Goal: Transaction & Acquisition: Obtain resource

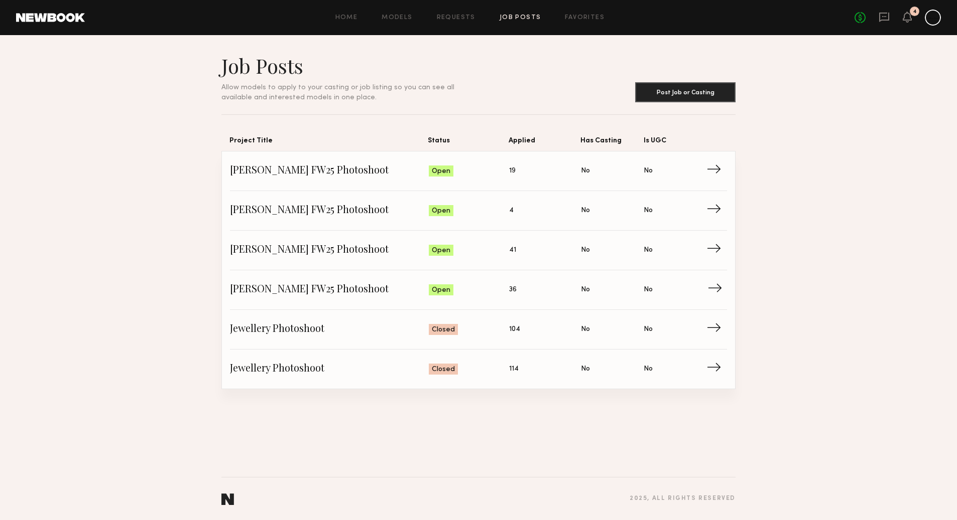
click at [716, 293] on span "→" at bounding box center [717, 290] width 21 height 15
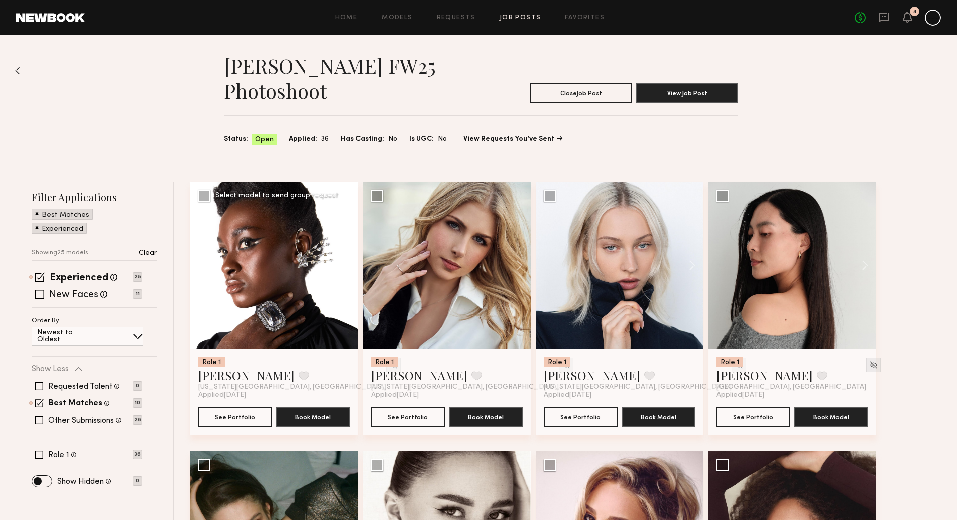
click at [350, 267] on button at bounding box center [342, 266] width 32 height 168
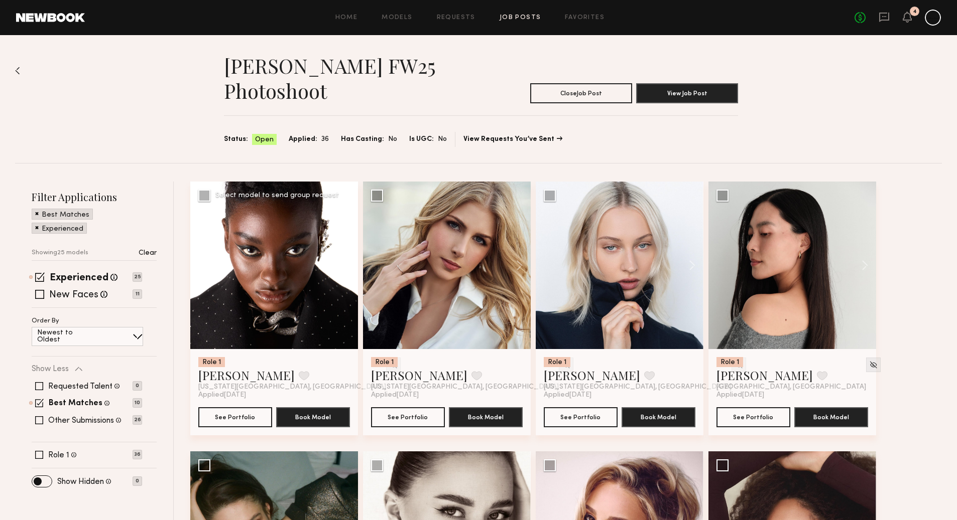
click at [350, 267] on button at bounding box center [342, 266] width 32 height 168
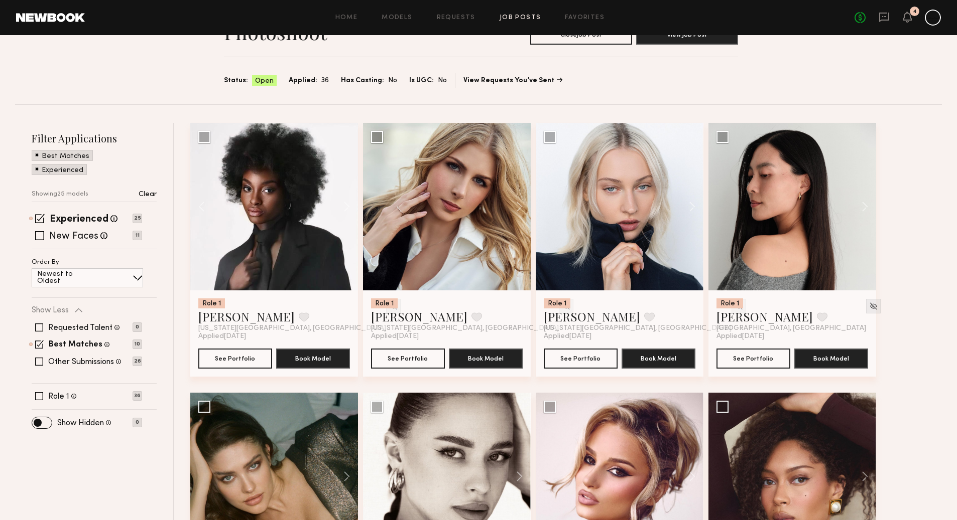
scroll to position [53, 0]
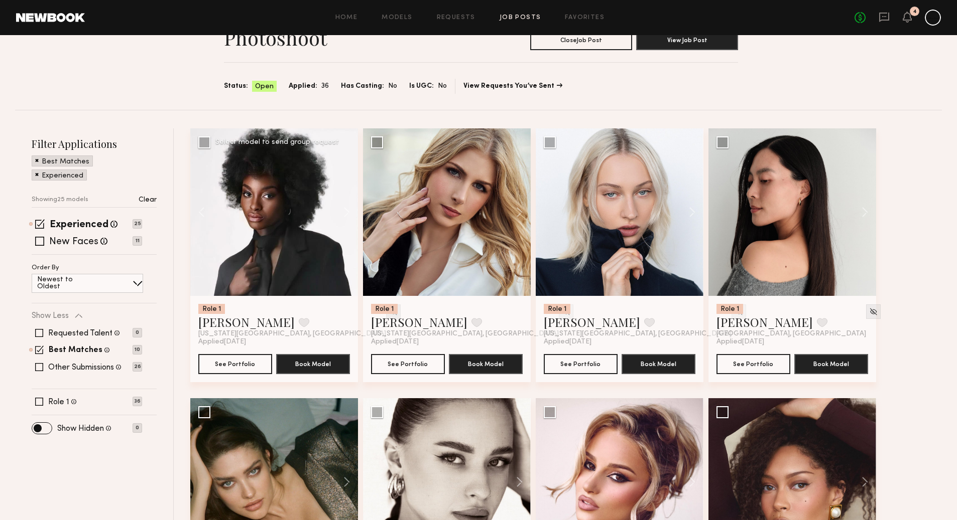
click at [389, 312] on img at bounding box center [393, 312] width 9 height 9
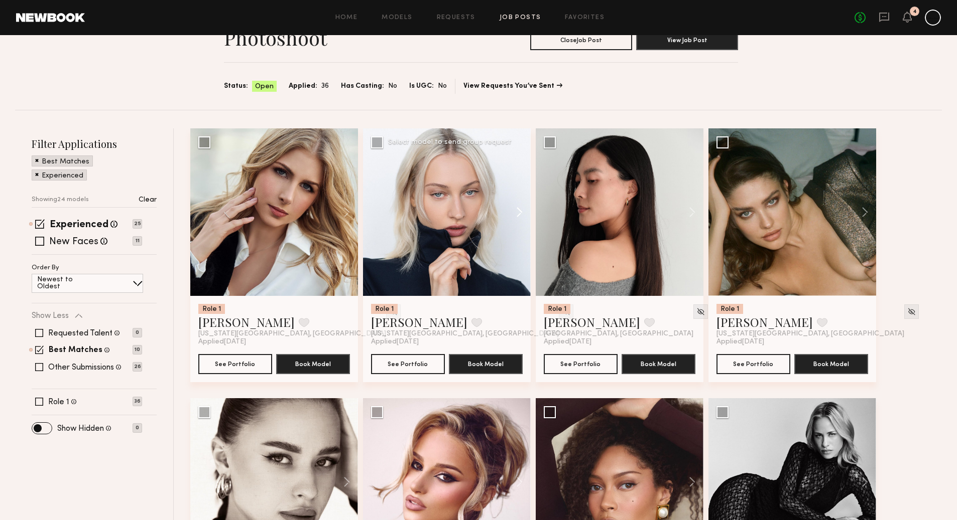
click at [521, 213] on button at bounding box center [514, 212] width 32 height 168
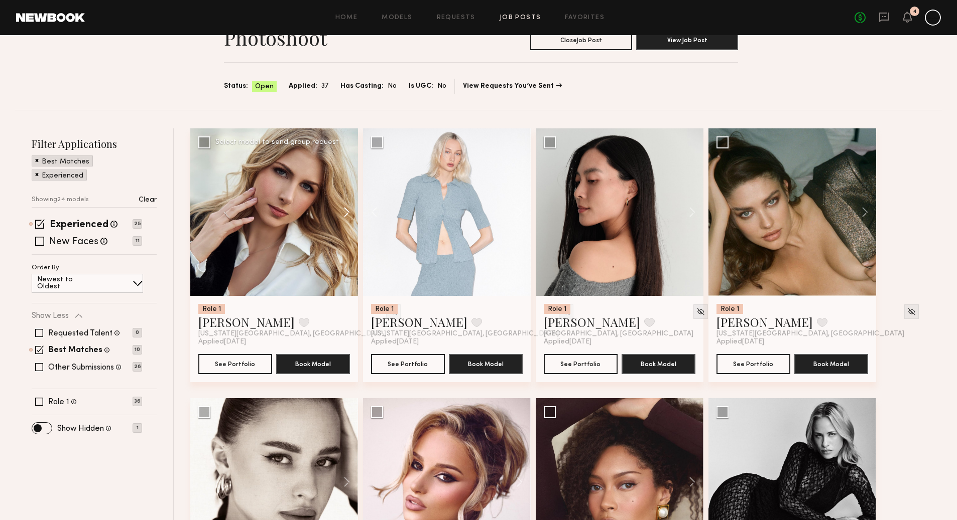
click at [349, 212] on button at bounding box center [342, 212] width 32 height 168
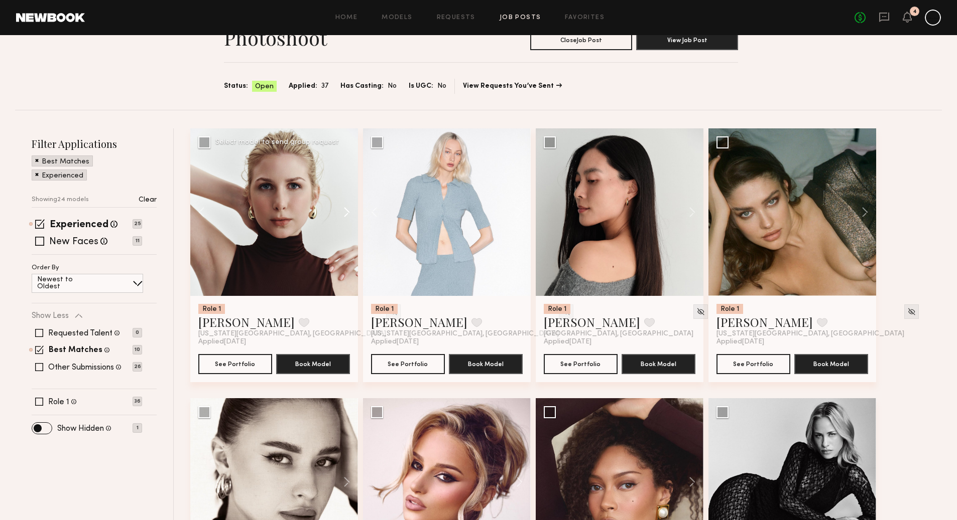
click at [349, 212] on button at bounding box center [342, 212] width 32 height 168
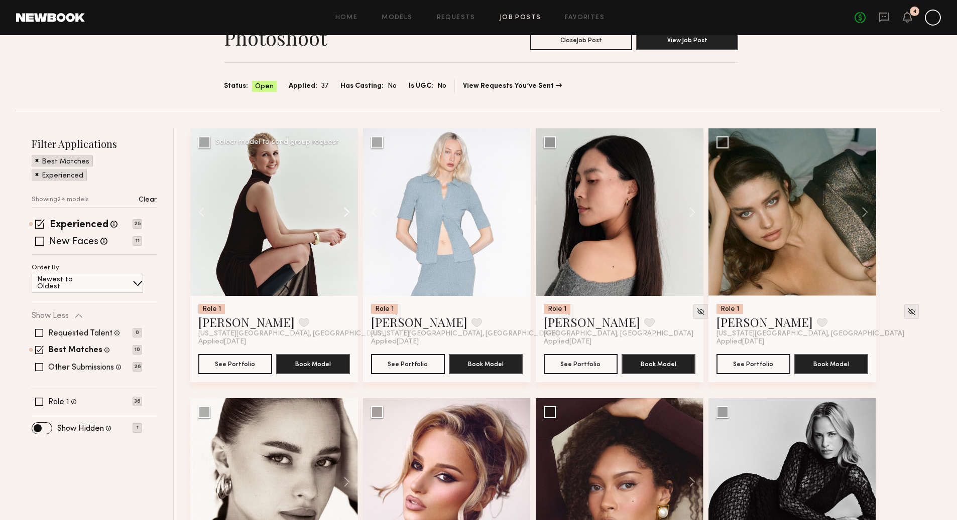
click at [349, 212] on button at bounding box center [342, 212] width 32 height 168
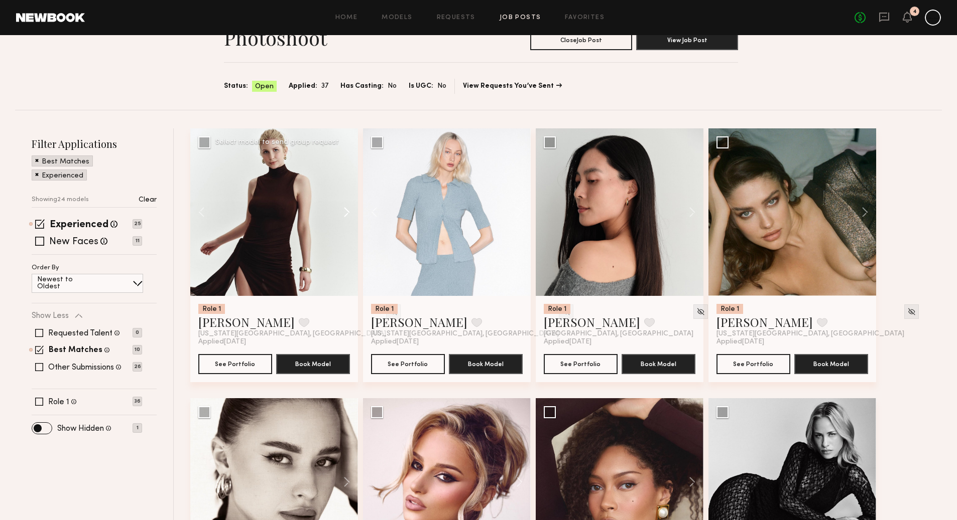
click at [349, 212] on button at bounding box center [342, 212] width 32 height 168
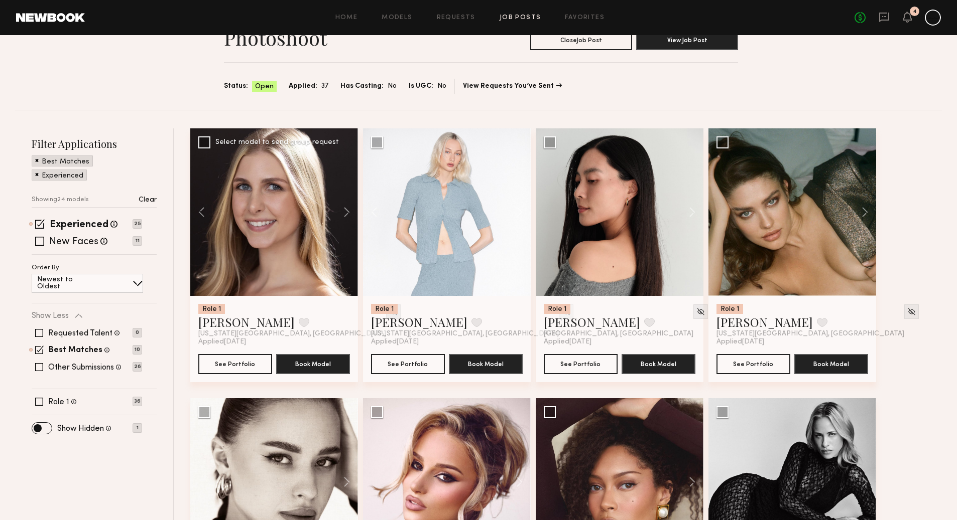
click at [389, 314] on img at bounding box center [393, 312] width 9 height 9
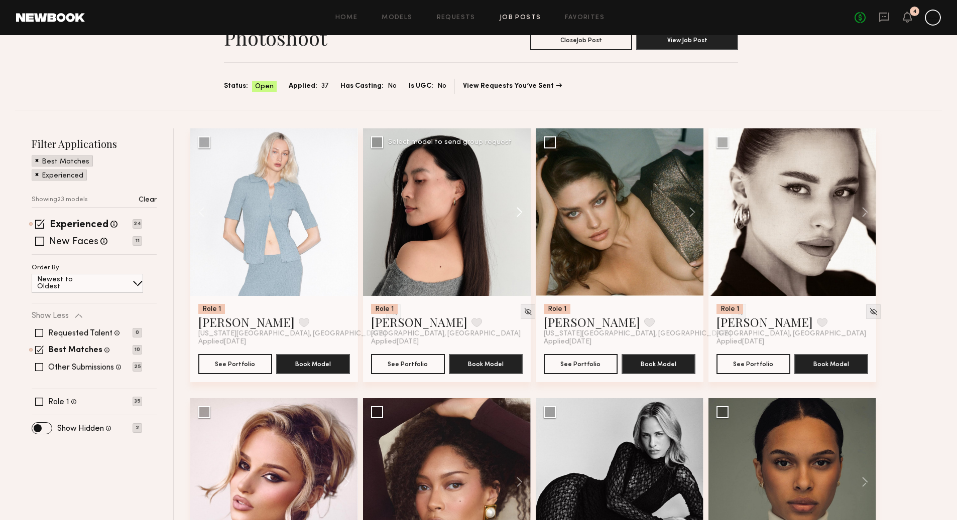
click at [521, 213] on button at bounding box center [514, 212] width 32 height 168
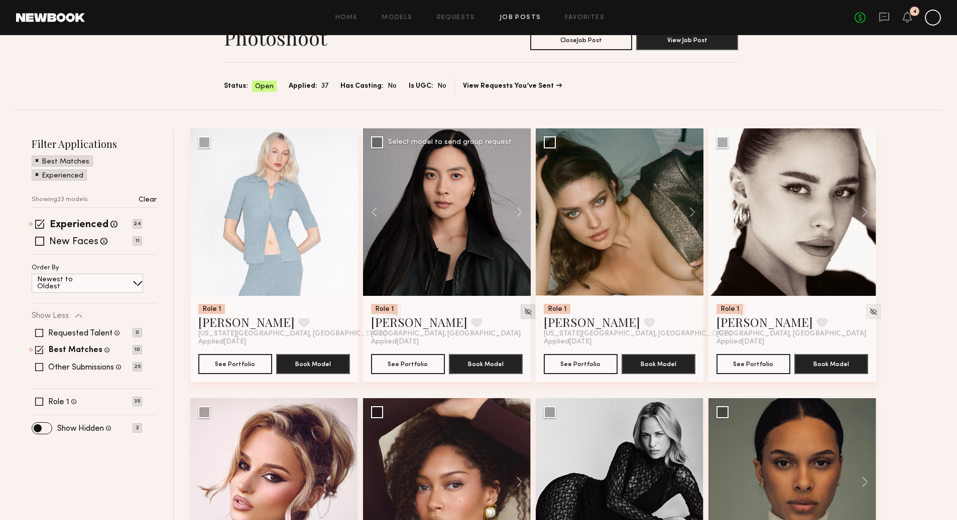
click at [523, 312] on img at bounding box center [527, 312] width 9 height 9
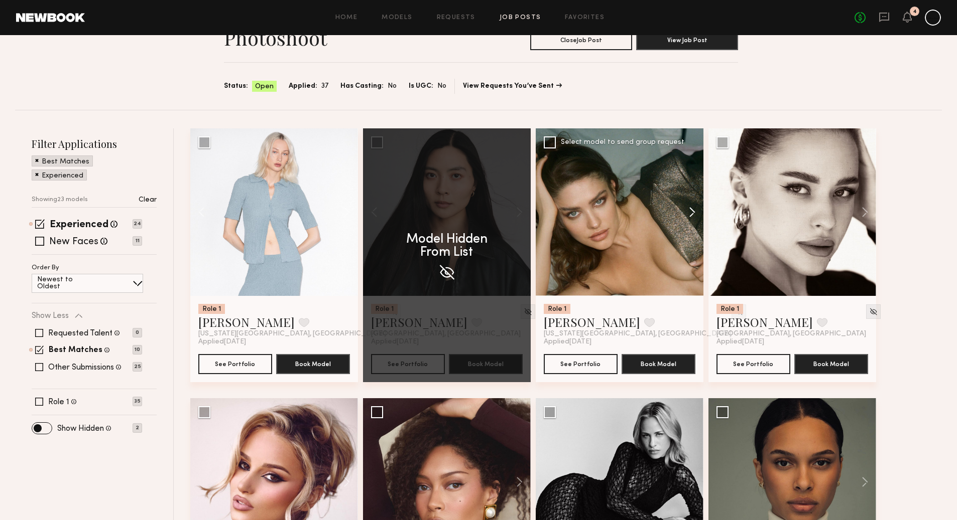
click at [693, 213] on button at bounding box center [687, 212] width 32 height 168
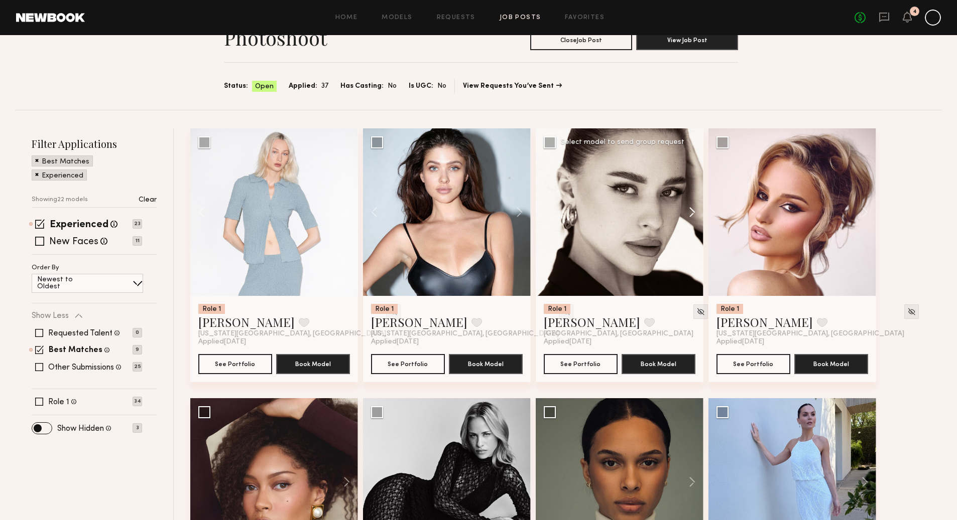
click at [692, 214] on button at bounding box center [687, 212] width 32 height 168
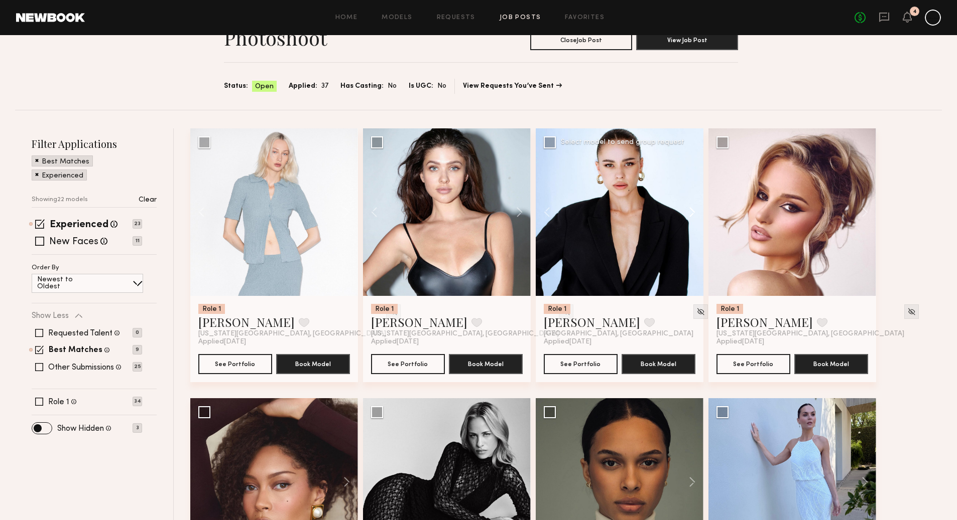
click at [692, 214] on button at bounding box center [687, 212] width 32 height 168
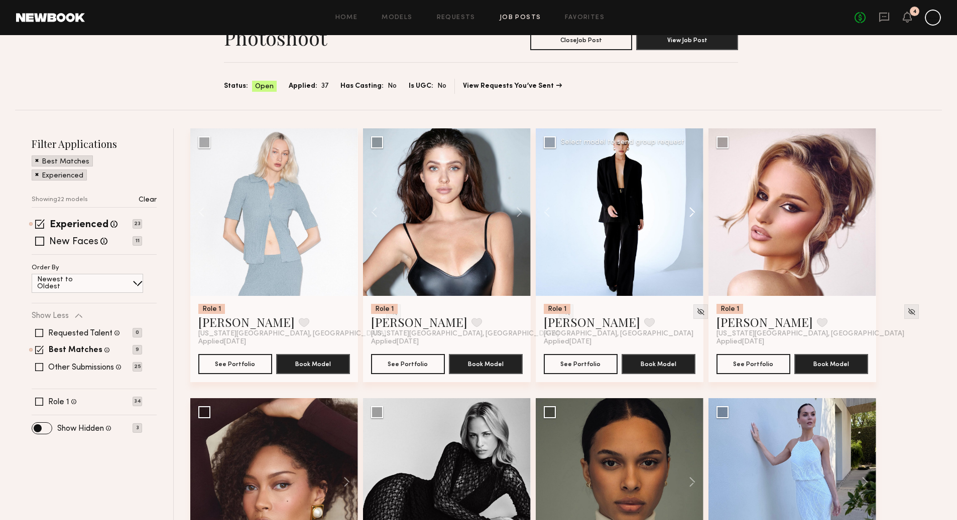
click at [692, 214] on button at bounding box center [687, 212] width 32 height 168
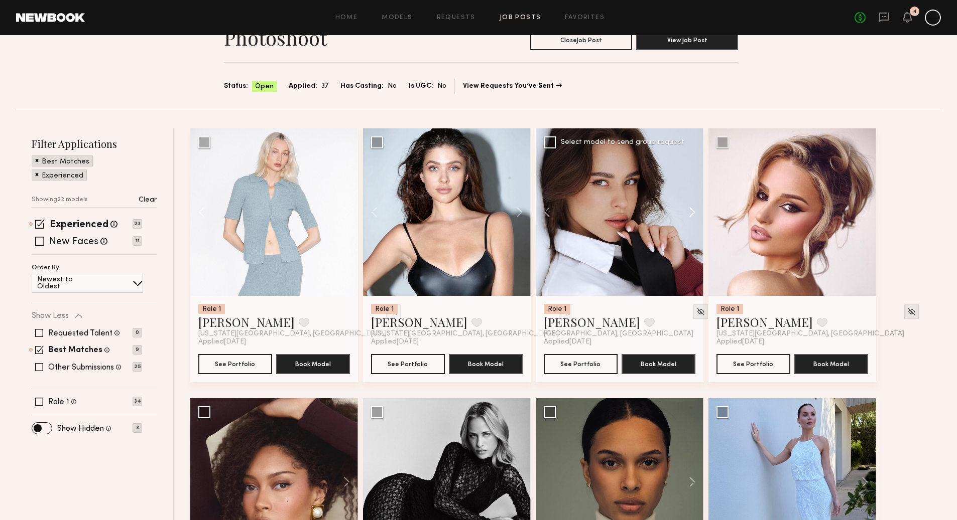
click at [692, 214] on button at bounding box center [687, 212] width 32 height 168
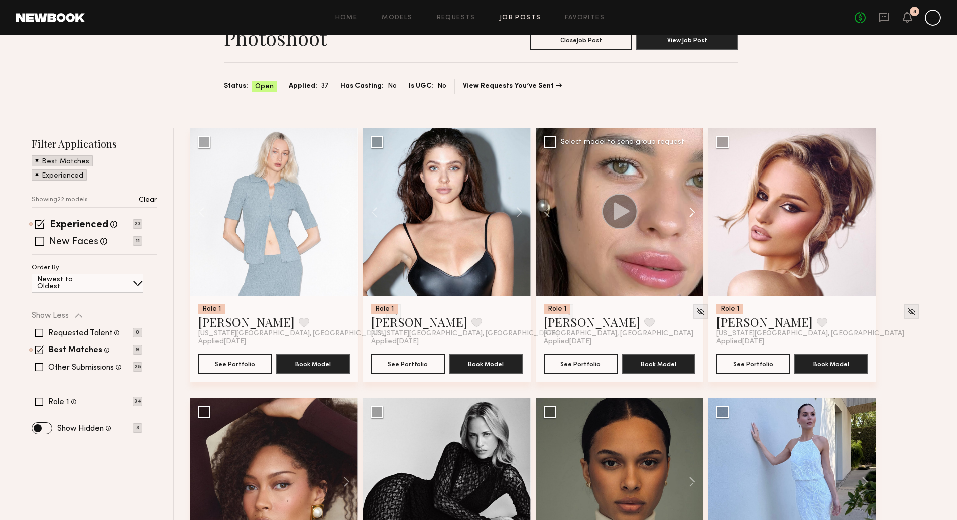
click at [692, 214] on button at bounding box center [687, 212] width 32 height 168
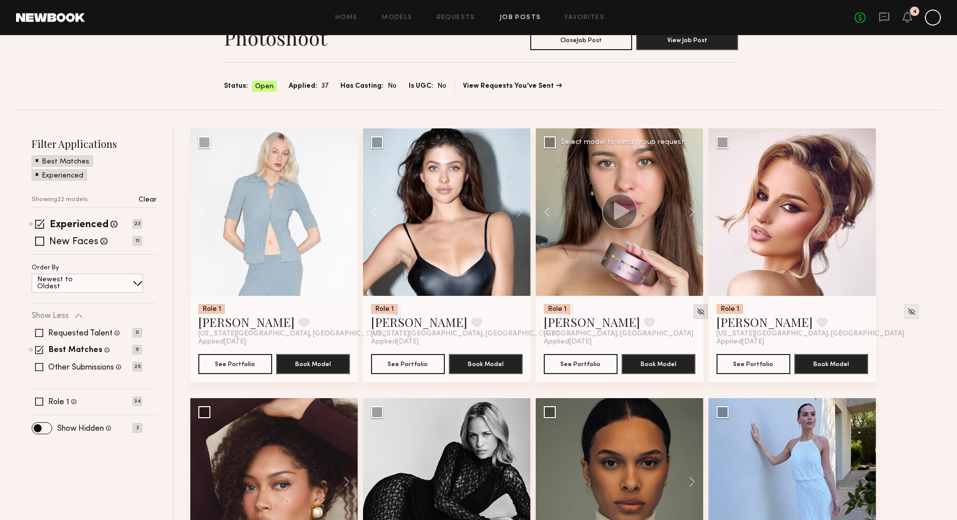
click at [696, 312] on img at bounding box center [700, 312] width 9 height 9
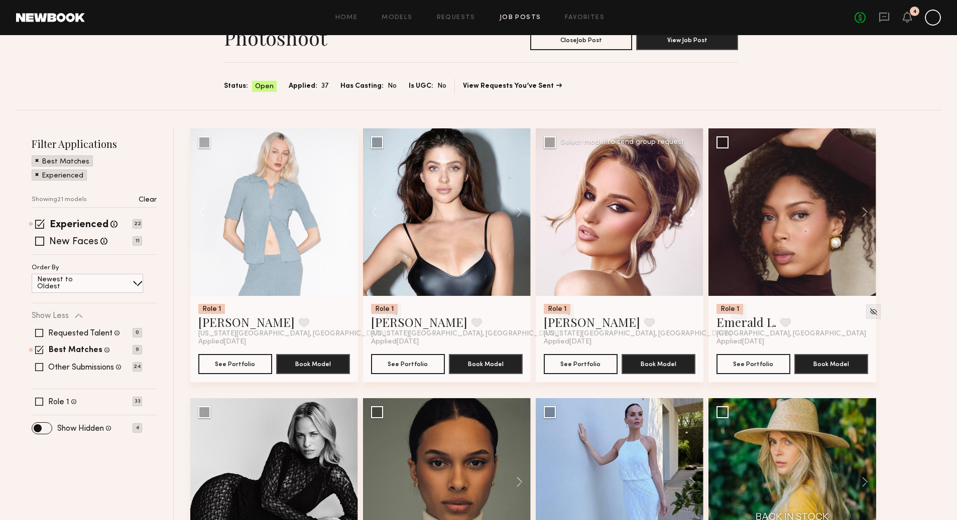
click at [692, 215] on button at bounding box center [687, 212] width 32 height 168
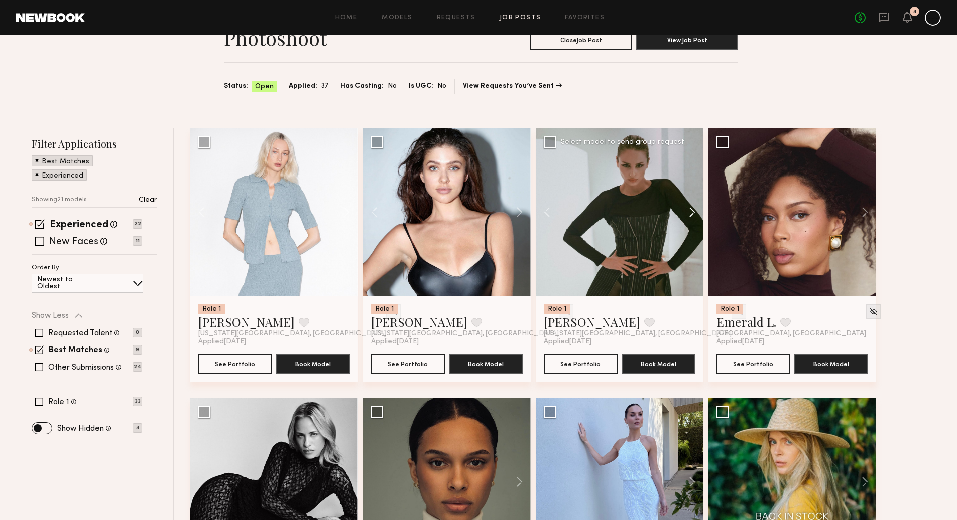
click at [692, 215] on button at bounding box center [687, 212] width 32 height 168
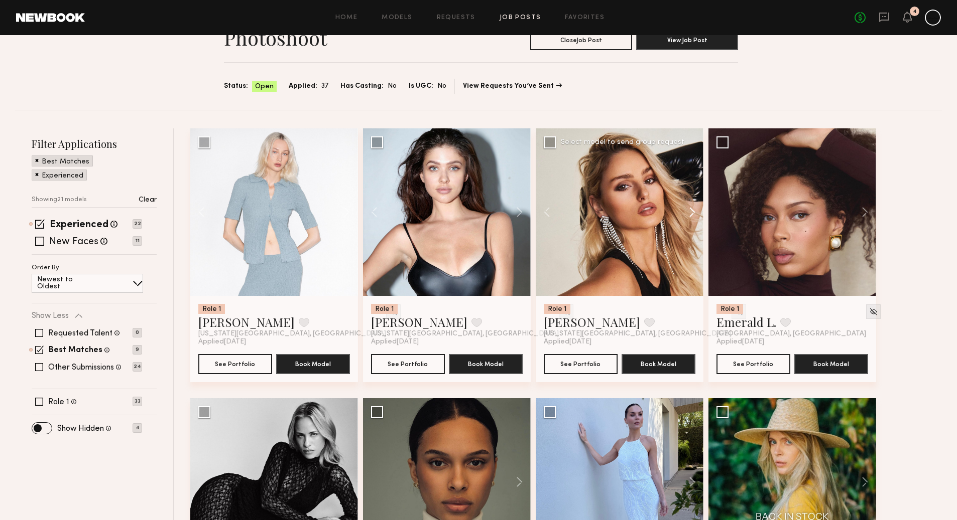
click at [692, 215] on button at bounding box center [687, 212] width 32 height 168
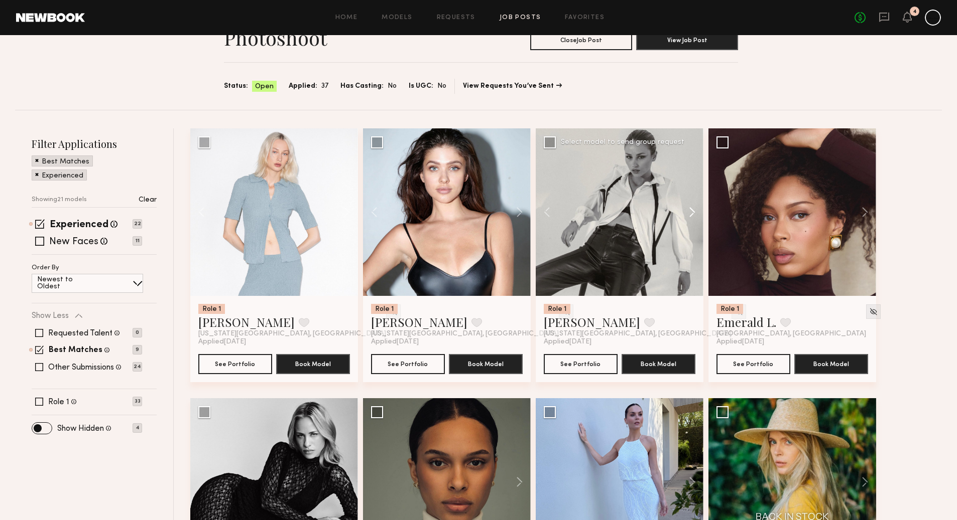
click at [692, 215] on button at bounding box center [687, 212] width 32 height 168
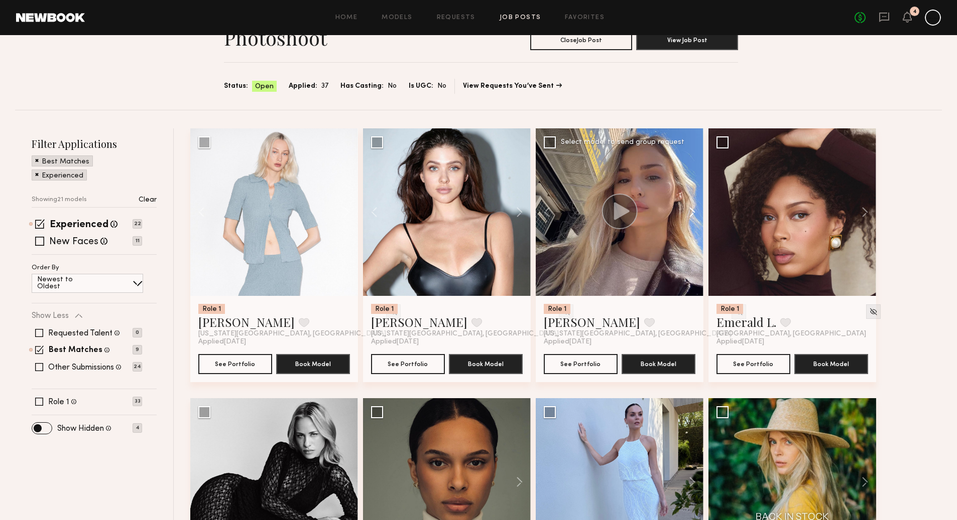
click at [693, 210] on button at bounding box center [687, 212] width 32 height 168
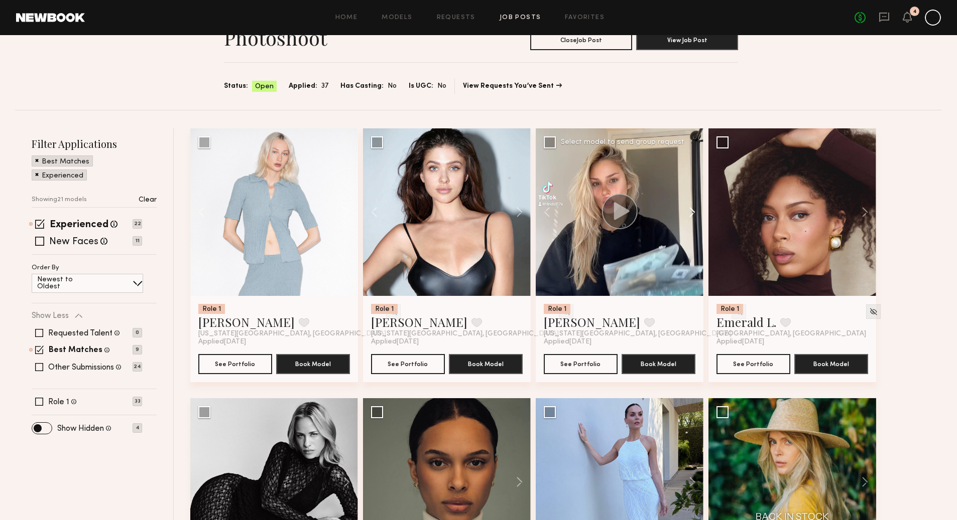
click at [693, 210] on button at bounding box center [687, 212] width 32 height 168
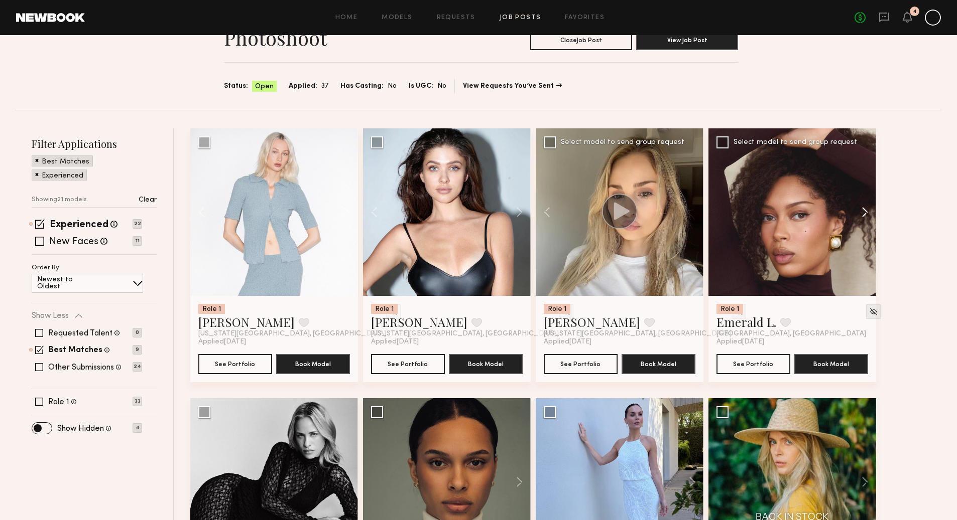
click at [867, 216] on button at bounding box center [860, 212] width 32 height 168
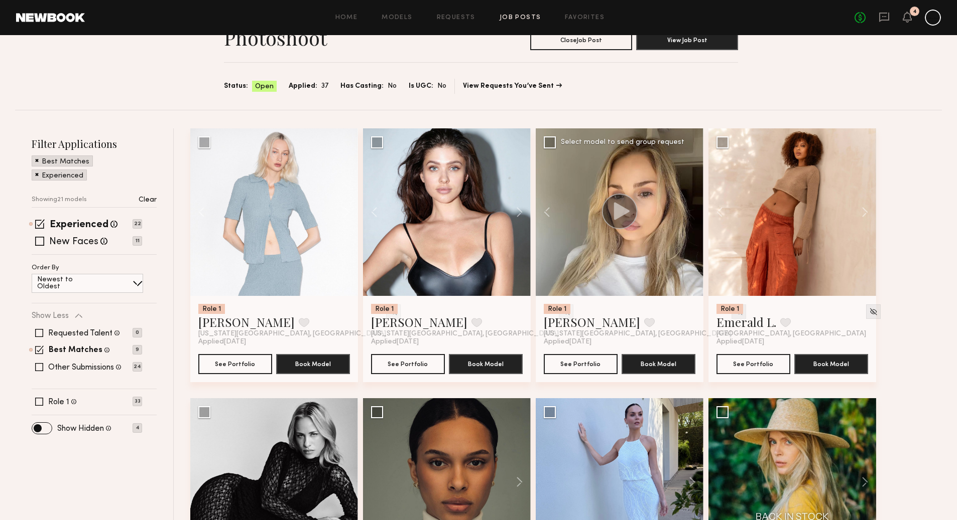
click at [734, 313] on img at bounding box center [738, 312] width 9 height 9
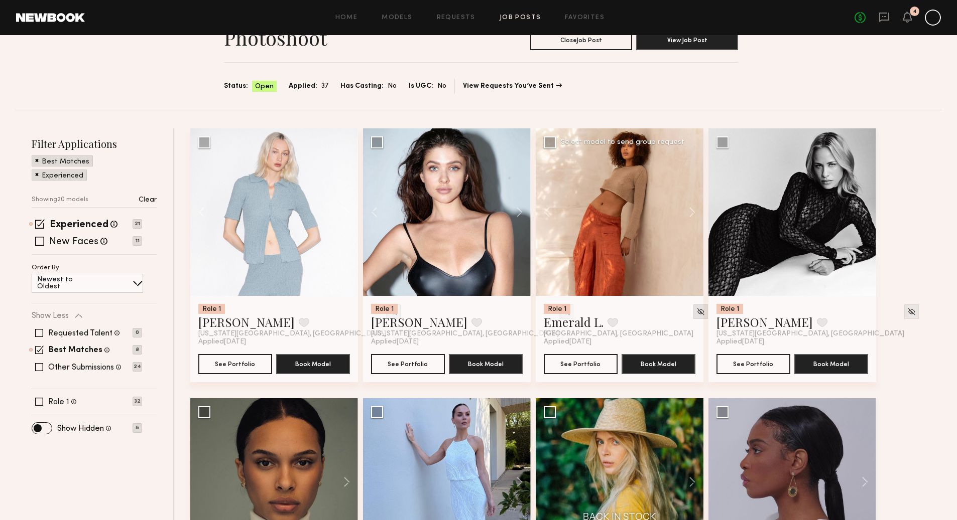
click at [696, 314] on img at bounding box center [700, 312] width 9 height 9
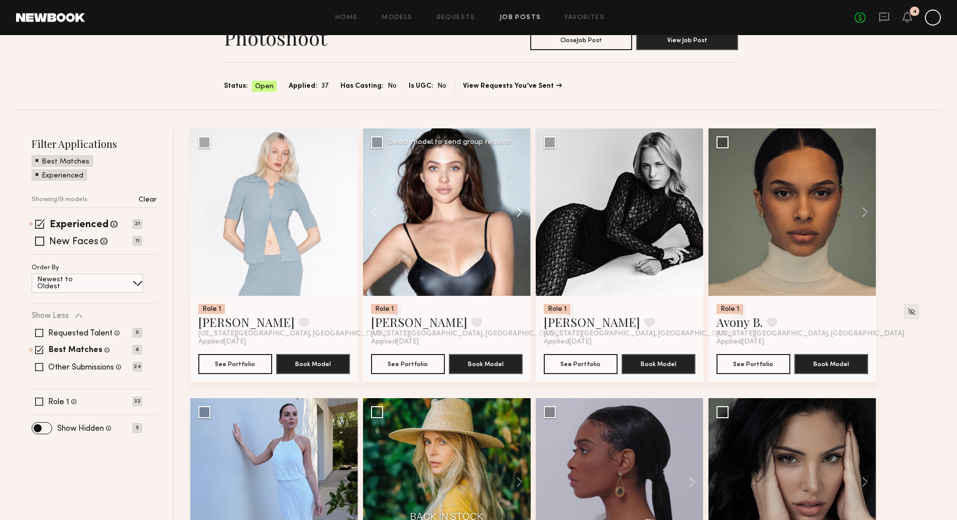
click at [520, 212] on button at bounding box center [514, 212] width 32 height 168
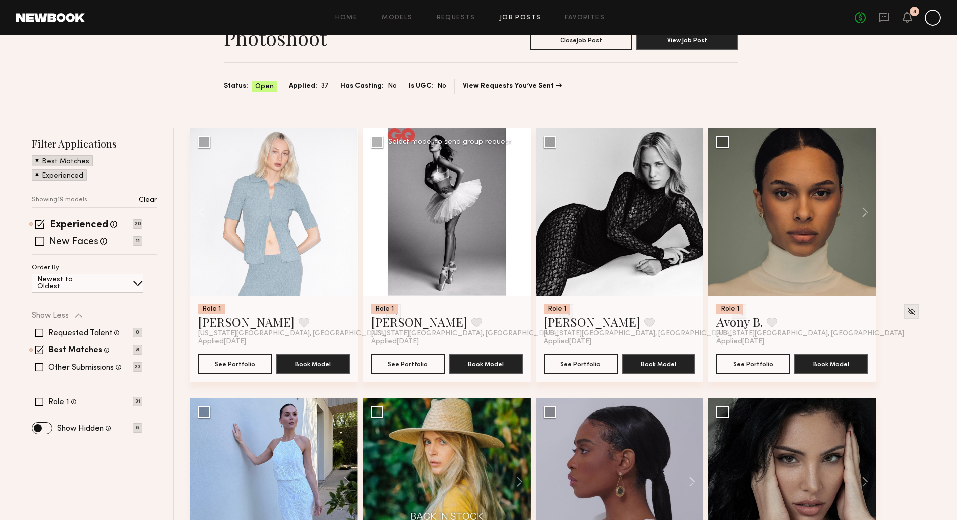
click at [520, 212] on button at bounding box center [514, 212] width 32 height 168
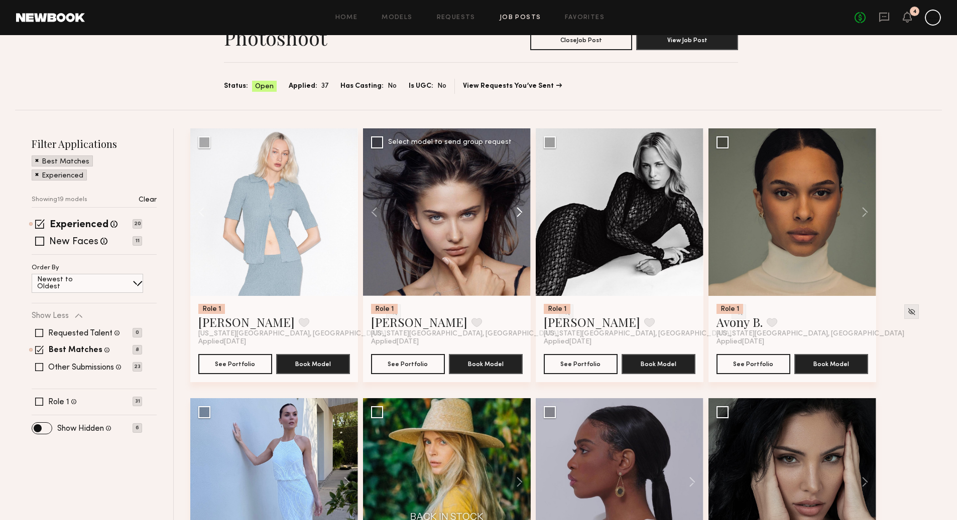
click at [520, 212] on button at bounding box center [514, 212] width 32 height 168
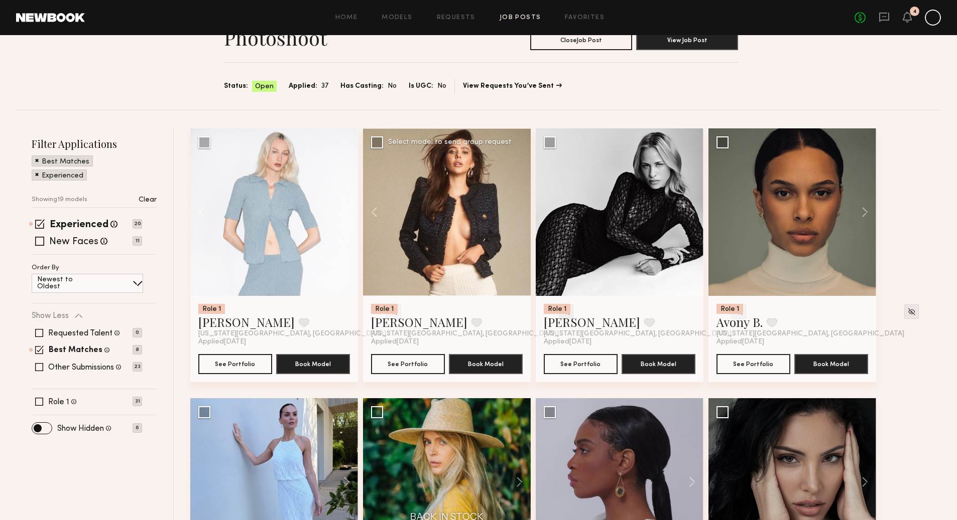
click at [562, 310] on img at bounding box center [566, 312] width 9 height 9
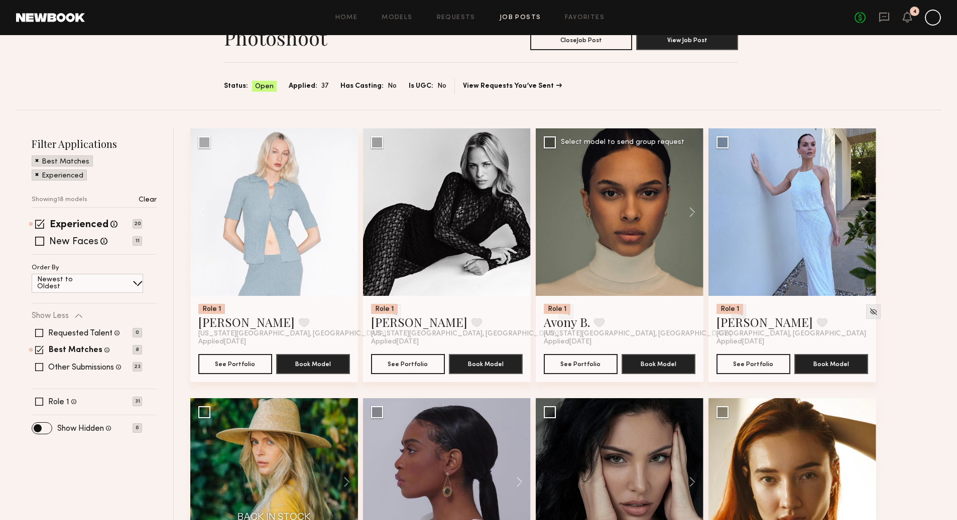
click at [734, 311] on img at bounding box center [738, 312] width 9 height 9
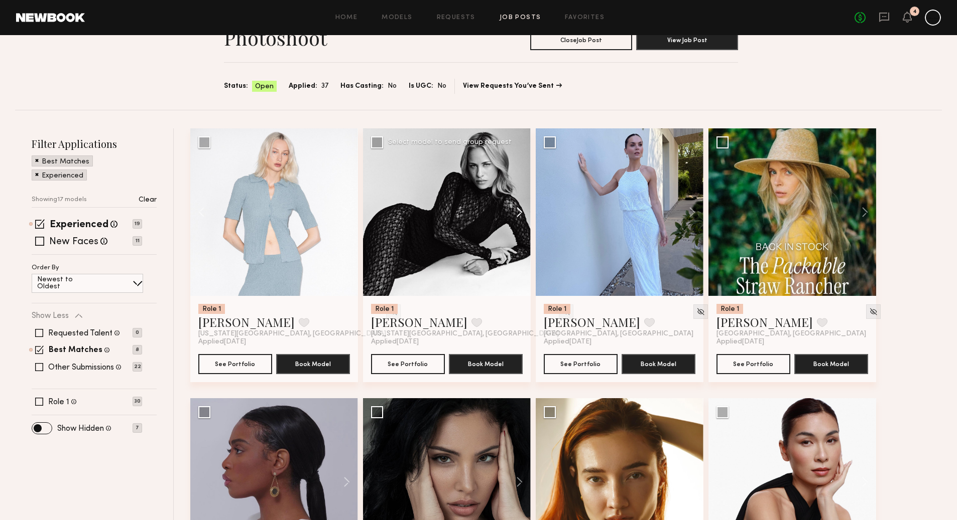
click at [521, 213] on button at bounding box center [514, 212] width 32 height 168
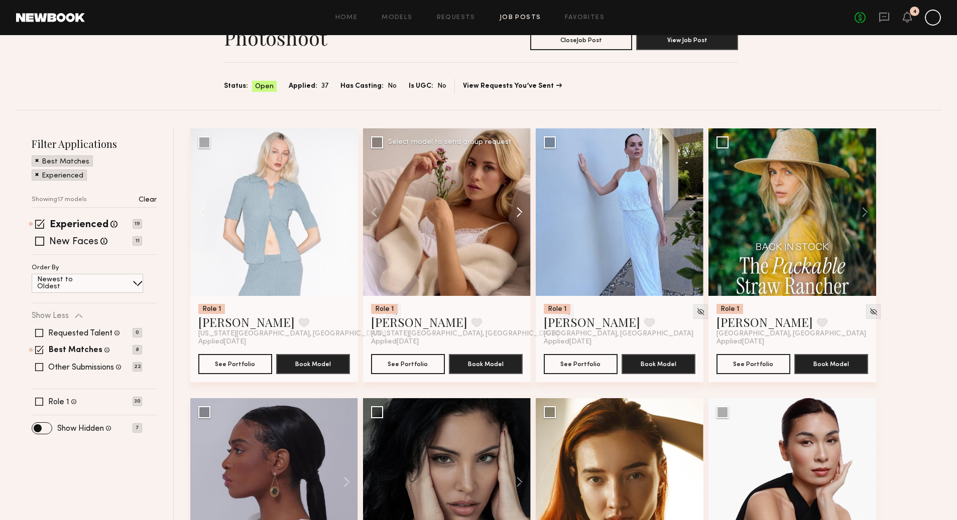
click at [521, 213] on button at bounding box center [514, 212] width 32 height 168
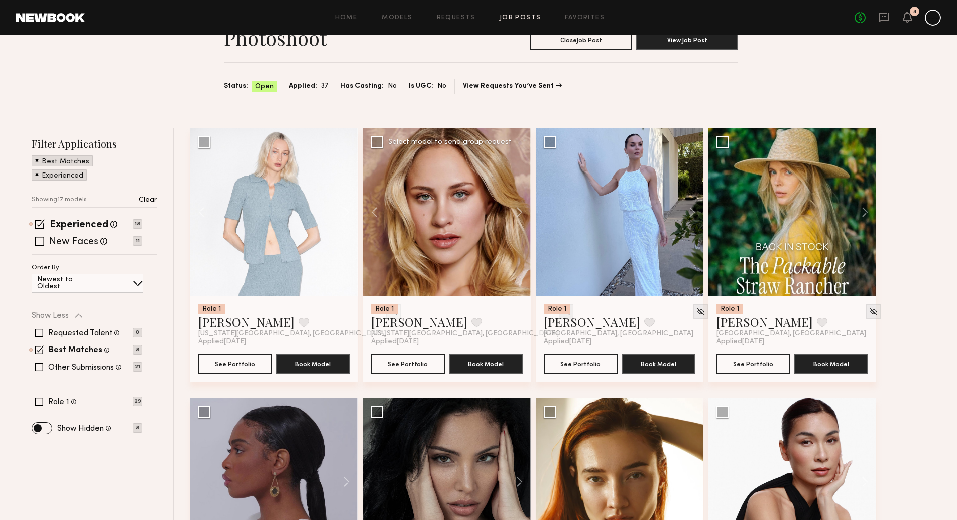
click at [562, 311] on img at bounding box center [566, 312] width 9 height 9
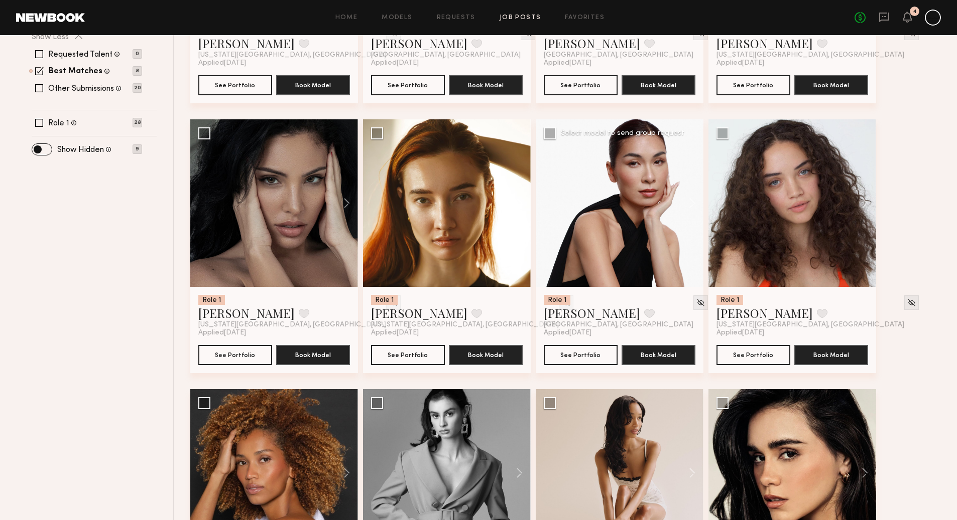
scroll to position [332, 0]
click at [907, 305] on img at bounding box center [911, 303] width 9 height 9
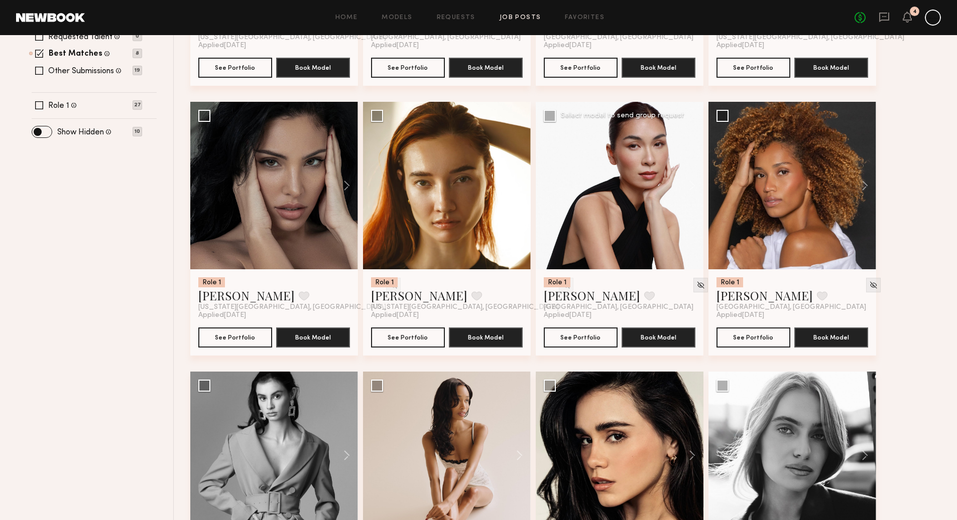
scroll to position [348, 0]
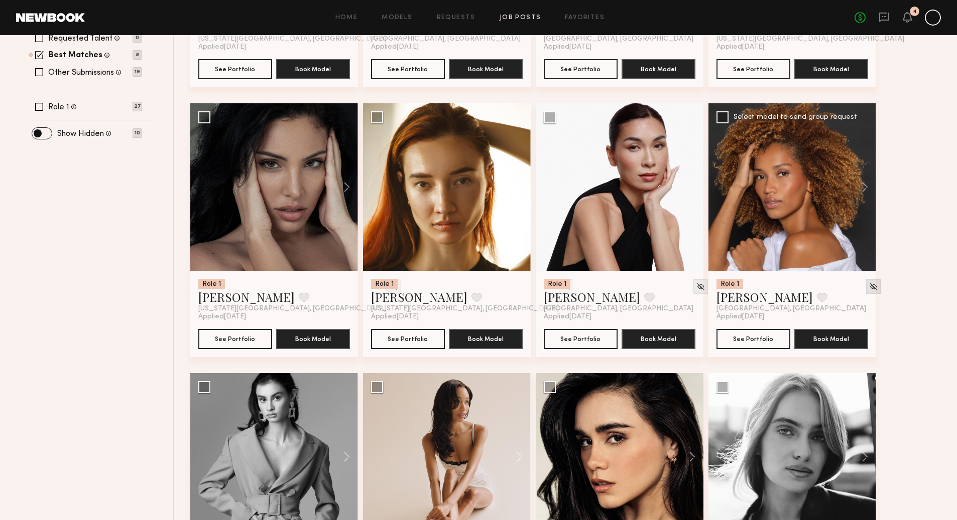
click at [869, 288] on img at bounding box center [873, 287] width 9 height 9
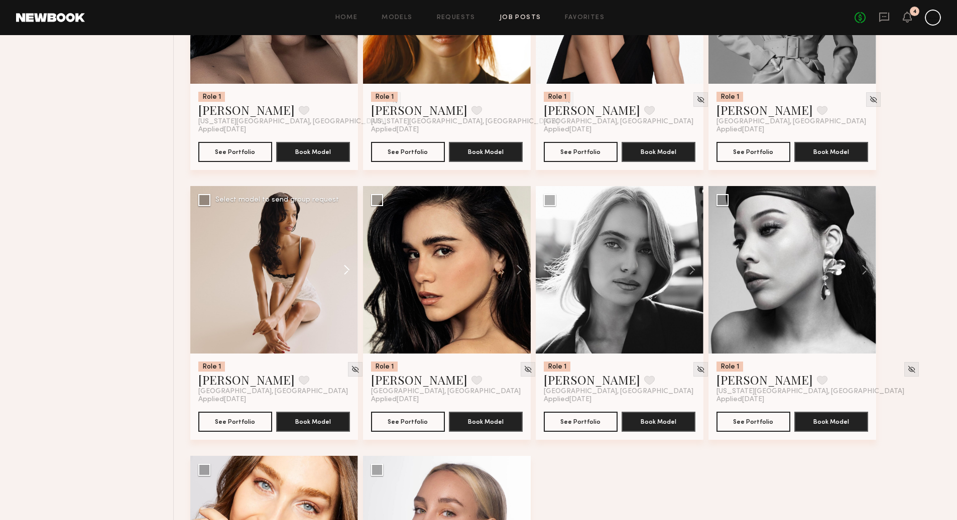
scroll to position [534, 0]
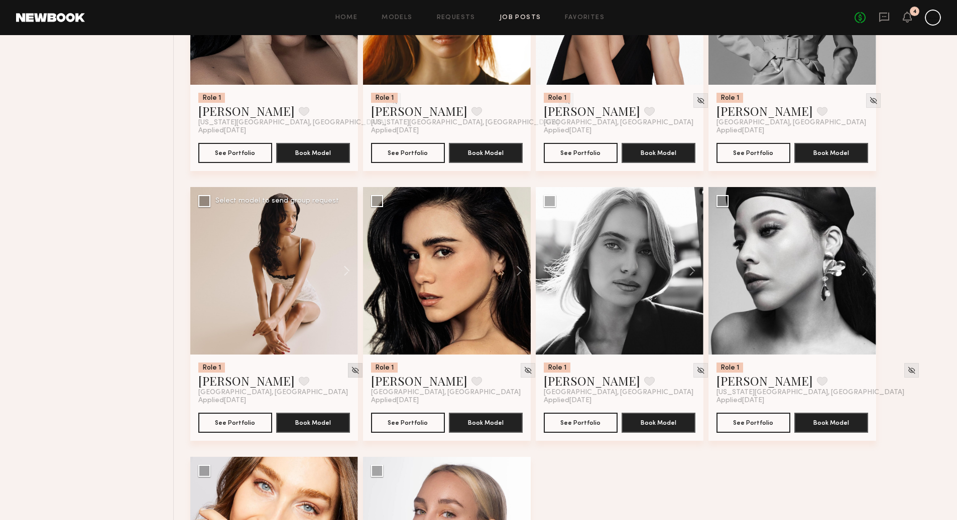
click at [351, 370] on img at bounding box center [355, 370] width 9 height 9
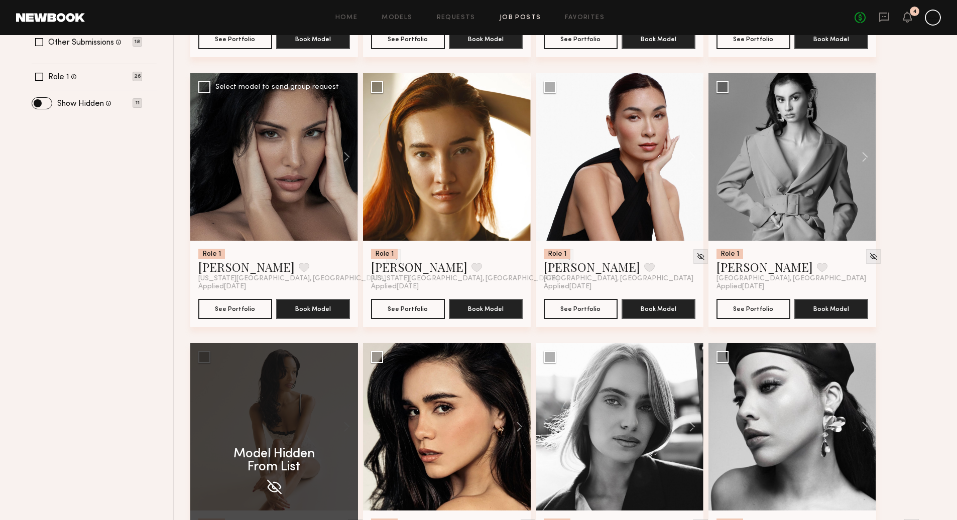
scroll to position [379, 0]
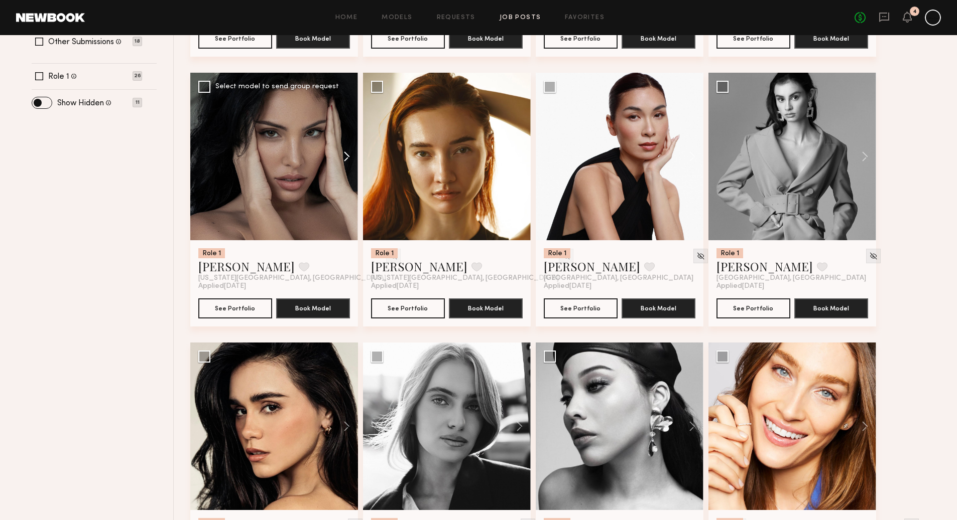
click at [347, 154] on button at bounding box center [342, 157] width 32 height 168
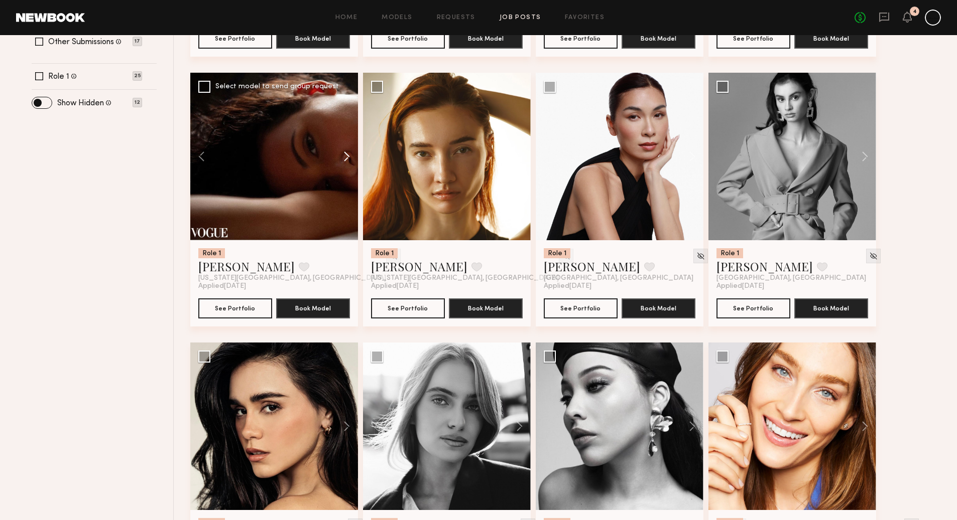
click at [348, 158] on button at bounding box center [342, 157] width 32 height 168
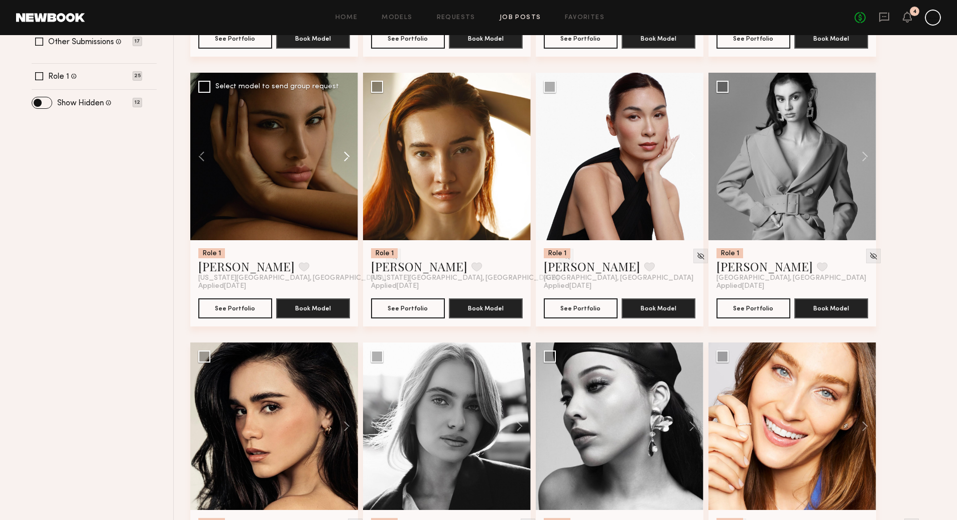
click at [348, 158] on button at bounding box center [342, 157] width 32 height 168
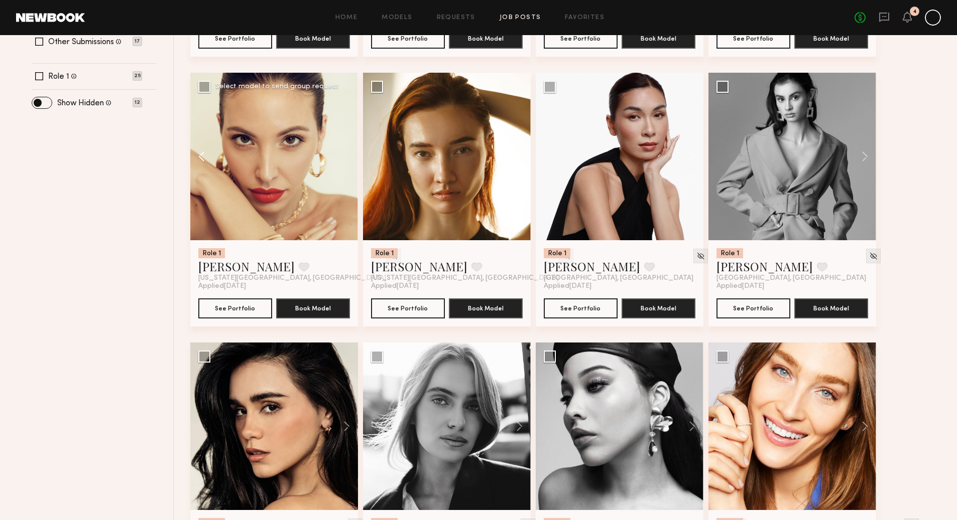
click at [198, 159] on button at bounding box center [206, 157] width 32 height 168
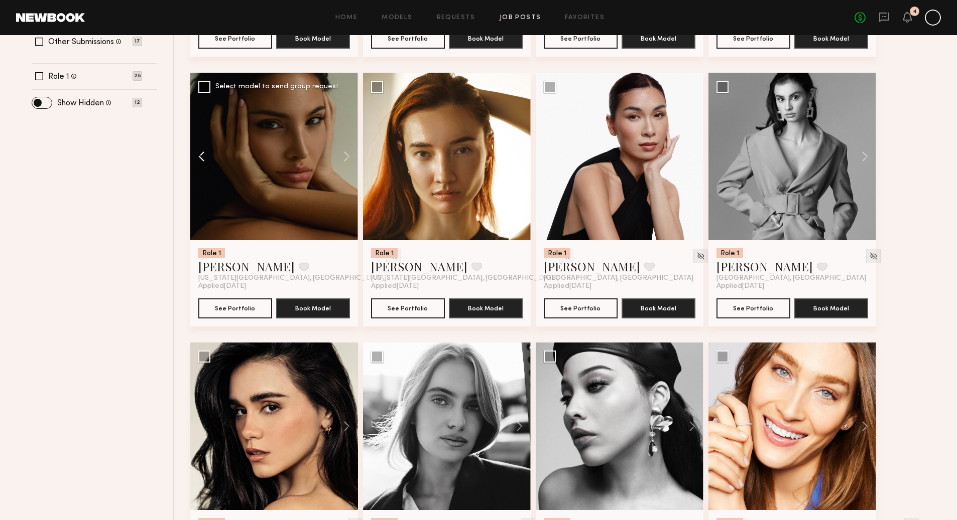
click at [198, 158] on button at bounding box center [206, 157] width 32 height 168
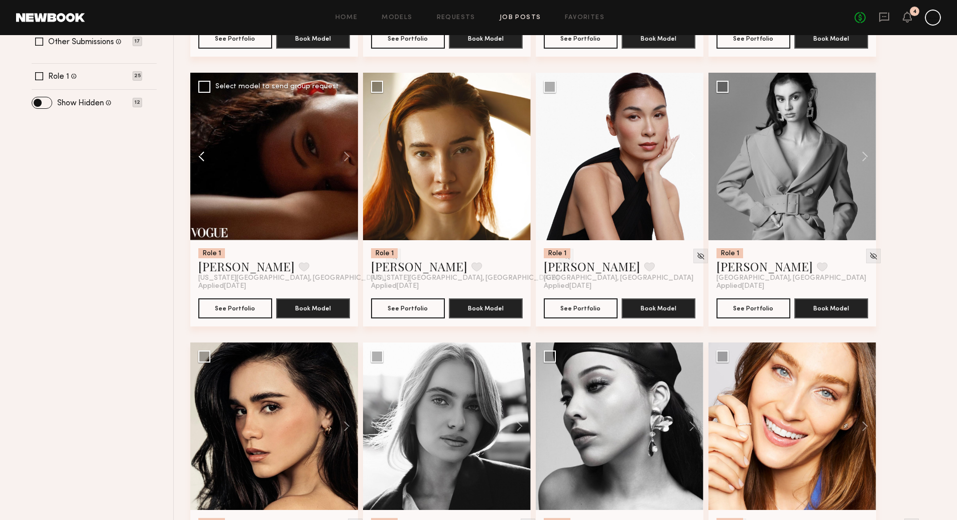
click at [201, 158] on button at bounding box center [206, 157] width 32 height 168
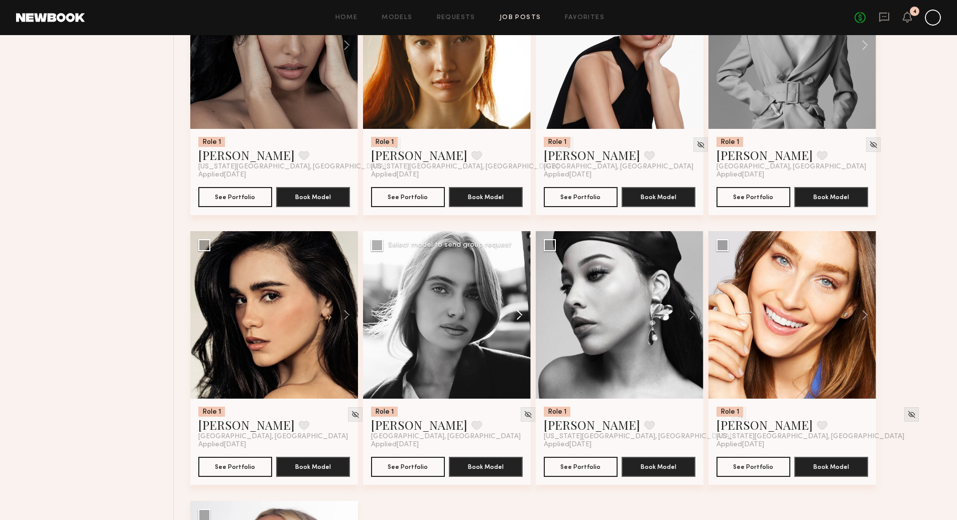
scroll to position [474, 0]
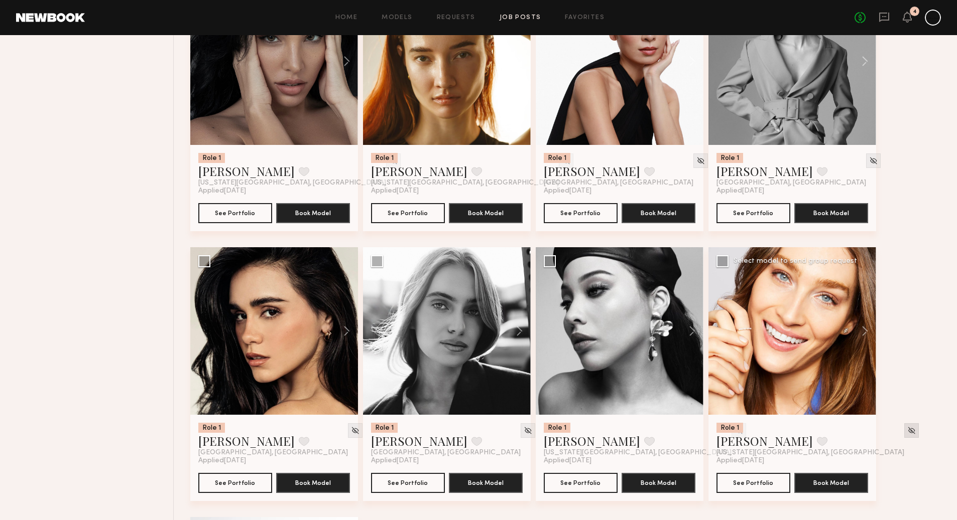
click at [907, 431] on img at bounding box center [911, 431] width 9 height 9
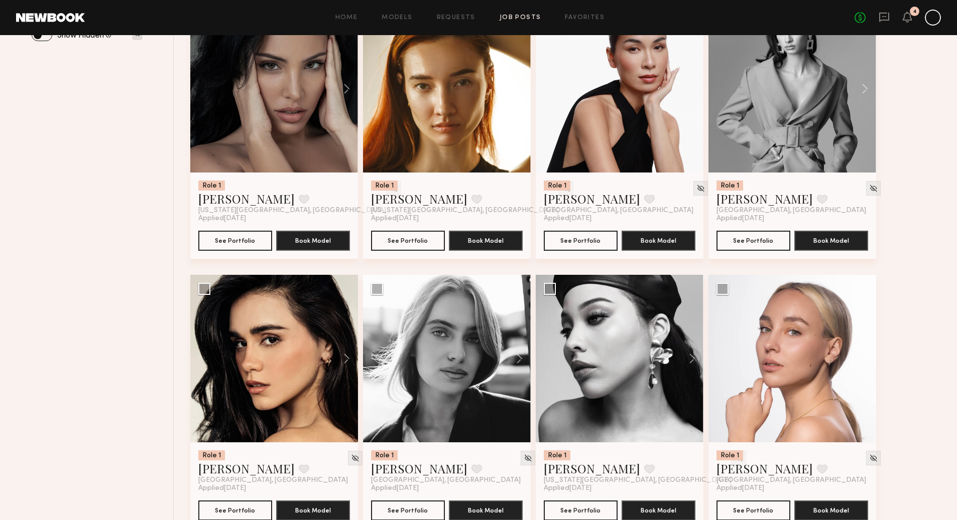
scroll to position [445, 0]
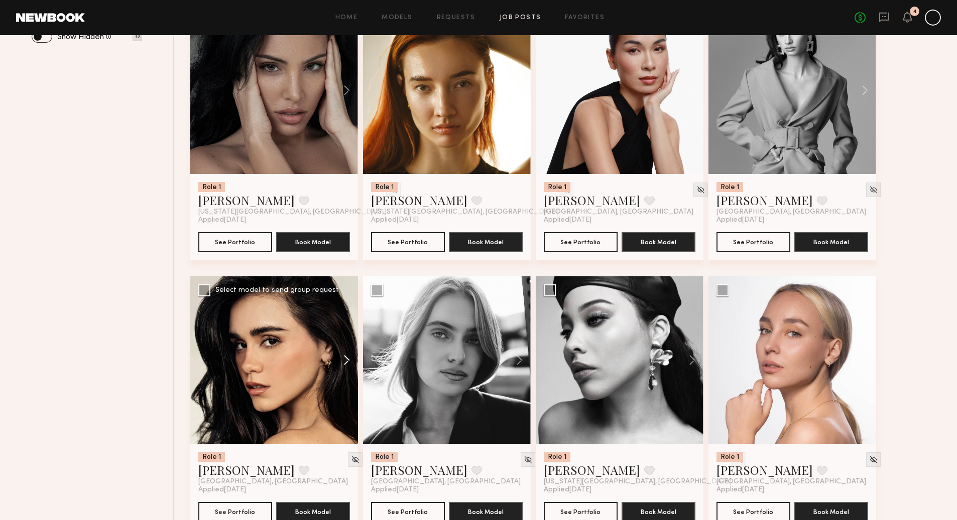
click at [349, 361] on button at bounding box center [342, 361] width 32 height 168
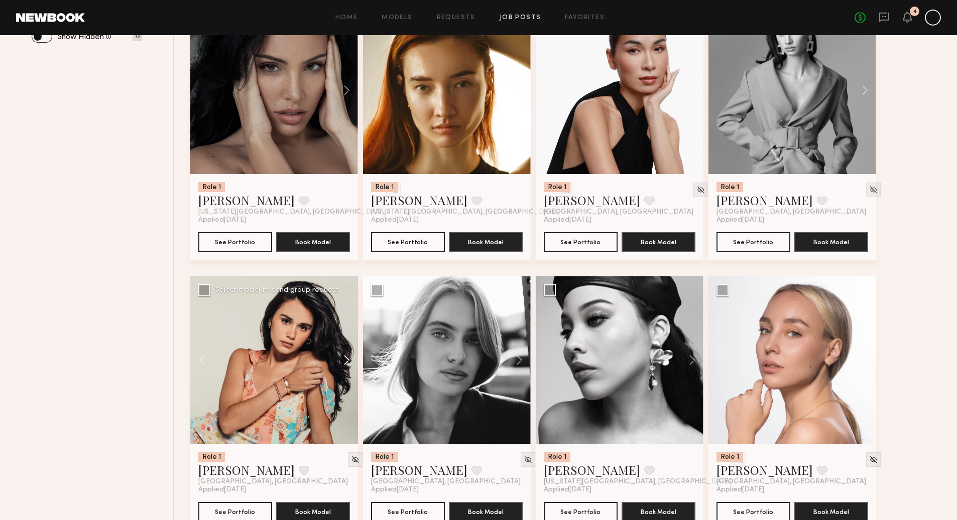
click at [349, 361] on button at bounding box center [342, 361] width 32 height 168
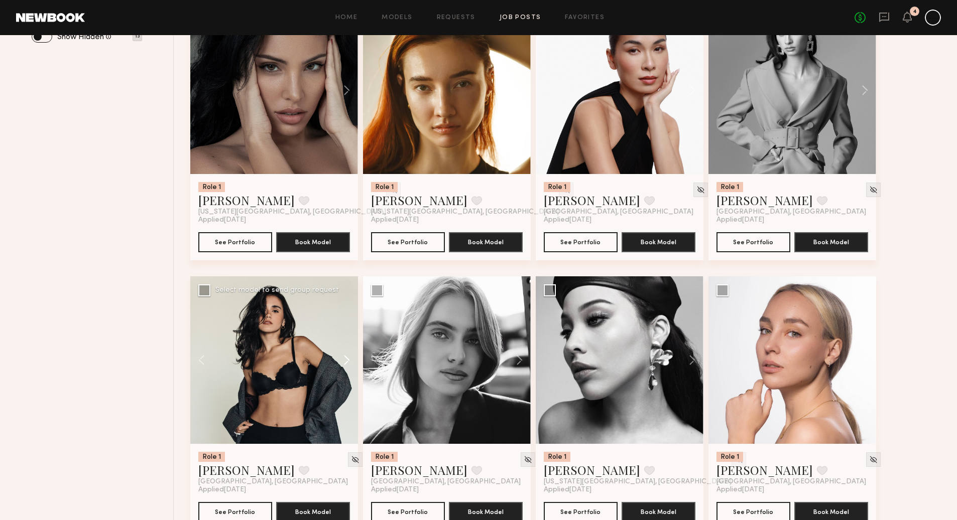
click at [349, 361] on button at bounding box center [342, 361] width 32 height 168
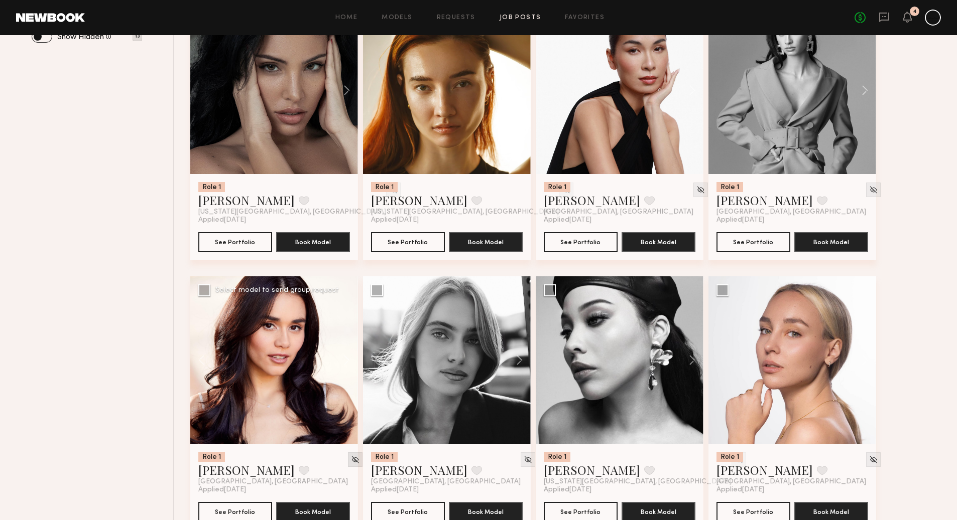
click at [351, 462] on img at bounding box center [355, 460] width 9 height 9
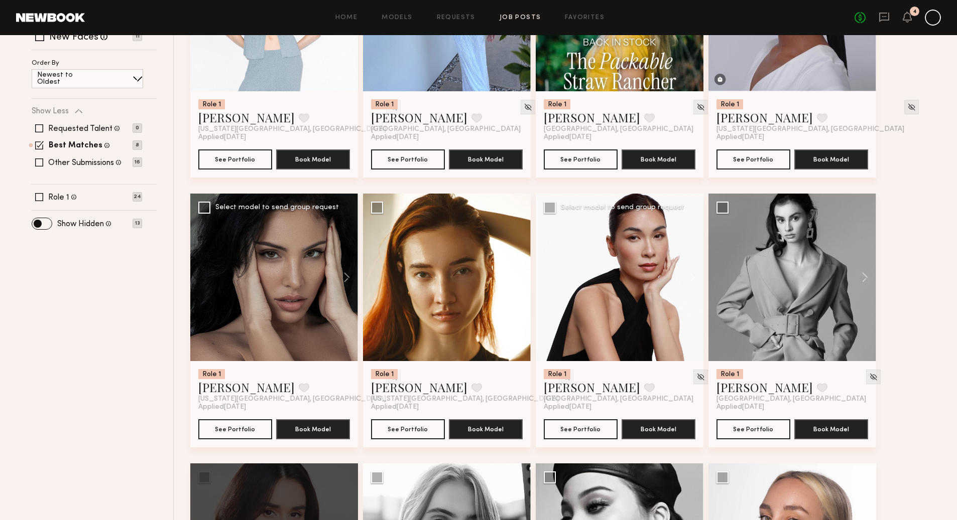
scroll to position [246, 0]
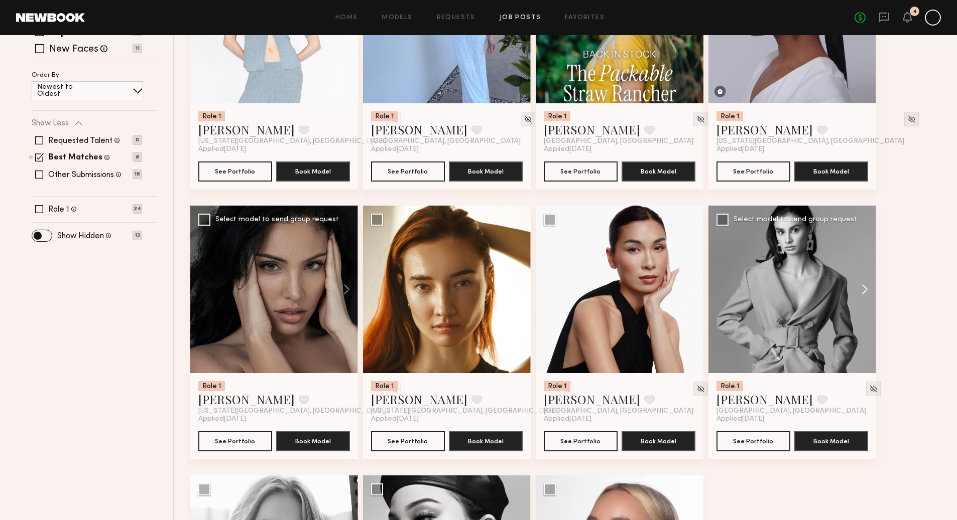
click at [864, 287] on button at bounding box center [860, 290] width 32 height 168
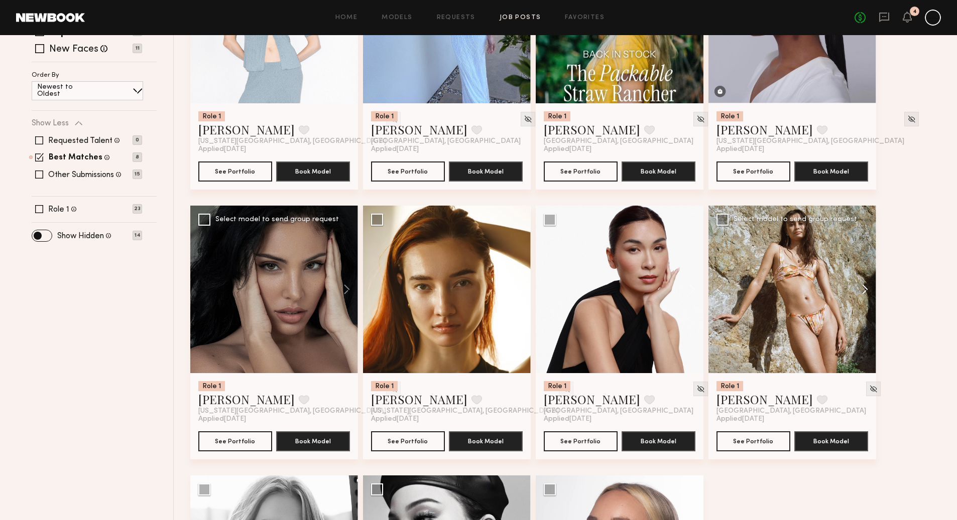
click at [864, 291] on button at bounding box center [860, 290] width 32 height 168
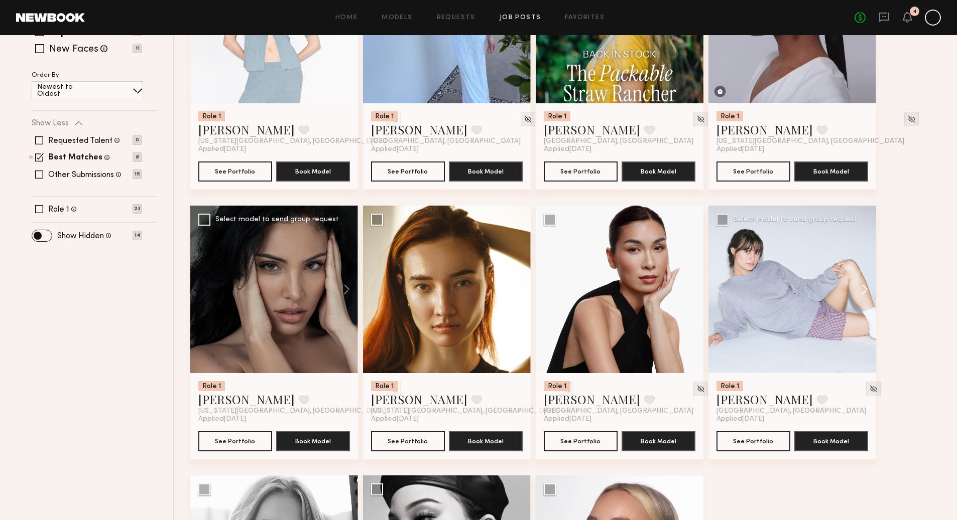
click at [864, 291] on button at bounding box center [860, 290] width 32 height 168
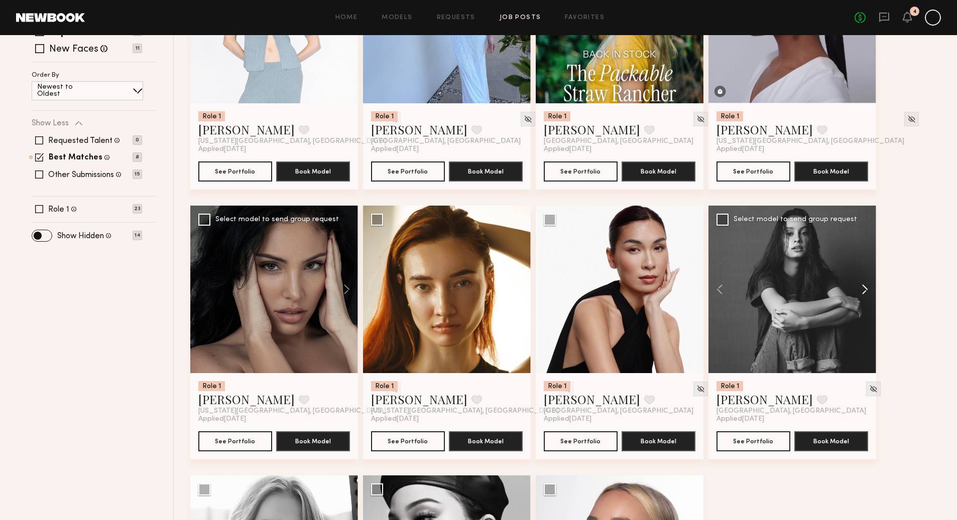
click at [864, 291] on button at bounding box center [860, 290] width 32 height 168
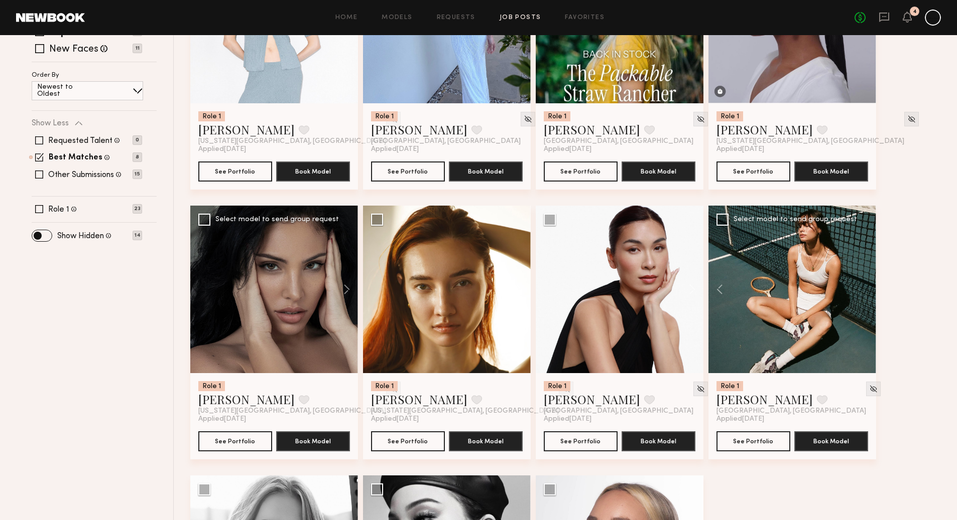
click at [864, 291] on div at bounding box center [792, 290] width 168 height 168
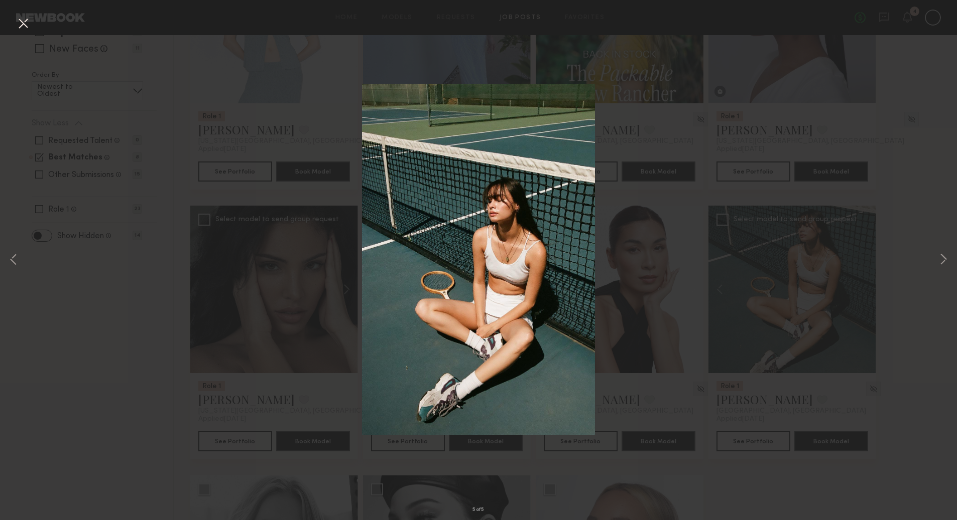
click at [891, 64] on div "5 of 5" at bounding box center [478, 260] width 957 height 520
click at [24, 16] on button at bounding box center [23, 24] width 16 height 18
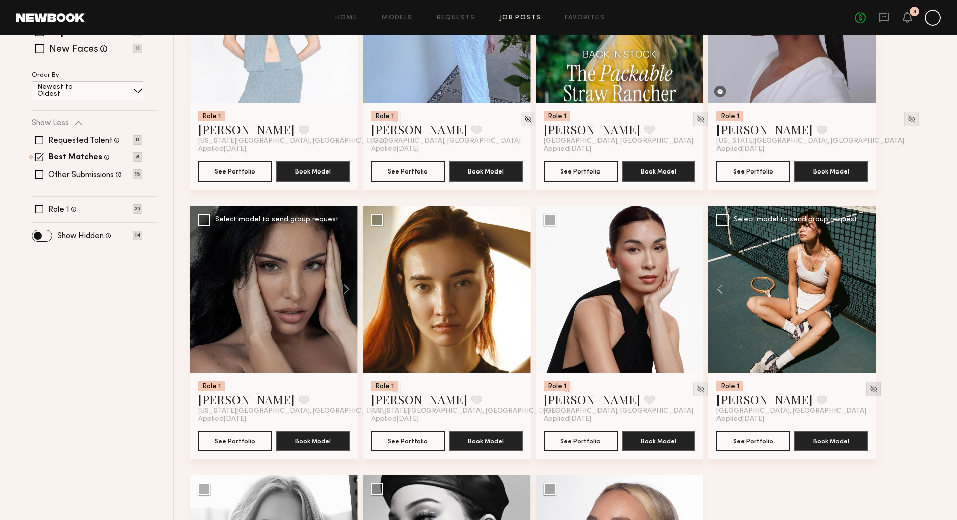
click at [869, 391] on img at bounding box center [873, 389] width 9 height 9
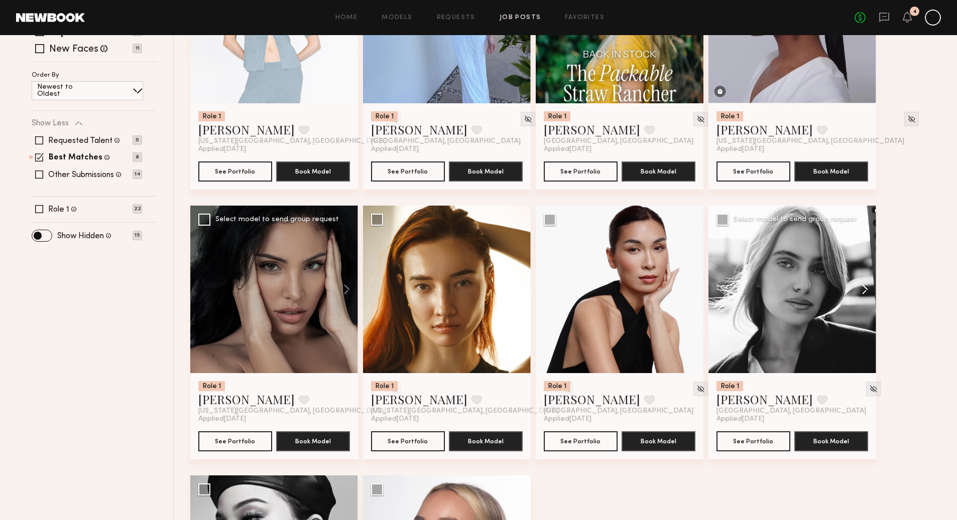
click at [864, 291] on button at bounding box center [860, 290] width 32 height 168
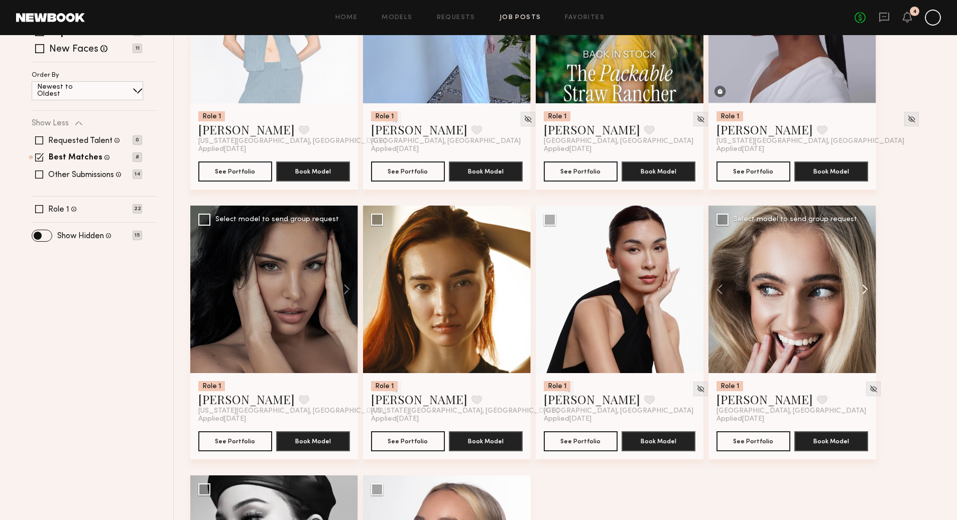
click at [864, 291] on button at bounding box center [860, 290] width 32 height 168
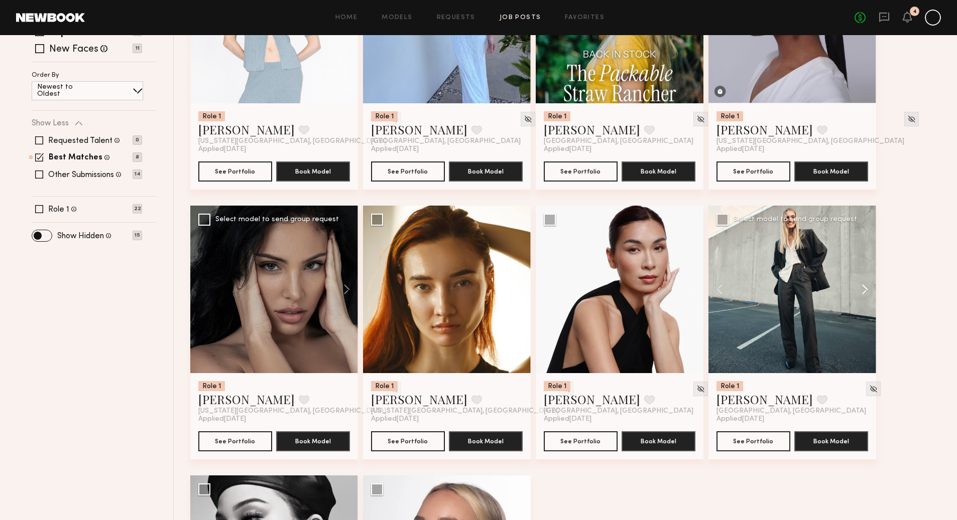
click at [864, 291] on button at bounding box center [860, 290] width 32 height 168
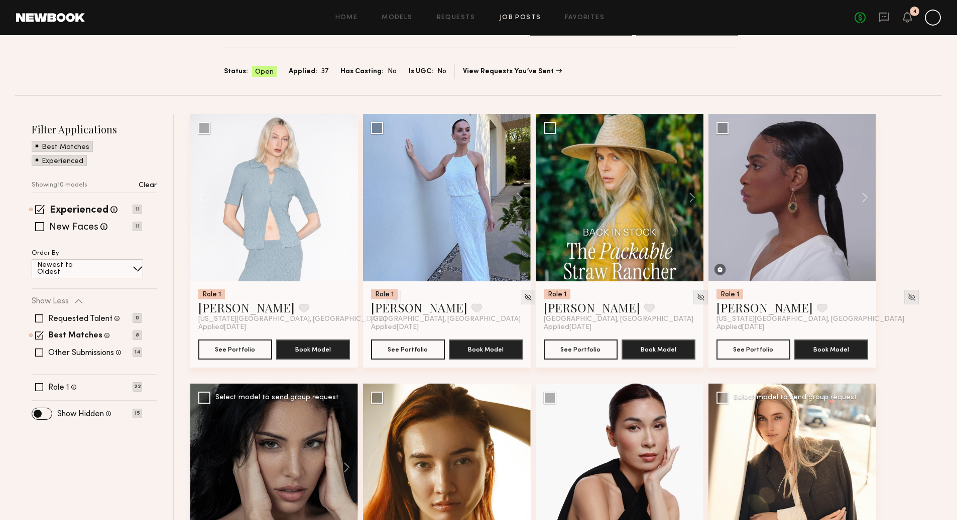
scroll to position [12, 0]
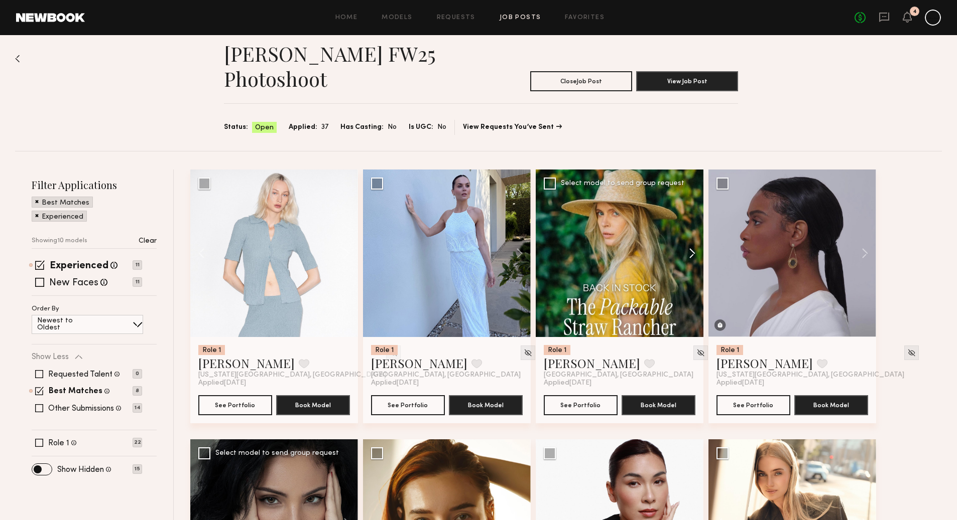
click at [692, 257] on button at bounding box center [687, 254] width 32 height 168
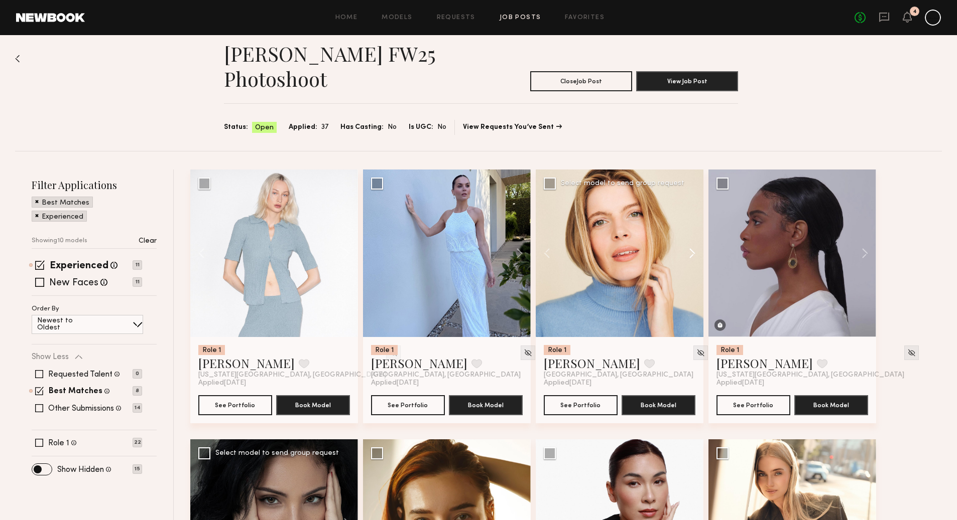
click at [692, 256] on button at bounding box center [687, 254] width 32 height 168
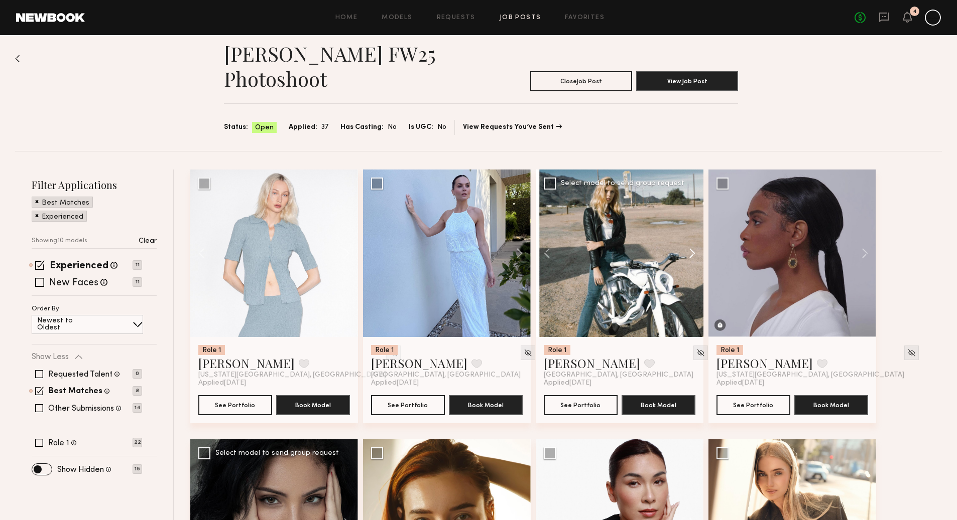
click at [692, 256] on button at bounding box center [687, 254] width 32 height 168
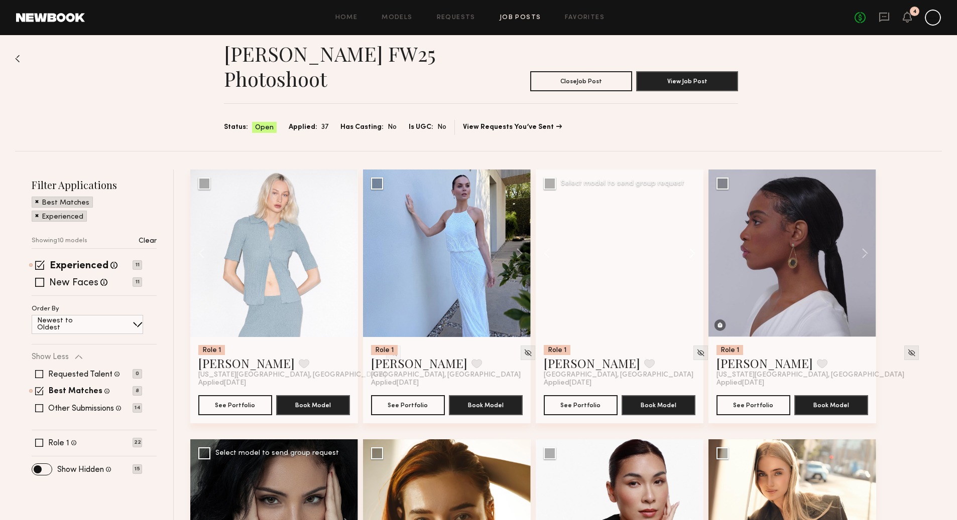
click at [692, 256] on button at bounding box center [687, 254] width 32 height 168
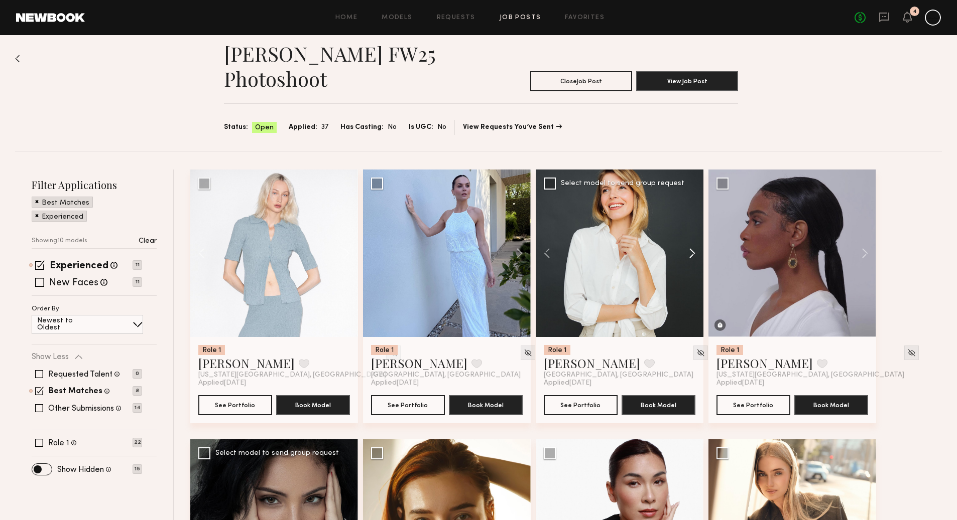
click at [692, 256] on button at bounding box center [687, 254] width 32 height 168
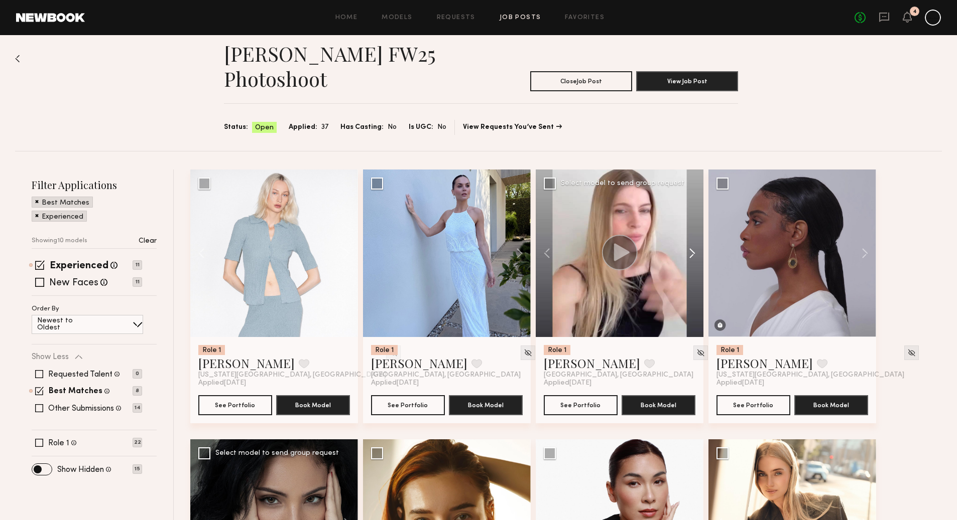
click at [692, 256] on button at bounding box center [687, 254] width 32 height 168
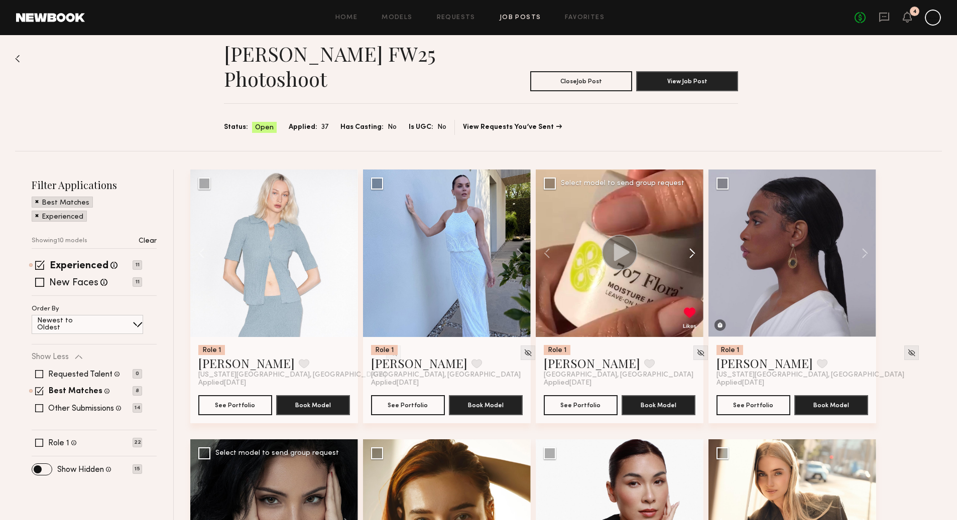
click at [692, 256] on button at bounding box center [687, 254] width 32 height 168
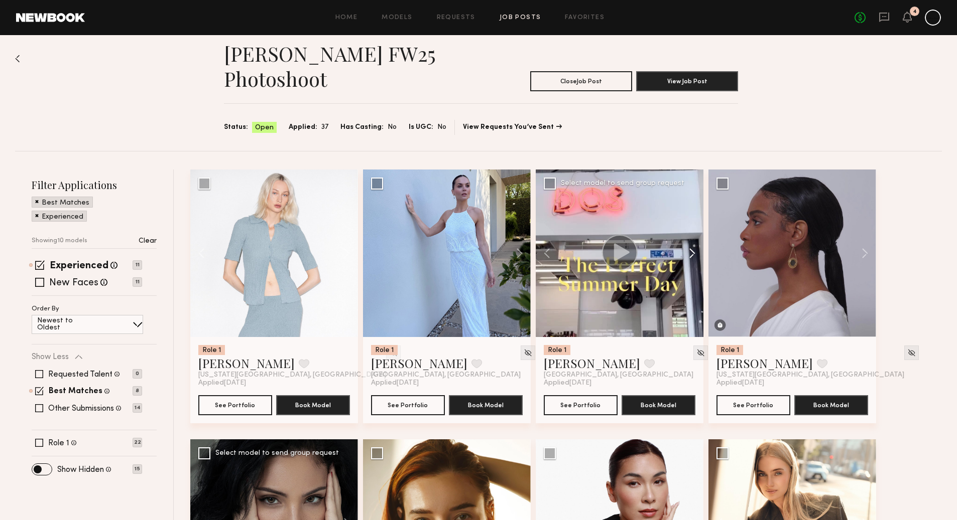
click at [692, 256] on button at bounding box center [687, 254] width 32 height 168
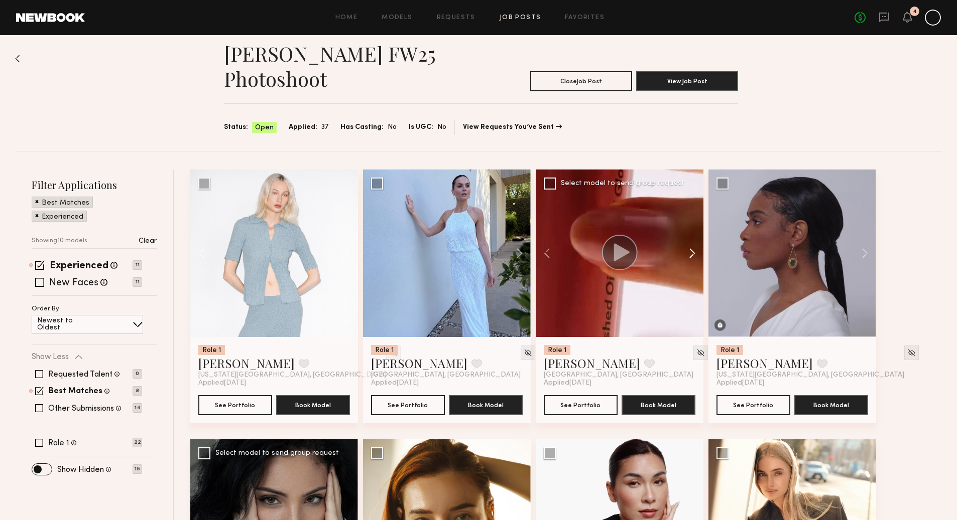
click at [692, 256] on button at bounding box center [687, 254] width 32 height 168
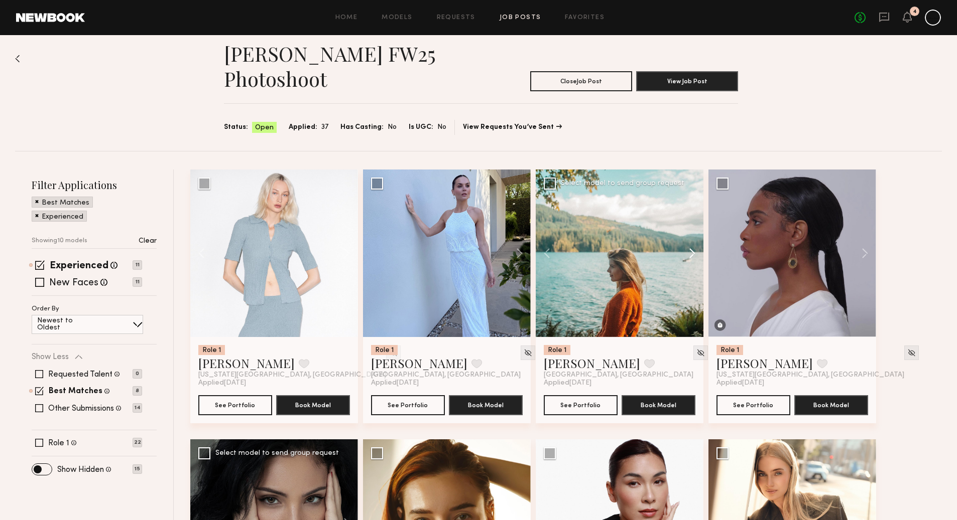
click at [692, 256] on button at bounding box center [687, 254] width 32 height 168
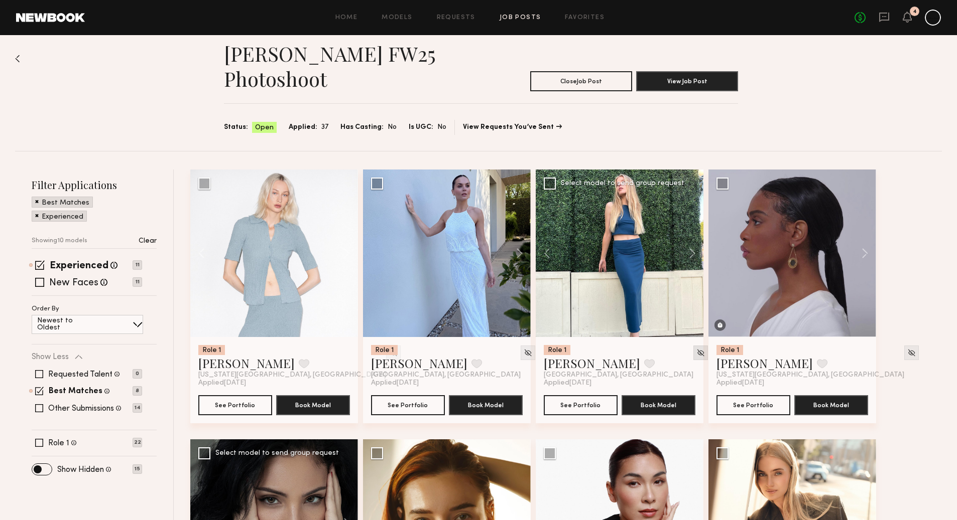
click at [696, 353] on img at bounding box center [700, 353] width 9 height 9
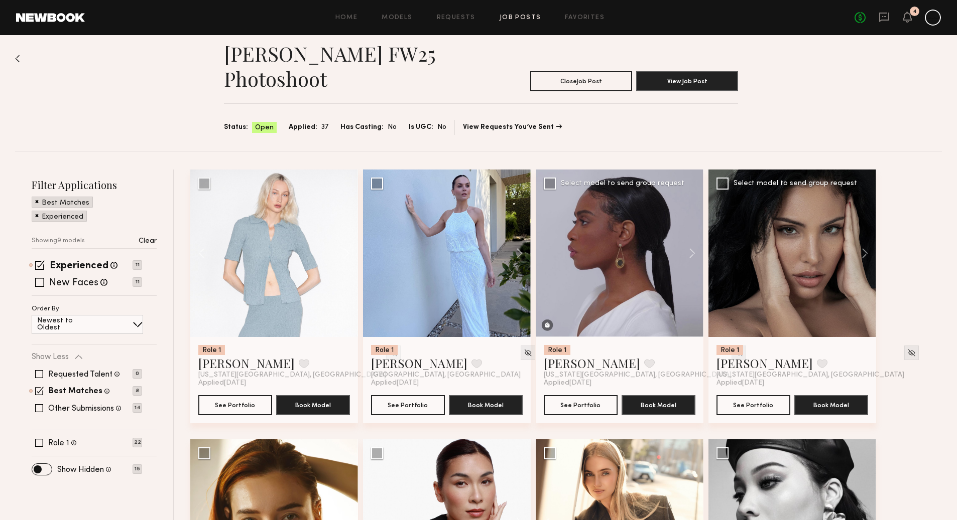
click at [904, 355] on div at bounding box center [911, 353] width 15 height 15
click at [731, 351] on div at bounding box center [738, 353] width 15 height 15
click at [734, 352] on img at bounding box center [738, 353] width 9 height 9
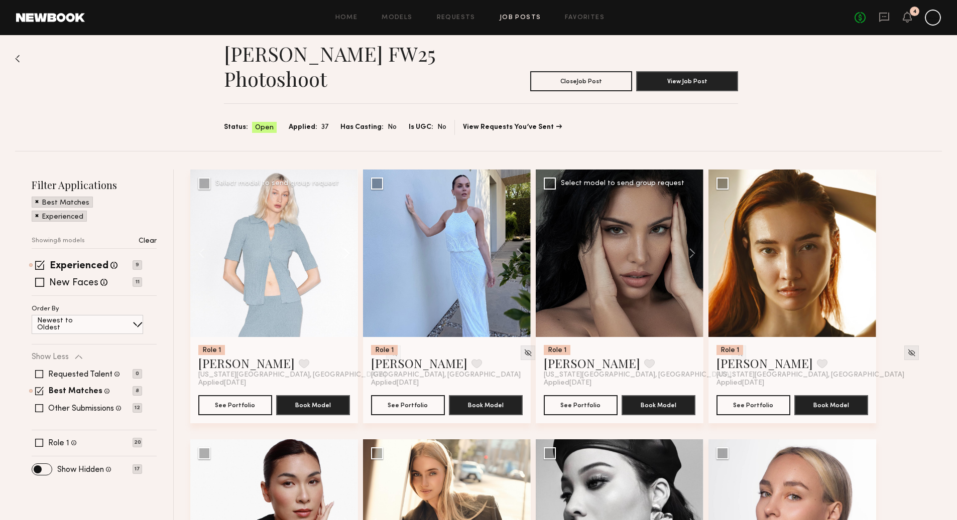
click at [345, 253] on button at bounding box center [342, 254] width 32 height 168
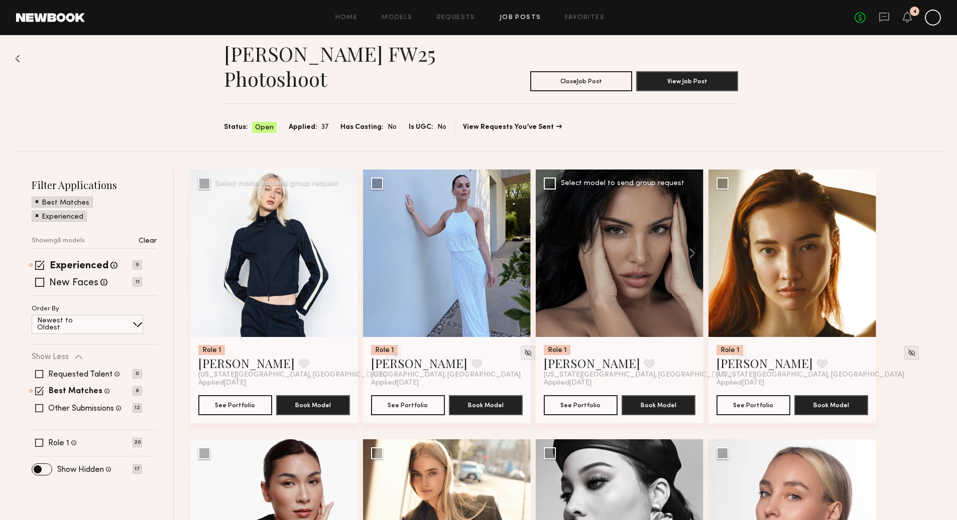
click at [347, 254] on button at bounding box center [342, 254] width 32 height 168
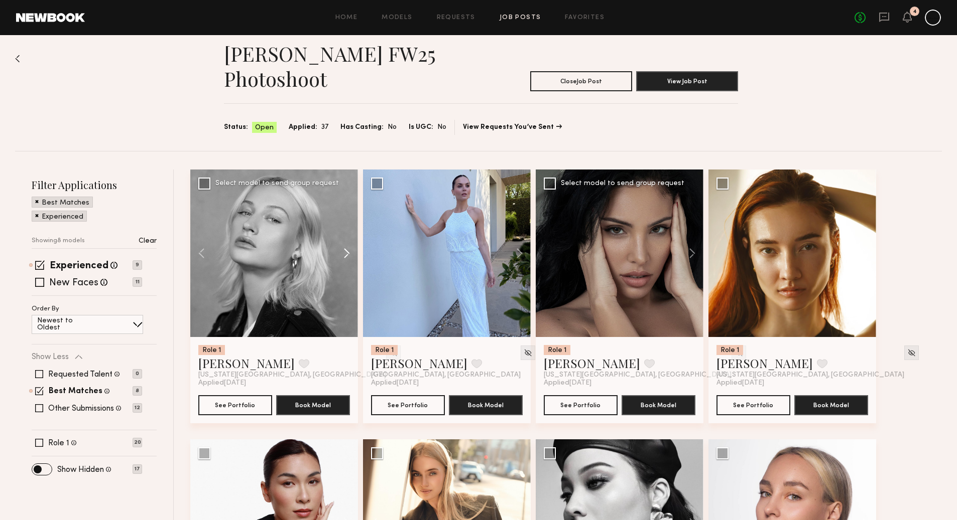
click at [347, 255] on button at bounding box center [342, 254] width 32 height 168
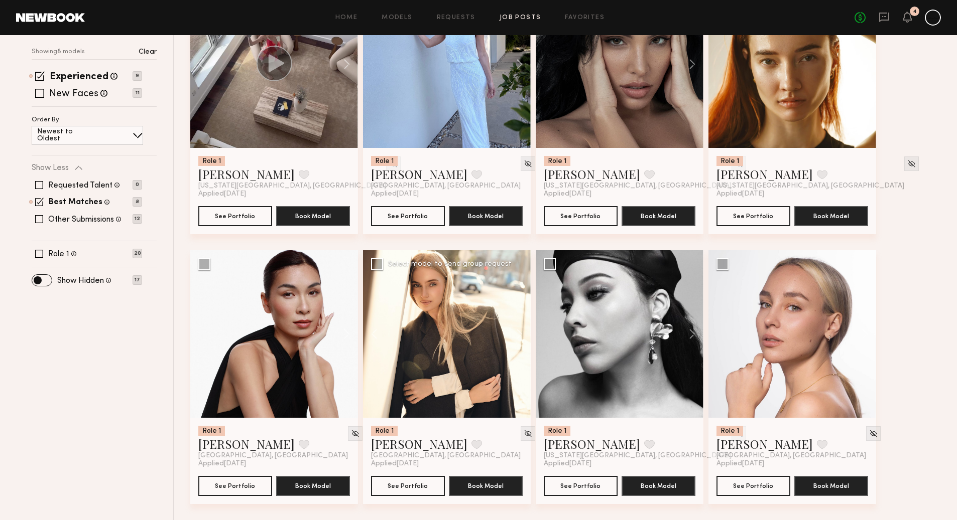
scroll to position [201, 0]
click at [349, 337] on button at bounding box center [342, 334] width 32 height 168
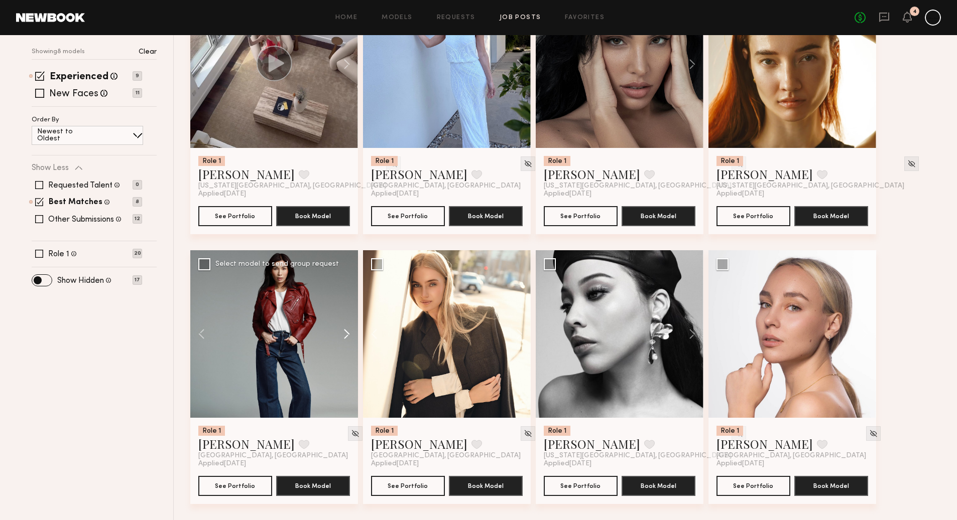
click at [349, 337] on button at bounding box center [342, 334] width 32 height 168
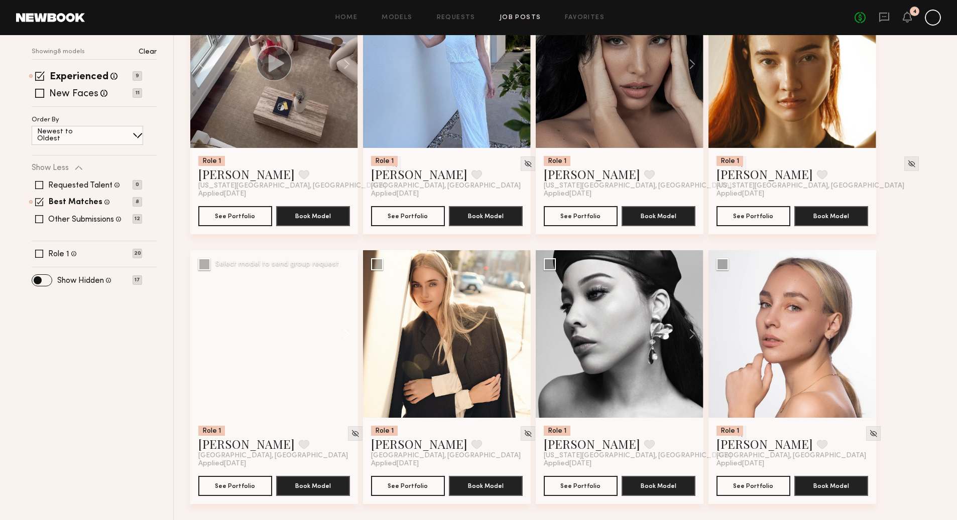
click at [349, 337] on button at bounding box center [342, 334] width 32 height 168
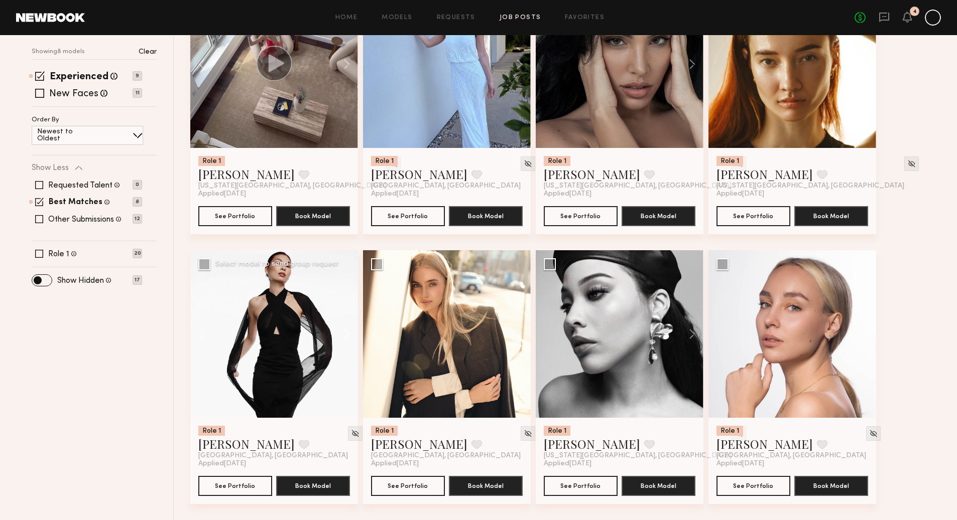
click at [349, 337] on button at bounding box center [342, 334] width 32 height 168
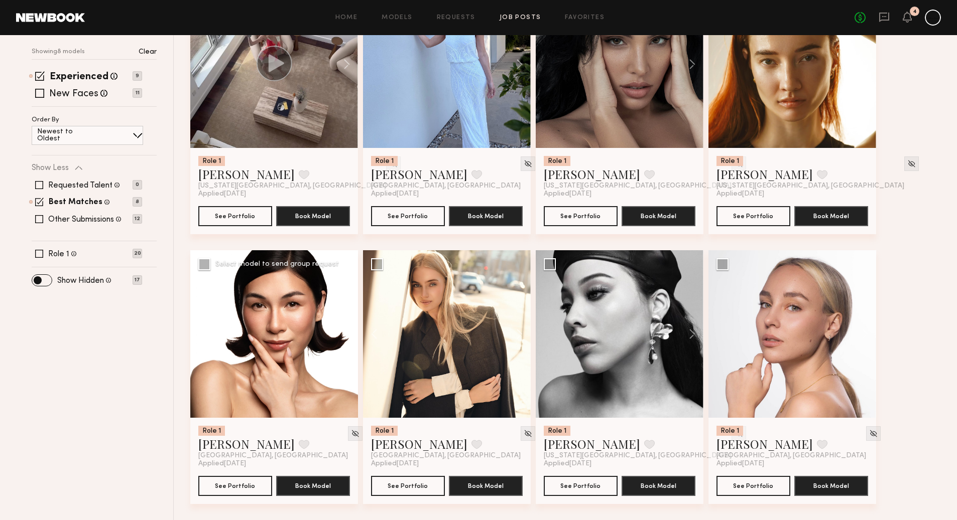
click at [350, 335] on button at bounding box center [342, 334] width 32 height 168
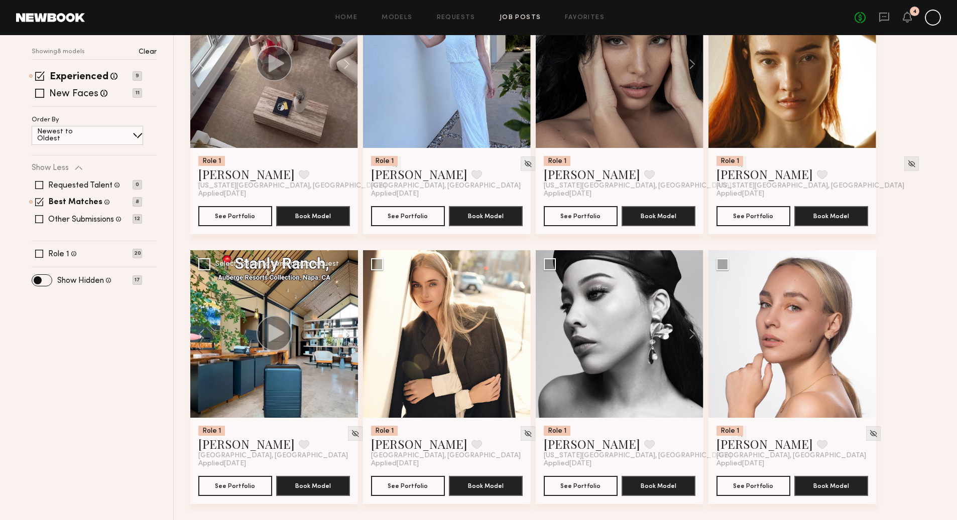
click at [350, 335] on button at bounding box center [342, 334] width 32 height 168
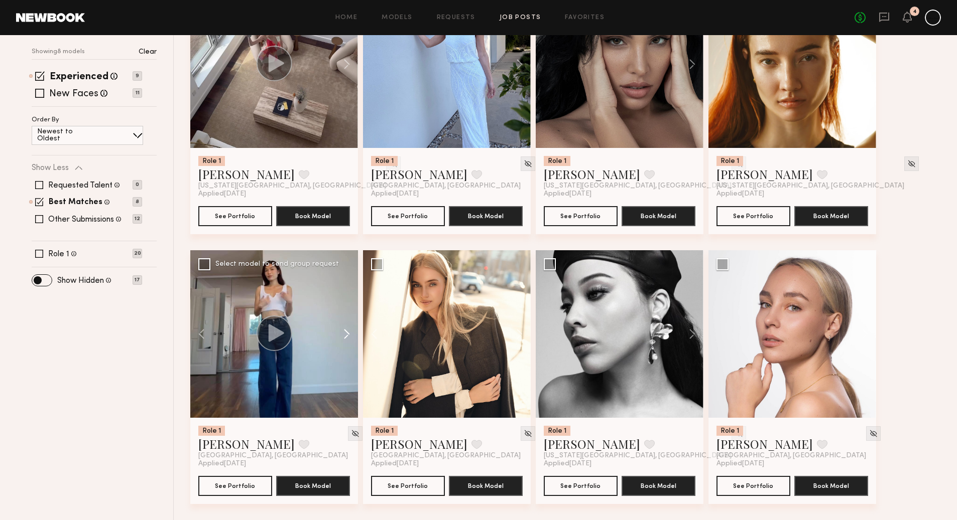
click at [350, 335] on button at bounding box center [342, 334] width 32 height 168
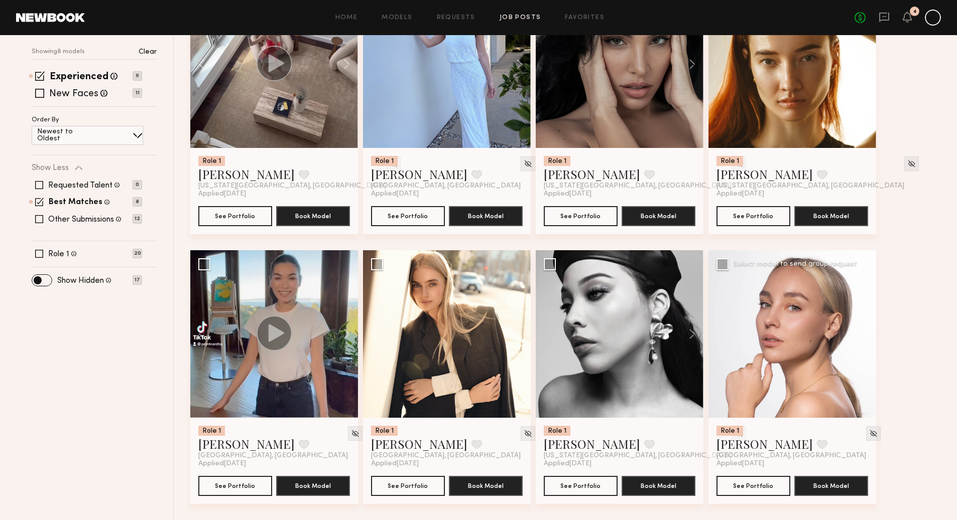
click at [866, 334] on button at bounding box center [860, 334] width 32 height 168
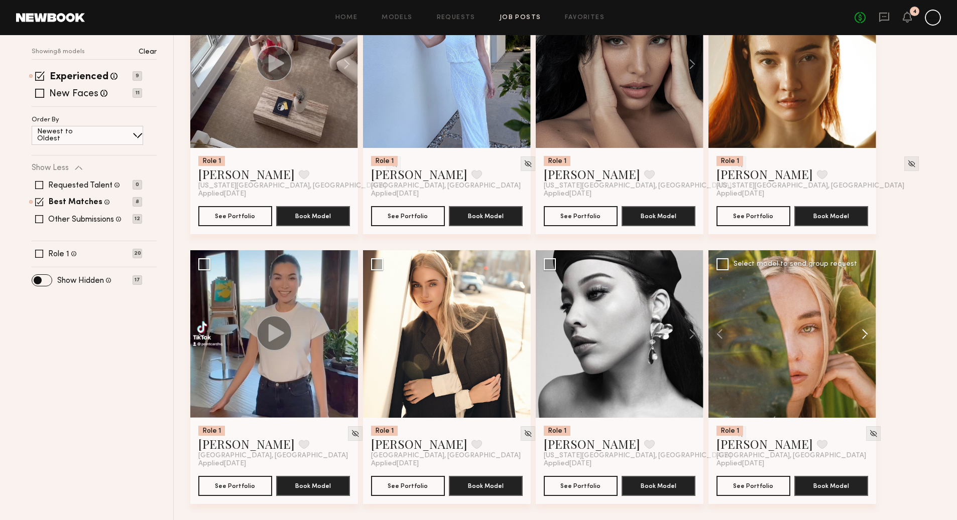
click at [866, 334] on button at bounding box center [860, 334] width 32 height 168
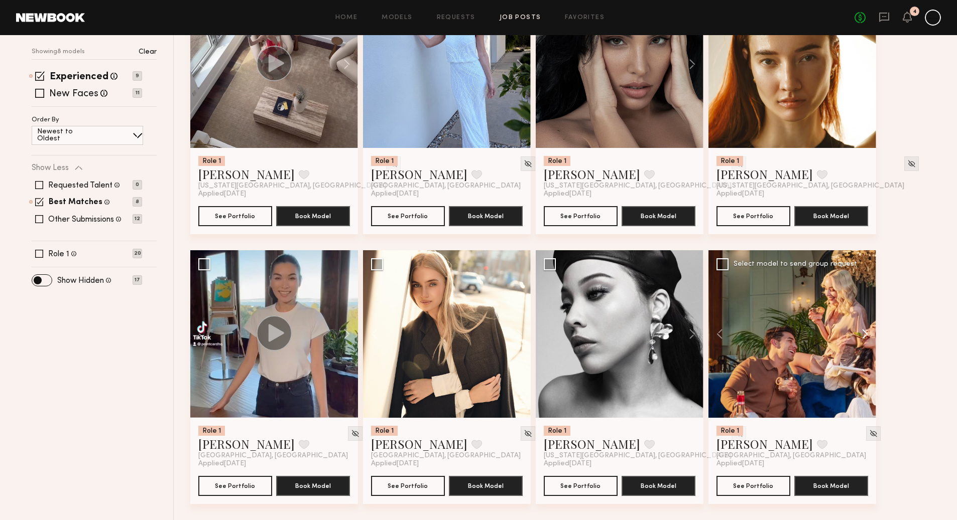
click at [866, 334] on button at bounding box center [860, 334] width 32 height 168
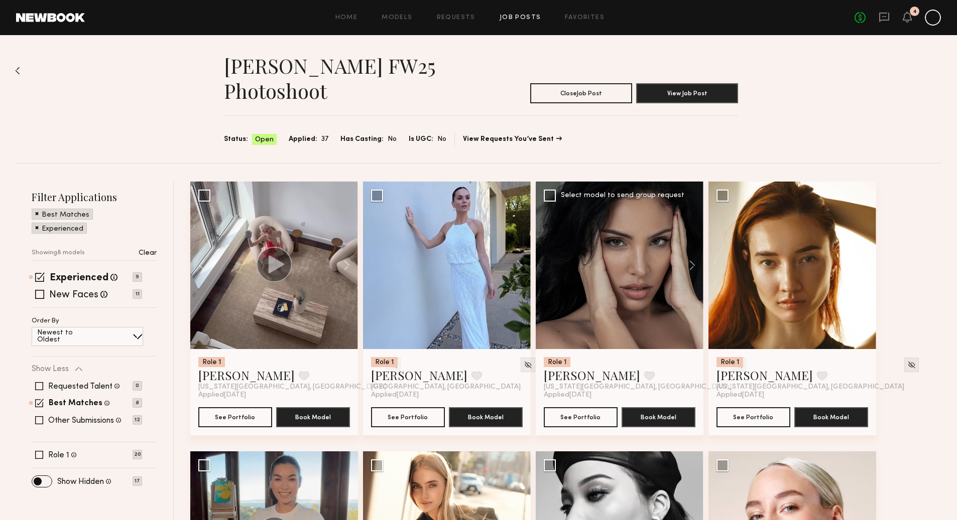
scroll to position [0, 0]
click at [18, 68] on img at bounding box center [17, 71] width 5 height 8
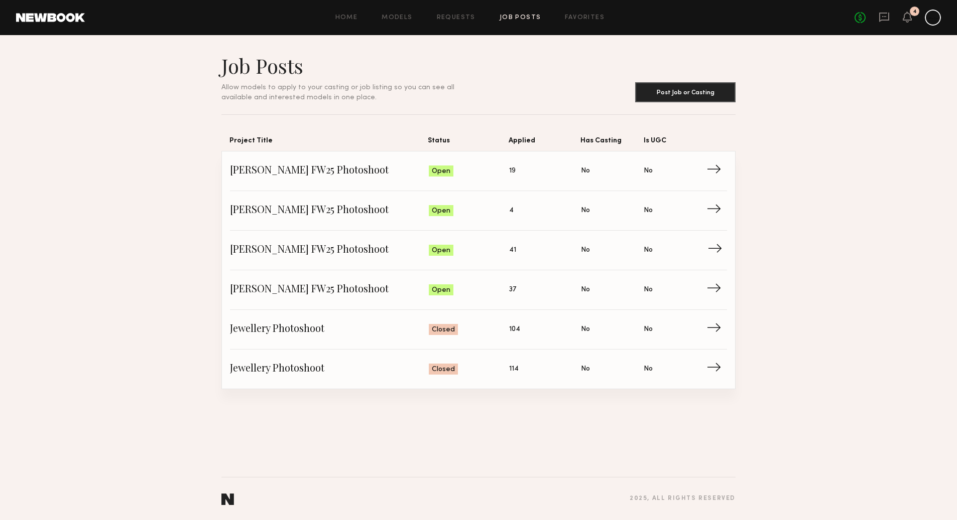
click at [581, 250] on span "No" at bounding box center [585, 250] width 9 height 11
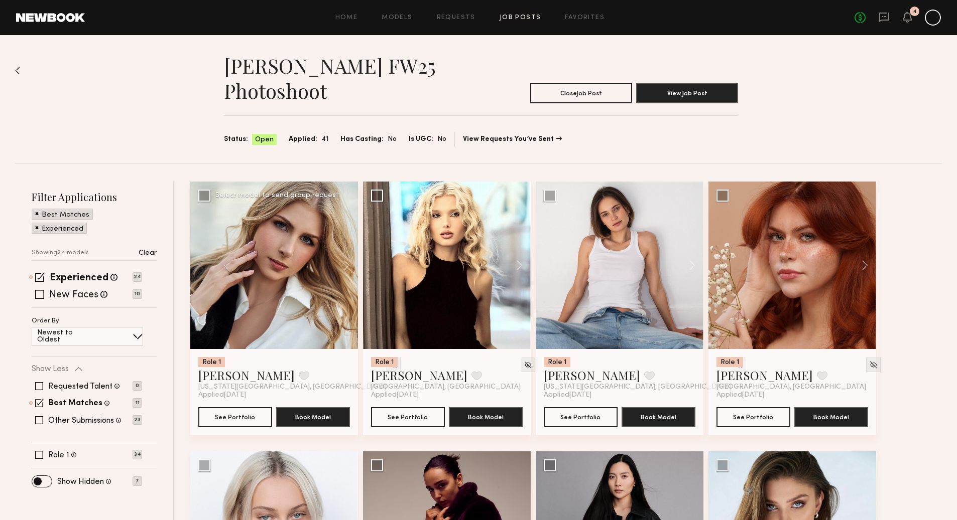
click at [389, 364] on img at bounding box center [393, 365] width 9 height 9
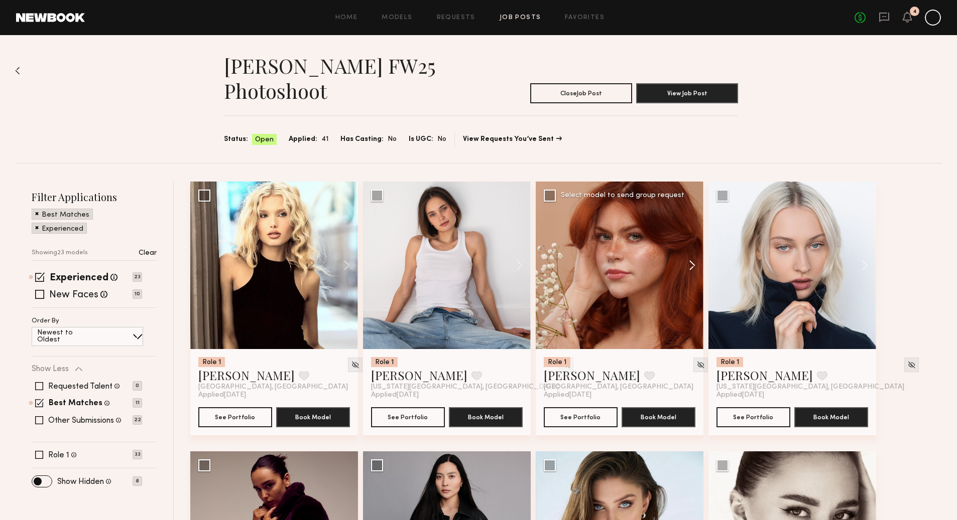
click at [693, 263] on button at bounding box center [687, 266] width 32 height 168
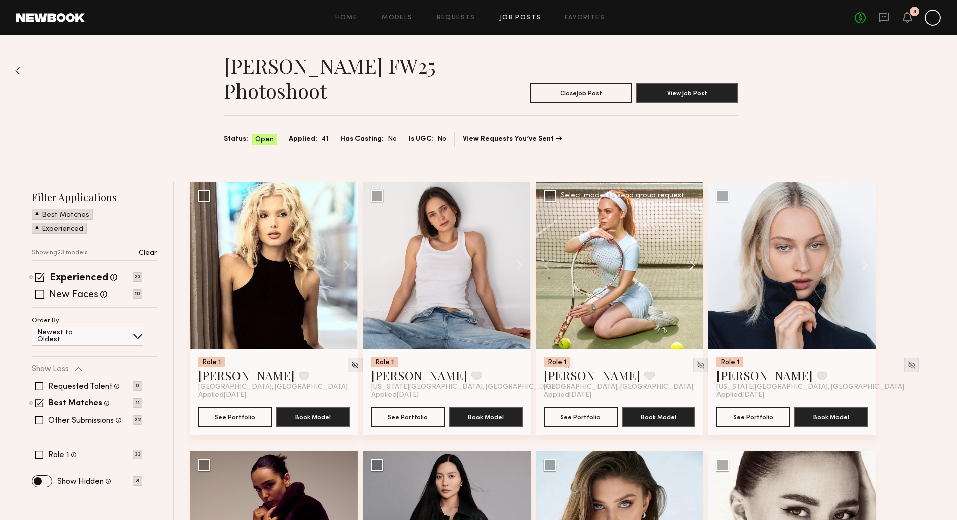
click at [693, 265] on button at bounding box center [687, 266] width 32 height 168
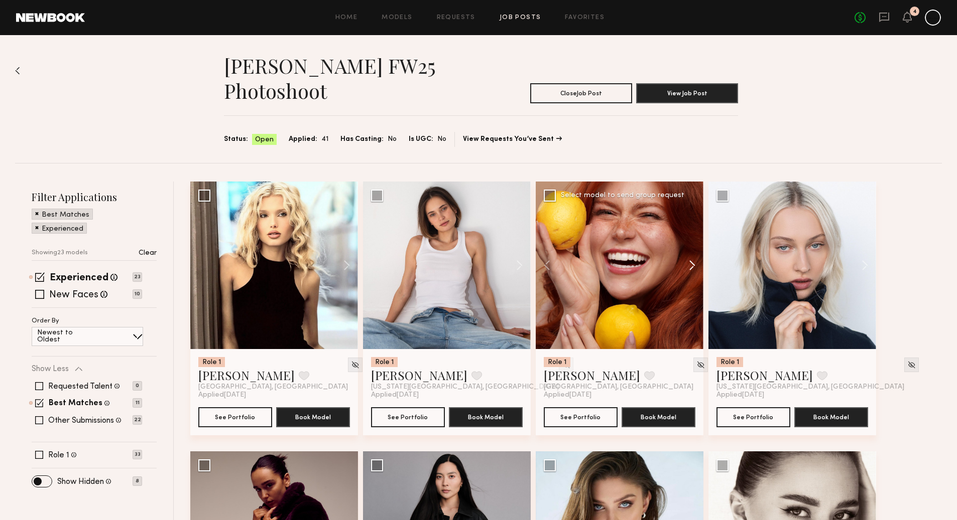
click at [693, 265] on button at bounding box center [687, 266] width 32 height 168
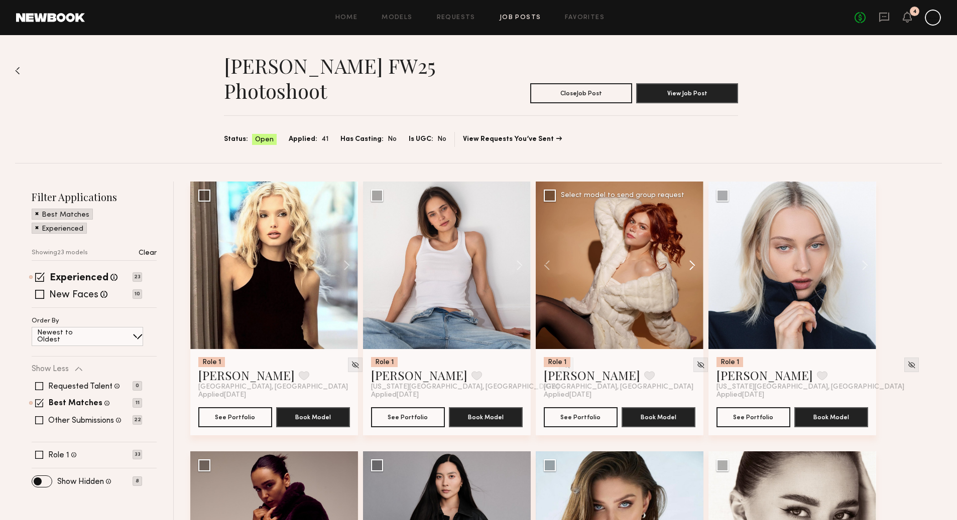
click at [693, 265] on button at bounding box center [687, 266] width 32 height 168
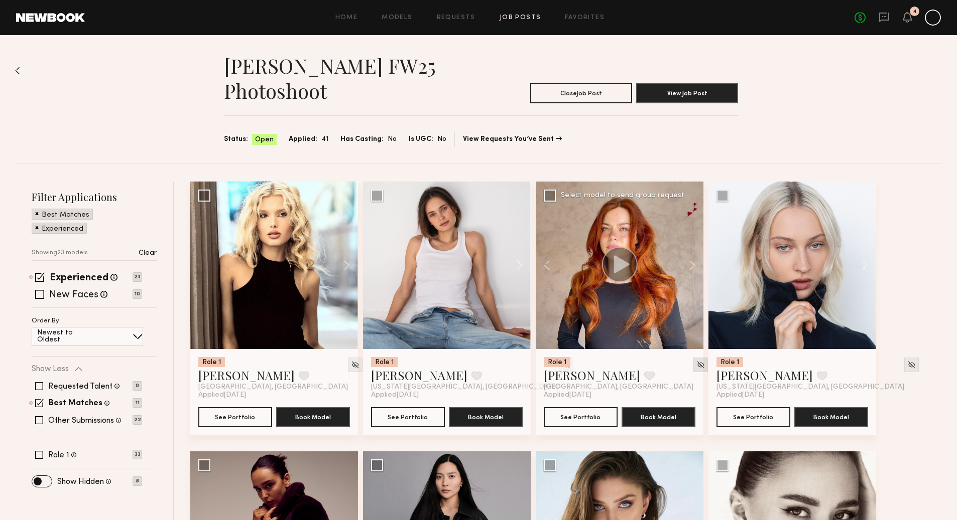
click at [696, 369] on img at bounding box center [700, 365] width 9 height 9
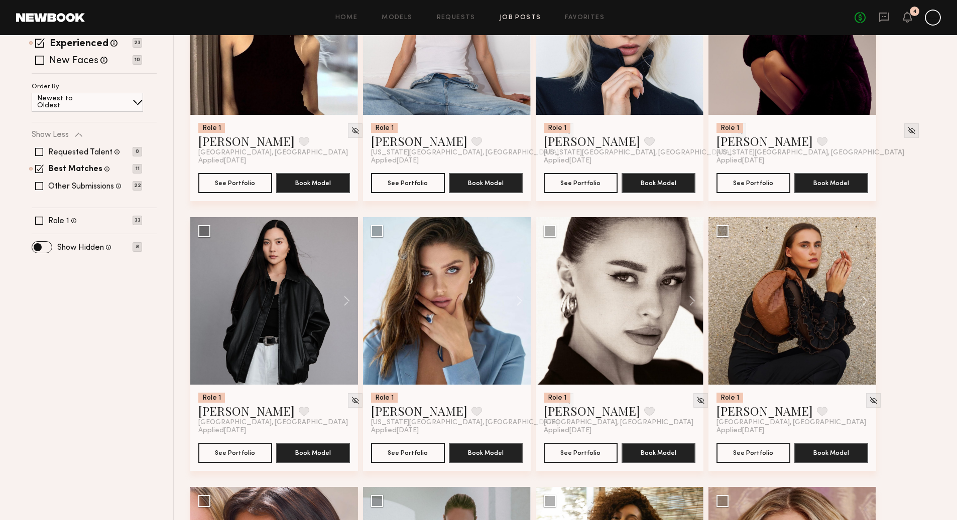
scroll to position [235, 0]
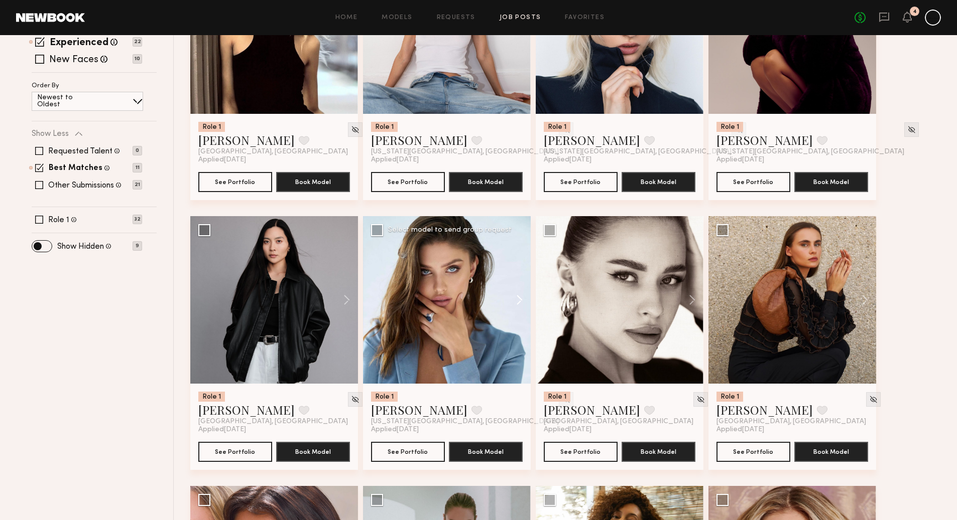
click at [520, 302] on button at bounding box center [514, 300] width 32 height 168
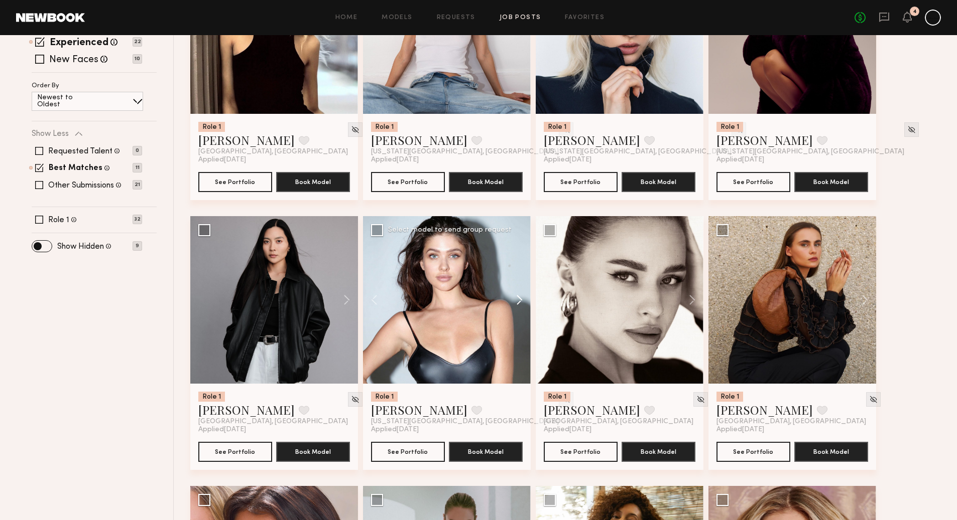
click at [520, 302] on button at bounding box center [514, 300] width 32 height 168
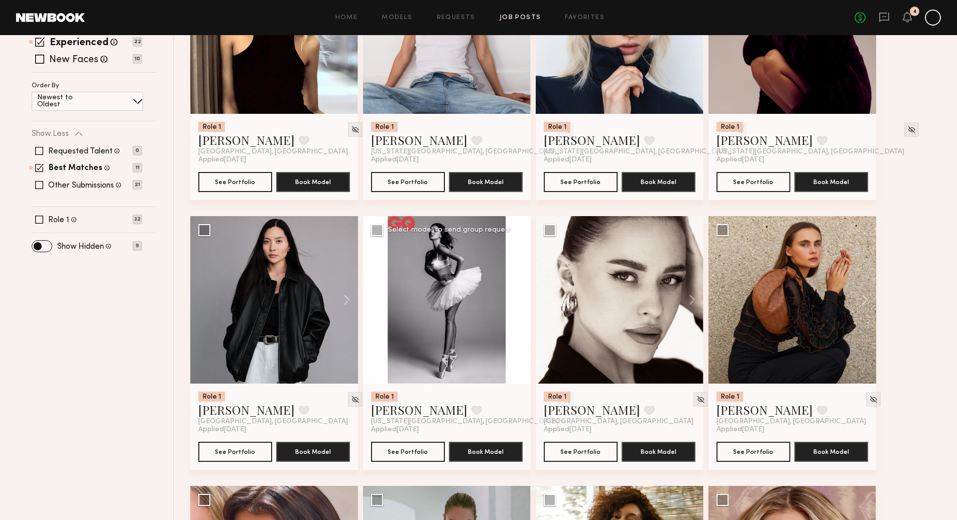
click at [520, 302] on button at bounding box center [514, 300] width 32 height 168
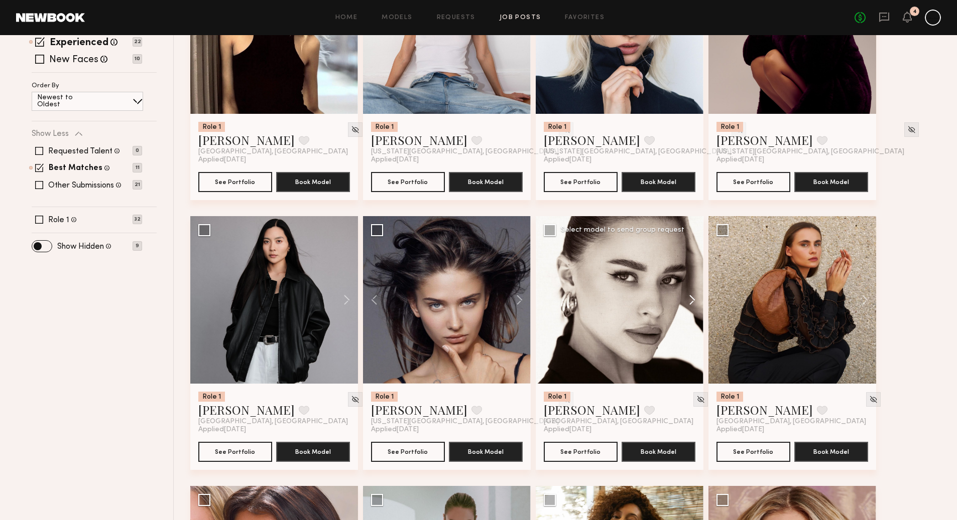
click at [694, 301] on button at bounding box center [687, 300] width 32 height 168
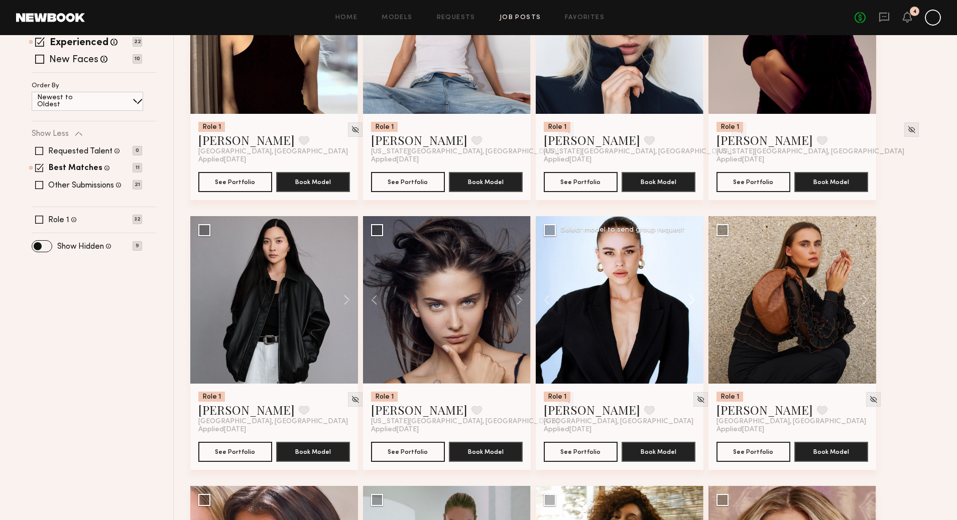
click at [694, 301] on button at bounding box center [687, 300] width 32 height 168
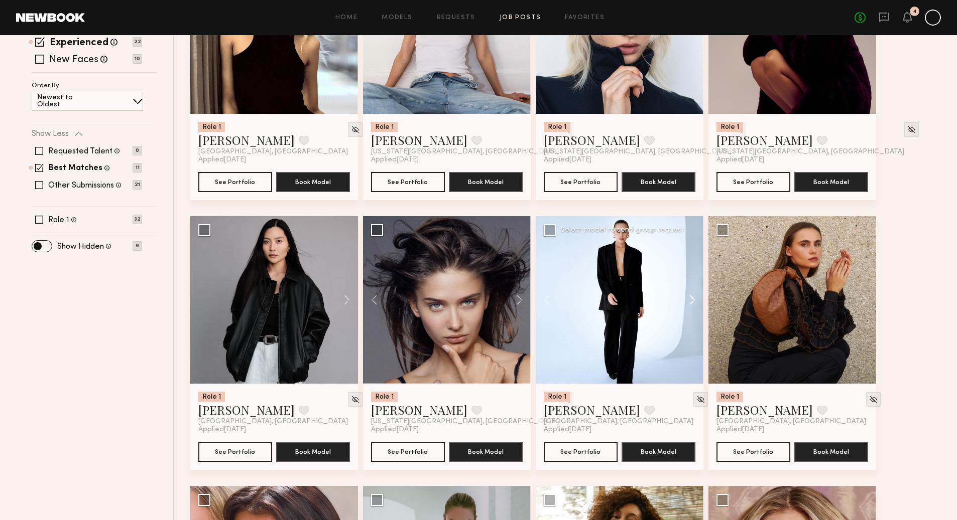
click at [694, 301] on button at bounding box center [687, 300] width 32 height 168
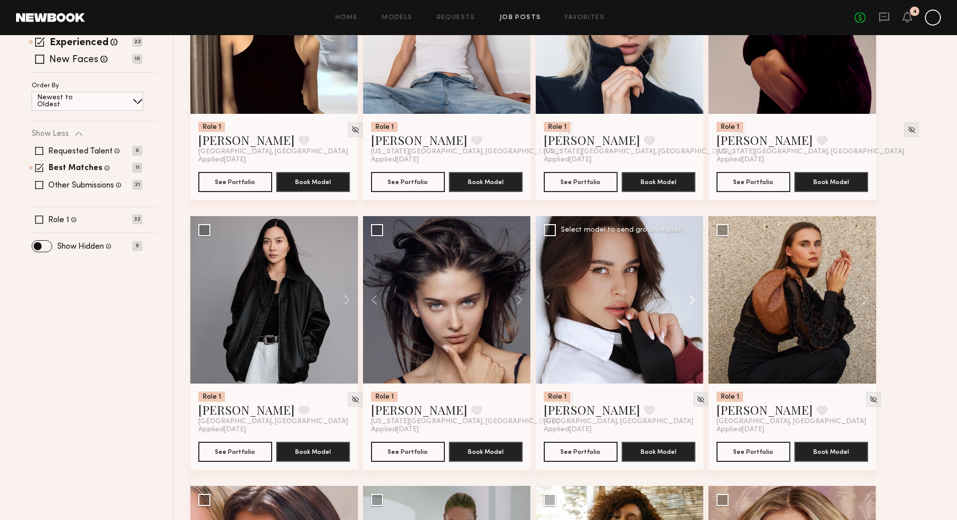
click at [694, 301] on button at bounding box center [687, 300] width 32 height 168
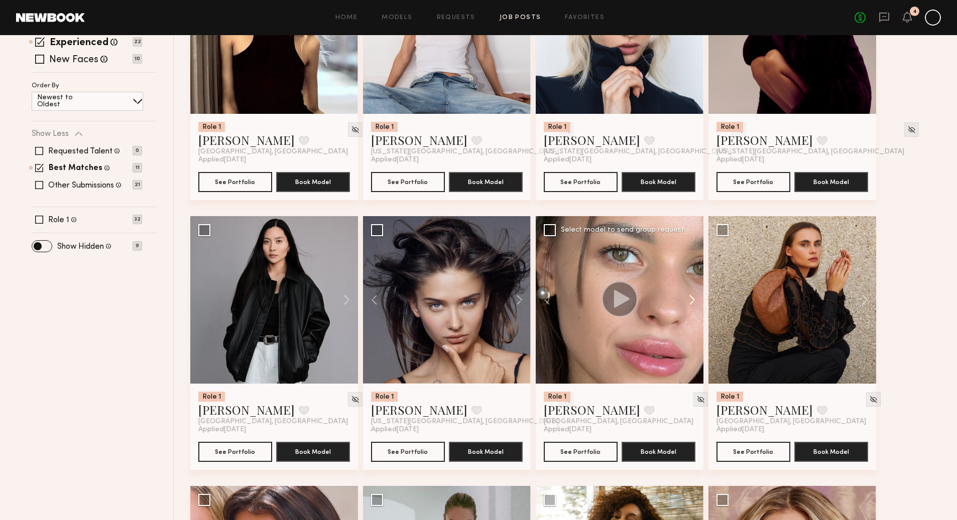
click at [694, 301] on button at bounding box center [687, 300] width 32 height 168
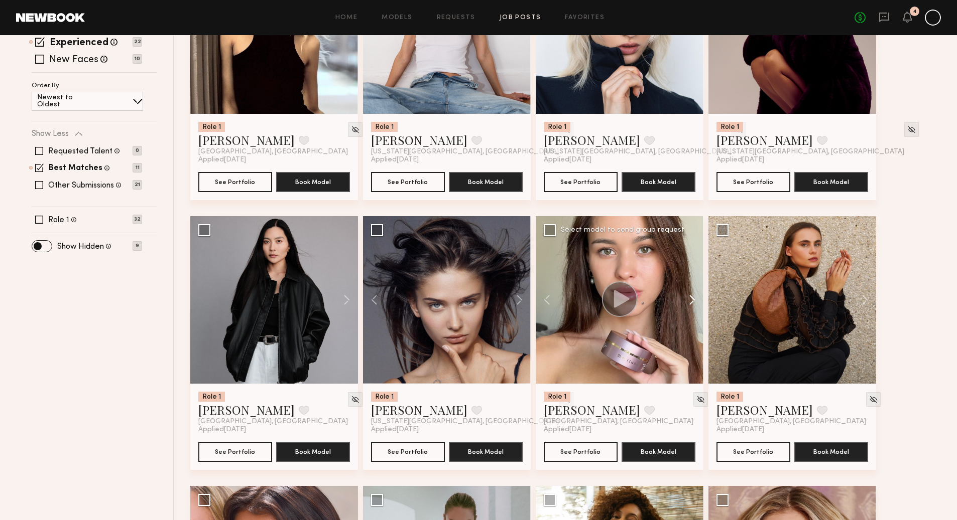
click at [694, 301] on button at bounding box center [687, 300] width 32 height 168
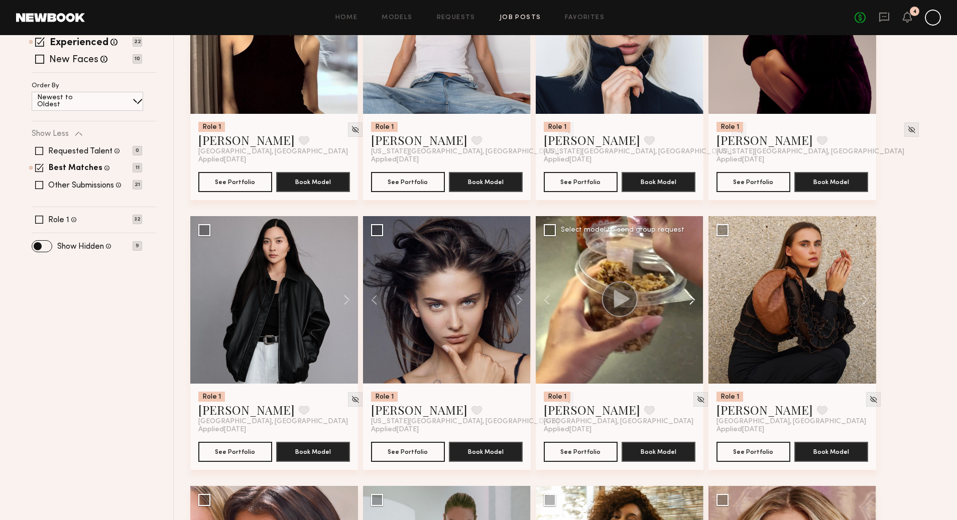
click at [694, 301] on button at bounding box center [687, 300] width 32 height 168
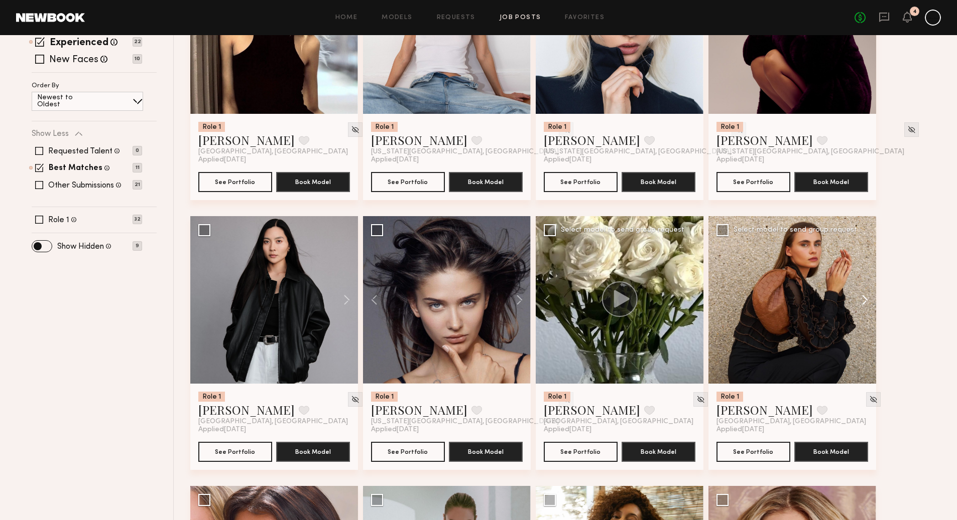
click at [863, 298] on button at bounding box center [860, 300] width 32 height 168
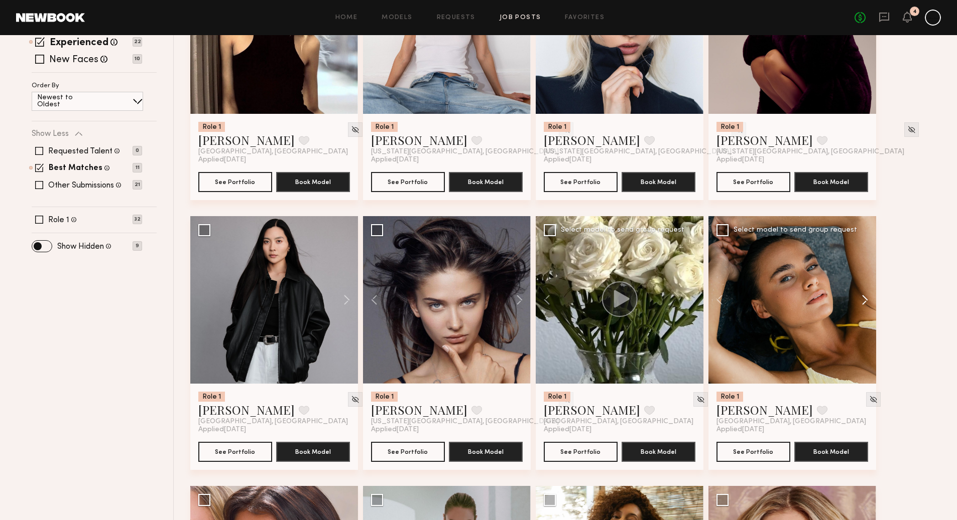
click at [863, 298] on button at bounding box center [860, 300] width 32 height 168
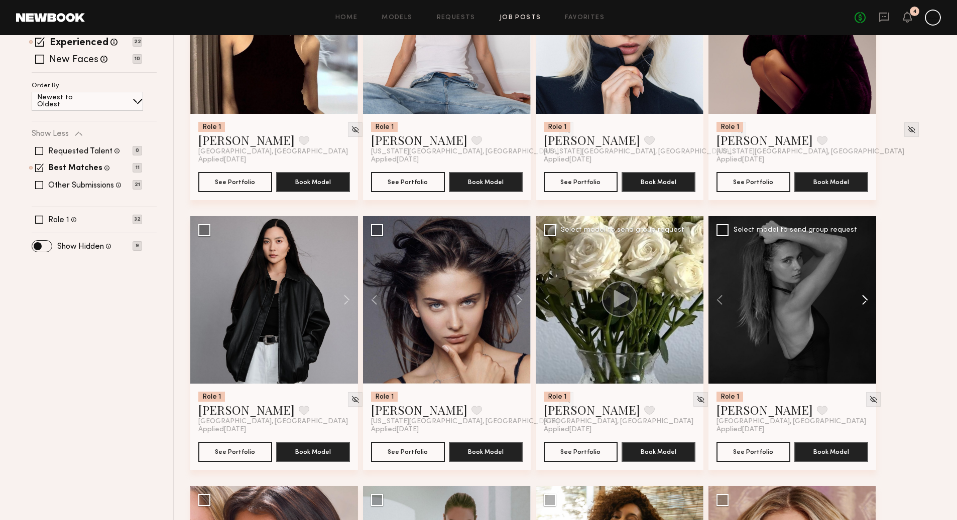
click at [863, 298] on button at bounding box center [860, 300] width 32 height 168
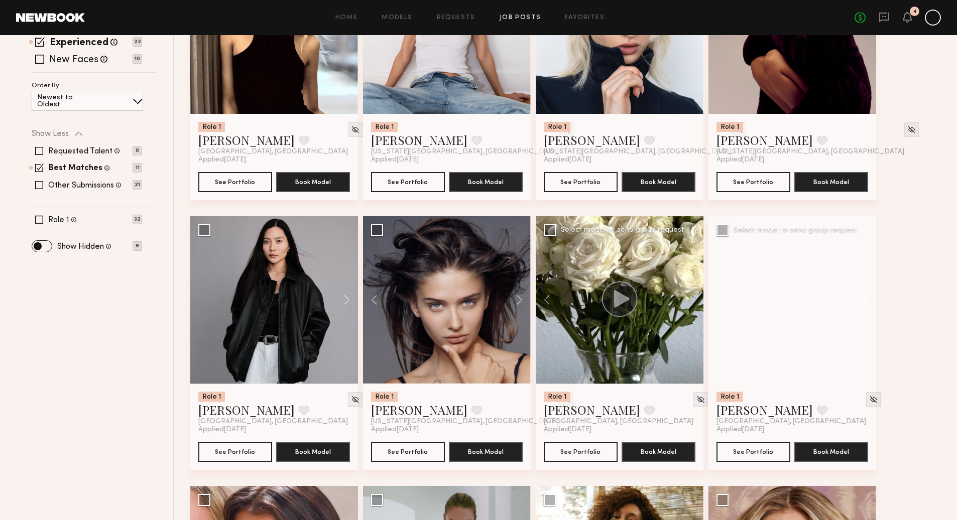
click at [863, 298] on button at bounding box center [860, 300] width 32 height 168
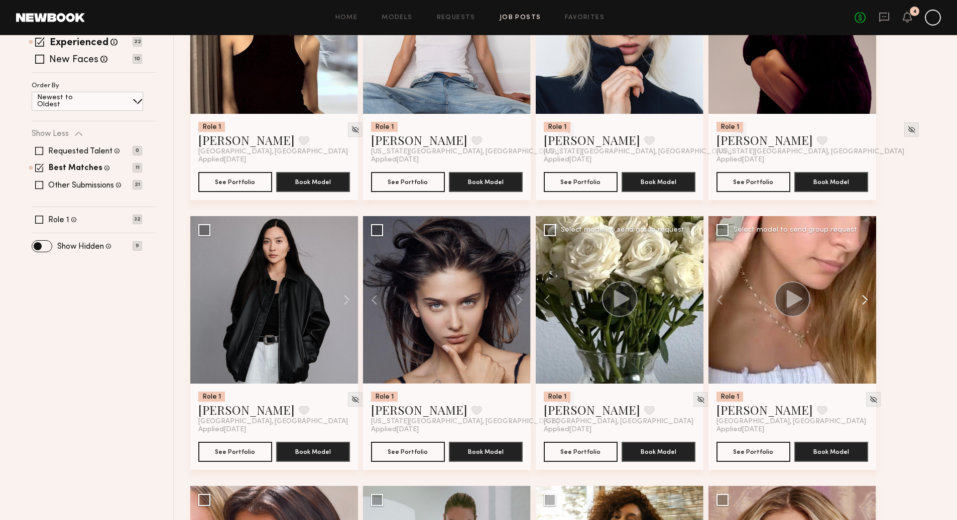
click at [863, 298] on button at bounding box center [860, 300] width 32 height 168
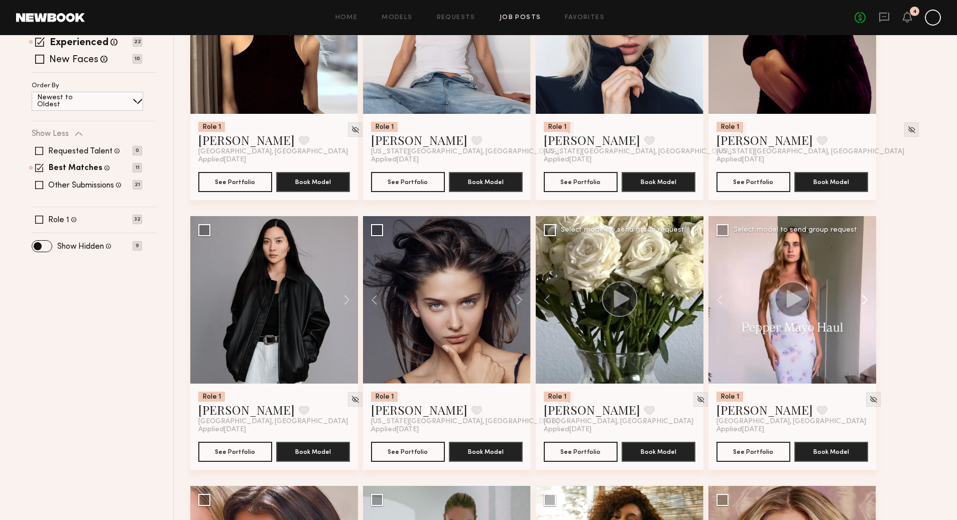
click at [863, 298] on button at bounding box center [860, 300] width 32 height 168
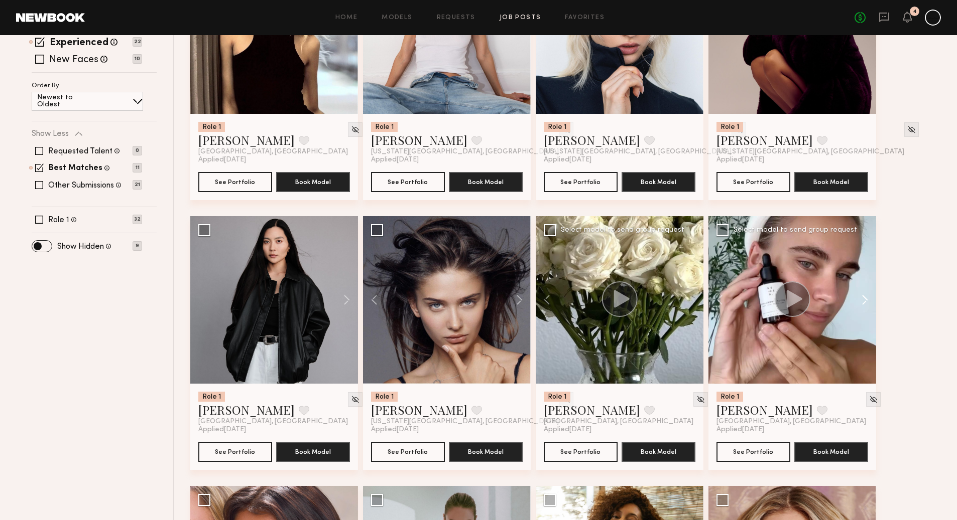
click at [863, 298] on button at bounding box center [860, 300] width 32 height 168
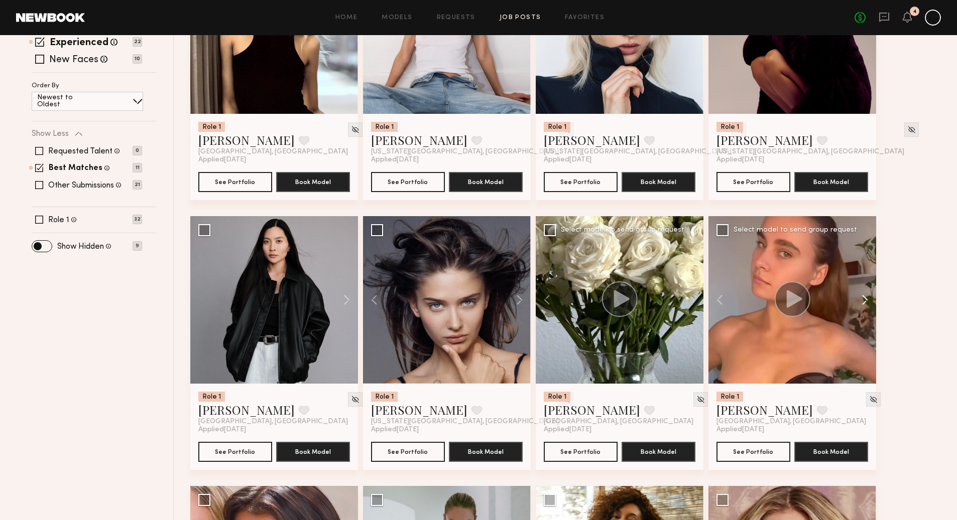
click at [863, 298] on button at bounding box center [860, 300] width 32 height 168
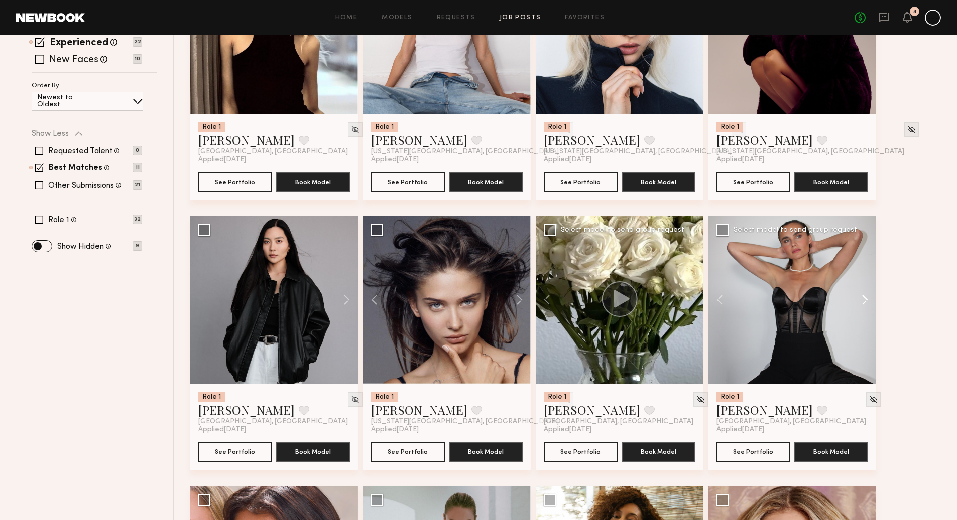
click at [863, 298] on button at bounding box center [860, 300] width 32 height 168
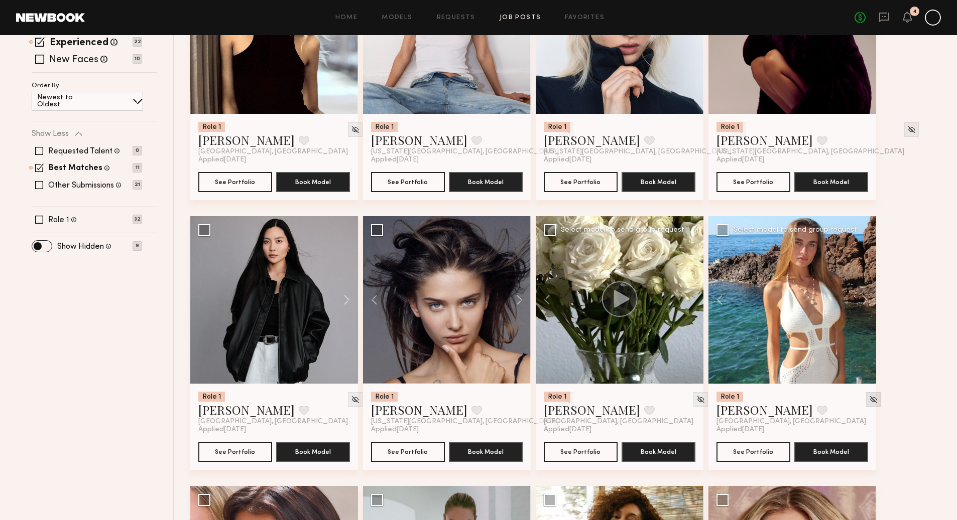
click at [869, 398] on img at bounding box center [873, 399] width 9 height 9
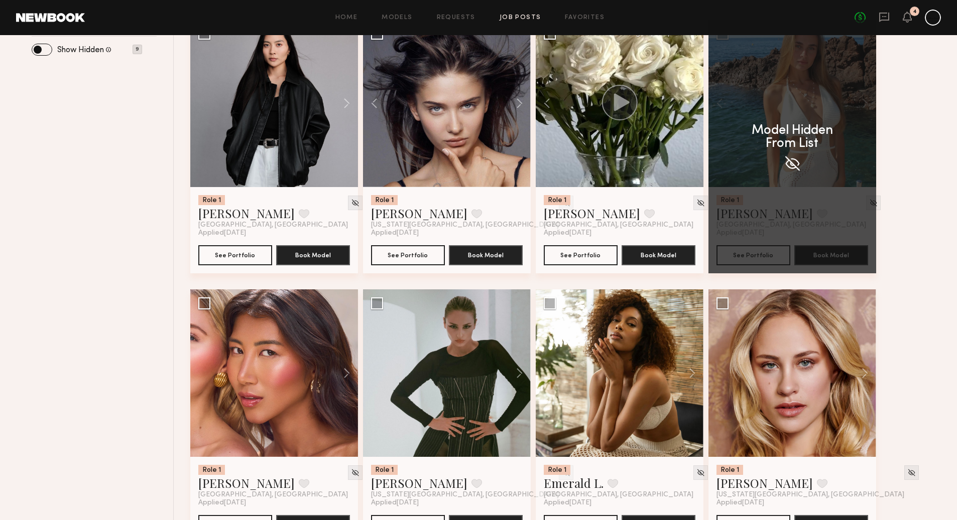
scroll to position [505, 0]
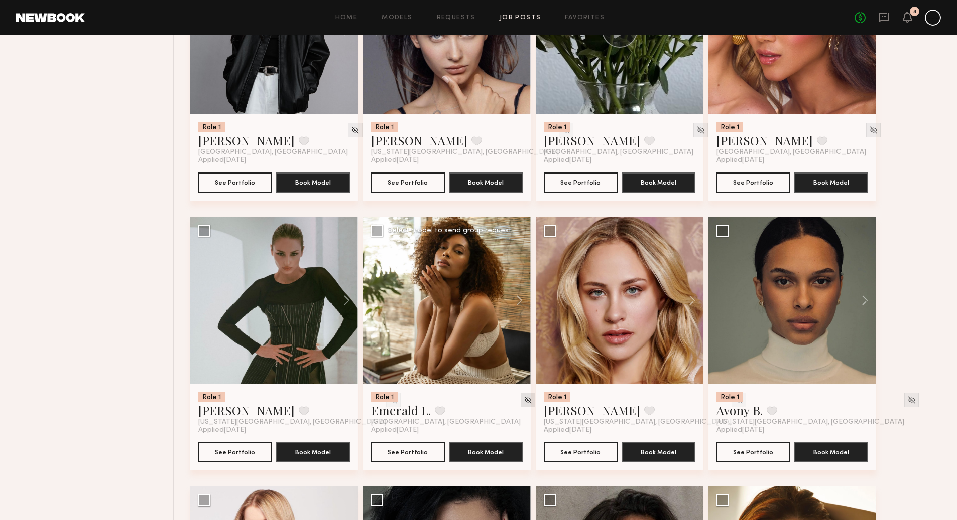
click at [523, 400] on img at bounding box center [527, 400] width 9 height 9
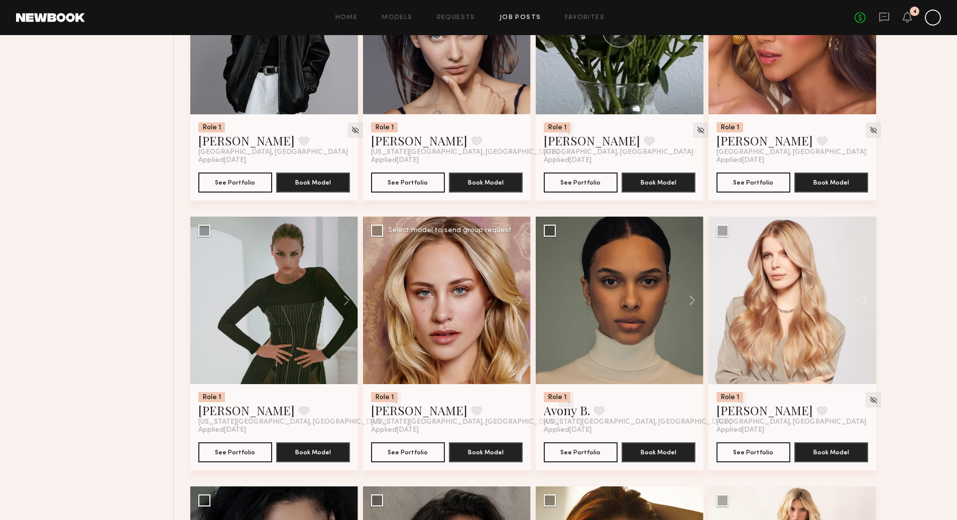
click at [562, 400] on img at bounding box center [566, 400] width 9 height 9
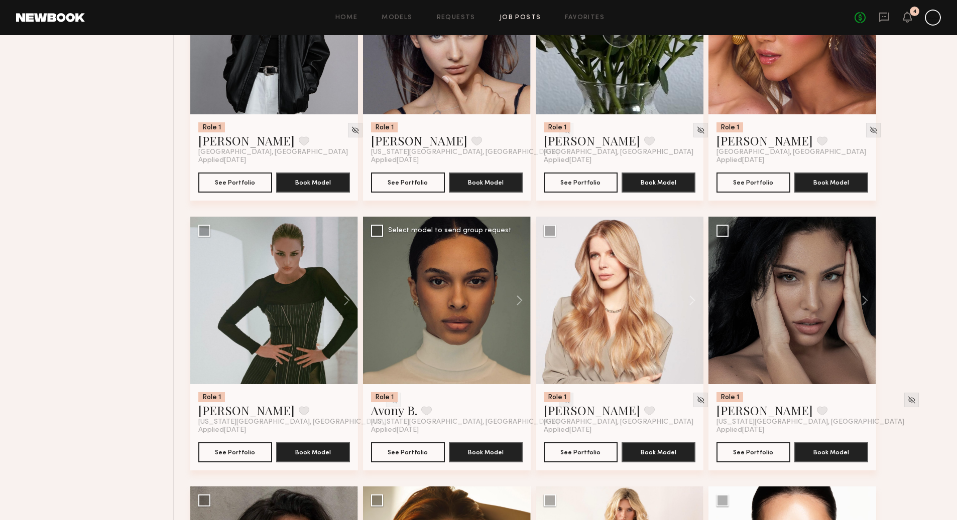
click at [562, 400] on img at bounding box center [566, 400] width 9 height 9
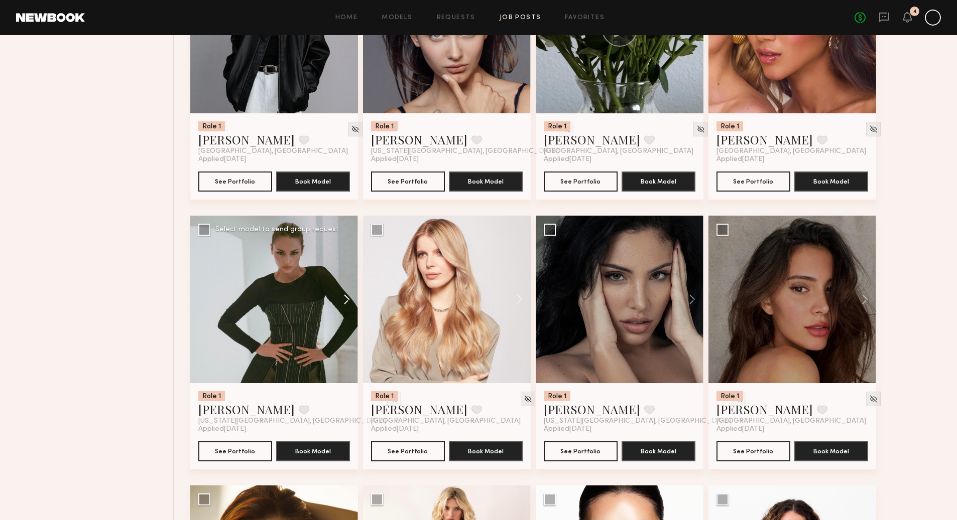
click at [347, 303] on button at bounding box center [342, 300] width 32 height 168
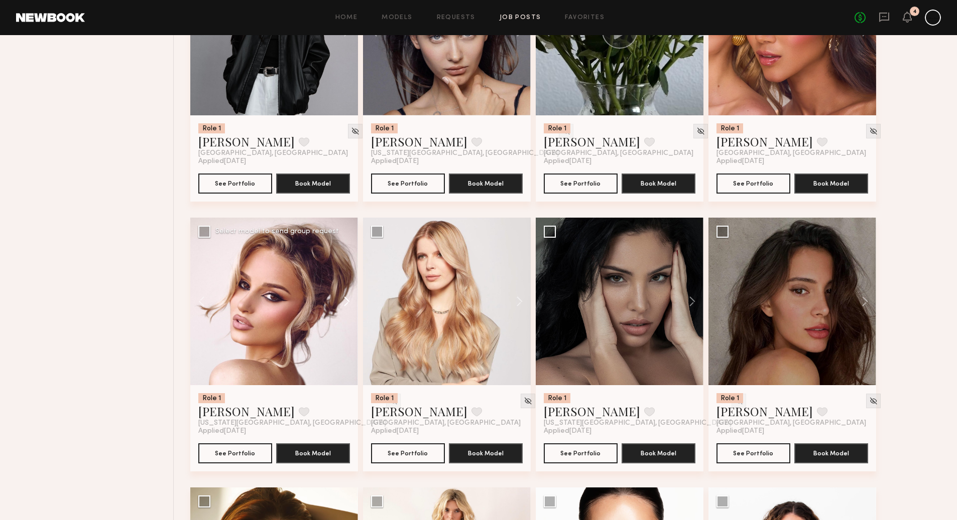
click at [347, 298] on button at bounding box center [342, 302] width 32 height 168
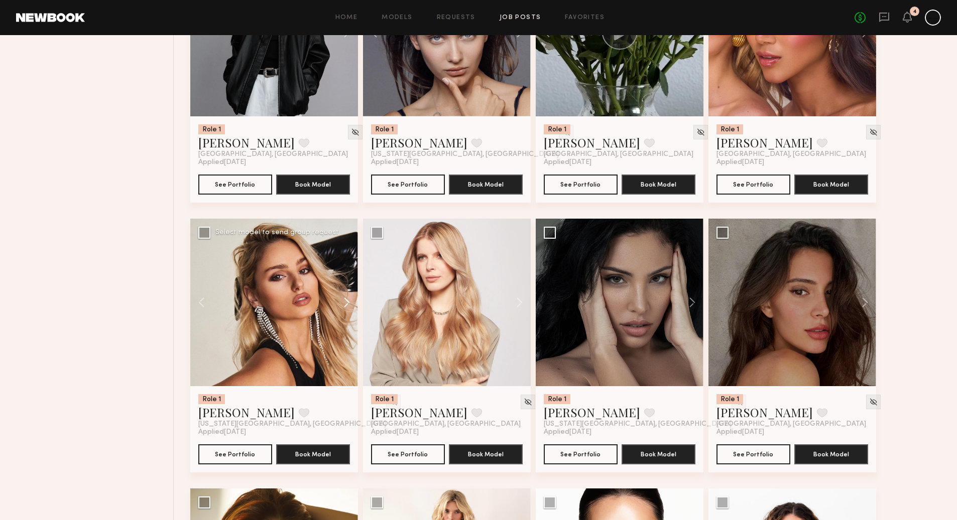
click at [347, 303] on button at bounding box center [342, 303] width 32 height 168
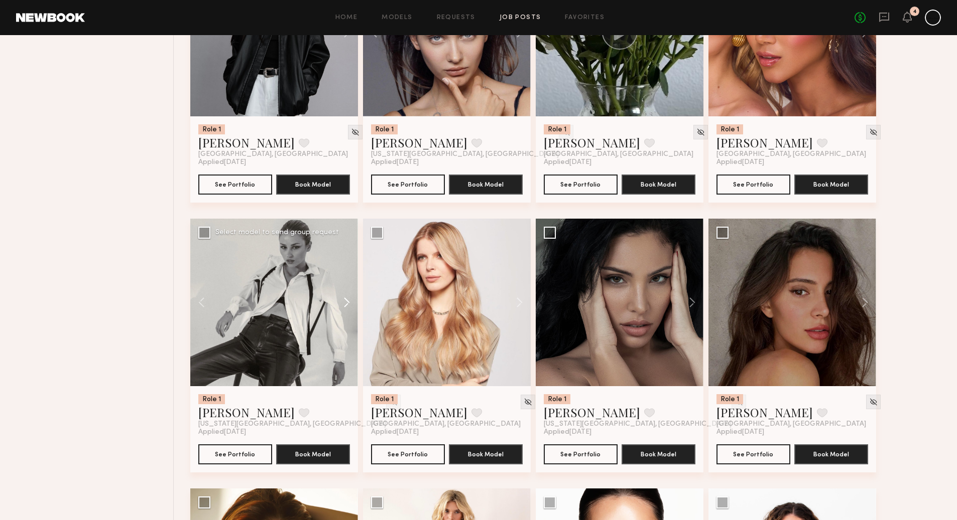
scroll to position [505, 0]
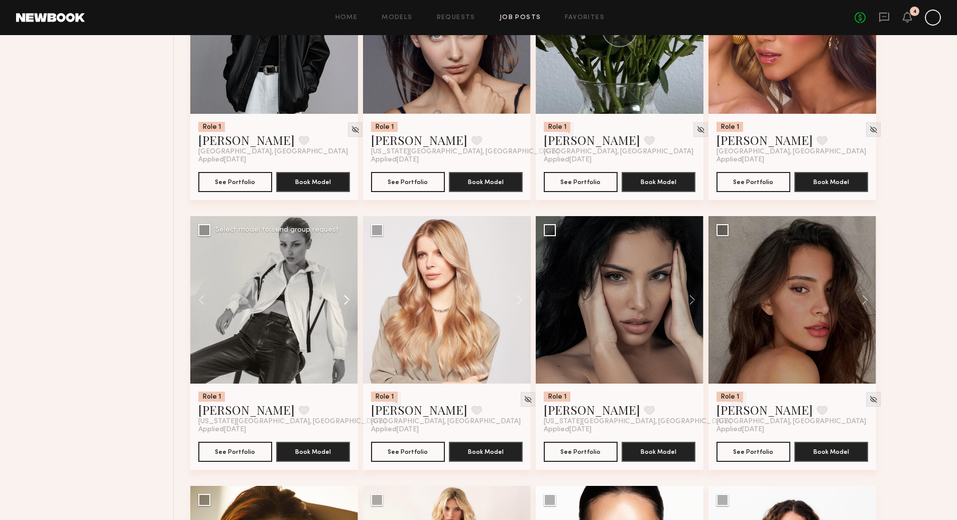
click at [348, 306] on button at bounding box center [342, 300] width 32 height 168
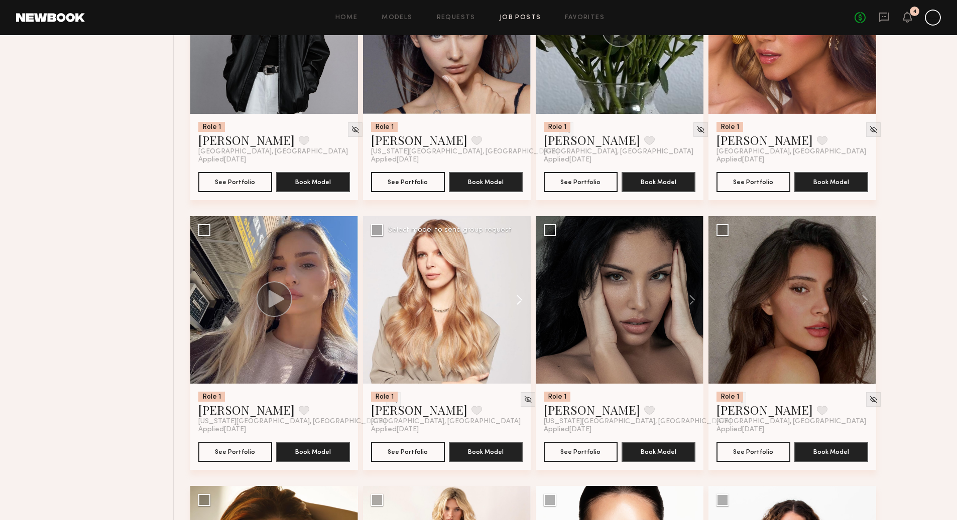
click at [518, 301] on button at bounding box center [514, 300] width 32 height 168
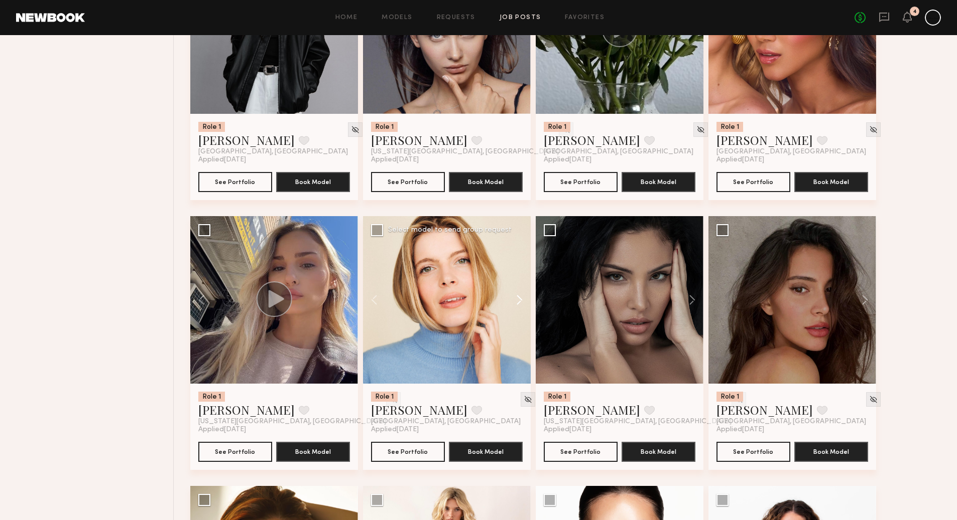
click at [519, 300] on button at bounding box center [514, 300] width 32 height 168
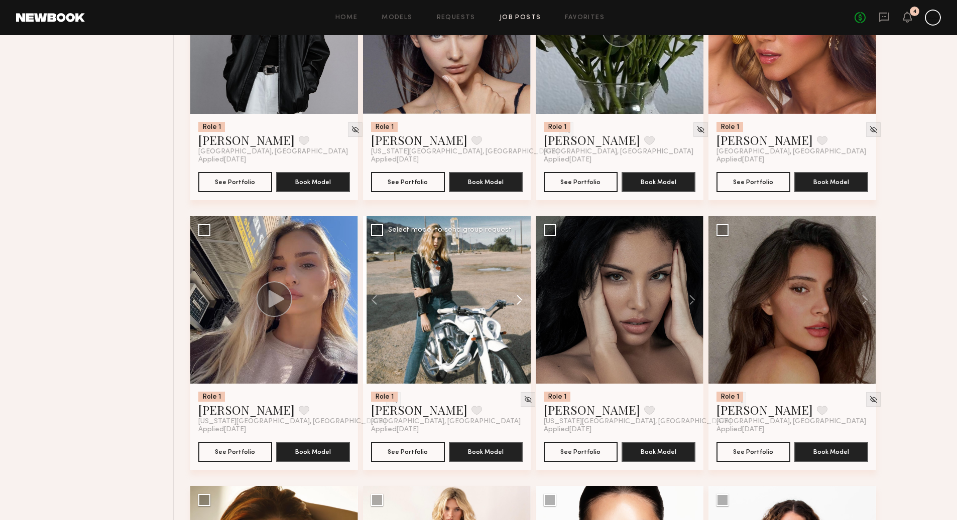
click at [519, 300] on button at bounding box center [514, 300] width 32 height 168
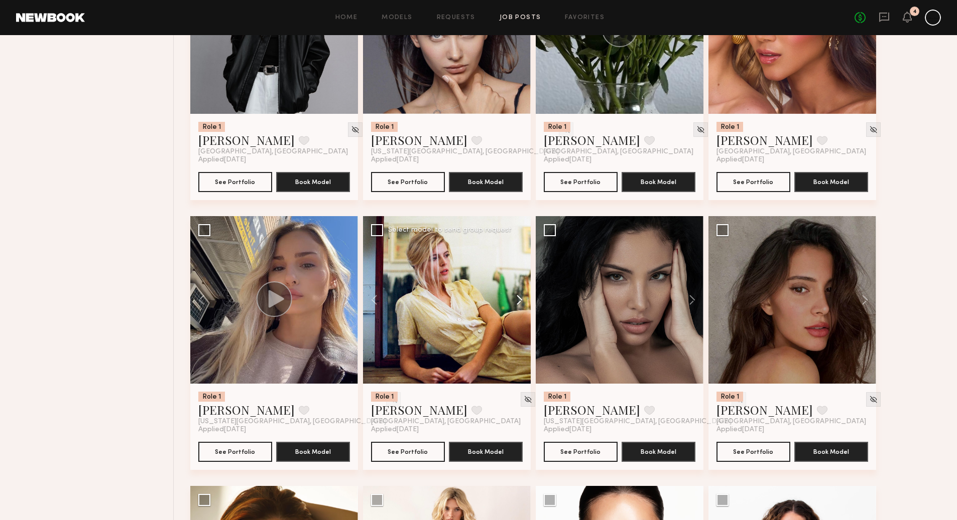
click at [519, 300] on button at bounding box center [514, 300] width 32 height 168
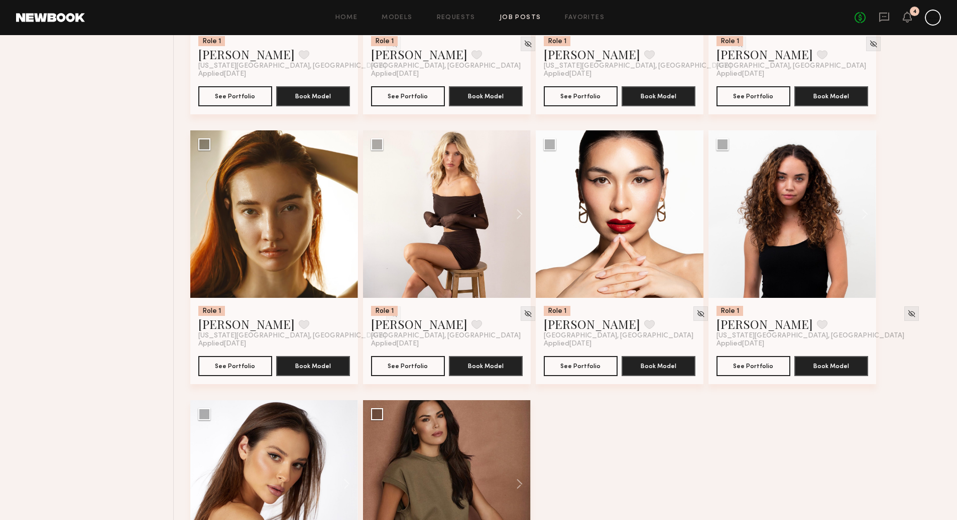
scroll to position [864, 0]
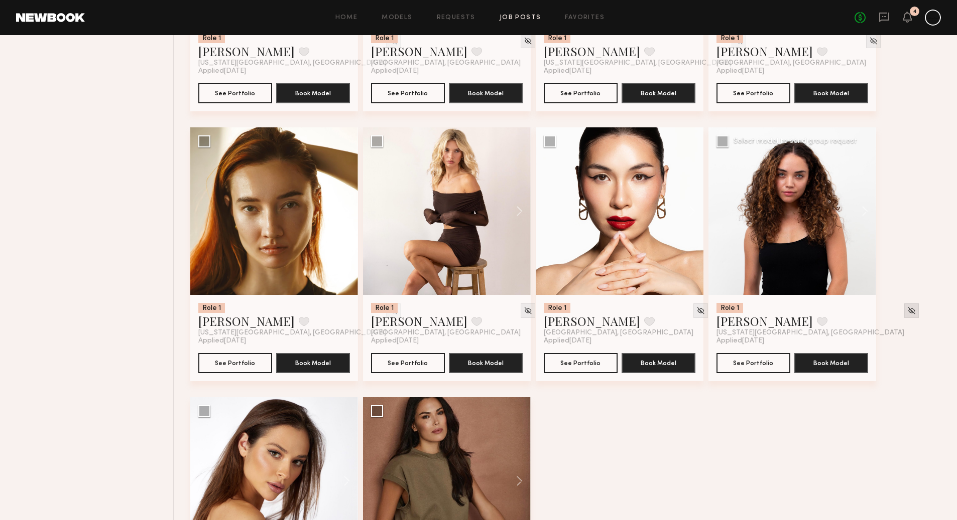
click at [907, 311] on img at bounding box center [911, 311] width 9 height 9
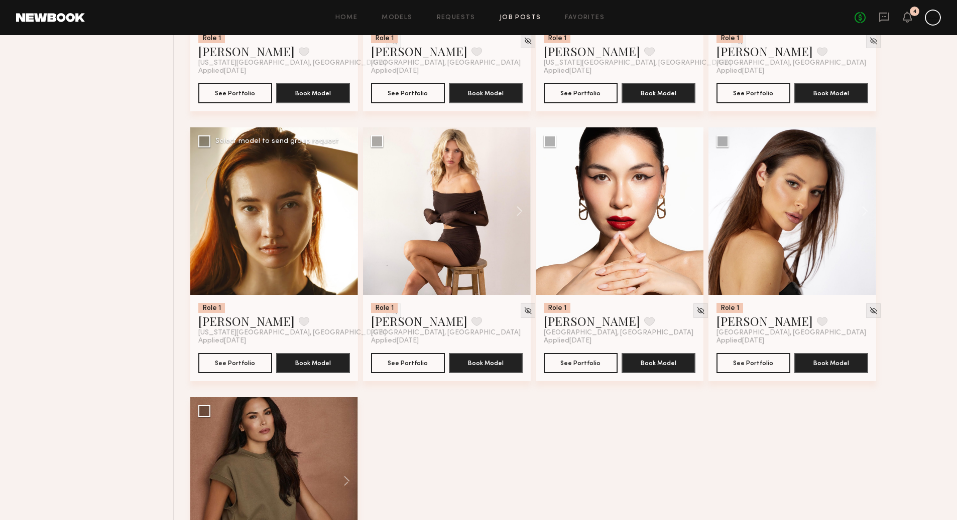
click at [347, 212] on button at bounding box center [342, 211] width 32 height 168
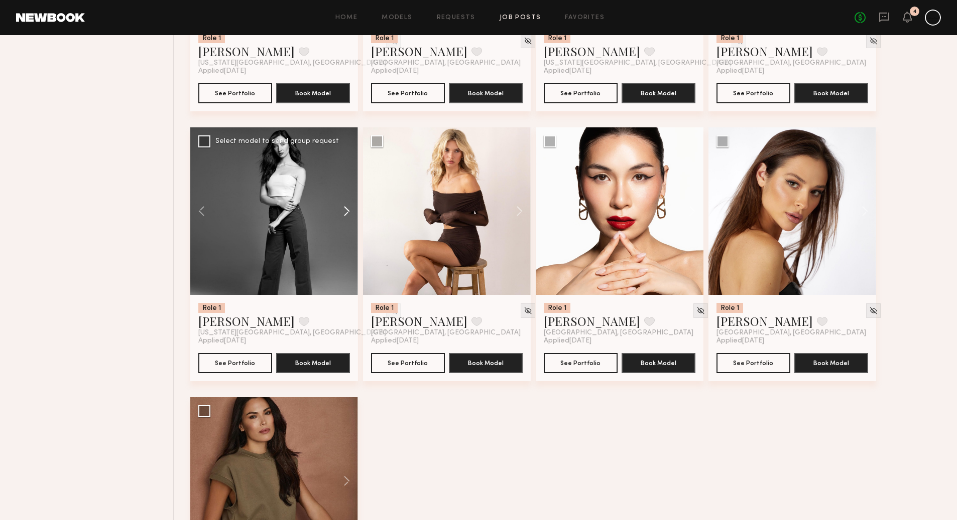
click at [347, 212] on button at bounding box center [342, 211] width 32 height 168
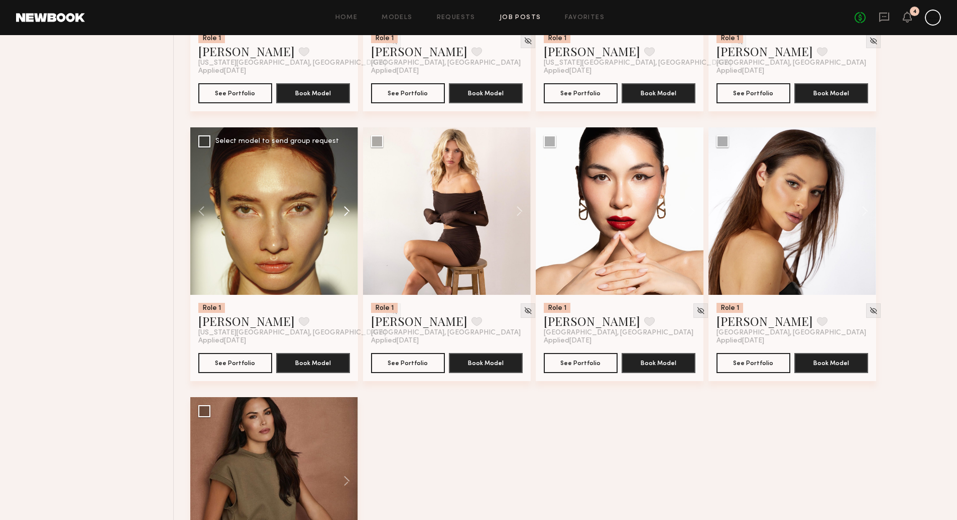
click at [347, 212] on button at bounding box center [342, 211] width 32 height 168
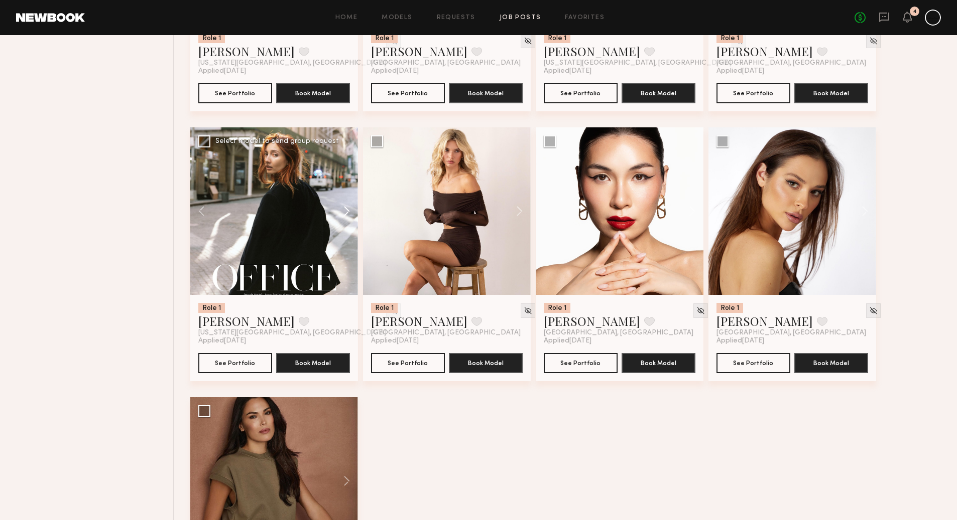
click at [347, 212] on button at bounding box center [342, 211] width 32 height 168
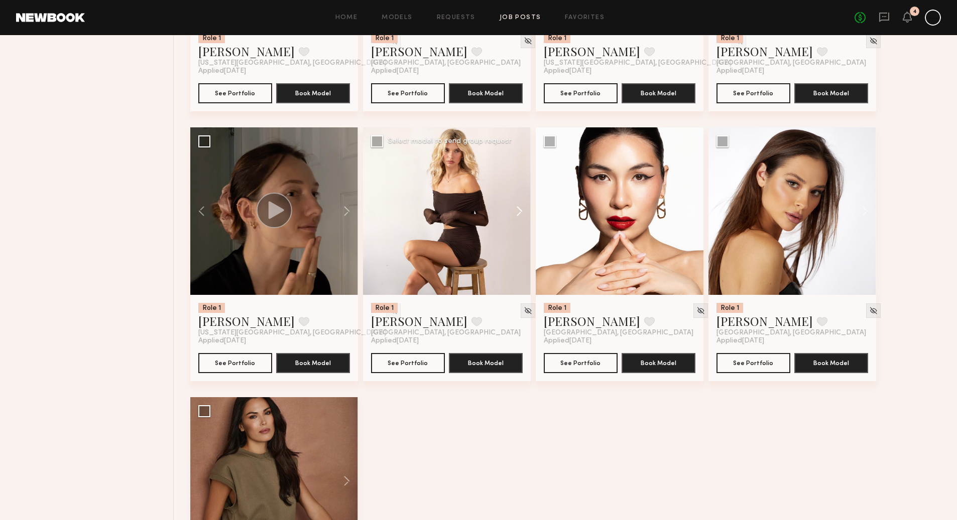
click at [520, 213] on button at bounding box center [514, 211] width 32 height 168
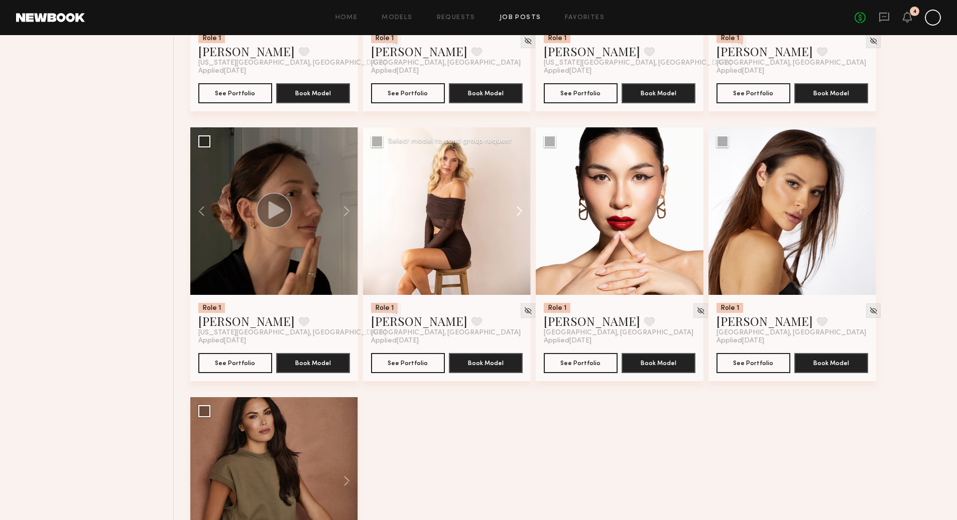
click at [520, 213] on button at bounding box center [514, 211] width 32 height 168
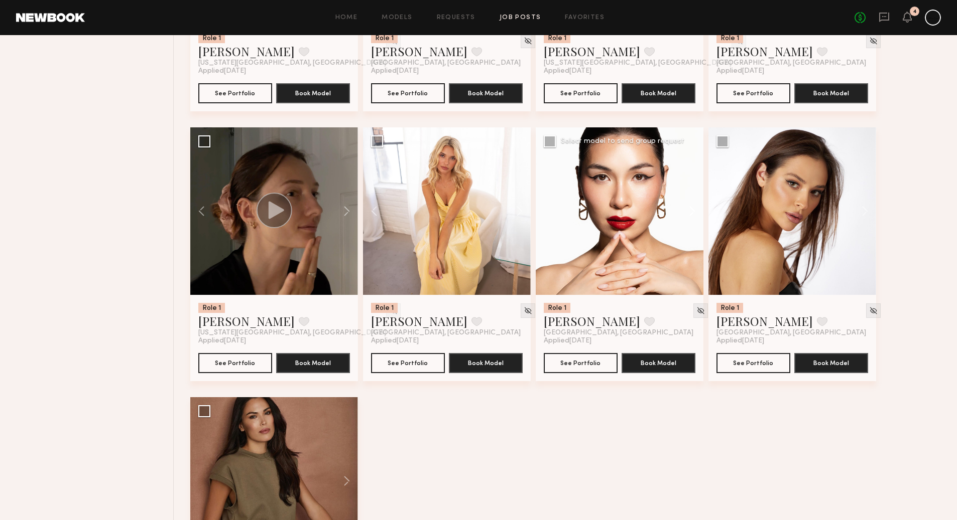
click at [695, 210] on button at bounding box center [687, 211] width 32 height 168
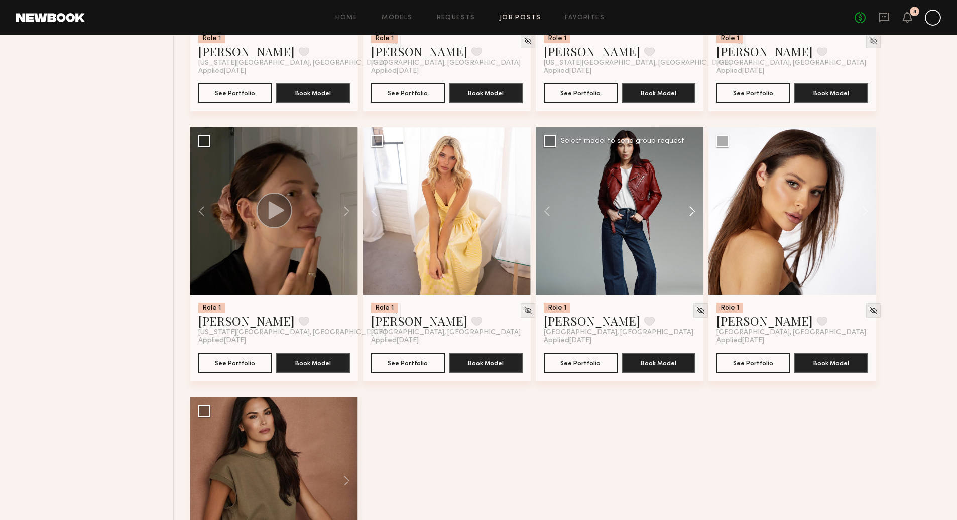
click at [695, 210] on button at bounding box center [687, 211] width 32 height 168
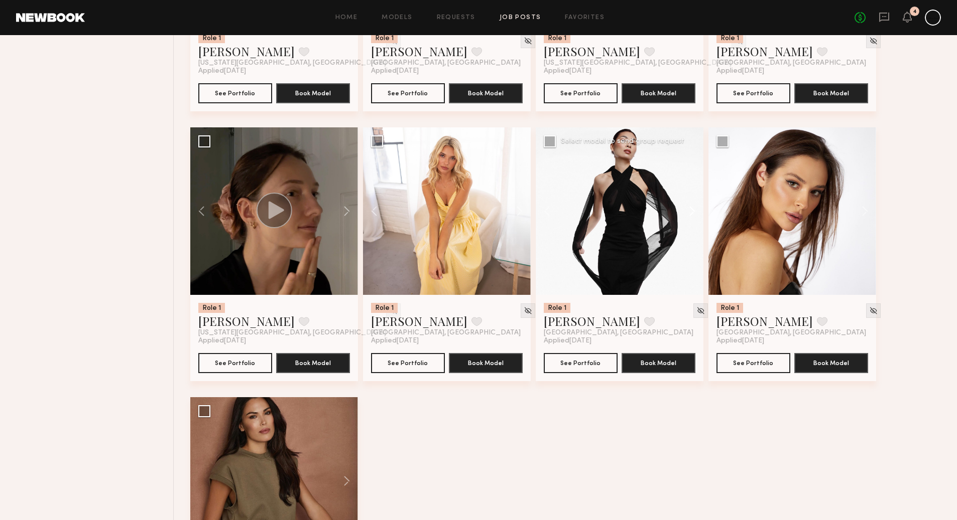
click at [695, 210] on button at bounding box center [687, 211] width 32 height 168
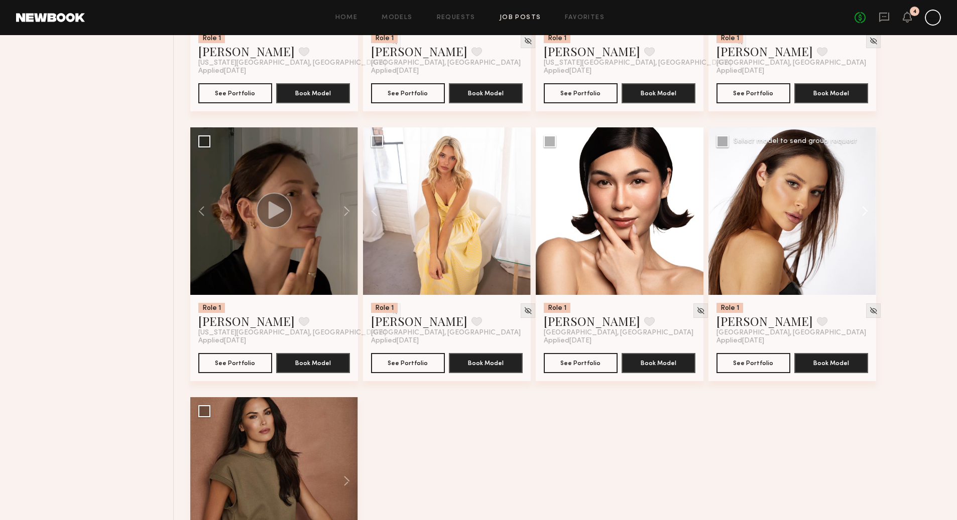
click at [865, 215] on button at bounding box center [860, 211] width 32 height 168
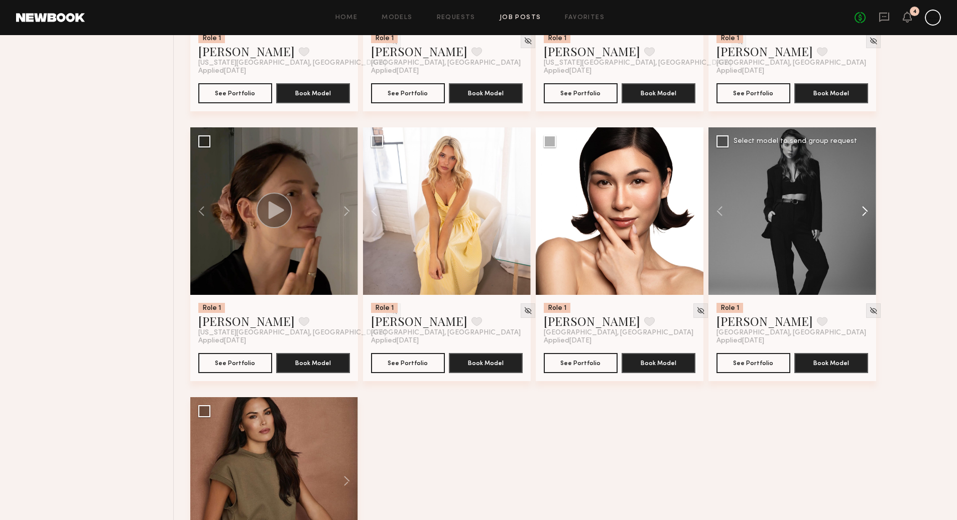
click at [865, 215] on button at bounding box center [860, 211] width 32 height 168
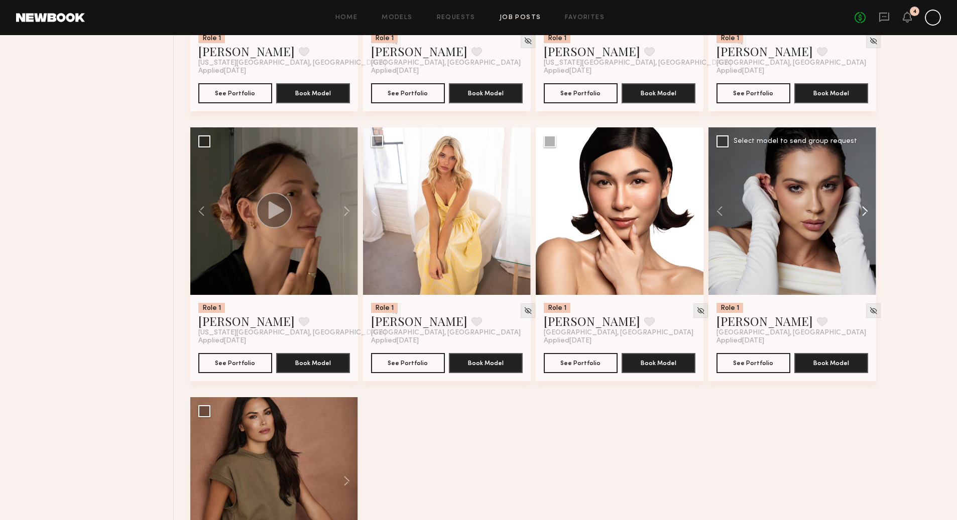
click at [865, 215] on button at bounding box center [860, 211] width 32 height 168
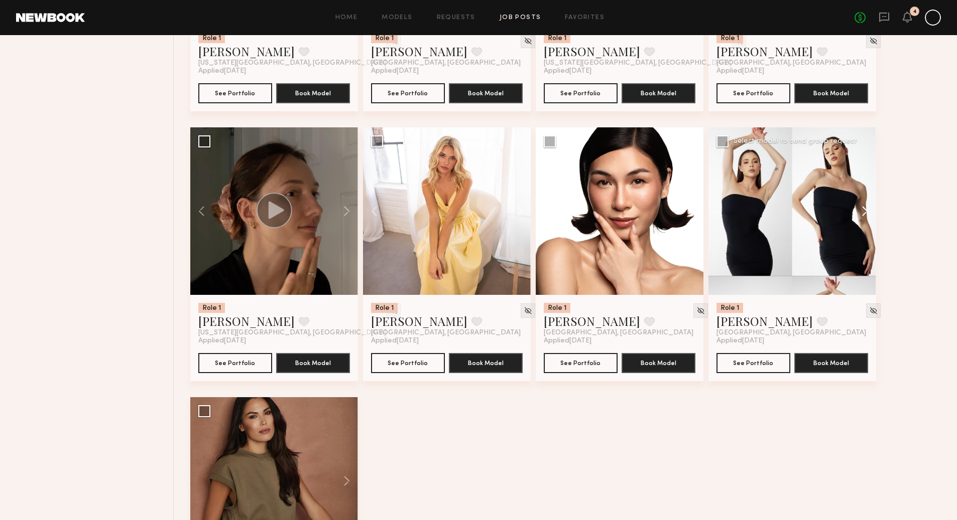
click at [864, 213] on button at bounding box center [860, 211] width 32 height 168
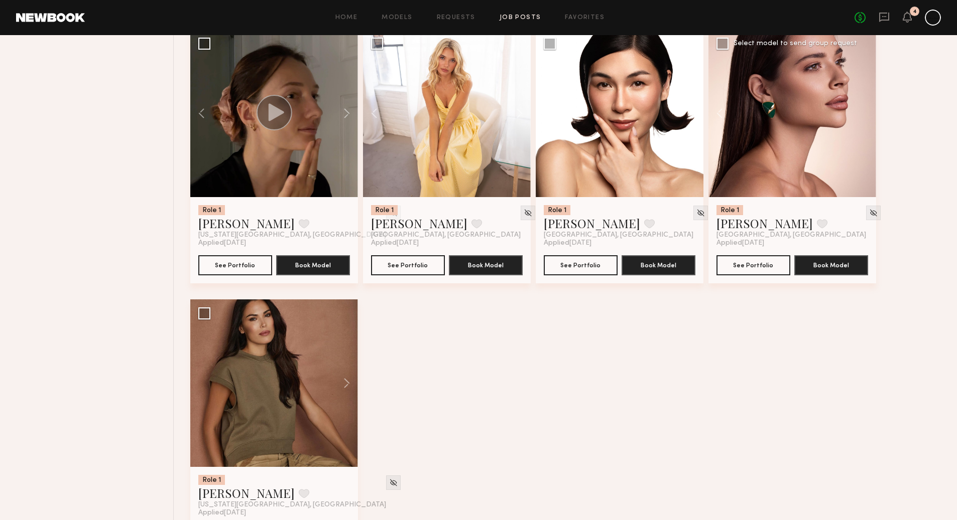
scroll to position [968, 0]
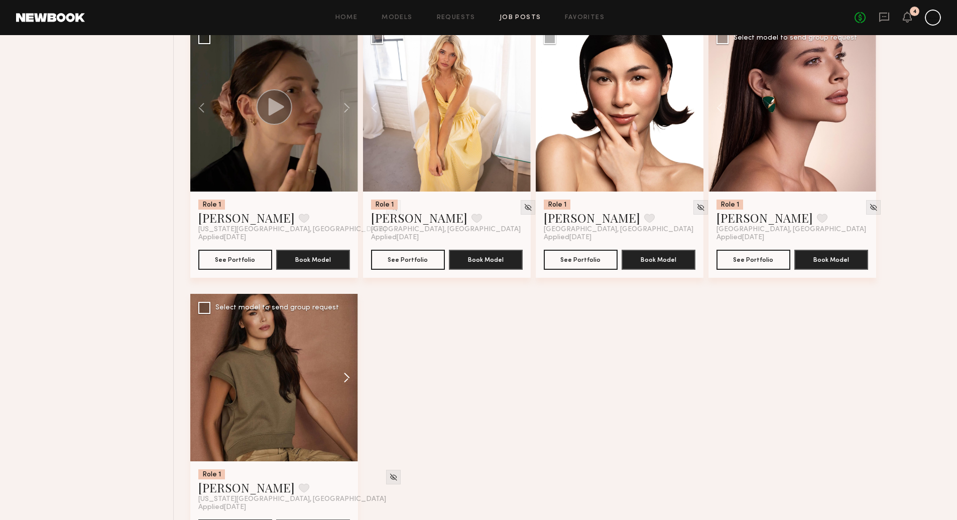
click at [346, 374] on button at bounding box center [342, 378] width 32 height 168
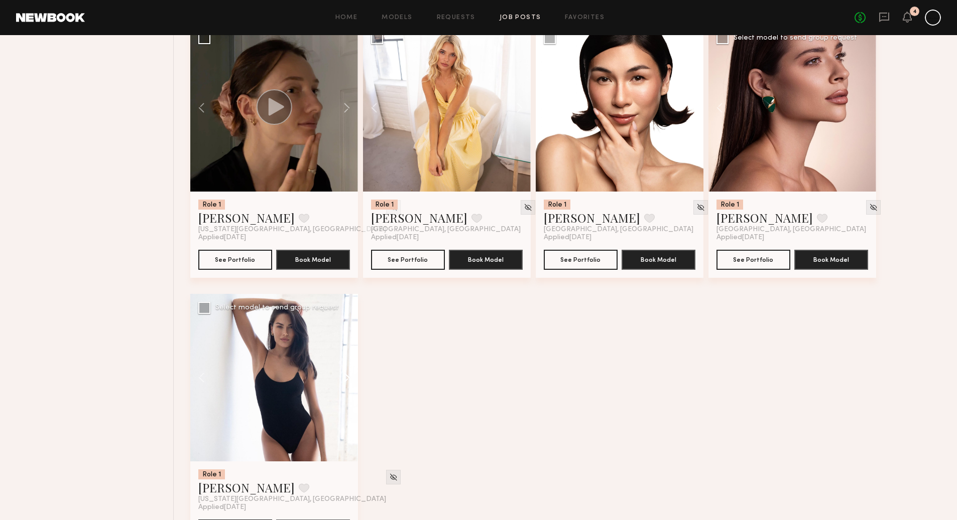
click at [346, 374] on button at bounding box center [342, 378] width 32 height 168
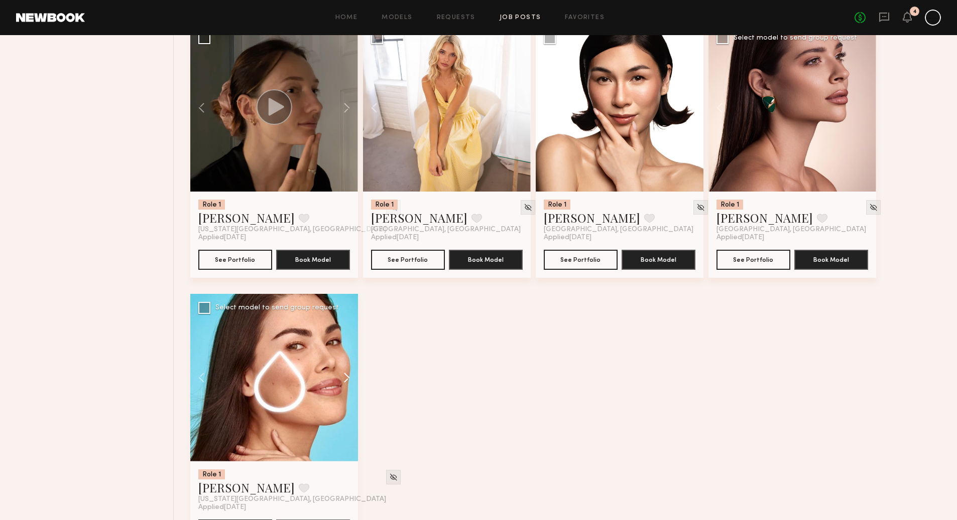
click at [346, 374] on button at bounding box center [342, 378] width 32 height 168
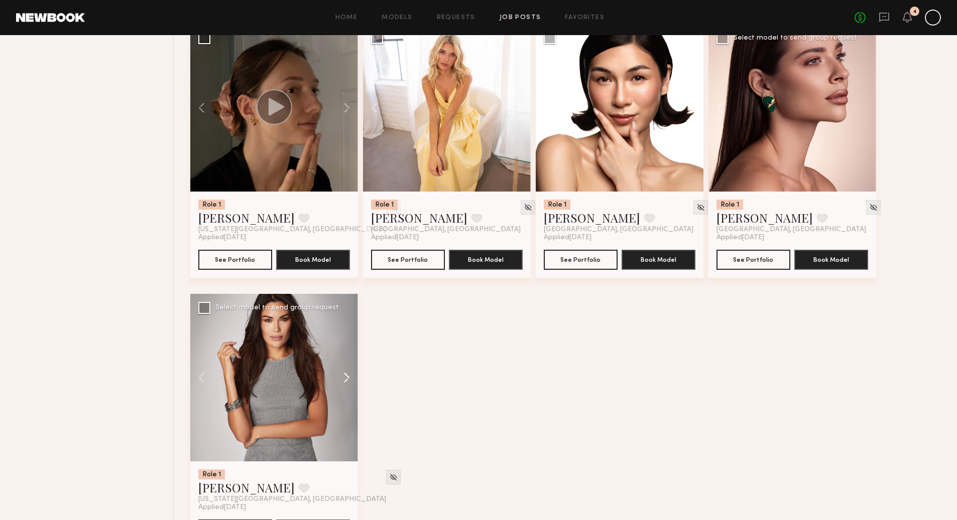
click at [347, 380] on button at bounding box center [342, 378] width 32 height 168
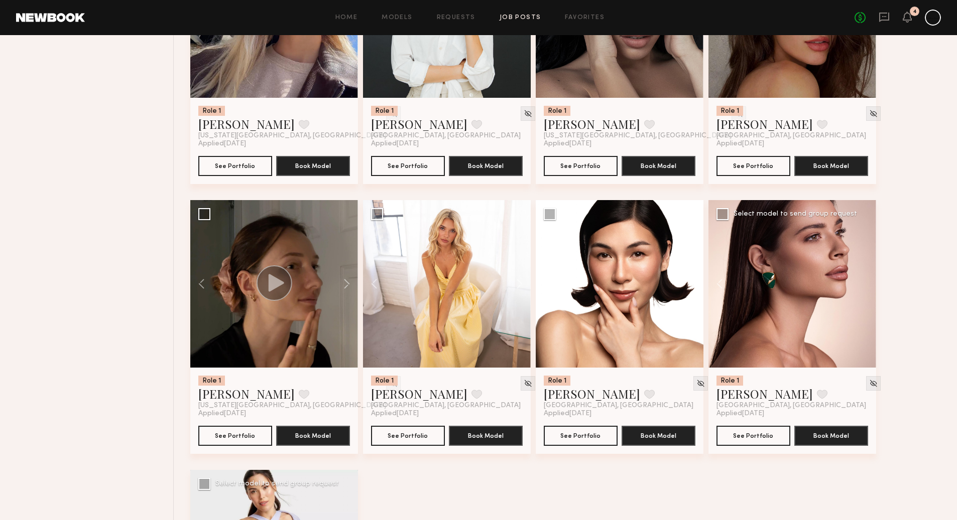
scroll to position [789, 0]
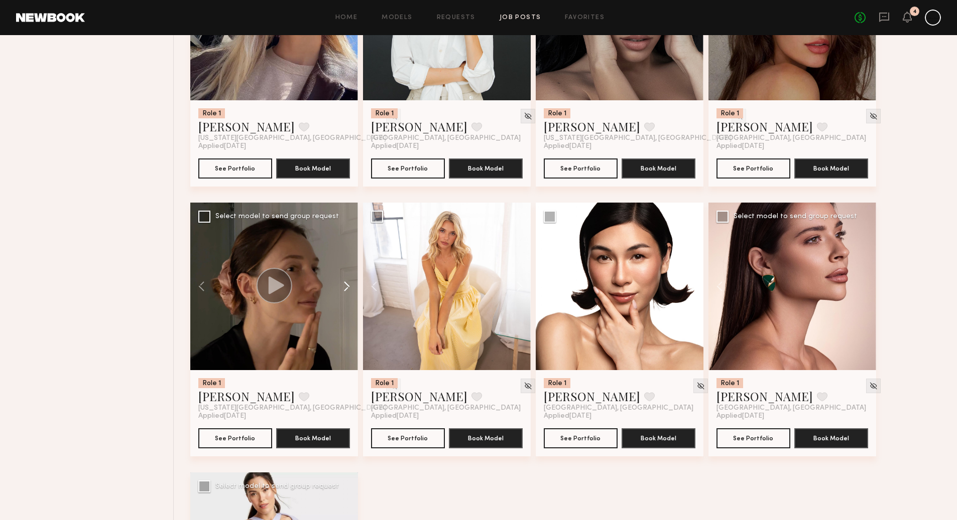
click at [345, 285] on button at bounding box center [342, 287] width 32 height 168
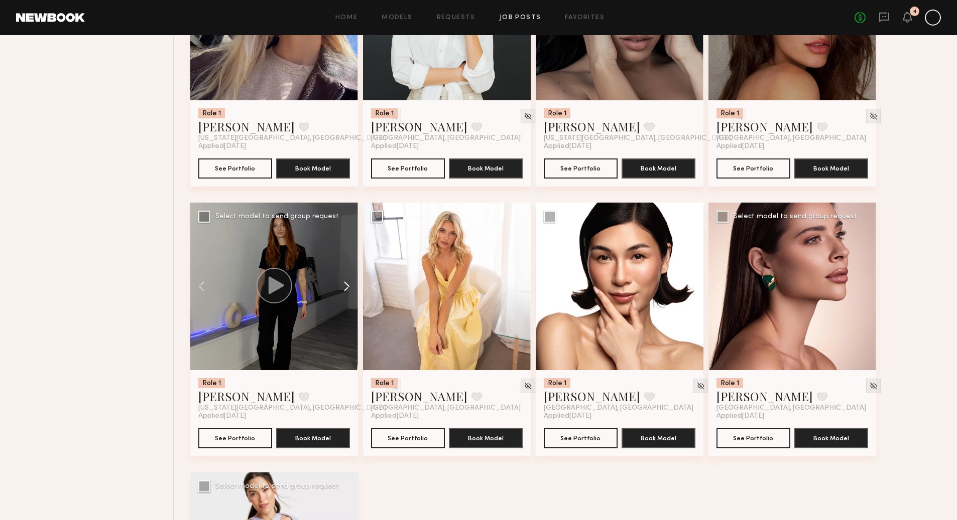
click at [345, 285] on button at bounding box center [342, 287] width 32 height 168
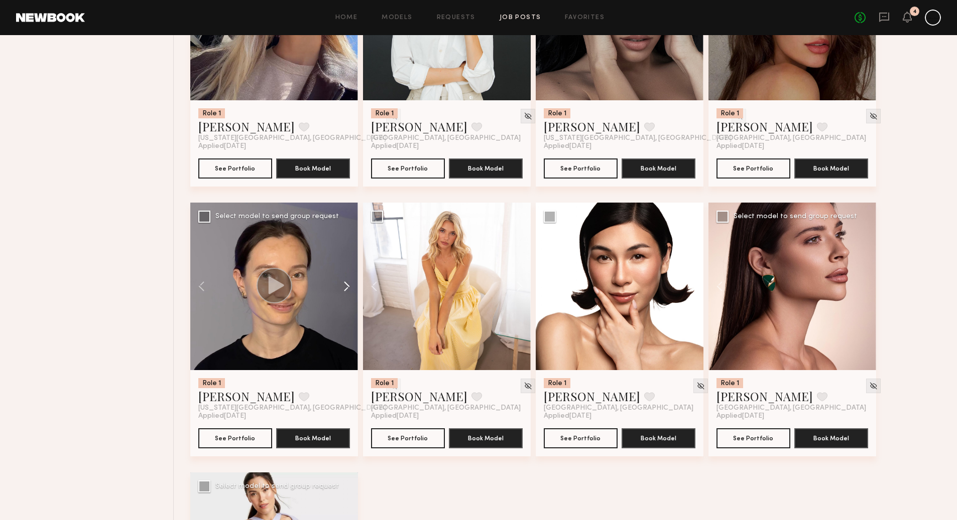
click at [345, 286] on button at bounding box center [342, 287] width 32 height 168
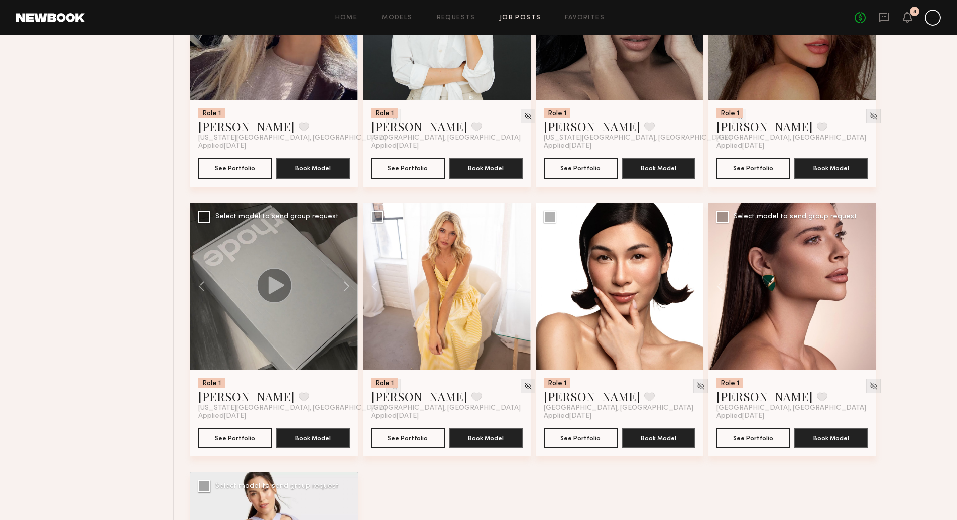
click at [389, 382] on img at bounding box center [393, 386] width 9 height 9
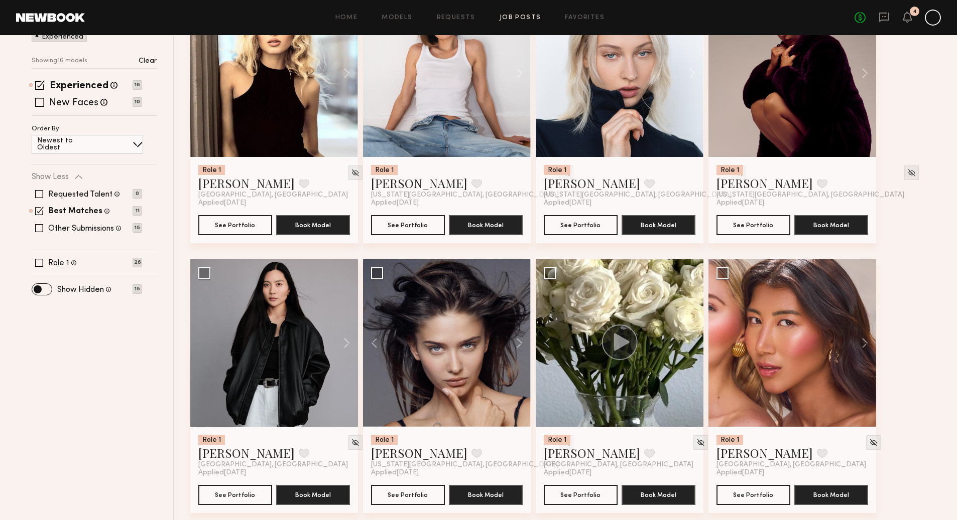
scroll to position [192, 0]
click at [345, 342] on button at bounding box center [342, 343] width 32 height 168
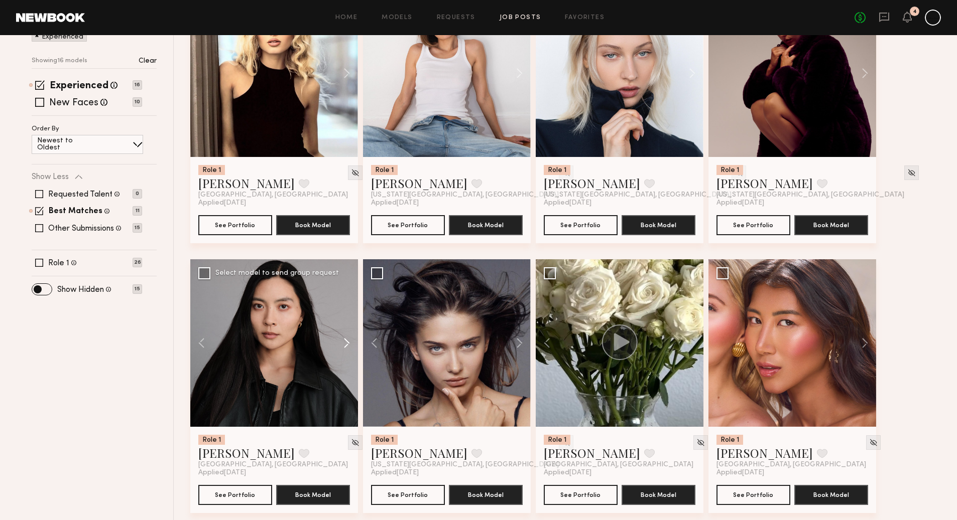
click at [346, 342] on button at bounding box center [342, 343] width 32 height 168
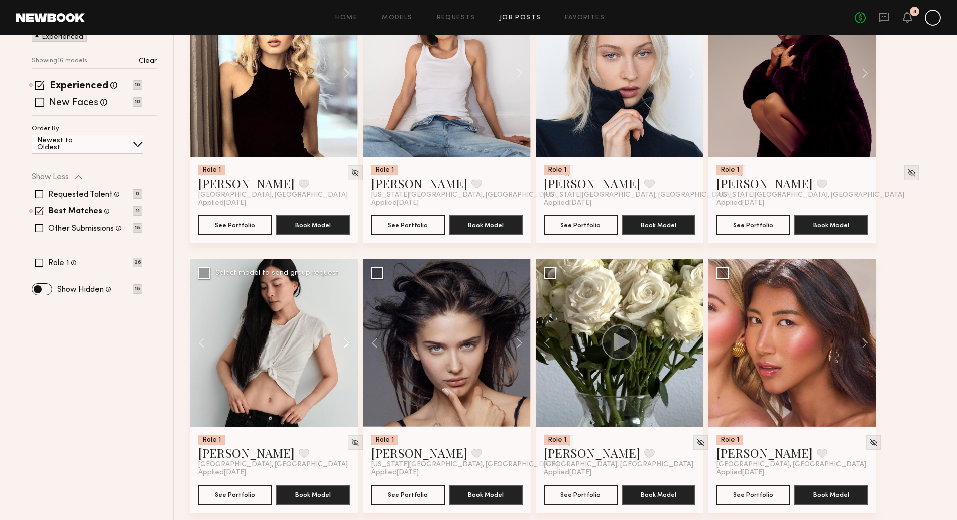
click at [346, 342] on button at bounding box center [342, 343] width 32 height 168
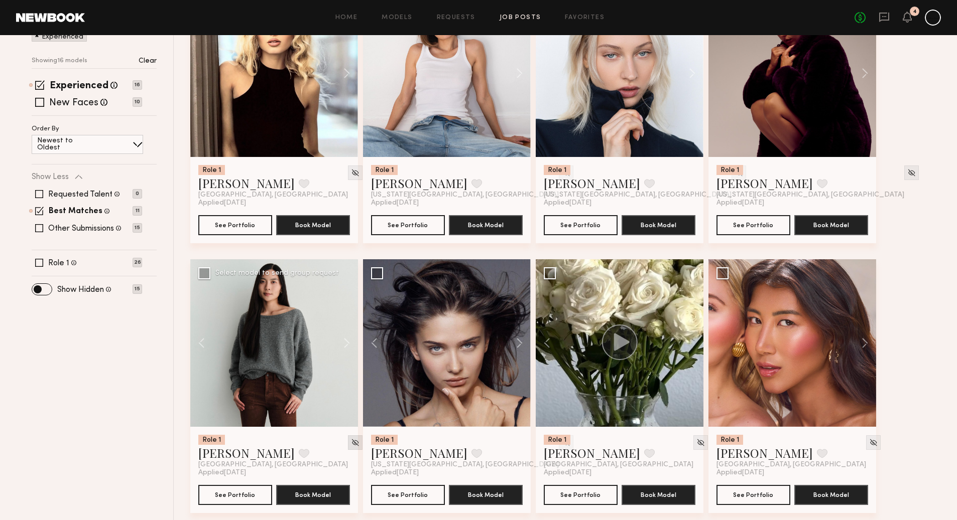
click at [351, 446] on img at bounding box center [355, 443] width 9 height 9
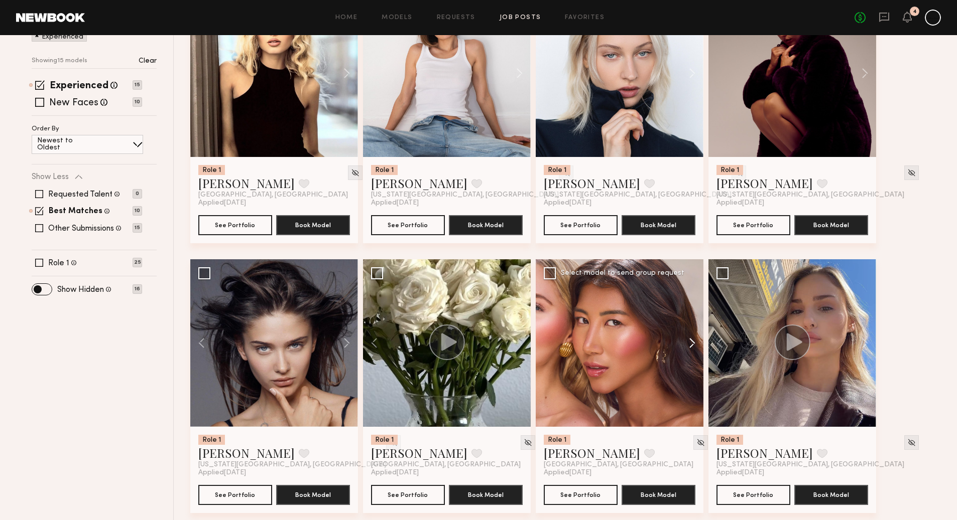
click at [692, 343] on button at bounding box center [687, 343] width 32 height 168
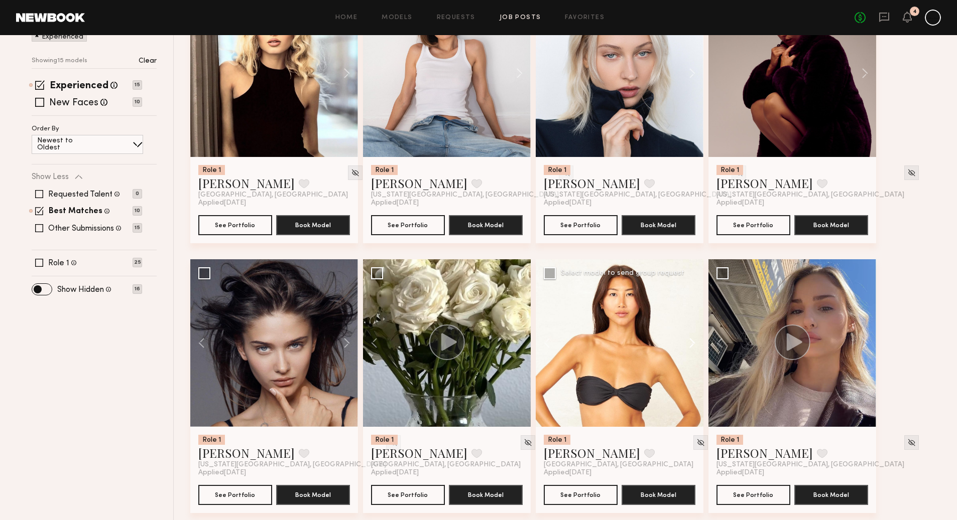
click at [693, 342] on button at bounding box center [687, 343] width 32 height 168
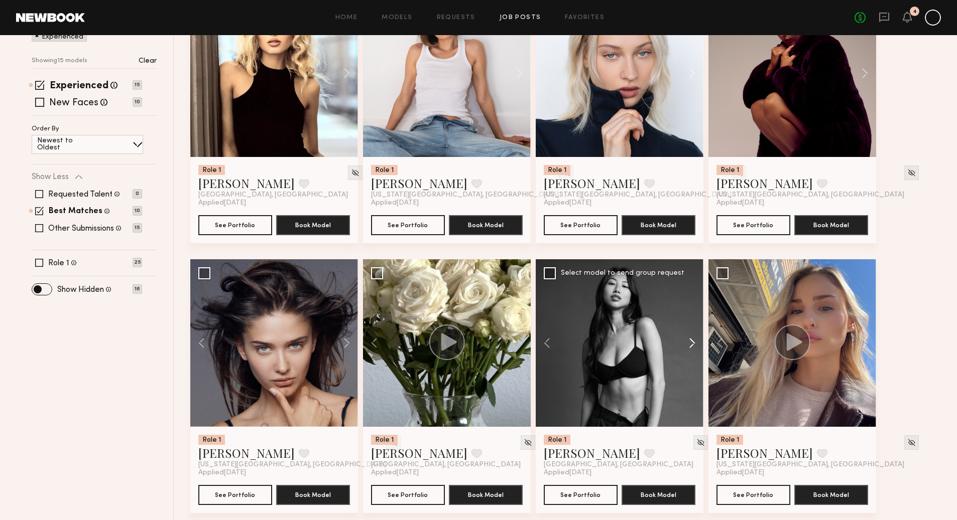
click at [693, 342] on button at bounding box center [687, 343] width 32 height 168
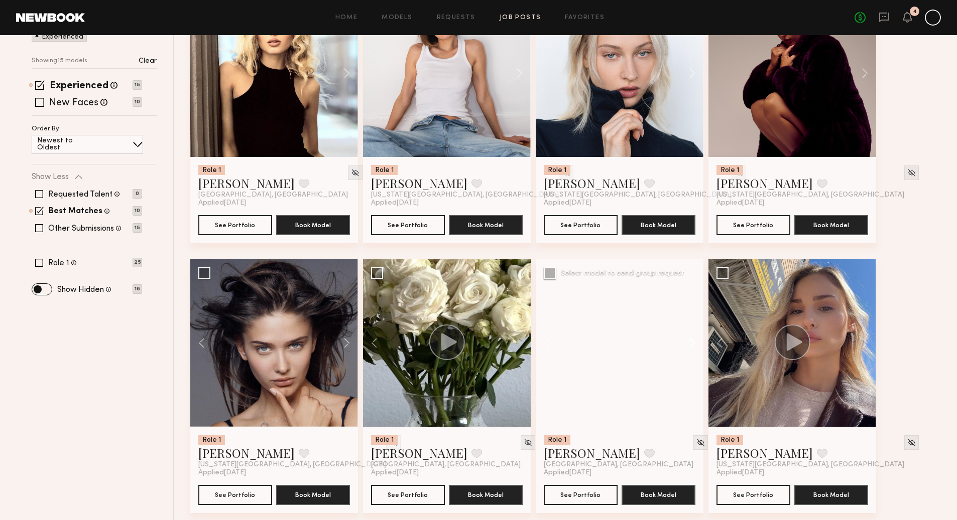
click at [693, 342] on button at bounding box center [687, 343] width 32 height 168
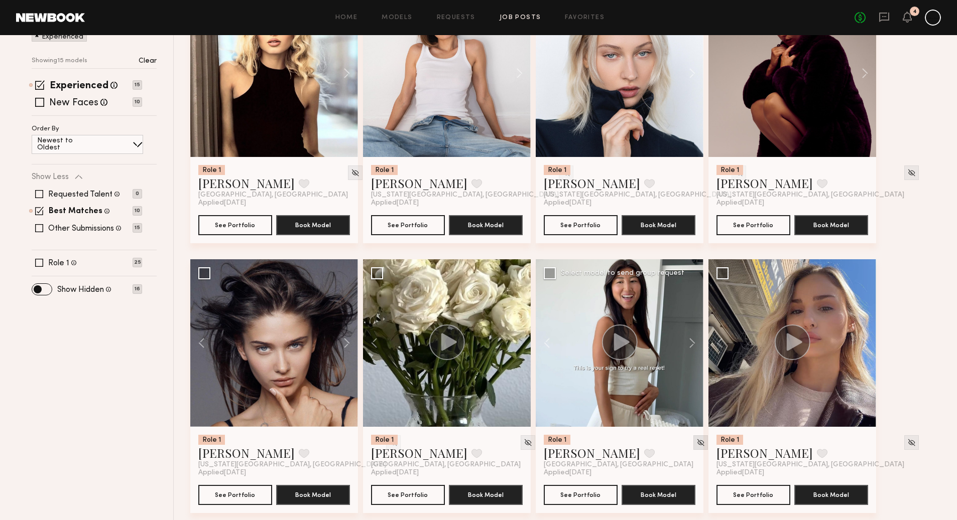
click at [696, 447] on img at bounding box center [700, 443] width 9 height 9
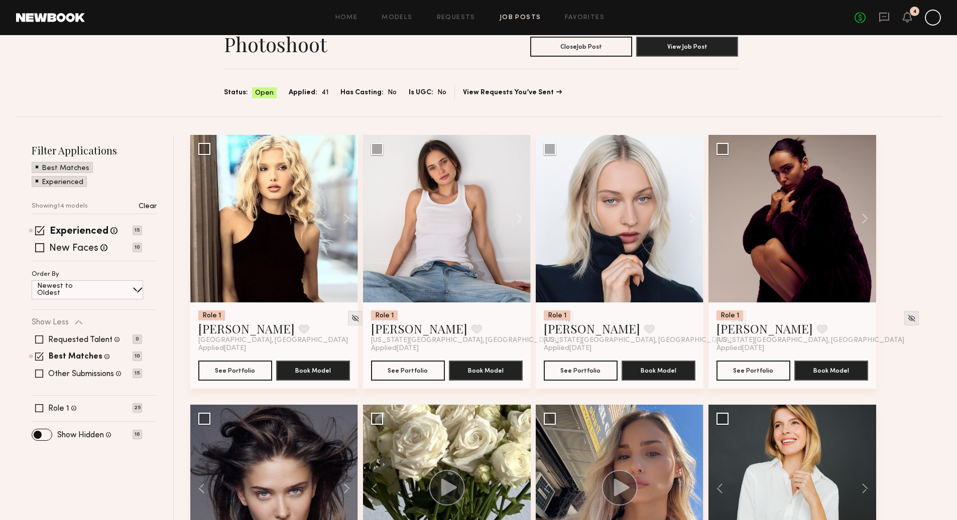
scroll to position [43, 0]
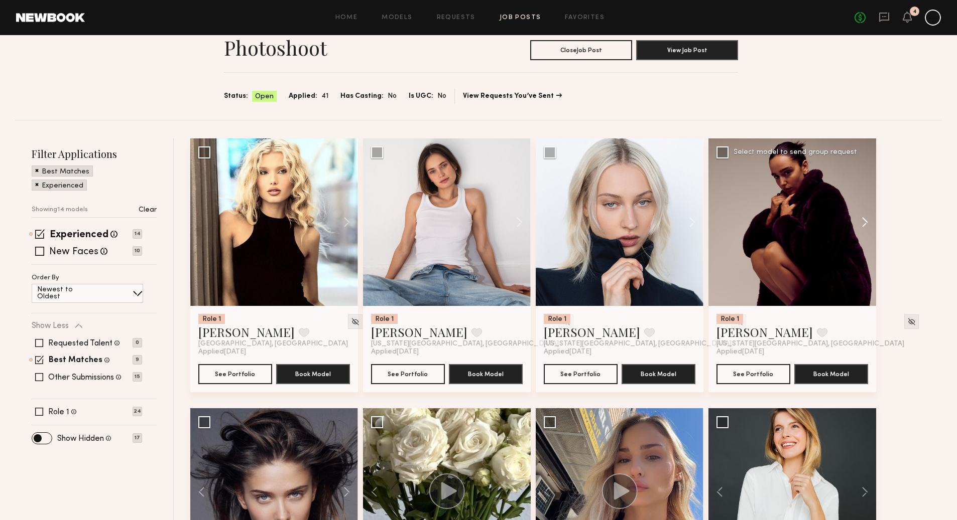
click at [866, 223] on button at bounding box center [860, 223] width 32 height 168
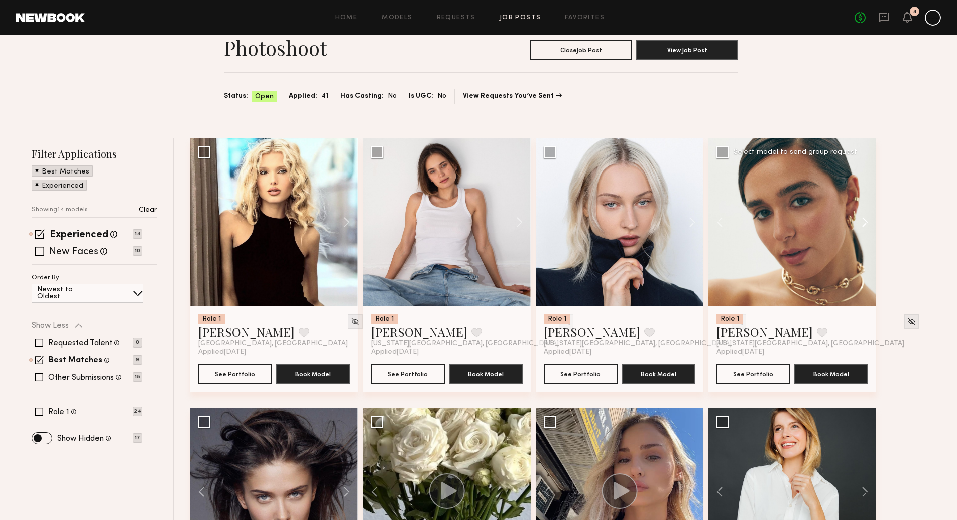
click at [865, 221] on button at bounding box center [860, 223] width 32 height 168
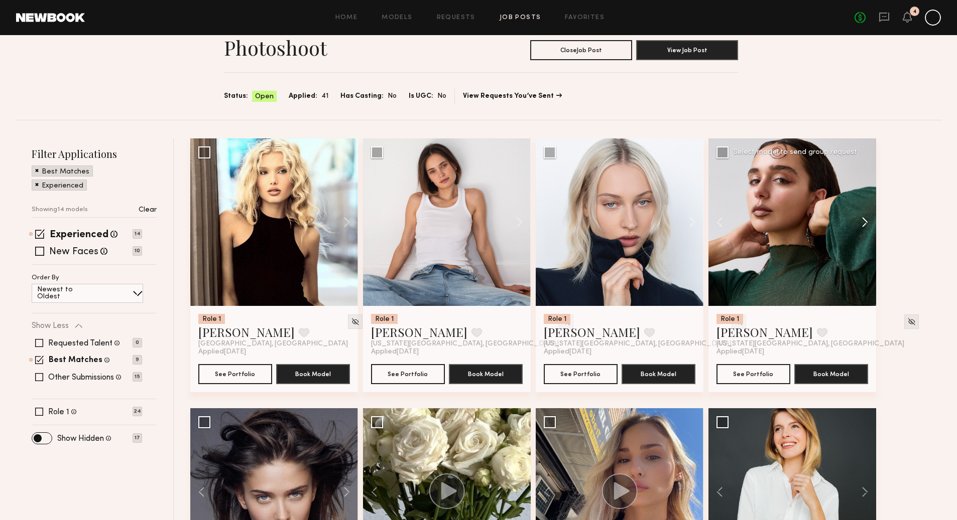
click at [865, 221] on button at bounding box center [860, 223] width 32 height 168
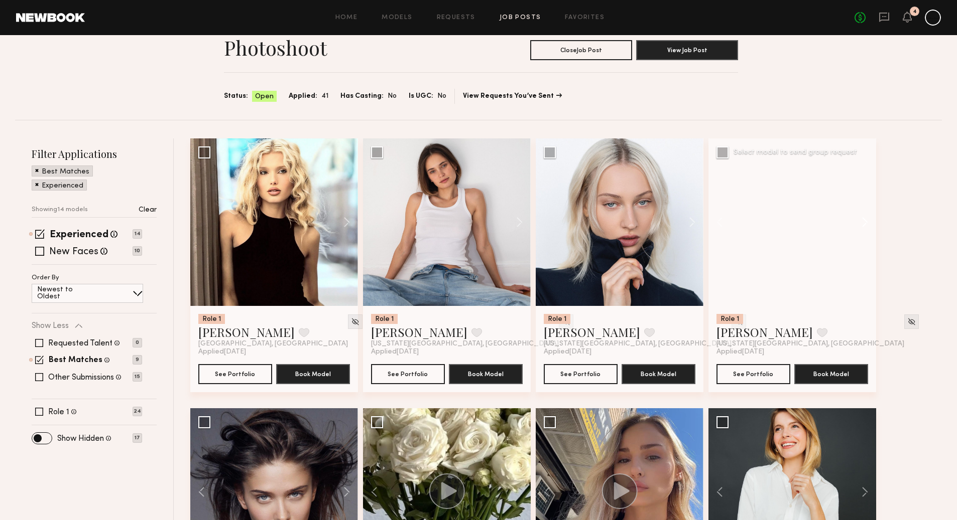
click at [865, 221] on button at bounding box center [860, 223] width 32 height 168
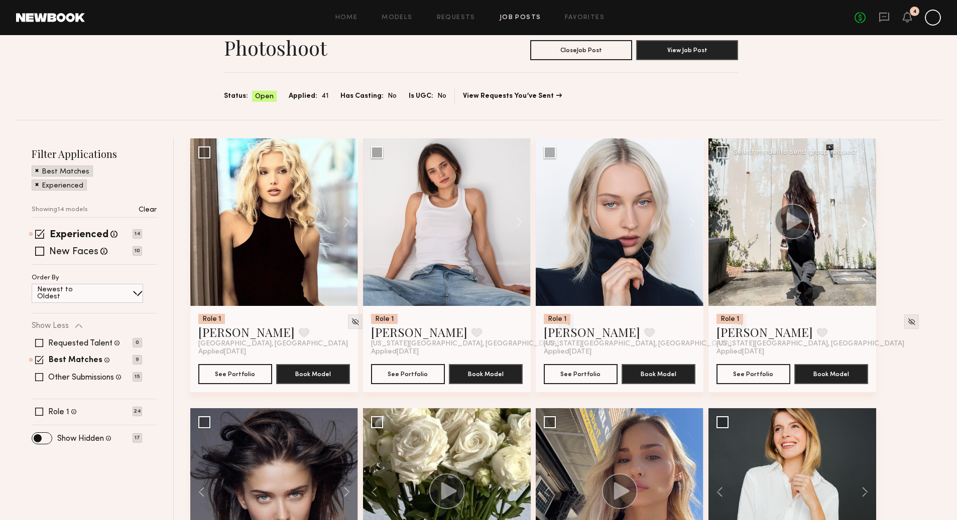
click at [865, 221] on button at bounding box center [860, 223] width 32 height 168
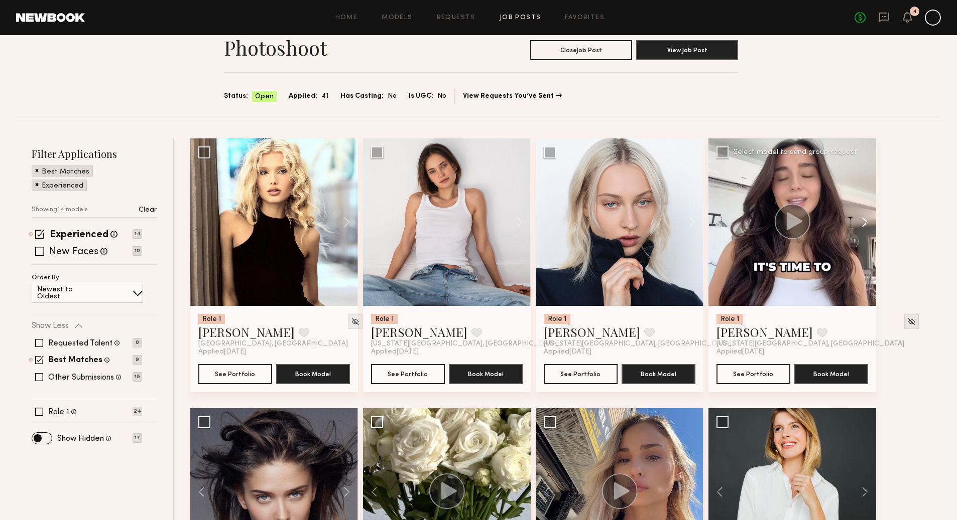
click at [865, 221] on button at bounding box center [860, 223] width 32 height 168
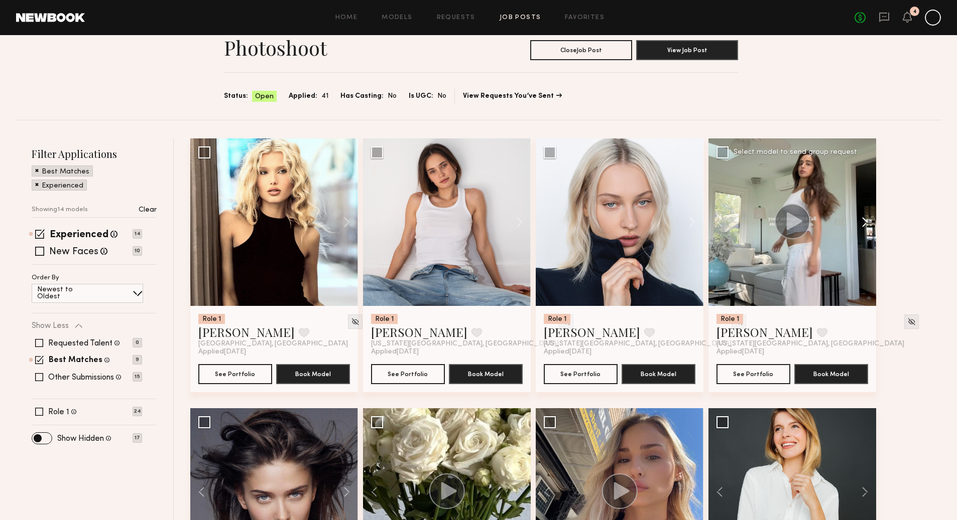
click at [865, 221] on button at bounding box center [860, 223] width 32 height 168
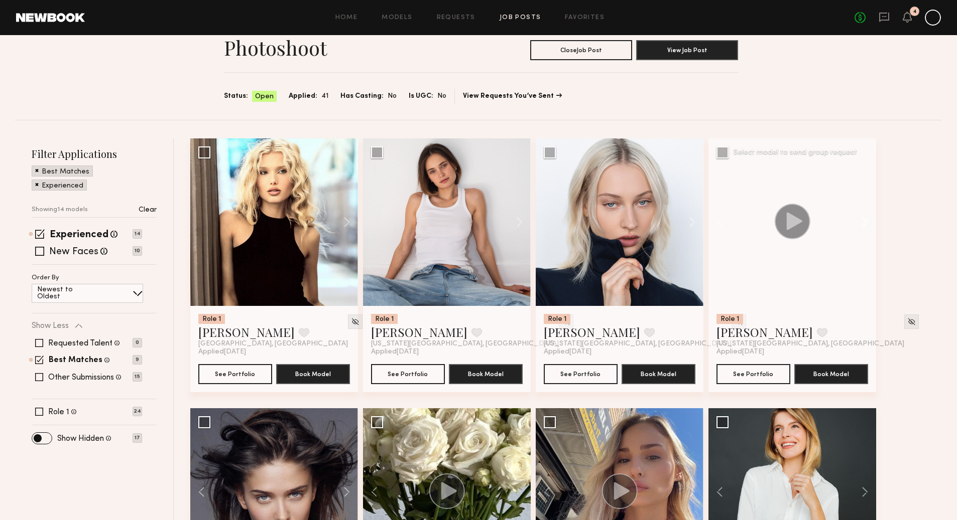
click at [865, 221] on button at bounding box center [860, 223] width 32 height 168
click at [865, 221] on div at bounding box center [792, 223] width 168 height 168
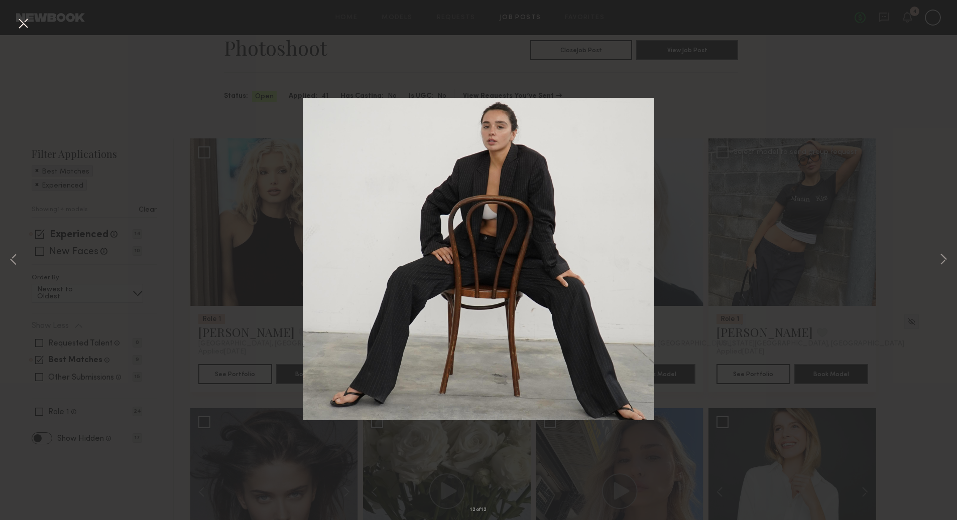
click at [697, 207] on div "12 of 12" at bounding box center [478, 260] width 957 height 520
click at [26, 27] on button at bounding box center [23, 24] width 16 height 18
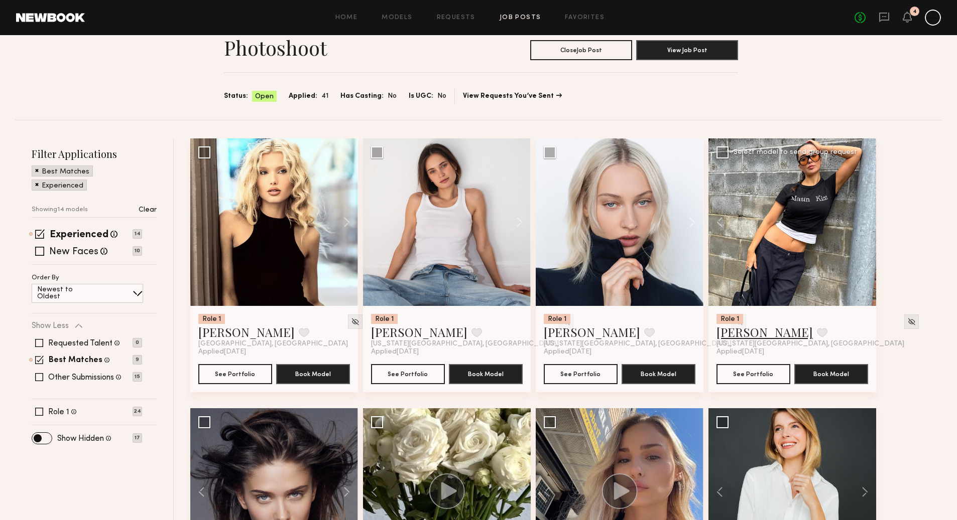
click at [747, 337] on link "[PERSON_NAME]" at bounding box center [764, 332] width 96 height 16
click at [345, 218] on button at bounding box center [342, 223] width 32 height 168
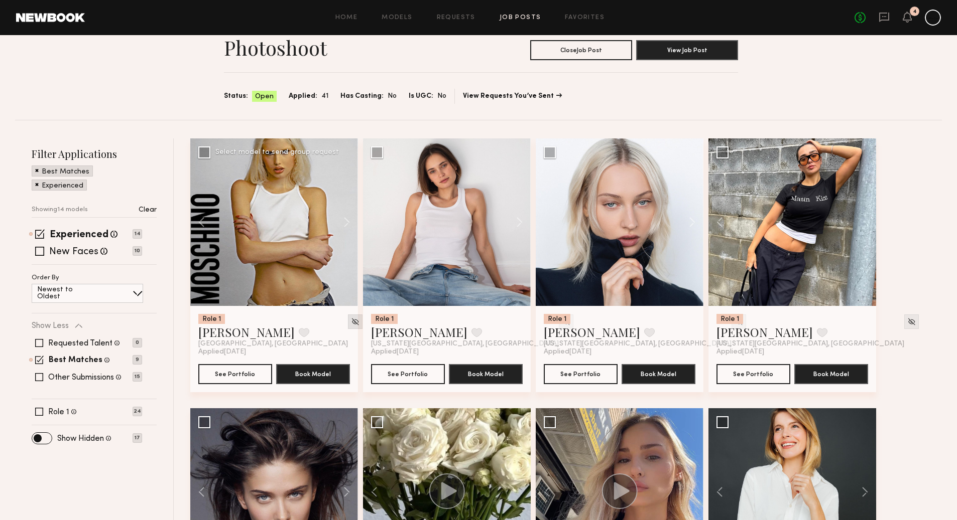
click at [351, 323] on img at bounding box center [355, 322] width 9 height 9
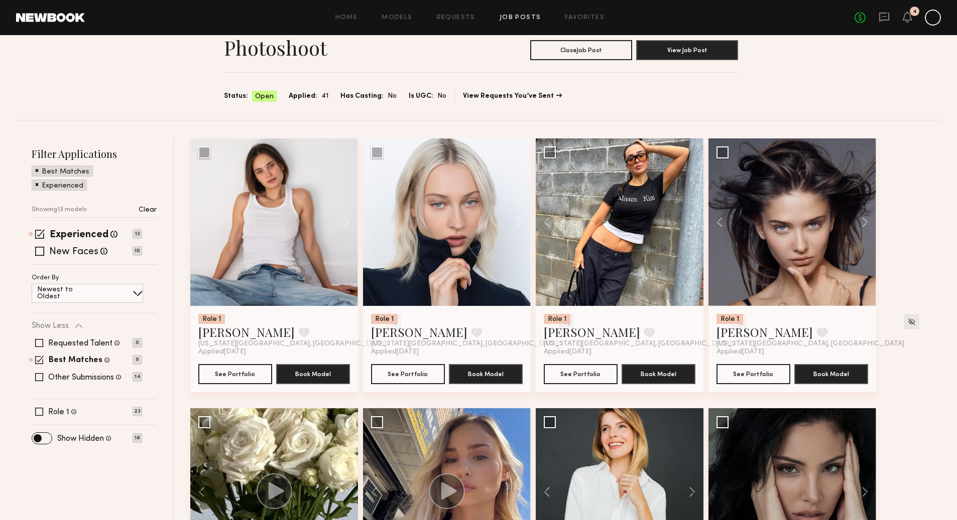
click at [518, 19] on link "Job Posts" at bounding box center [520, 18] width 42 height 7
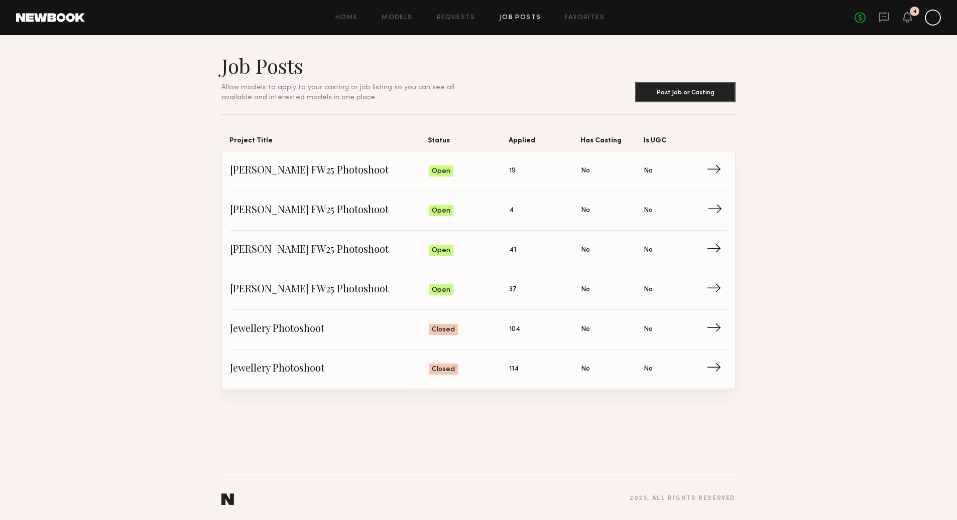
click at [507, 209] on span "Status: Open" at bounding box center [469, 210] width 81 height 15
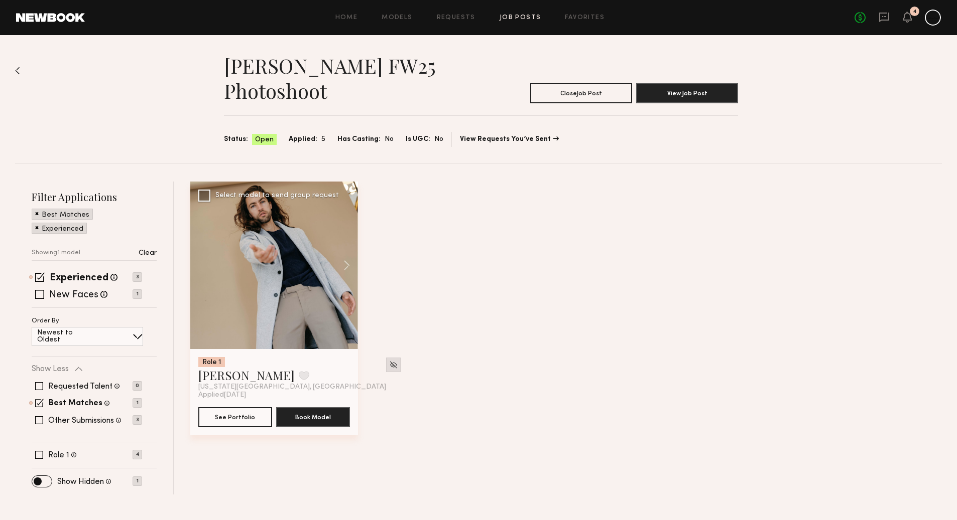
click at [389, 362] on img at bounding box center [393, 365] width 9 height 9
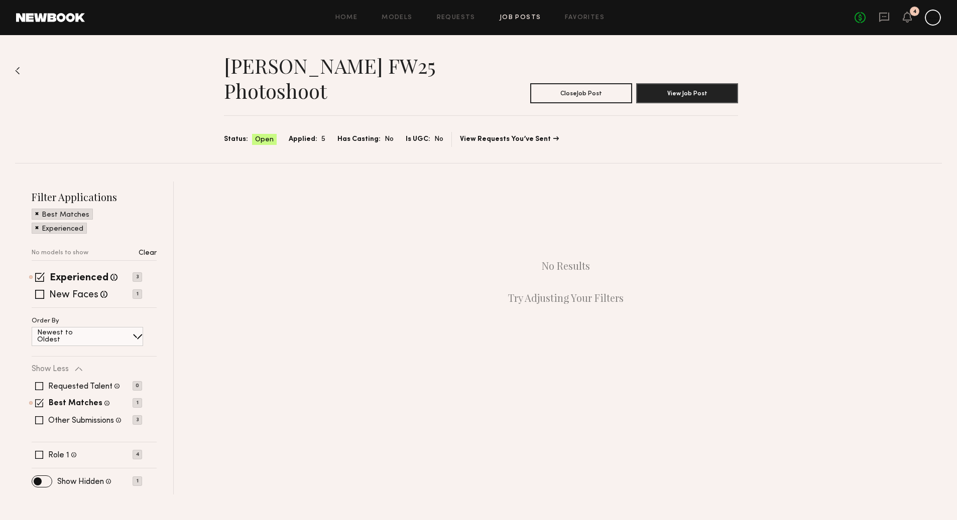
click at [19, 68] on img at bounding box center [17, 71] width 5 height 8
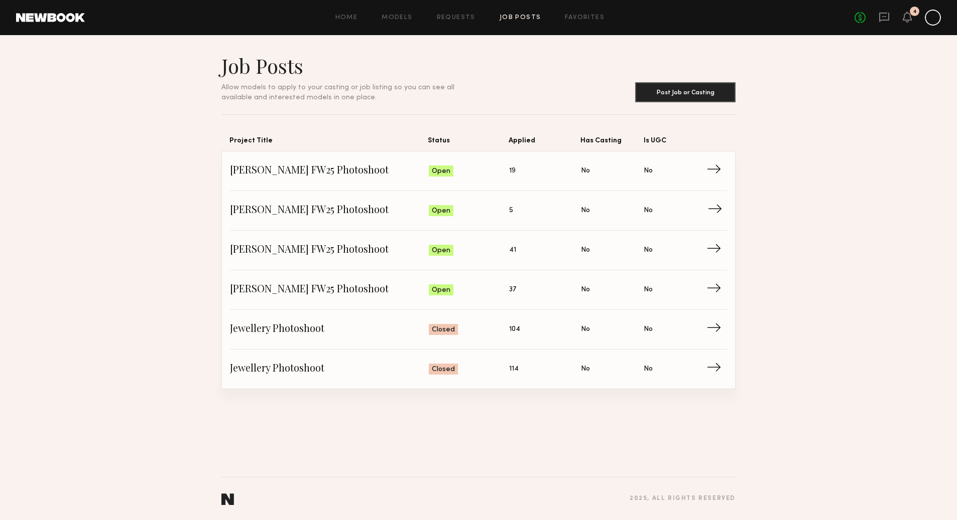
click at [555, 216] on span "Applied: 5" at bounding box center [545, 210] width 72 height 15
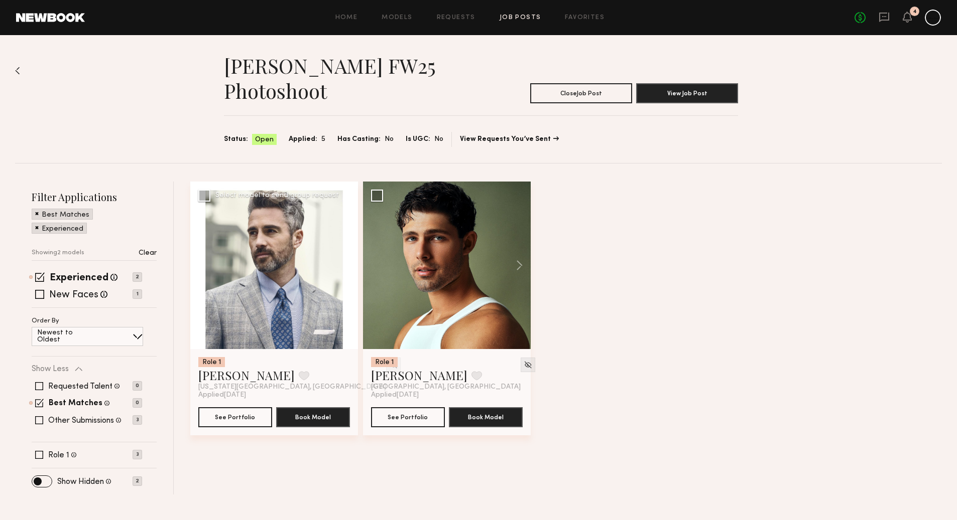
click at [347, 266] on button at bounding box center [342, 266] width 32 height 168
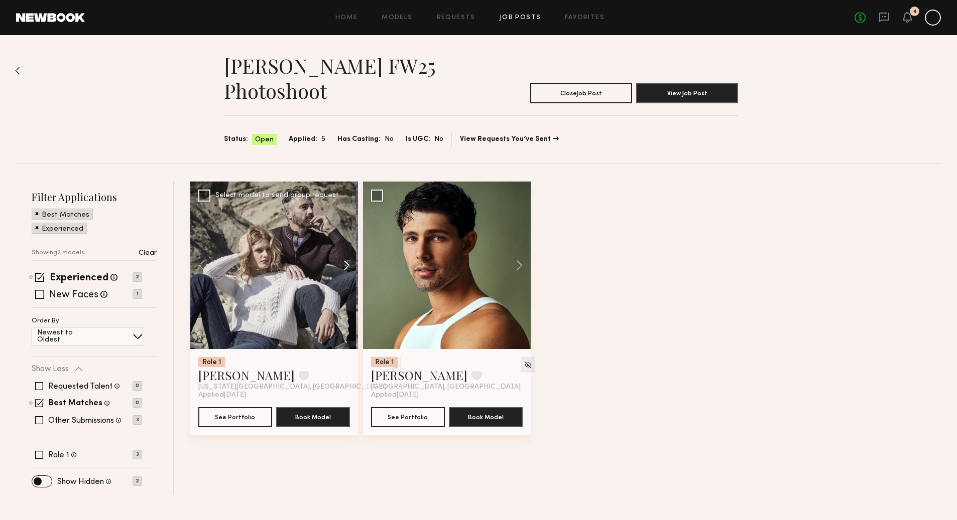
click at [348, 266] on button at bounding box center [342, 266] width 32 height 168
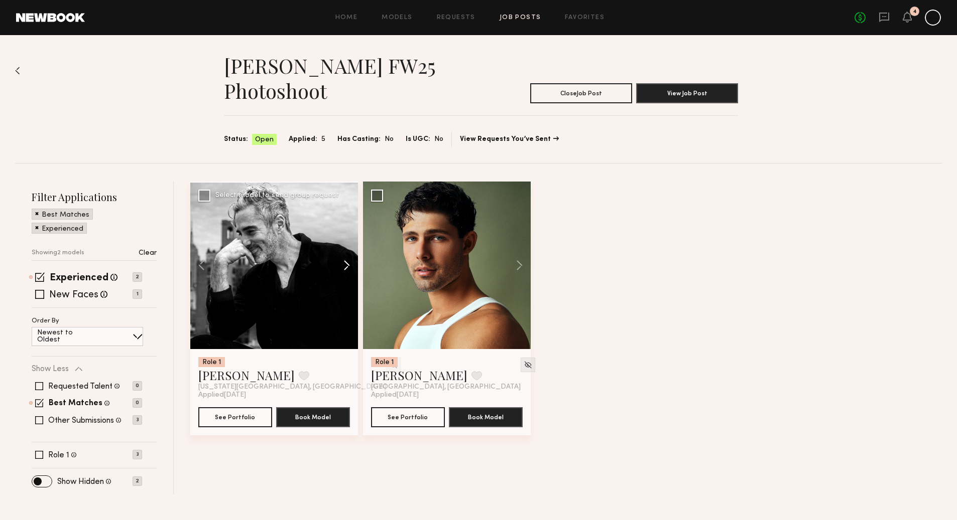
click at [347, 265] on button at bounding box center [342, 266] width 32 height 168
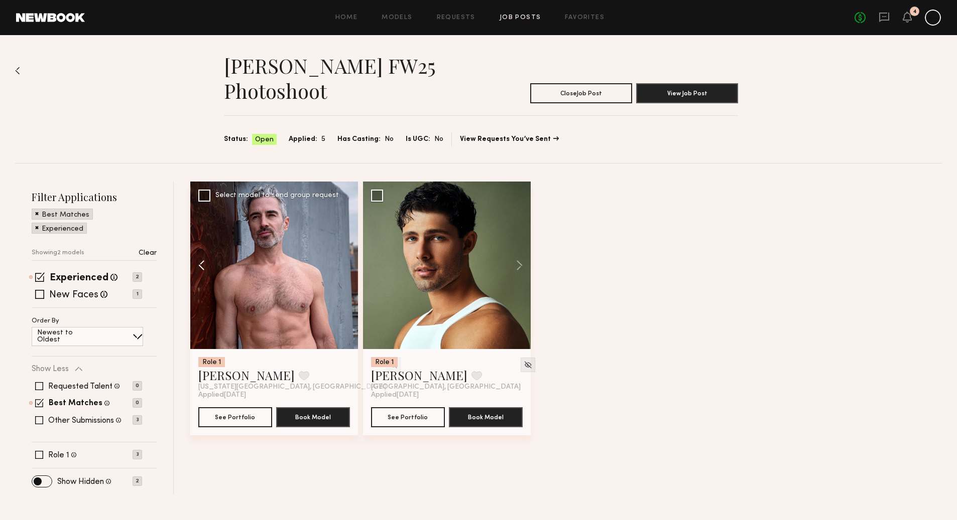
click at [204, 265] on button at bounding box center [206, 266] width 32 height 168
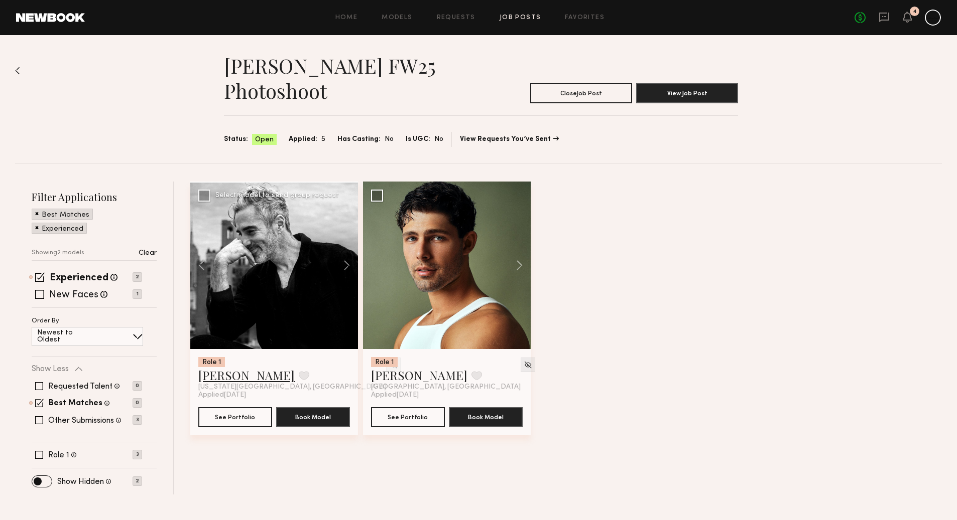
click at [225, 376] on link "Mark T." at bounding box center [246, 375] width 96 height 16
click at [389, 363] on img at bounding box center [393, 365] width 9 height 9
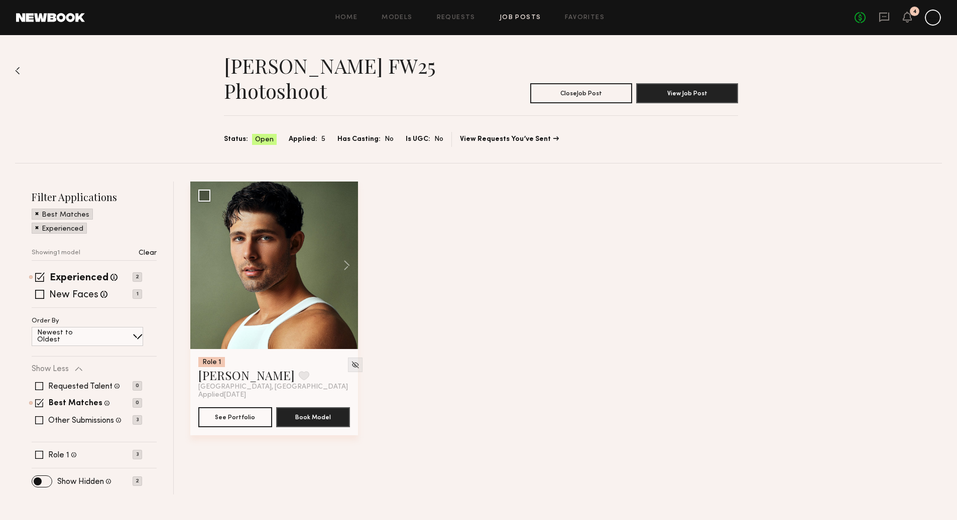
click at [40, 288] on div "Experienced Talent we've deemed to have ample paid, professional modeling exper…" at bounding box center [94, 291] width 125 height 35
click at [40, 292] on span at bounding box center [39, 294] width 9 height 9
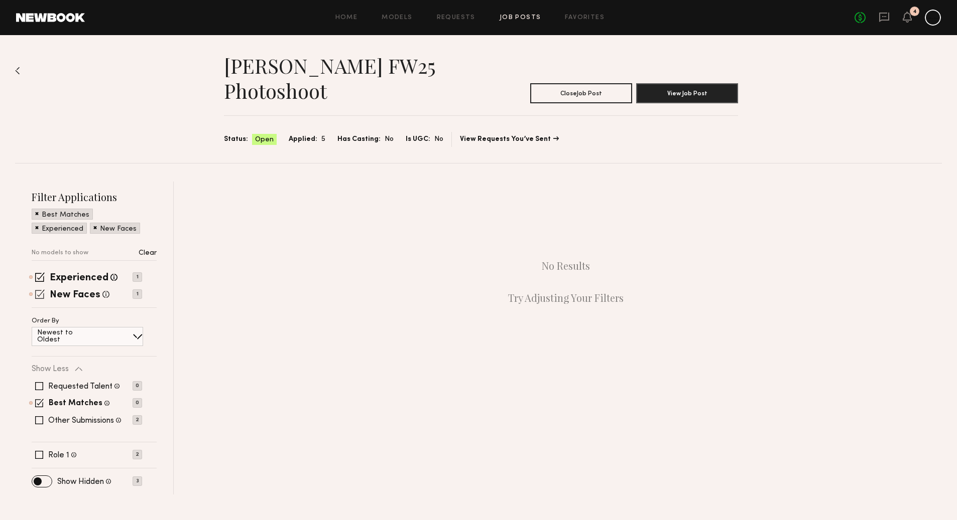
click at [40, 292] on span at bounding box center [40, 295] width 10 height 10
click at [38, 278] on span at bounding box center [40, 278] width 10 height 10
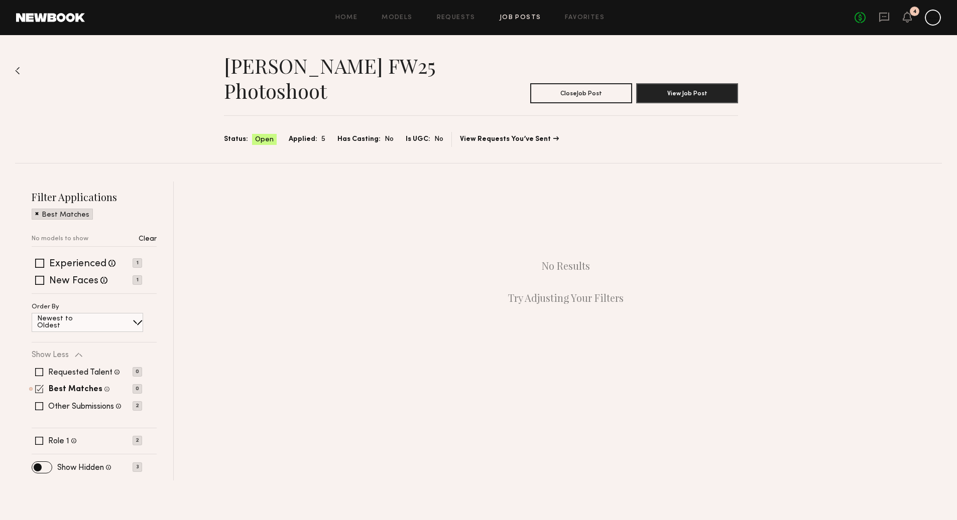
click at [39, 388] on span at bounding box center [39, 389] width 9 height 9
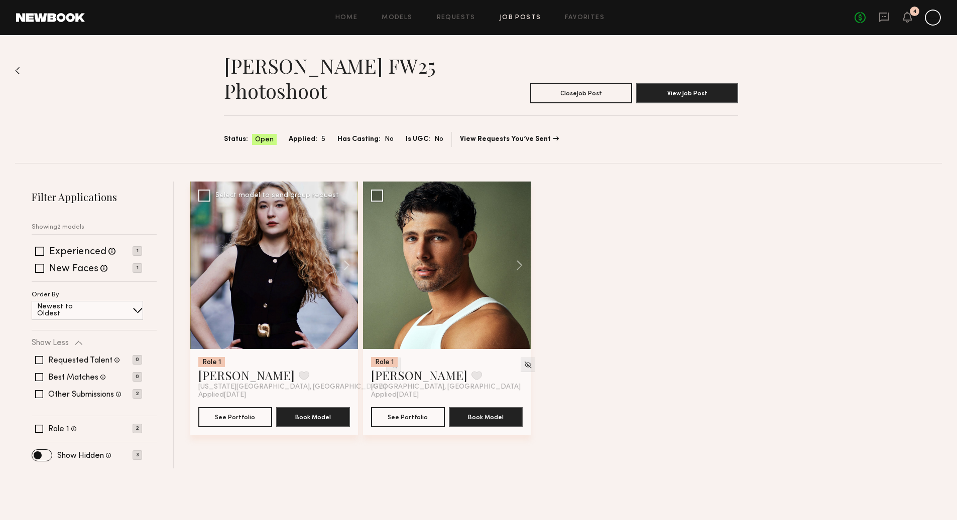
click at [389, 367] on img at bounding box center [393, 365] width 9 height 9
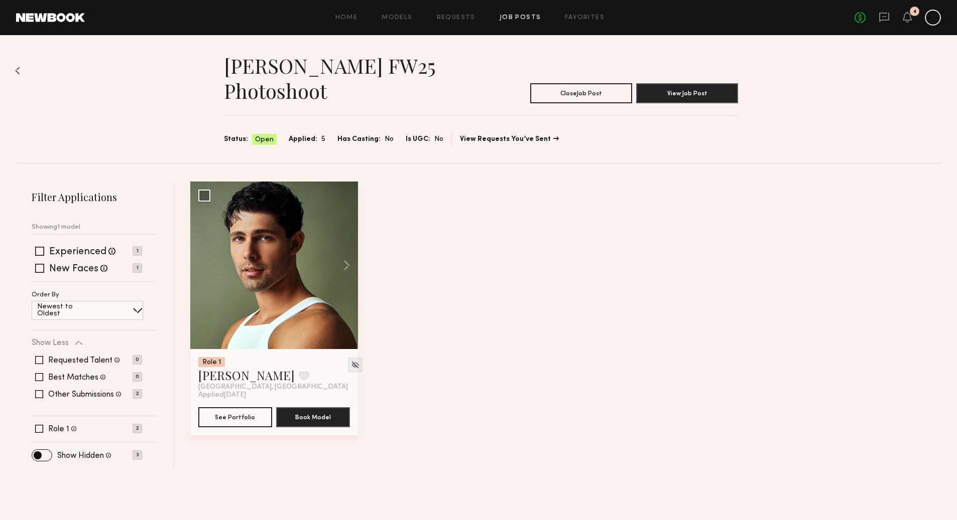
click at [19, 71] on img at bounding box center [17, 71] width 5 height 8
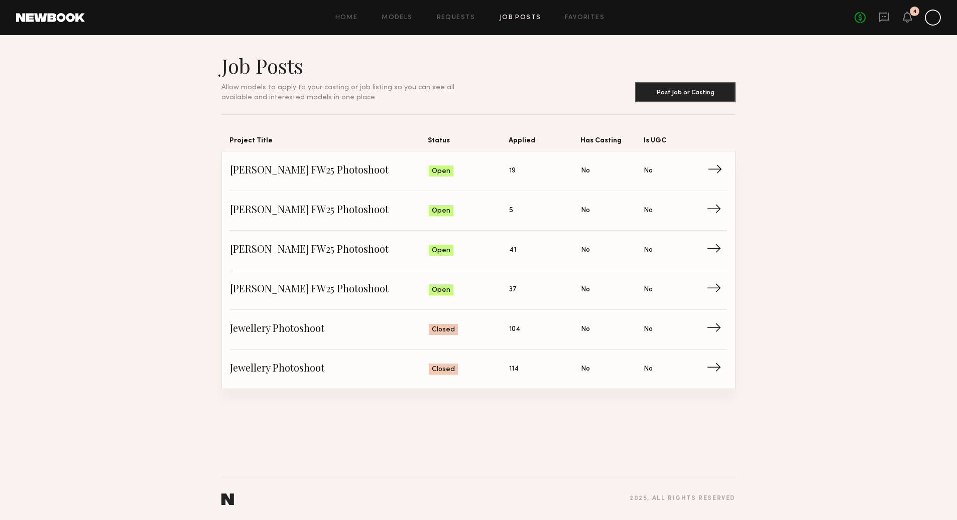
click at [597, 176] on span "Has Casting: No" at bounding box center [612, 171] width 63 height 15
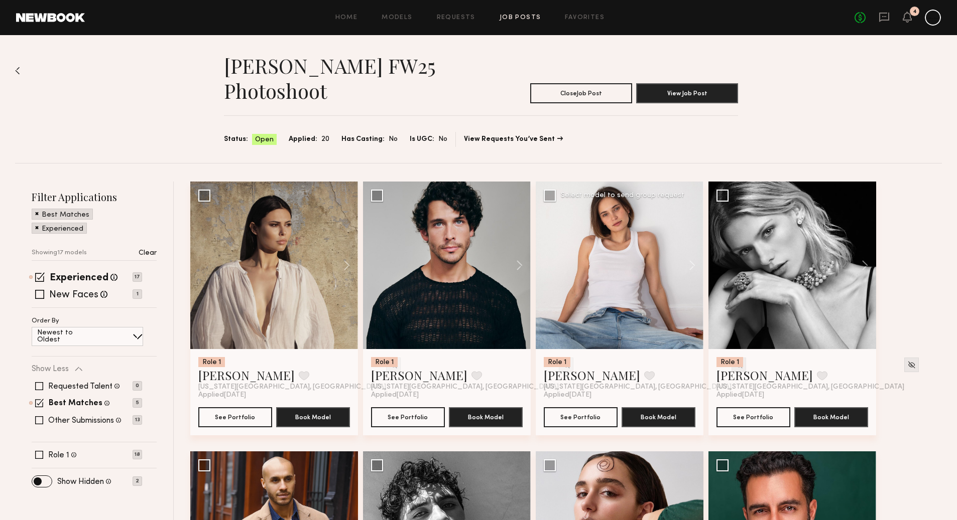
click at [734, 363] on img at bounding box center [738, 365] width 9 height 9
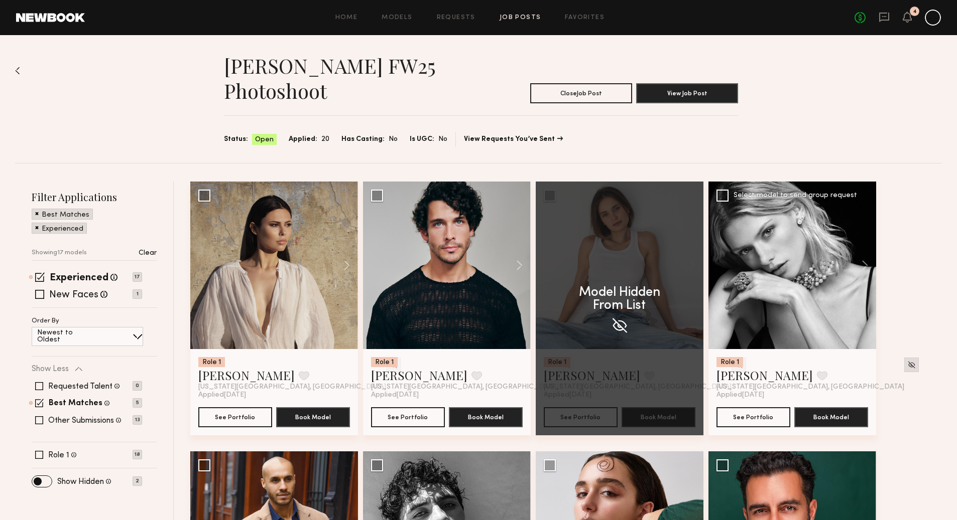
click at [907, 365] on img at bounding box center [911, 365] width 9 height 9
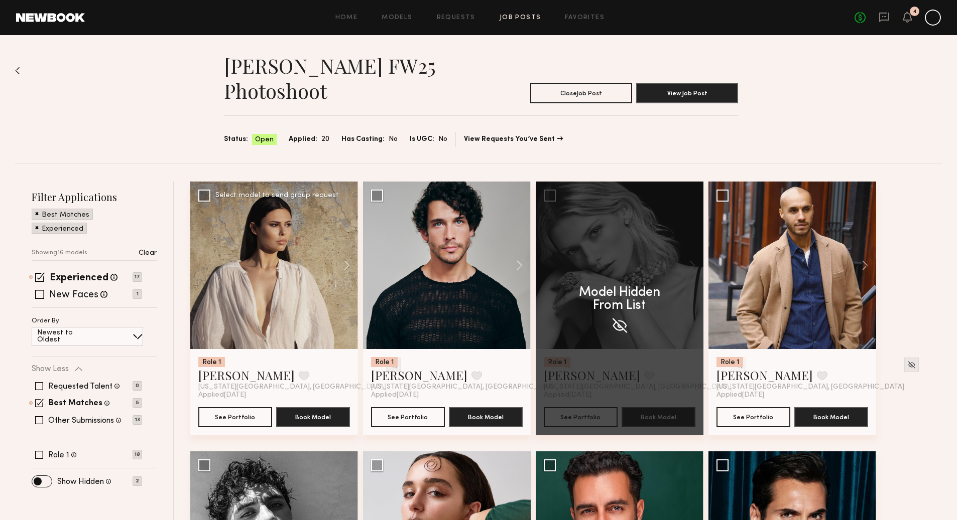
click at [389, 364] on img at bounding box center [393, 365] width 9 height 9
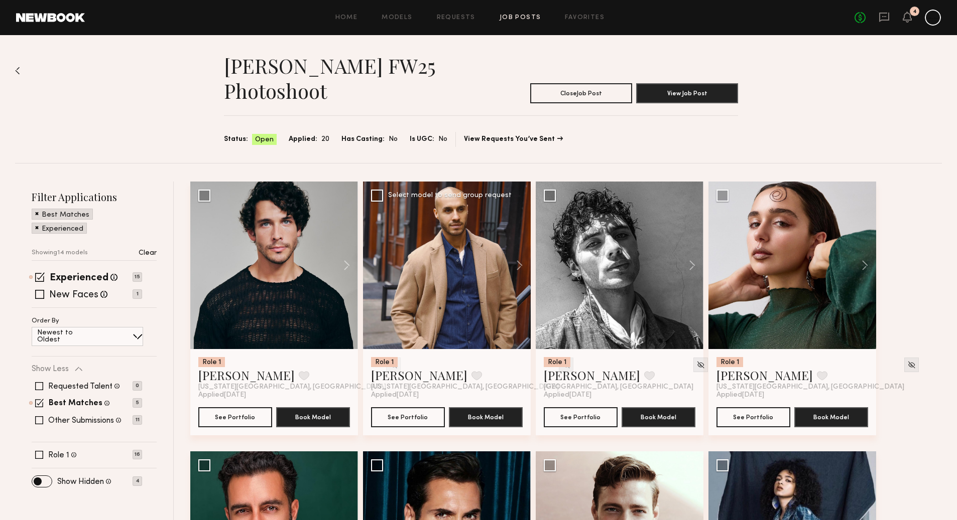
click at [693, 365] on div at bounding box center [700, 365] width 15 height 15
click at [562, 362] on img at bounding box center [566, 365] width 9 height 9
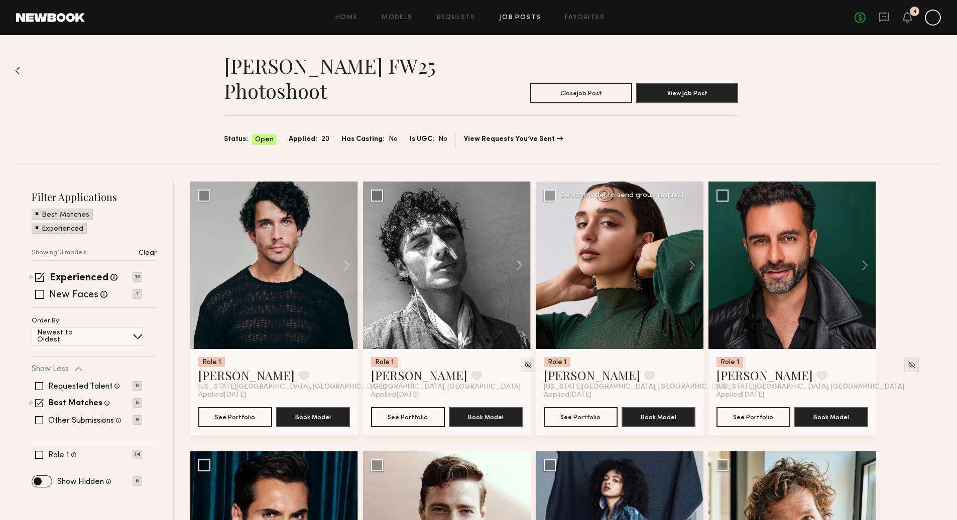
click at [734, 366] on img at bounding box center [738, 365] width 9 height 9
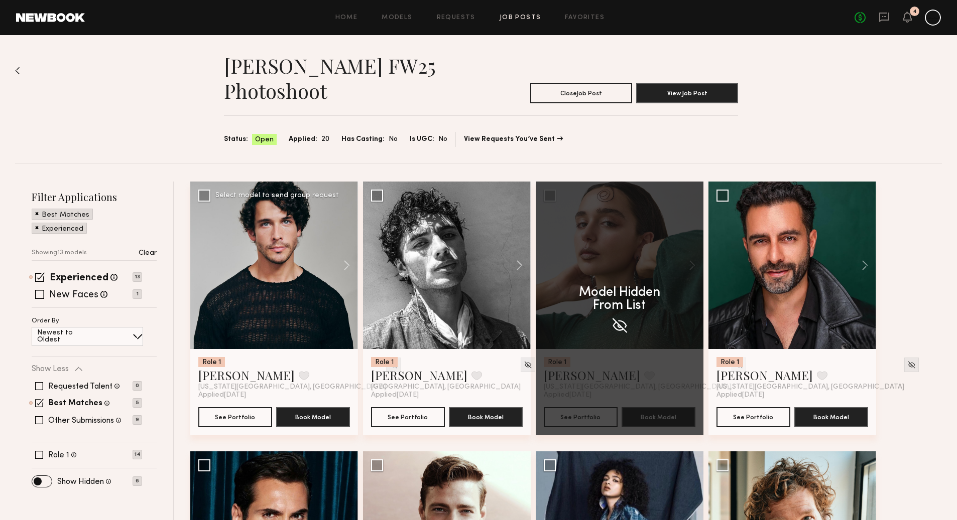
click at [386, 359] on div at bounding box center [393, 365] width 15 height 15
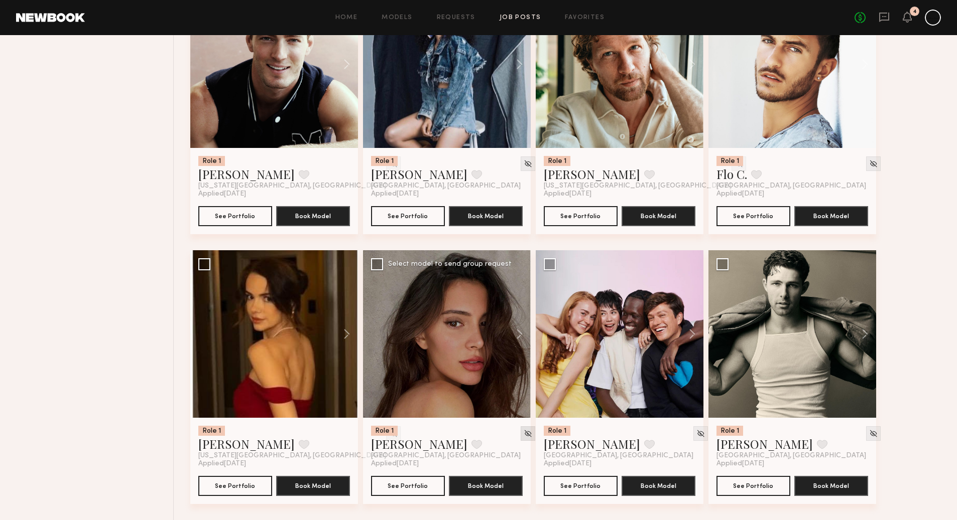
scroll to position [471, 0]
click at [692, 335] on button at bounding box center [687, 334] width 32 height 168
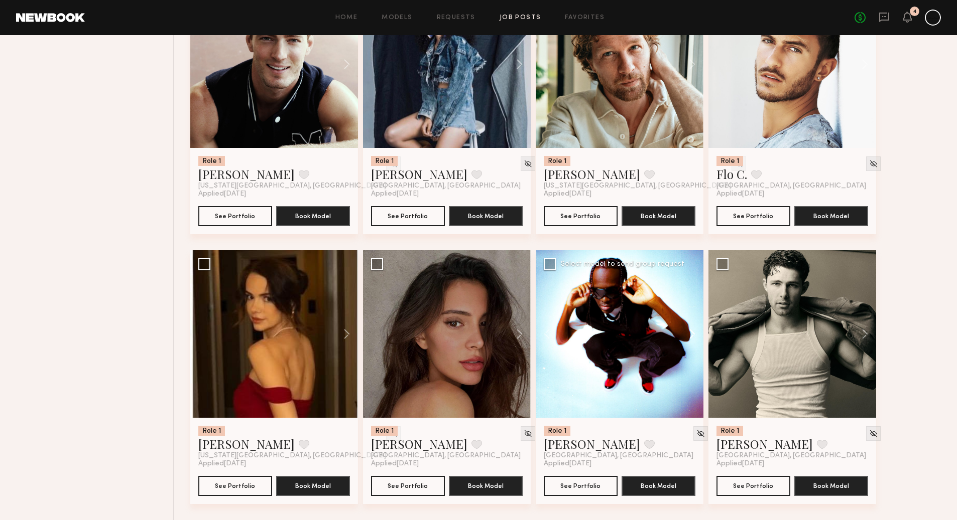
click at [692, 335] on button at bounding box center [687, 334] width 32 height 168
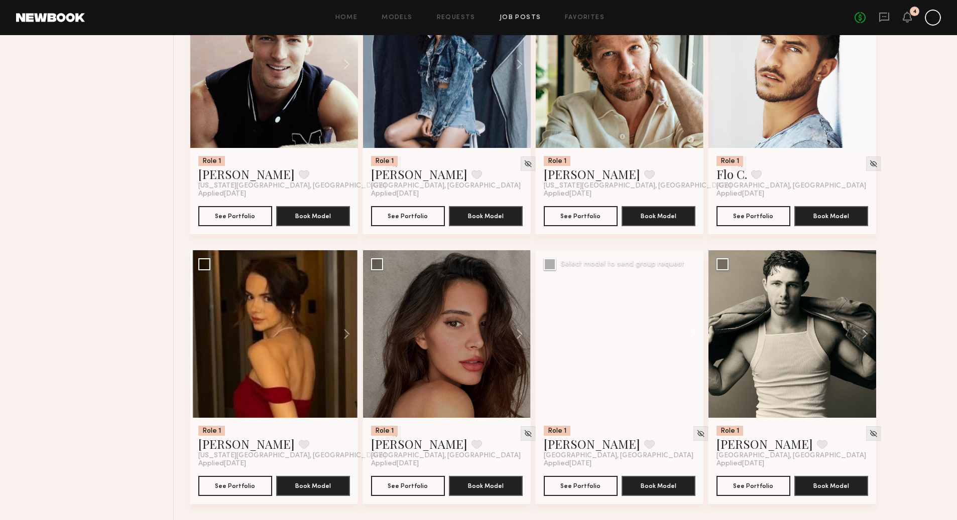
click at [692, 335] on button at bounding box center [687, 334] width 32 height 168
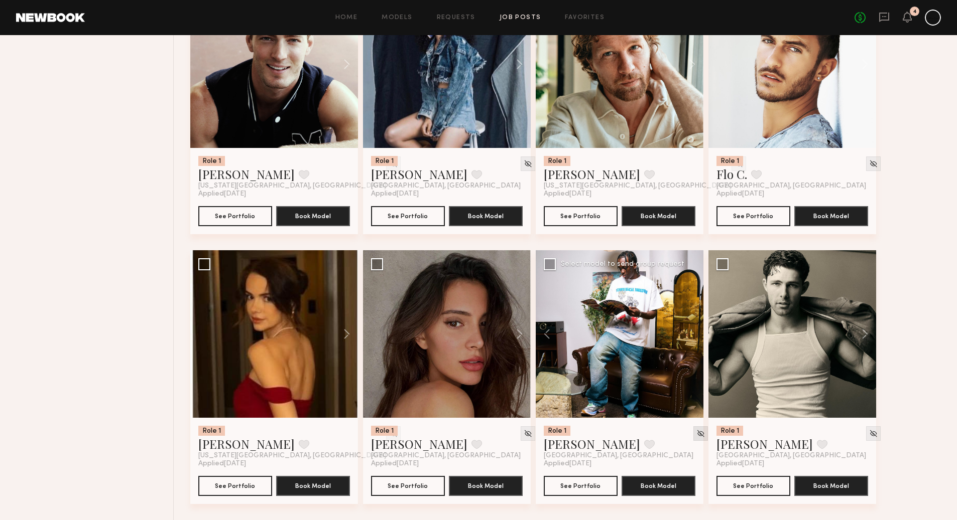
click at [696, 436] on img at bounding box center [700, 434] width 9 height 9
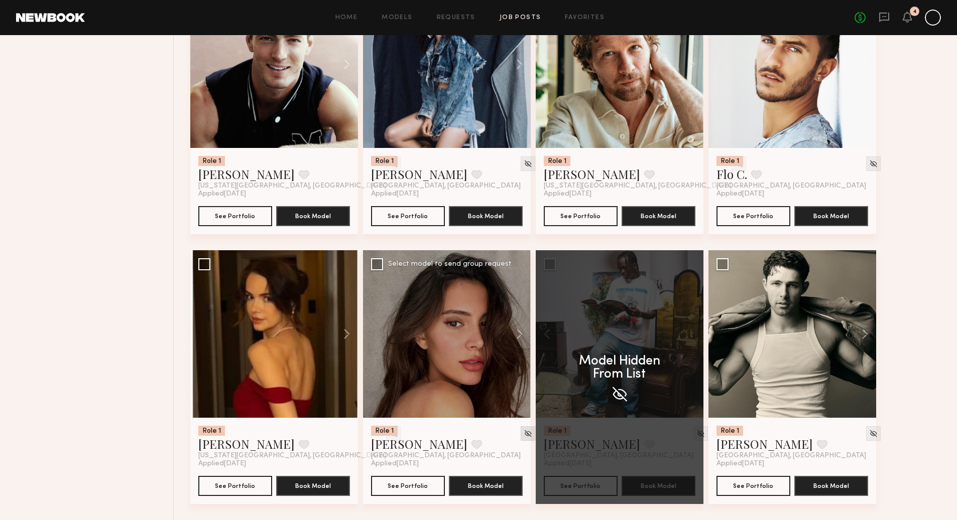
click at [523, 435] on img at bounding box center [527, 434] width 9 height 9
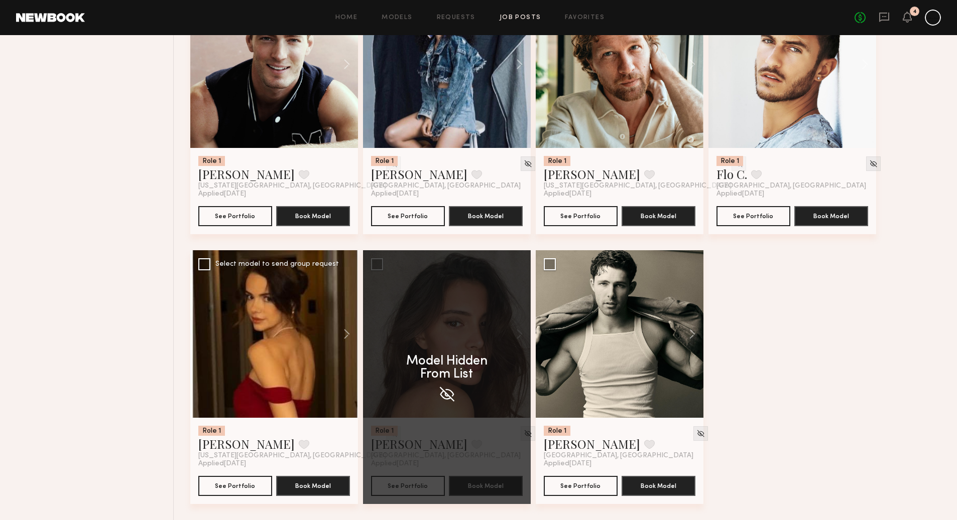
click at [389, 435] on img at bounding box center [393, 434] width 9 height 9
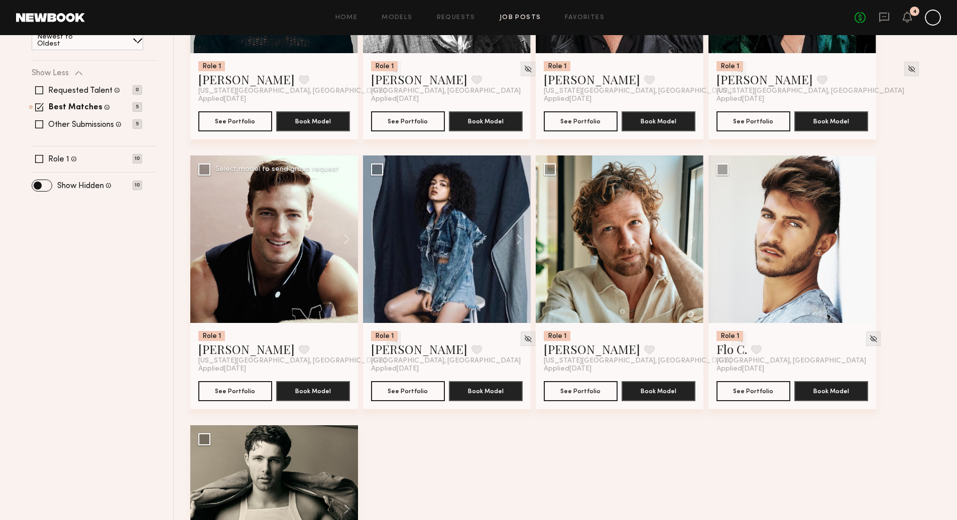
scroll to position [282, 0]
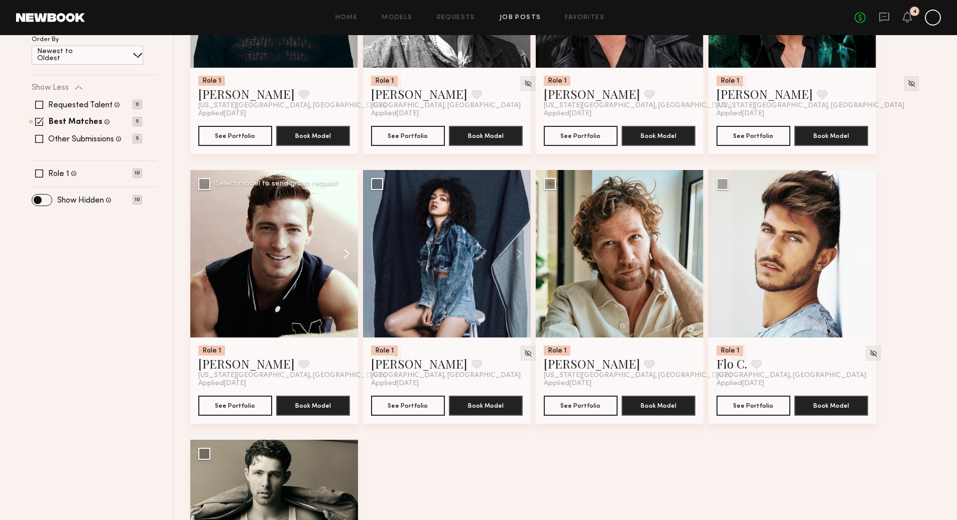
click at [346, 253] on button at bounding box center [342, 254] width 32 height 168
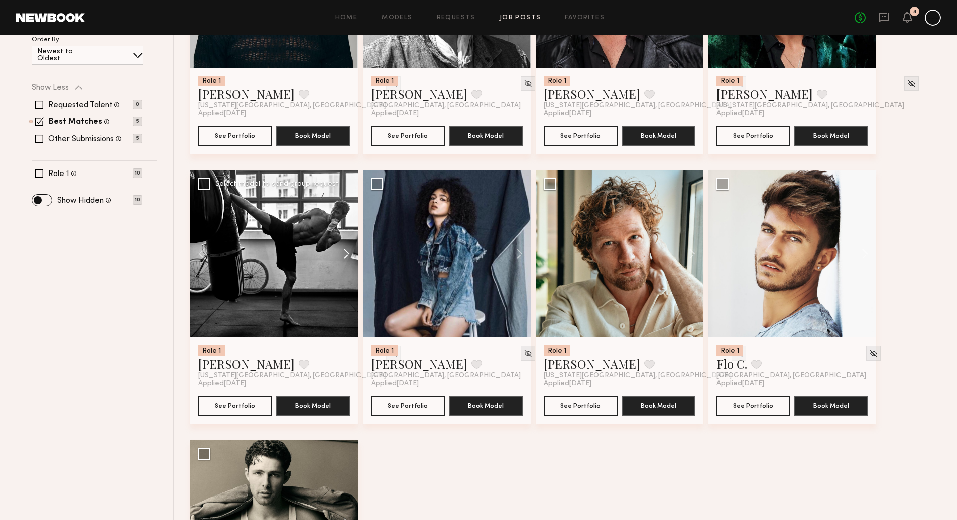
click at [346, 253] on button at bounding box center [342, 254] width 32 height 168
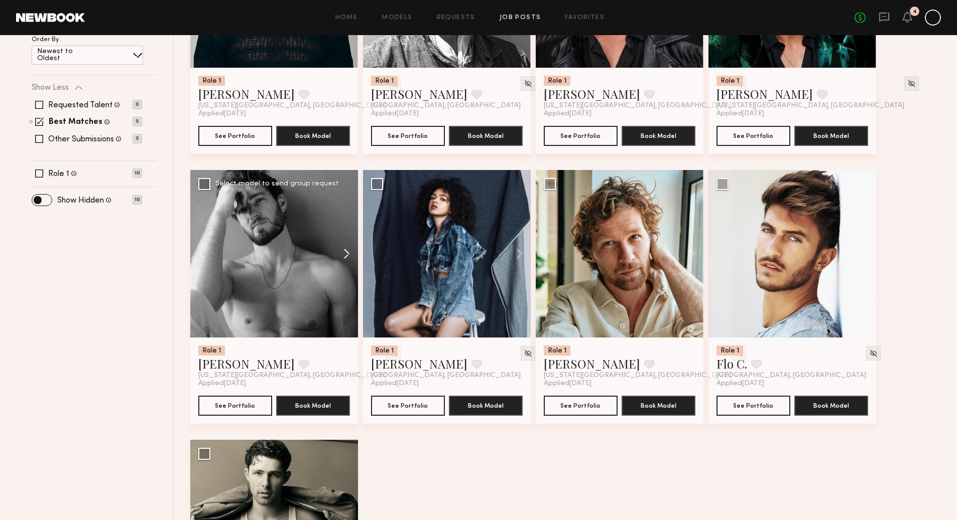
click at [346, 254] on button at bounding box center [342, 254] width 32 height 168
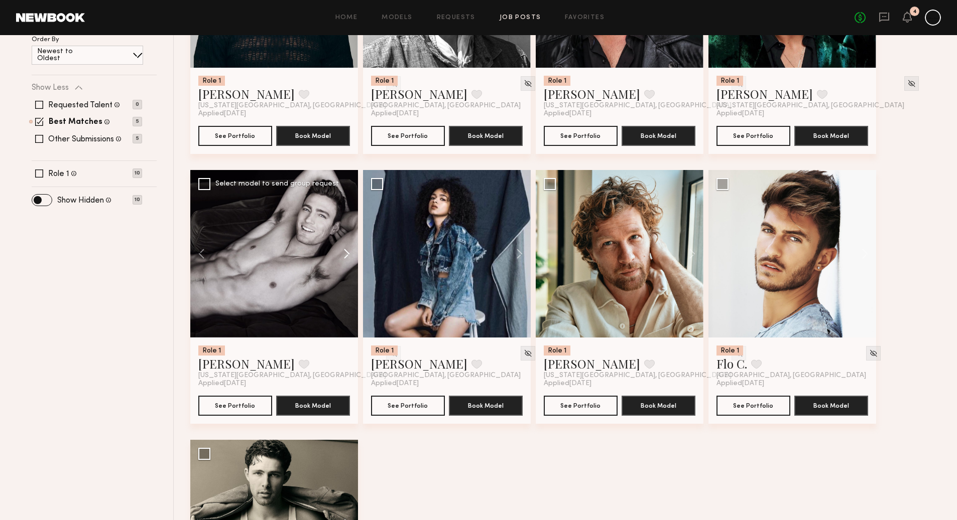
click at [348, 254] on button at bounding box center [342, 254] width 32 height 168
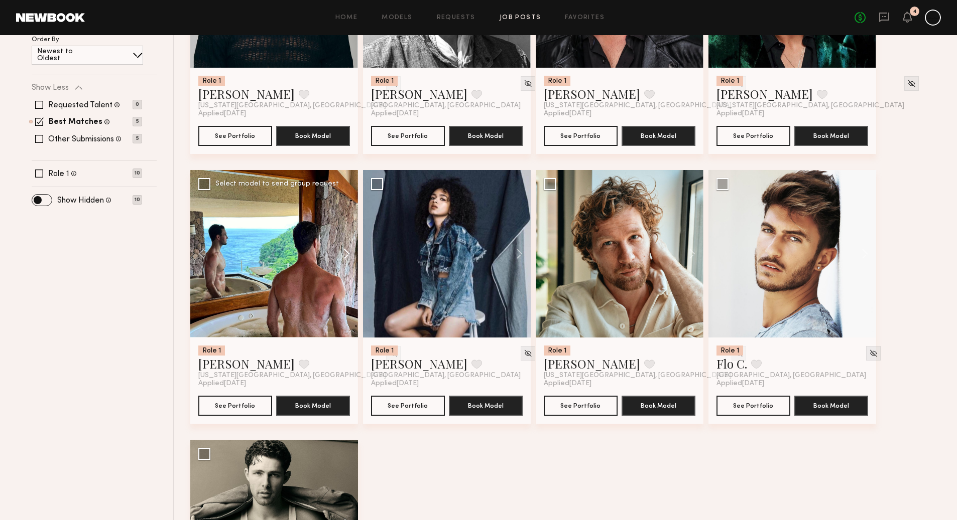
click at [348, 254] on button at bounding box center [342, 254] width 32 height 168
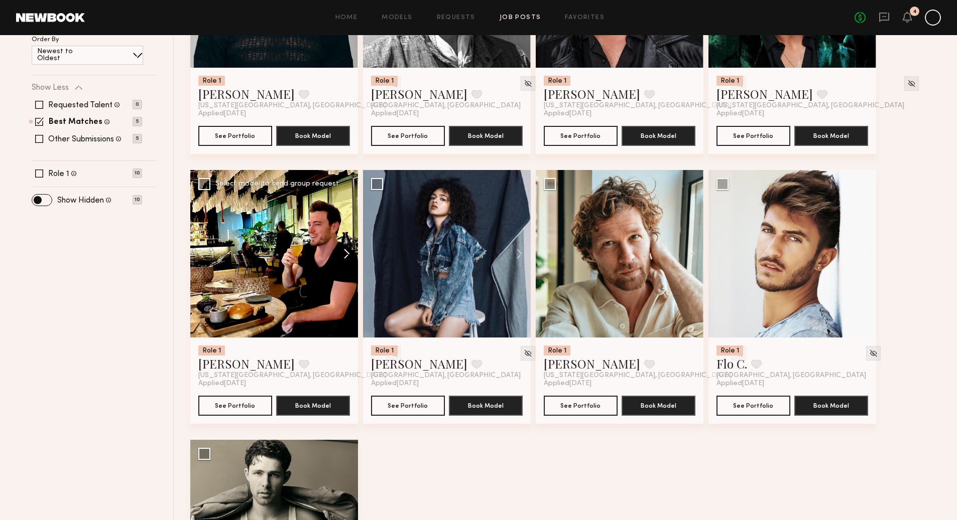
click at [348, 254] on button at bounding box center [342, 254] width 32 height 168
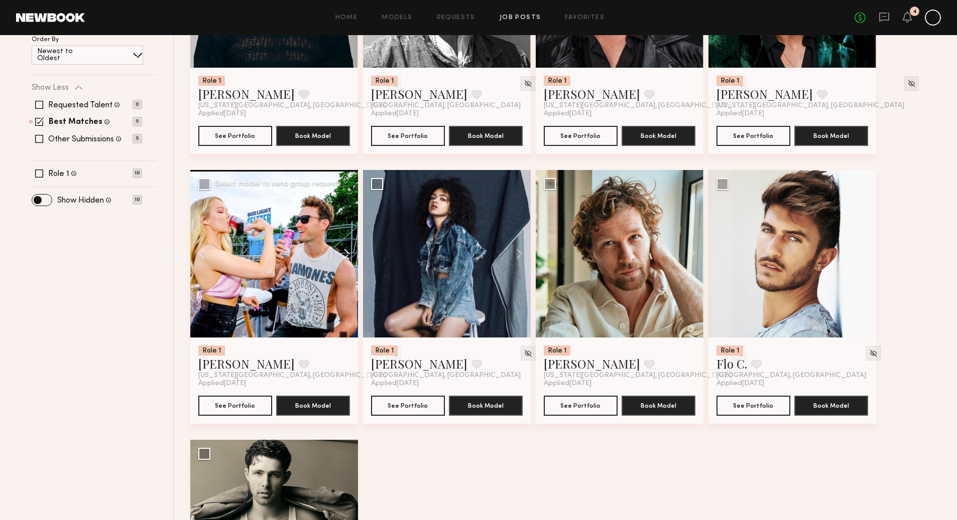
click at [347, 252] on button at bounding box center [342, 254] width 32 height 168
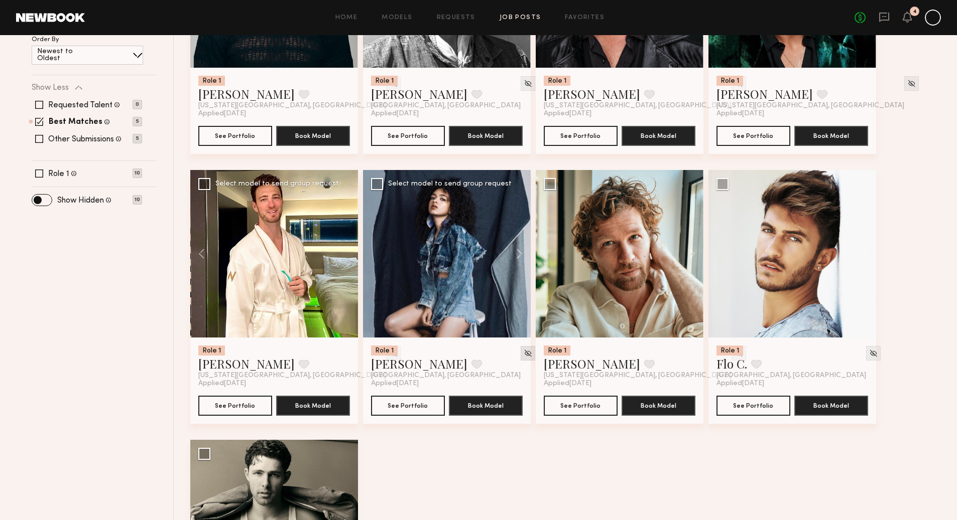
click at [523, 353] on img at bounding box center [527, 353] width 9 height 9
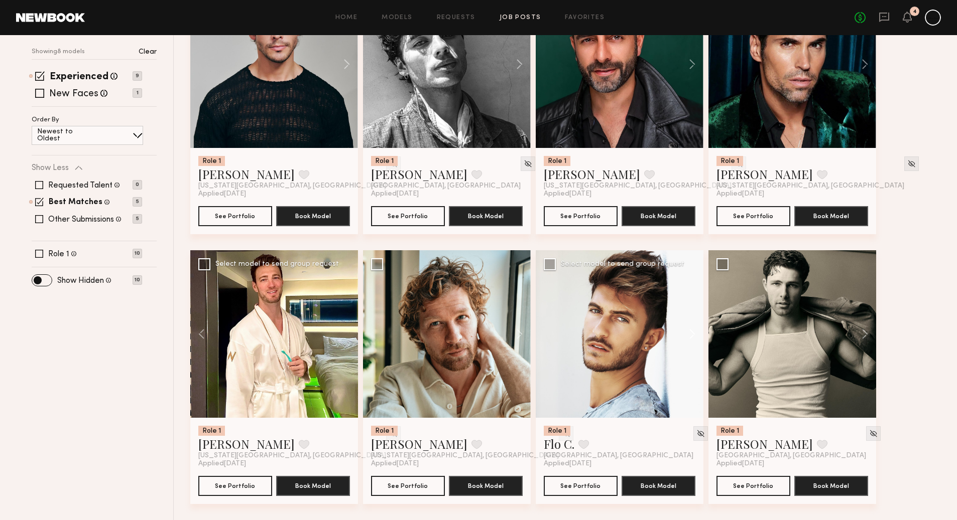
scroll to position [201, 0]
click at [562, 431] on img at bounding box center [566, 434] width 9 height 9
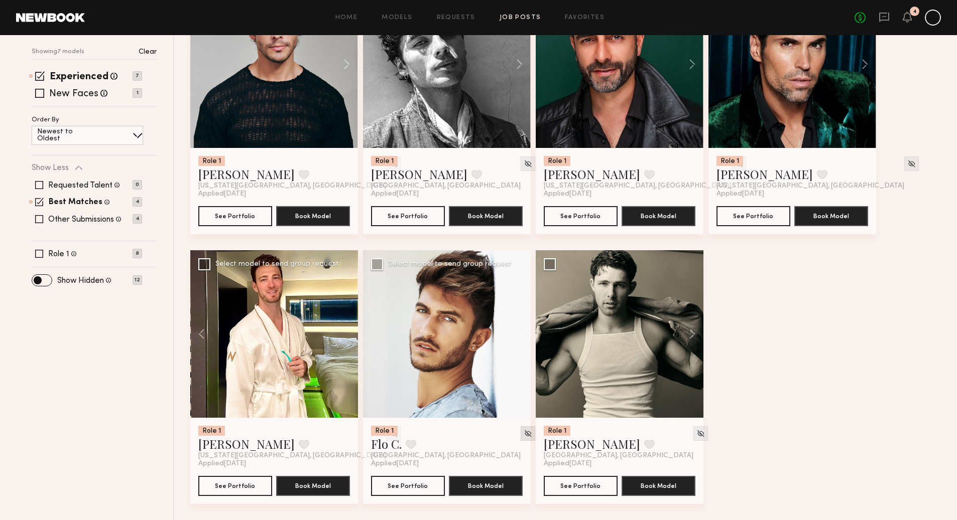
click at [523, 434] on img at bounding box center [527, 434] width 9 height 9
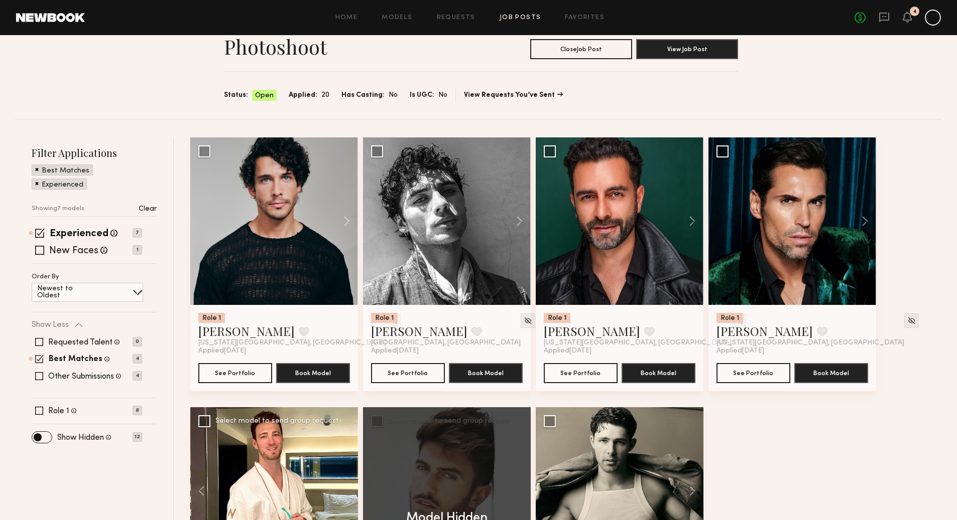
scroll to position [32, 0]
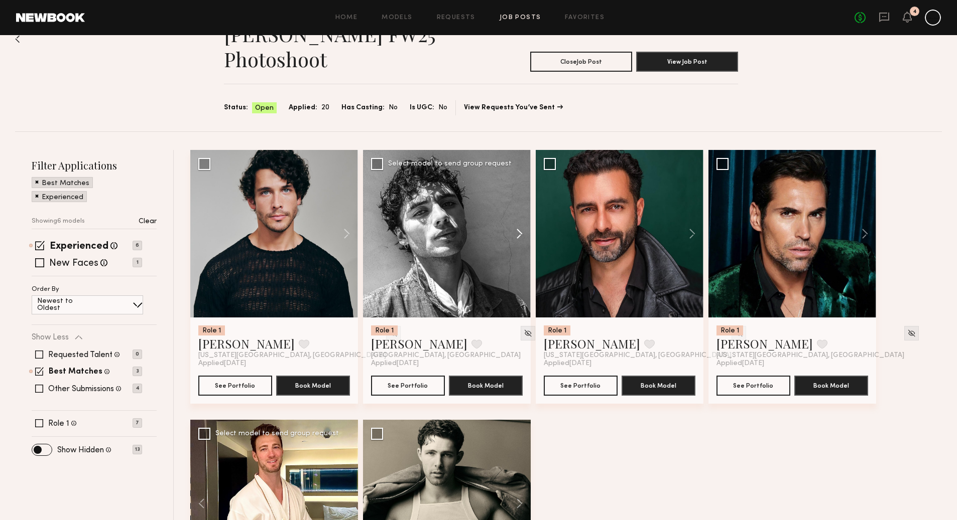
click at [520, 233] on button at bounding box center [514, 234] width 32 height 168
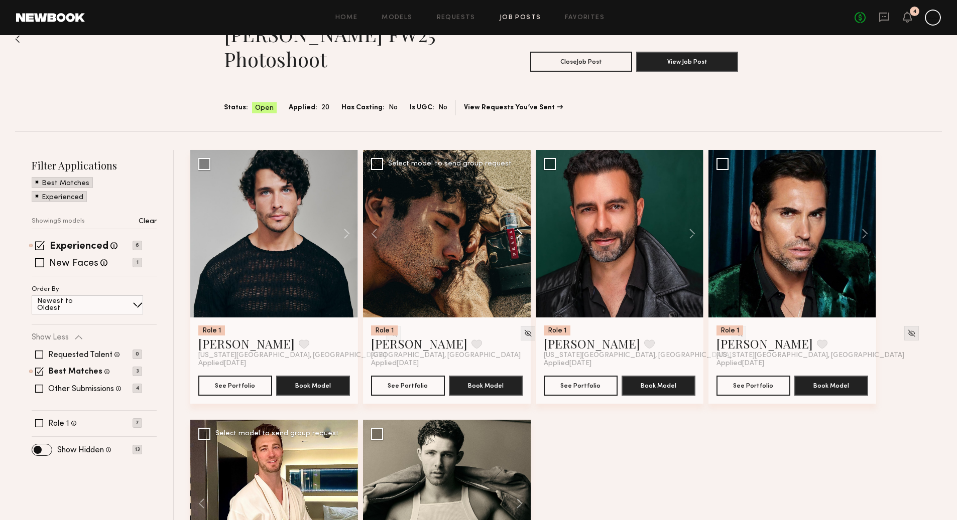
click at [518, 234] on button at bounding box center [514, 234] width 32 height 168
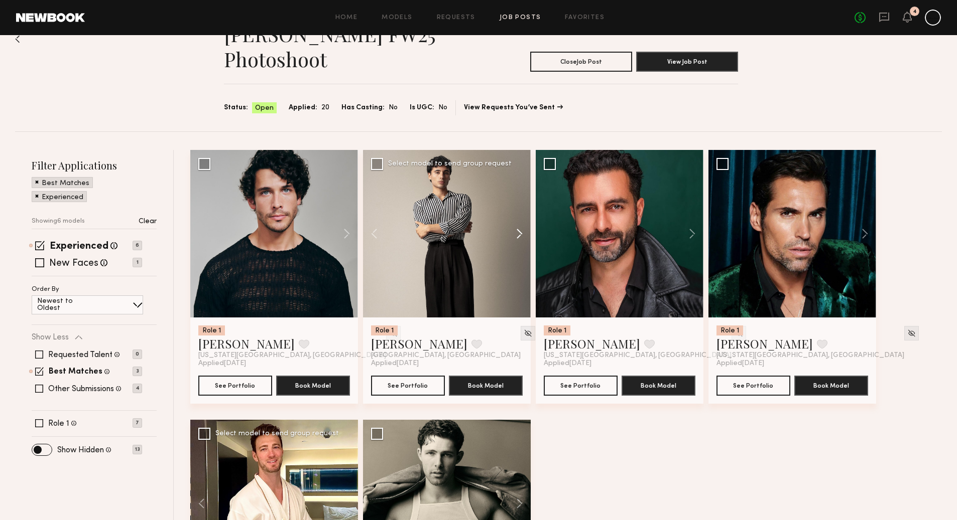
click at [519, 235] on button at bounding box center [514, 234] width 32 height 168
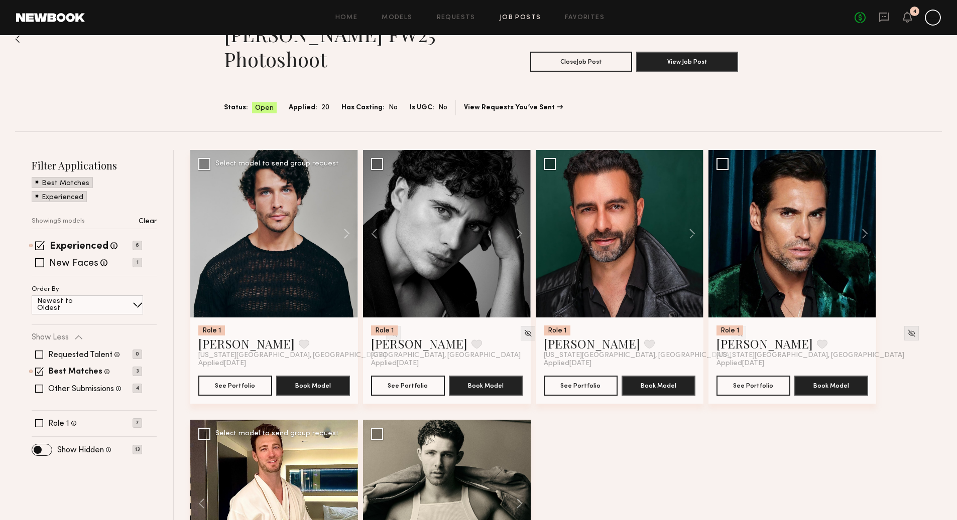
click at [389, 333] on img at bounding box center [393, 333] width 9 height 9
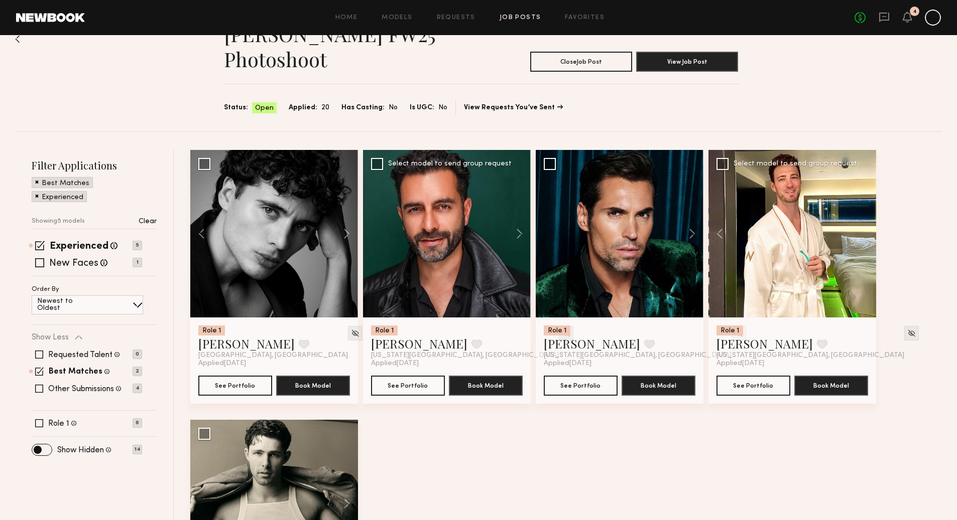
click at [562, 332] on img at bounding box center [566, 333] width 9 height 9
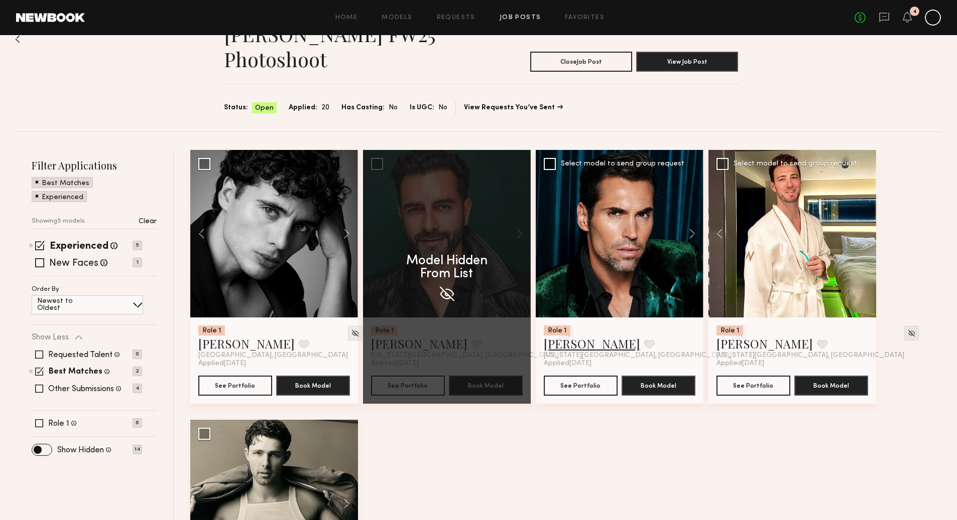
scroll to position [0, 0]
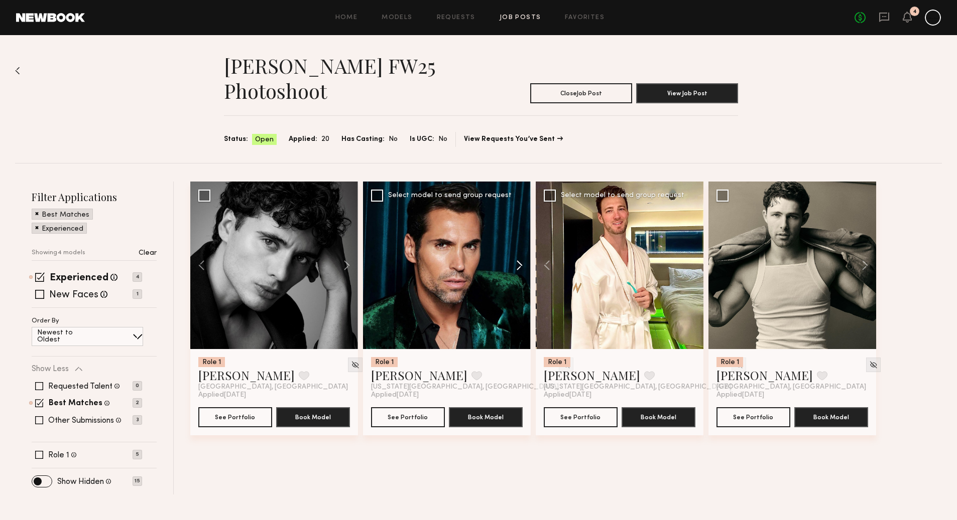
click at [517, 262] on button at bounding box center [514, 266] width 32 height 168
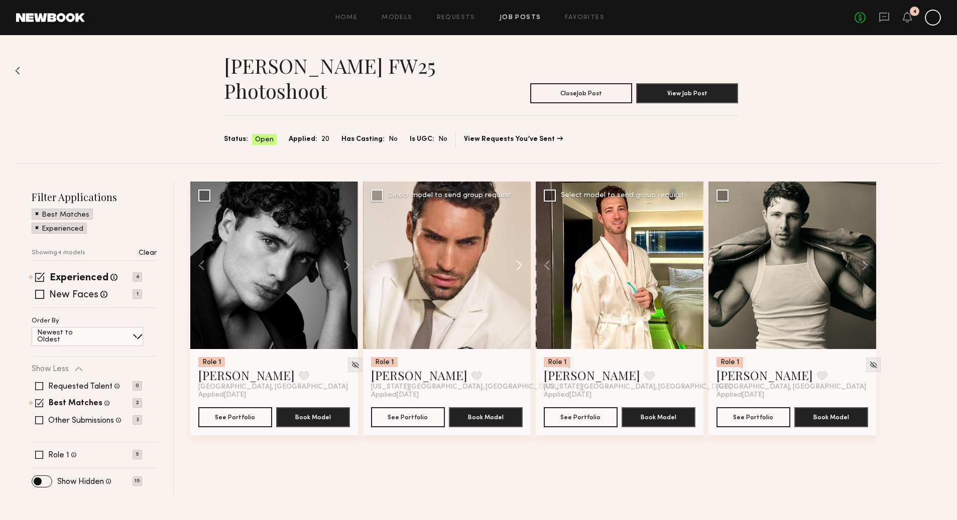
click at [519, 265] on button at bounding box center [514, 266] width 32 height 168
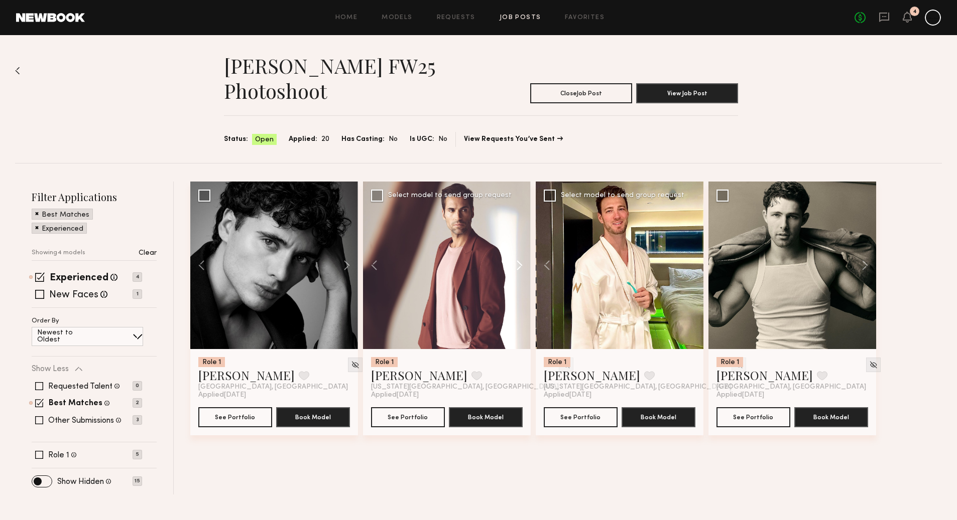
click at [519, 265] on button at bounding box center [514, 266] width 32 height 168
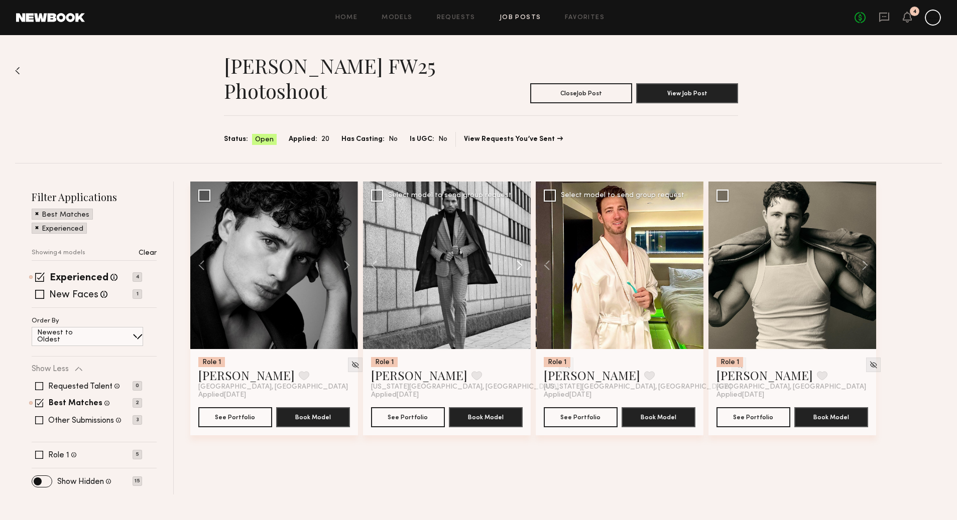
click at [519, 265] on button at bounding box center [514, 266] width 32 height 168
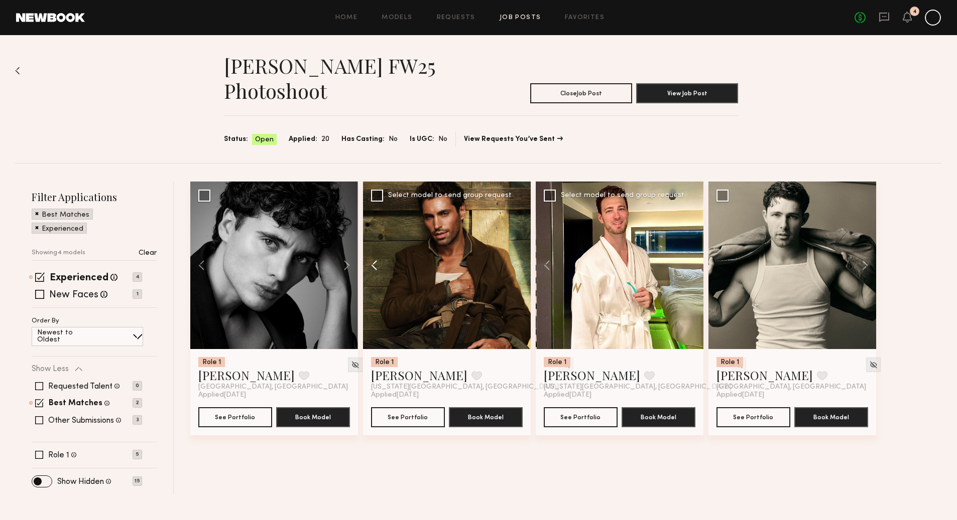
click at [377, 266] on button at bounding box center [379, 266] width 32 height 168
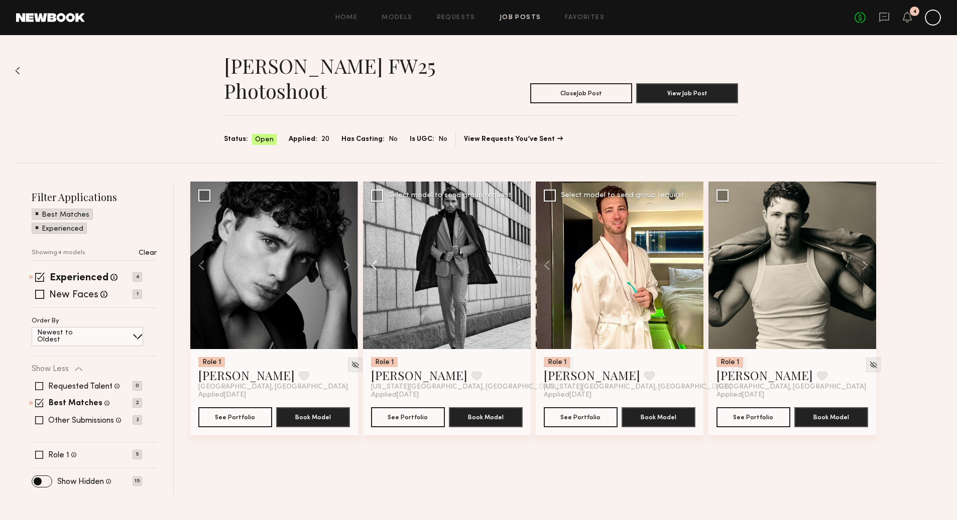
click at [377, 266] on button at bounding box center [379, 266] width 32 height 168
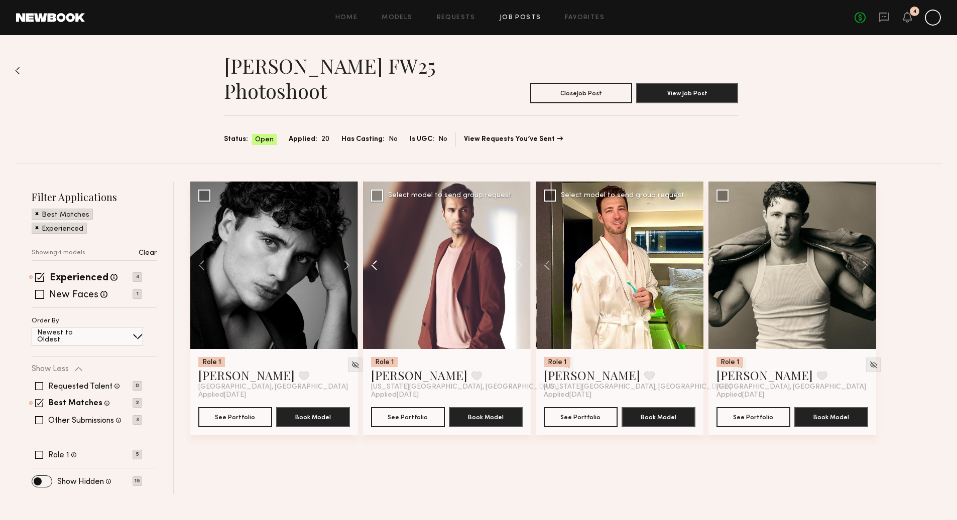
click at [377, 266] on button at bounding box center [379, 266] width 32 height 168
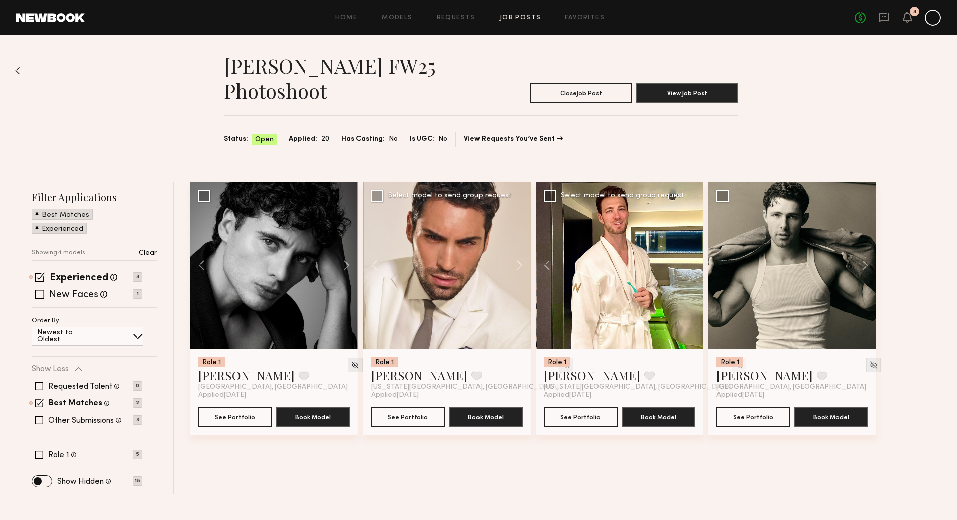
click at [562, 364] on img at bounding box center [566, 365] width 9 height 9
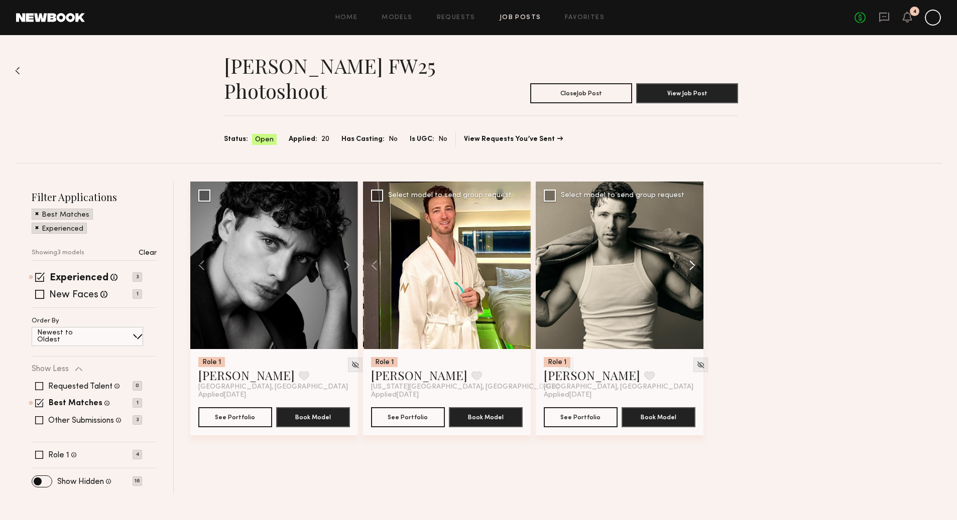
click at [694, 267] on button at bounding box center [687, 266] width 32 height 168
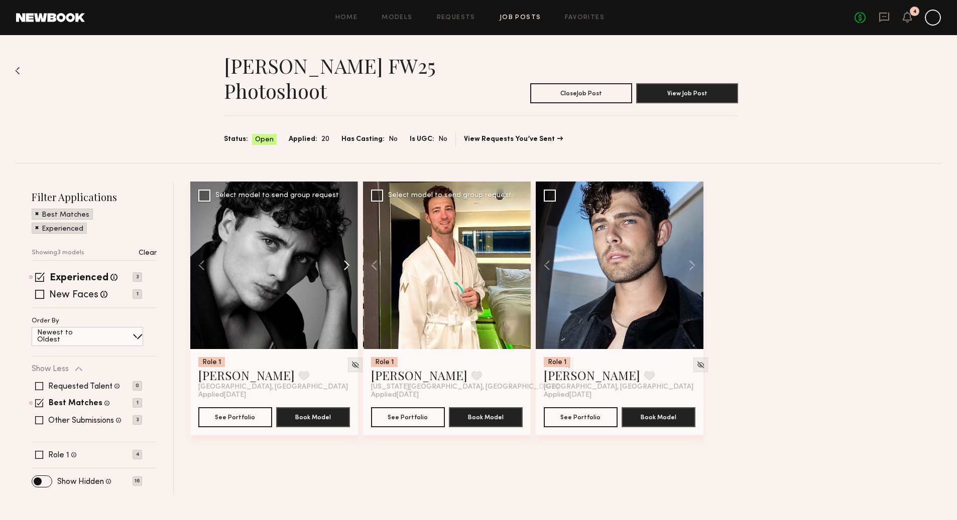
click at [346, 264] on button at bounding box center [342, 266] width 32 height 168
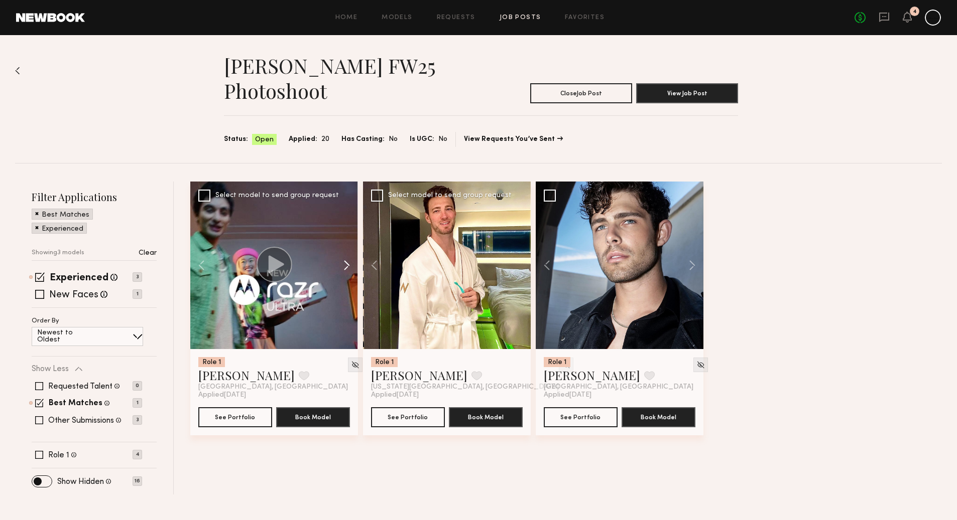
click at [347, 267] on button at bounding box center [342, 266] width 32 height 168
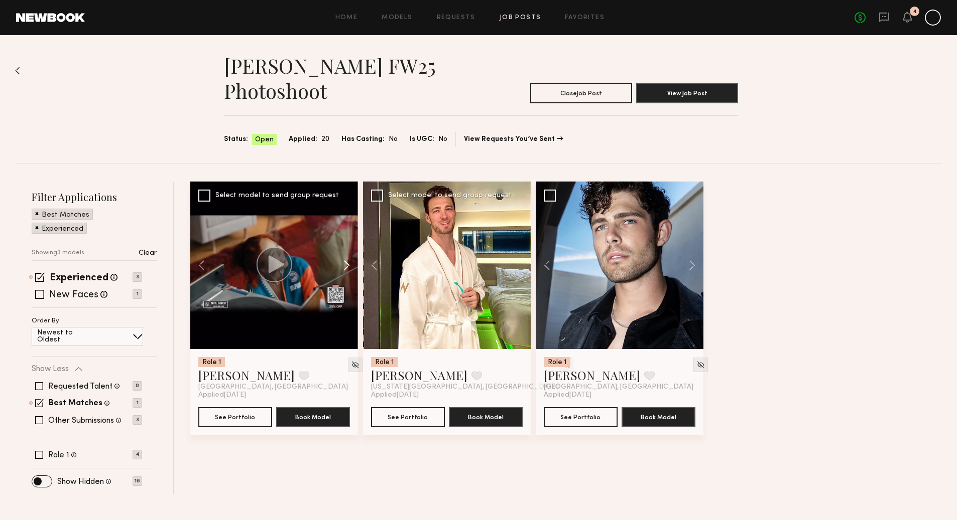
click at [347, 267] on button at bounding box center [342, 266] width 32 height 168
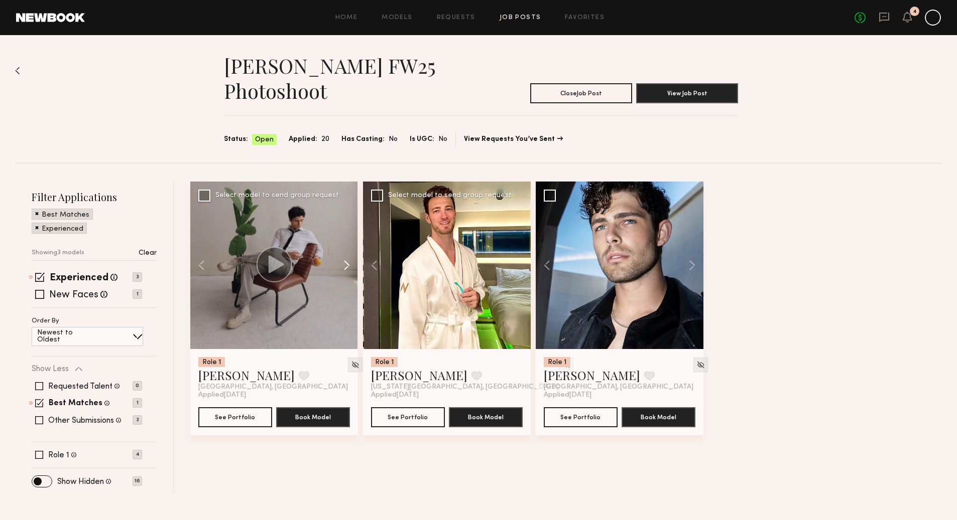
click at [347, 267] on button at bounding box center [342, 266] width 32 height 168
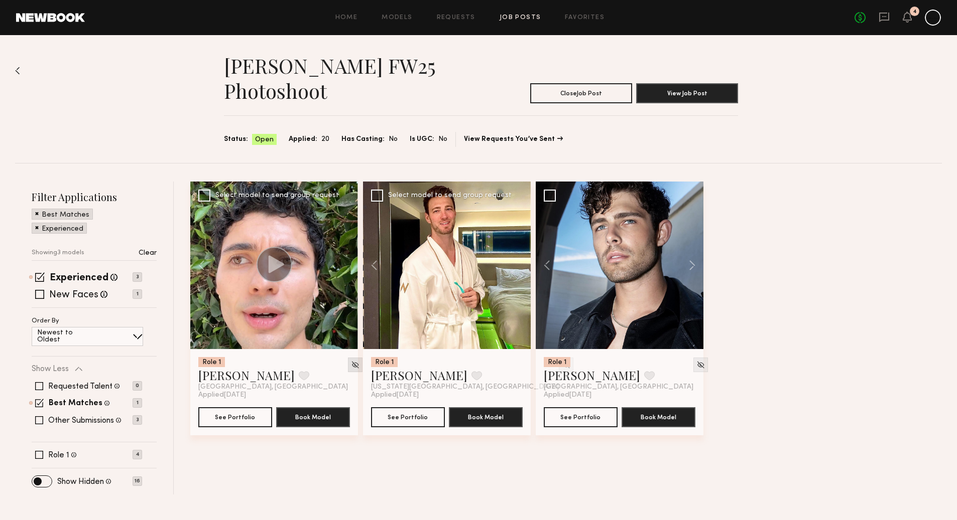
click at [351, 366] on img at bounding box center [355, 365] width 9 height 9
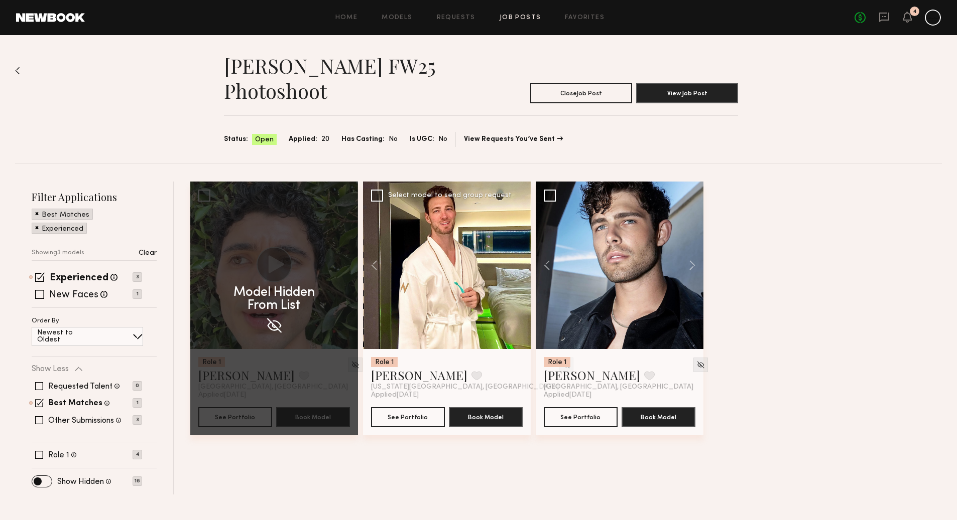
click at [21, 71] on div "Allison Quaid FW25 Photoshoot Close Job Post View Job Post Status: Open Applied…" at bounding box center [478, 99] width 926 height 128
click at [18, 71] on img at bounding box center [17, 71] width 5 height 8
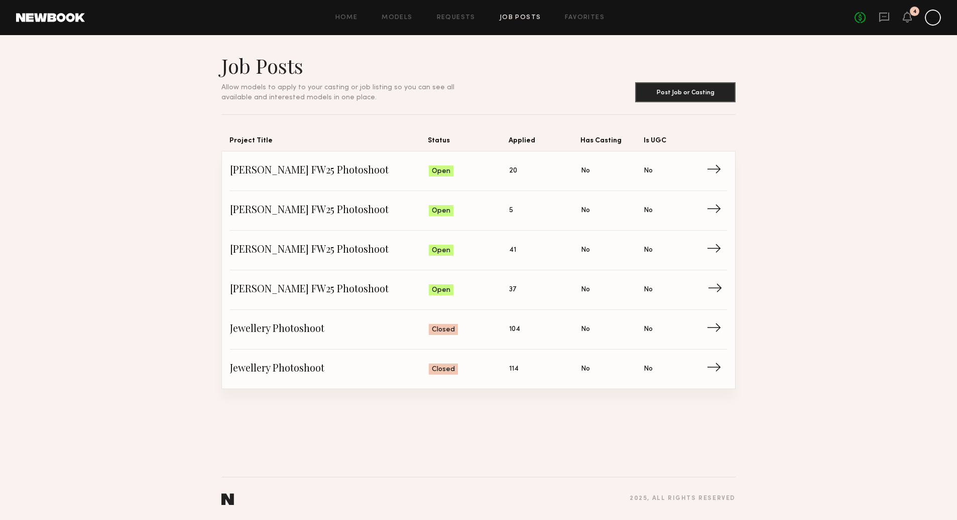
click at [529, 298] on link "Allison Quaid FW25 Photoshoot Status: Open Applied: 37 Has Casting: No Is UGC: …" at bounding box center [478, 290] width 497 height 40
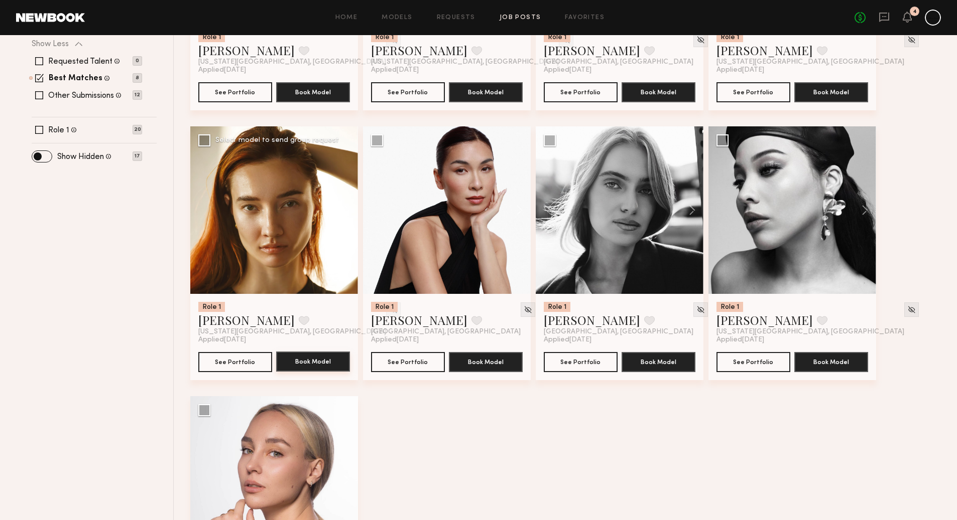
scroll to position [325, 0]
click at [348, 213] on button at bounding box center [342, 210] width 32 height 168
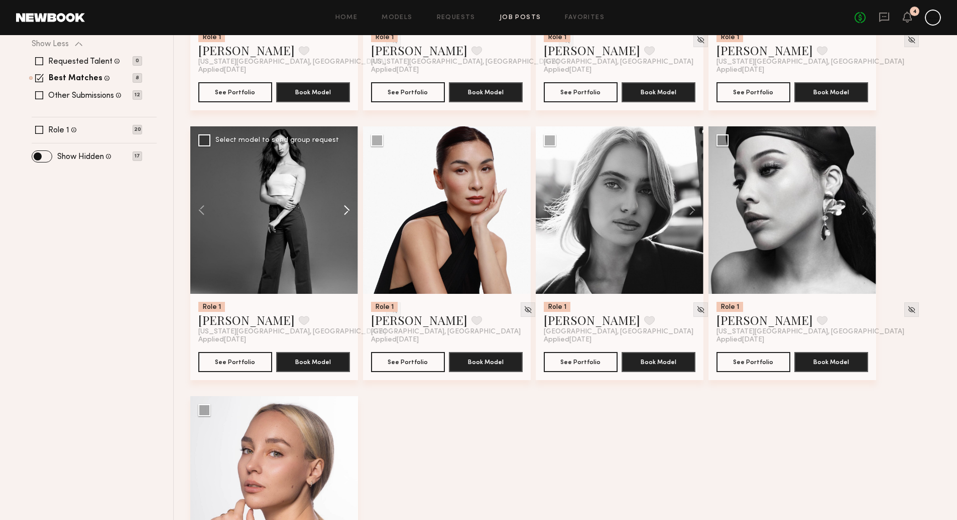
click at [348, 213] on button at bounding box center [342, 210] width 32 height 168
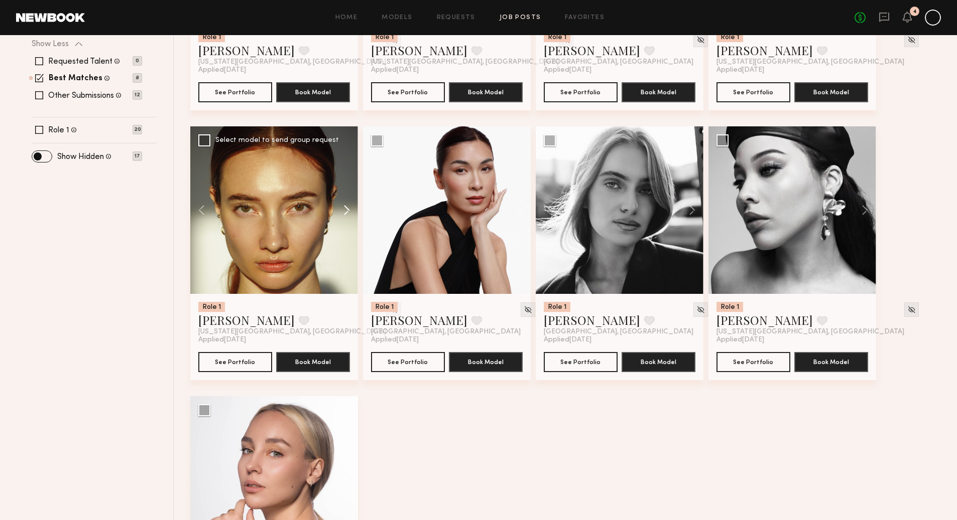
click at [348, 213] on button at bounding box center [342, 210] width 32 height 168
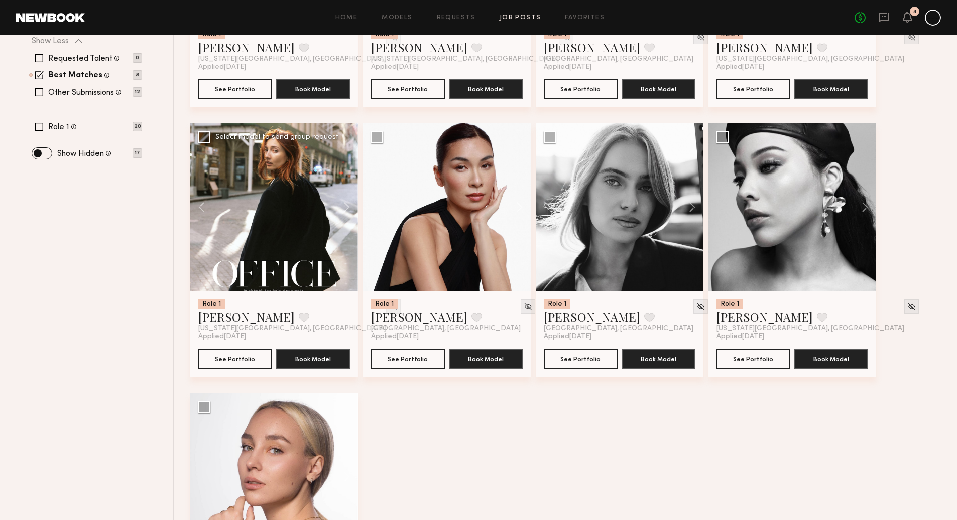
scroll to position [330, 0]
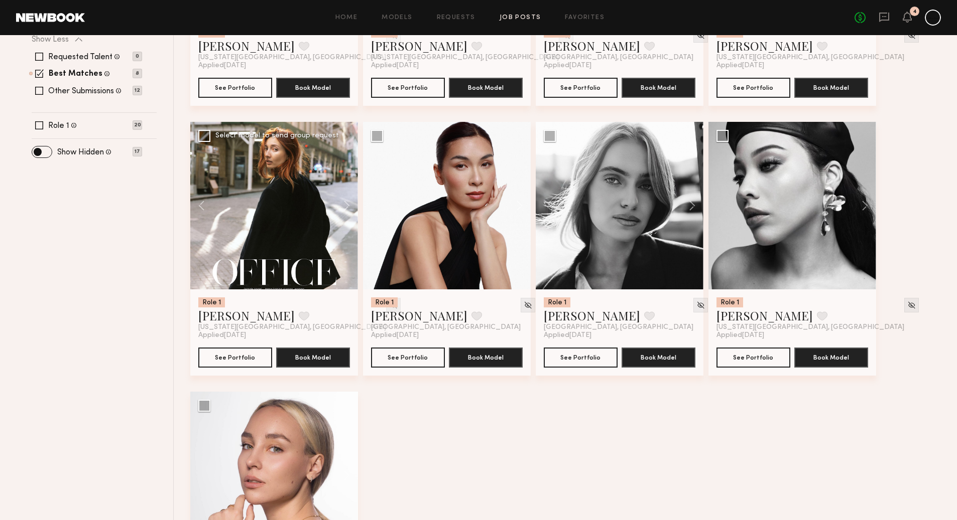
click at [389, 305] on img at bounding box center [393, 305] width 9 height 9
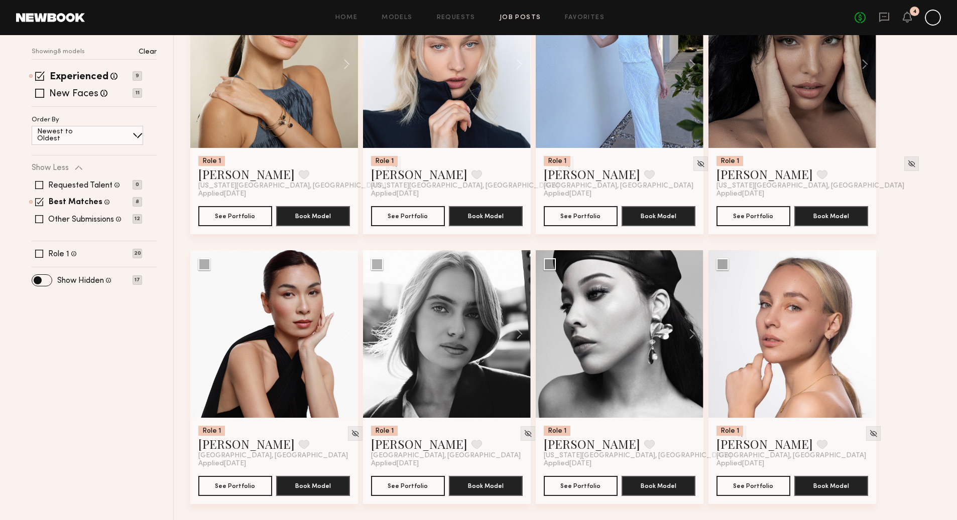
scroll to position [201, 0]
click at [693, 337] on button at bounding box center [687, 334] width 32 height 168
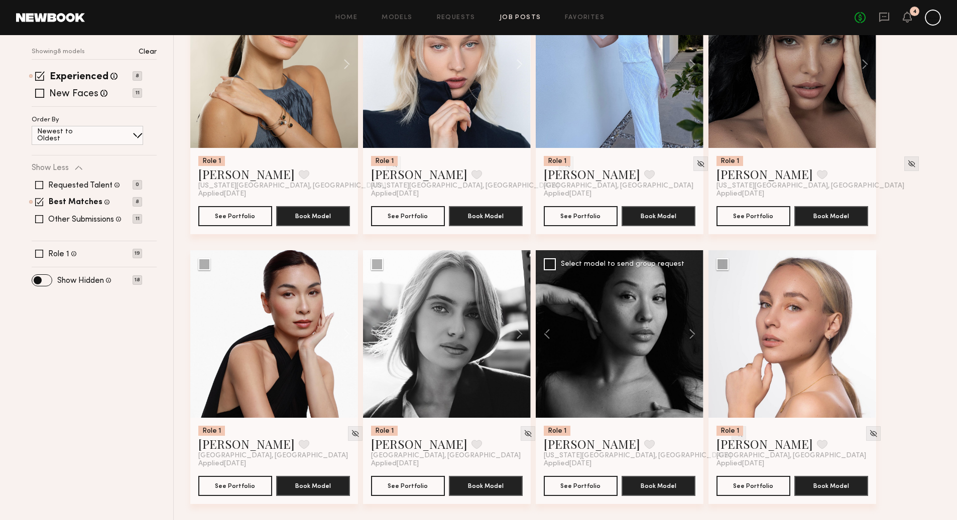
click at [734, 438] on img at bounding box center [738, 434] width 9 height 9
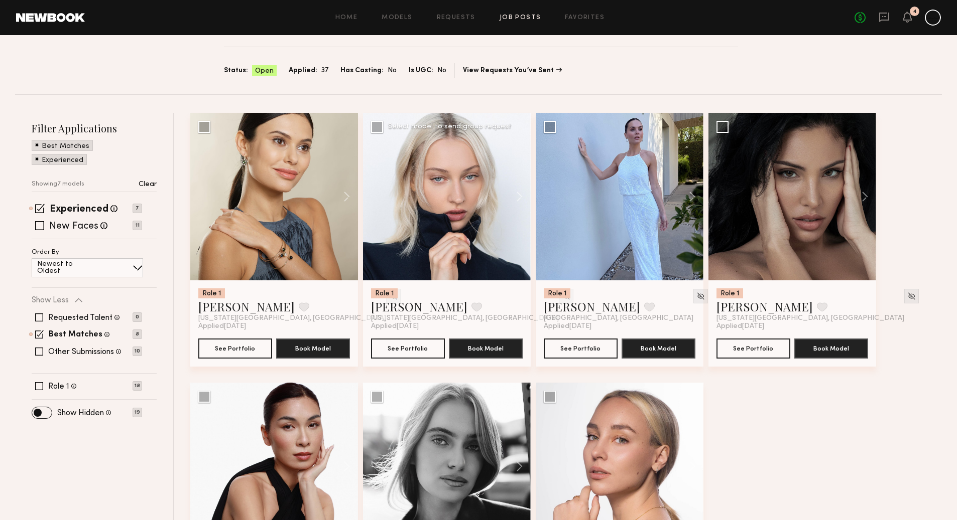
scroll to position [67, 0]
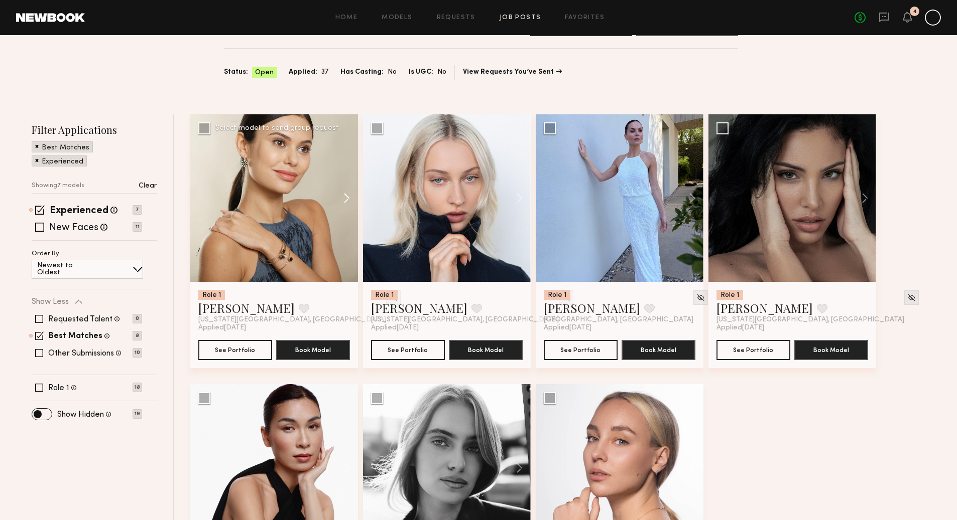
click at [347, 198] on button at bounding box center [342, 198] width 32 height 168
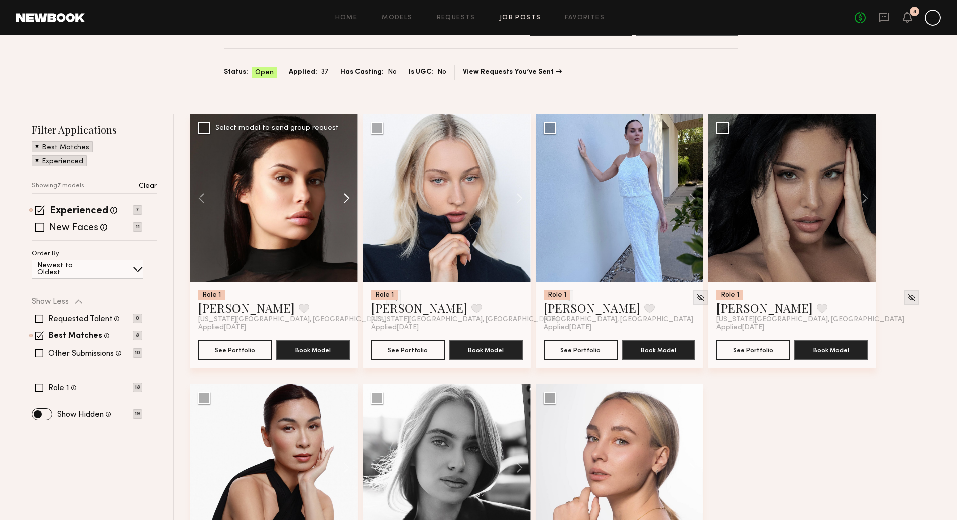
click at [347, 199] on button at bounding box center [342, 198] width 32 height 168
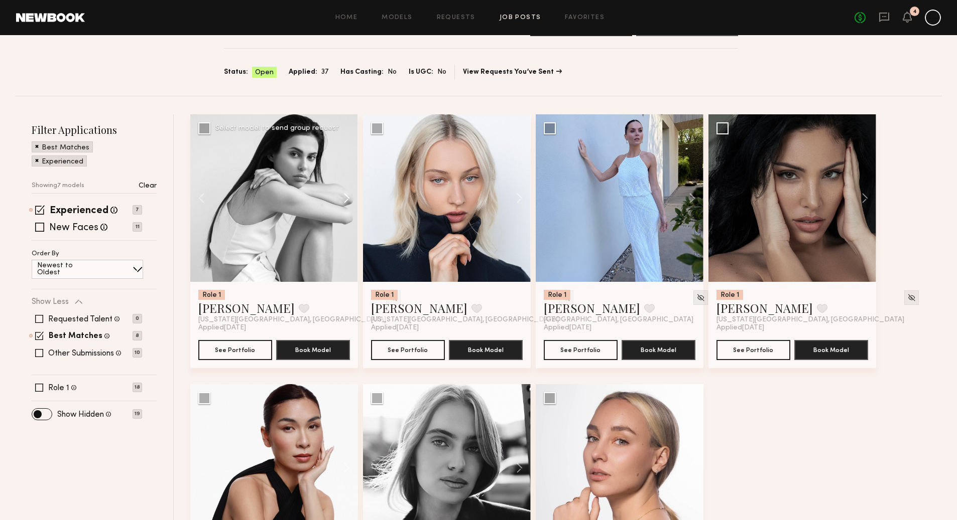
click at [347, 199] on button at bounding box center [342, 198] width 32 height 168
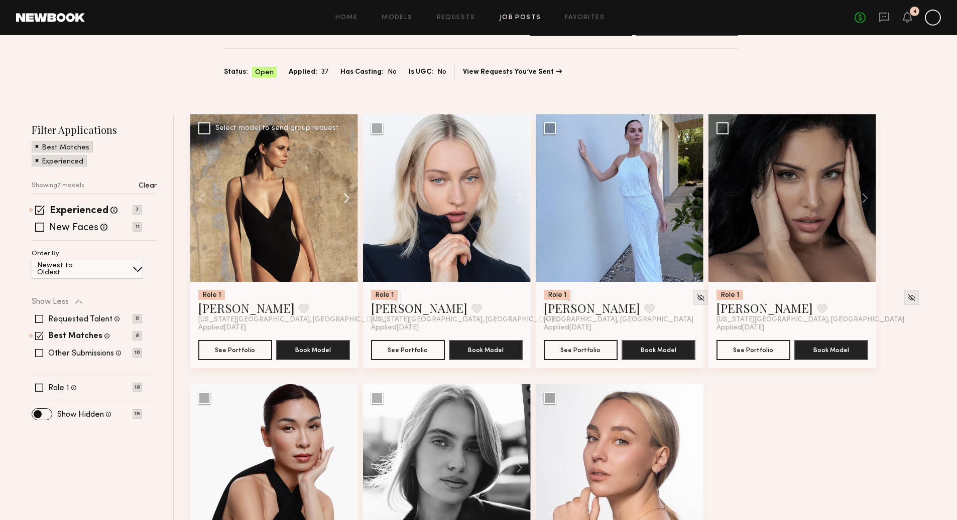
click at [347, 199] on button at bounding box center [342, 198] width 32 height 168
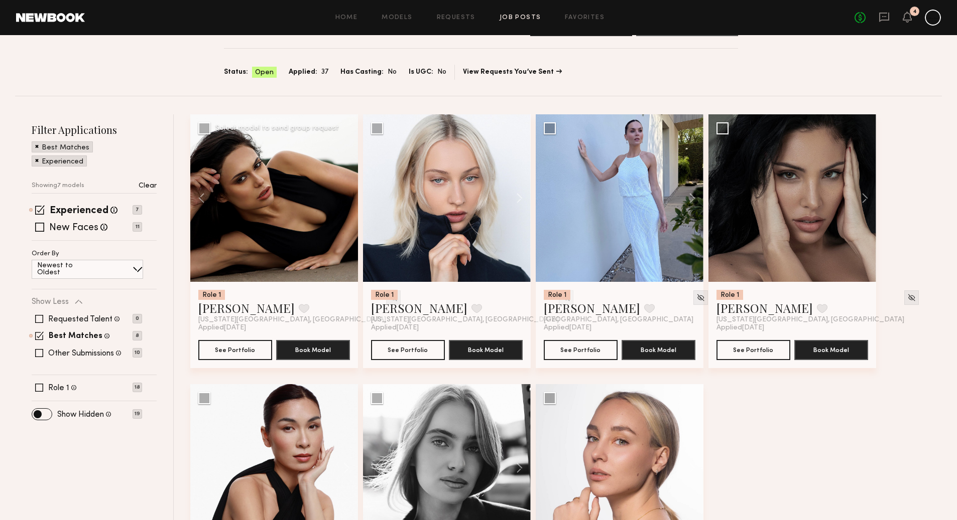
click at [389, 296] on img at bounding box center [393, 298] width 9 height 9
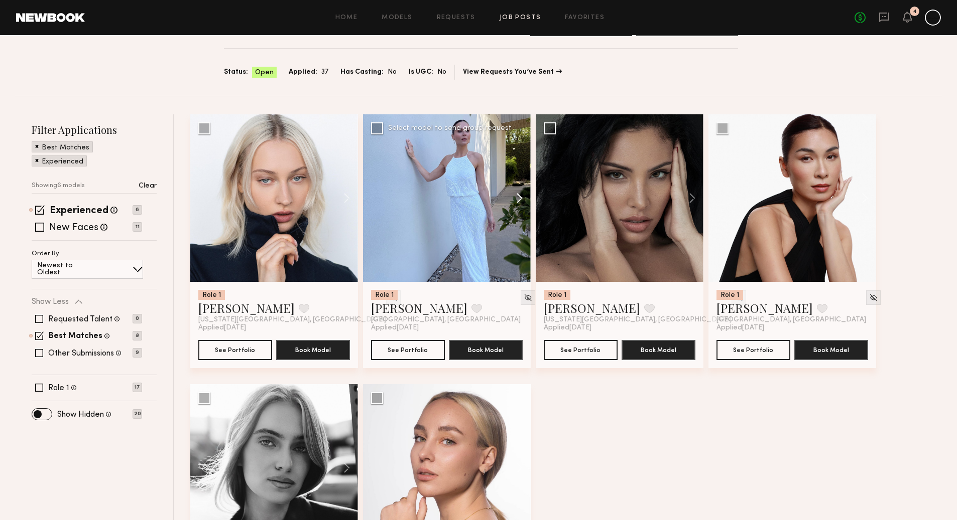
click at [520, 196] on button at bounding box center [514, 198] width 32 height 168
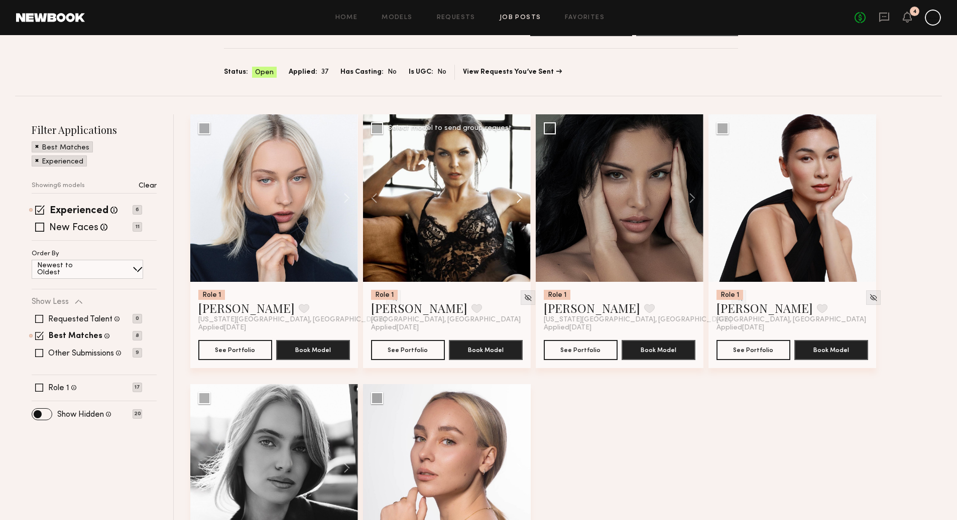
click at [520, 196] on button at bounding box center [514, 198] width 32 height 168
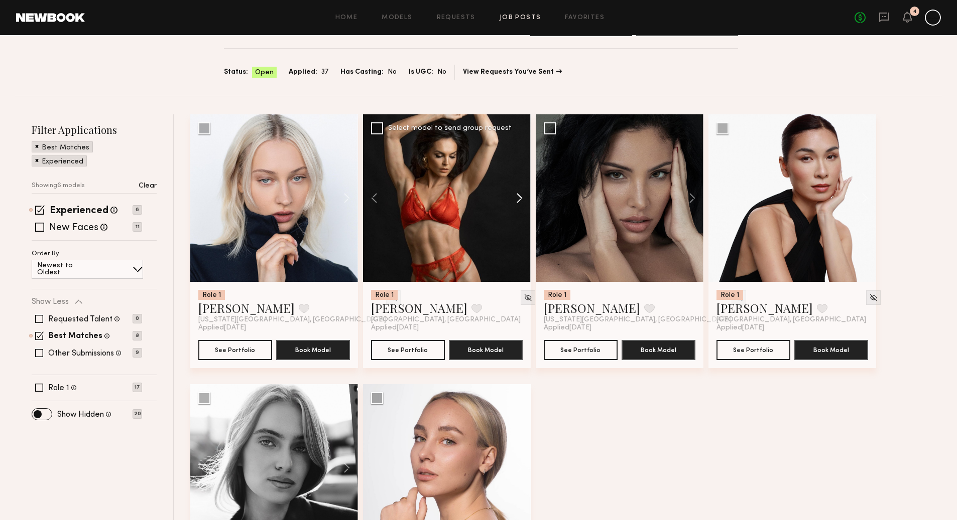
click at [520, 197] on button at bounding box center [514, 198] width 32 height 168
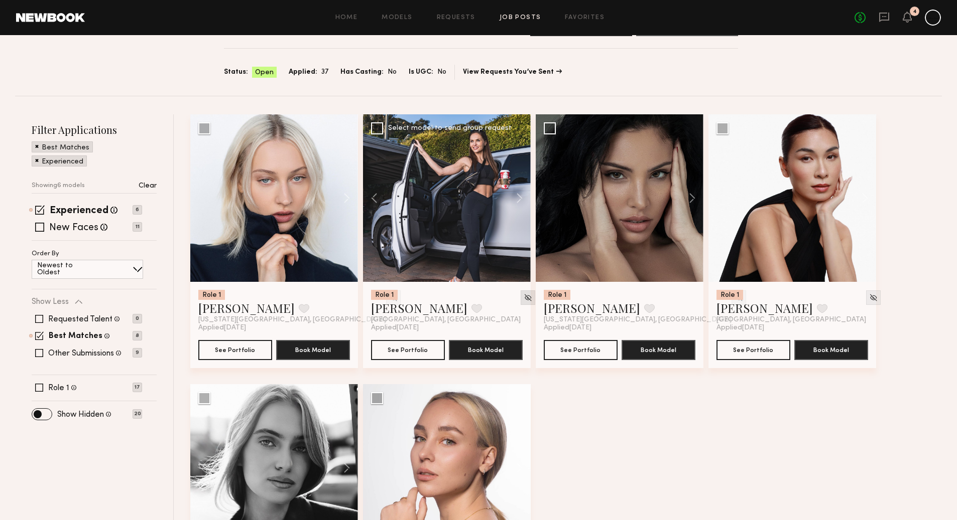
click at [520, 299] on div at bounding box center [527, 298] width 15 height 15
click at [523, 300] on img at bounding box center [527, 298] width 9 height 9
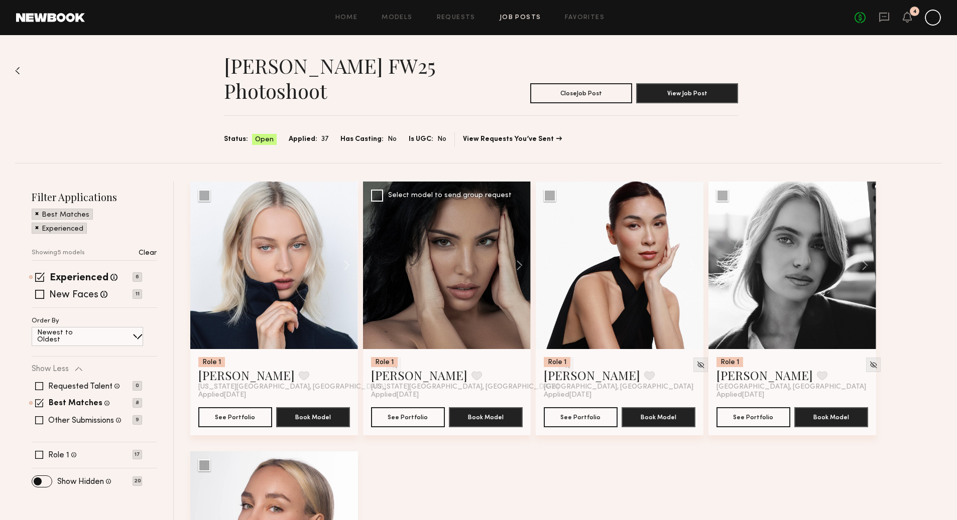
scroll to position [0, 0]
click at [15, 68] on div "Allison Quaid FW25 Photoshoot Close Job Post View Job Post Status: Open Applied…" at bounding box center [478, 378] width 957 height 687
click at [17, 69] on img at bounding box center [17, 71] width 5 height 8
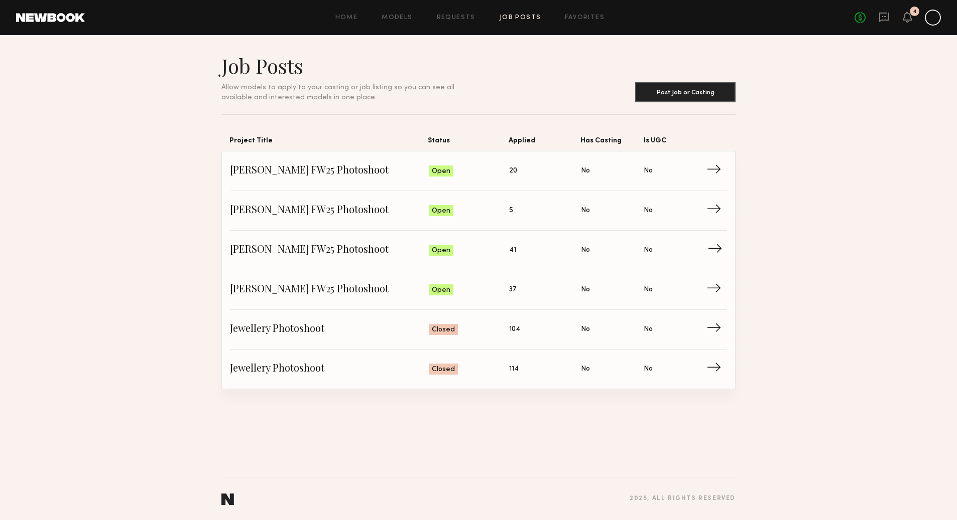
click at [591, 252] on span "Has Casting: No" at bounding box center [612, 250] width 63 height 15
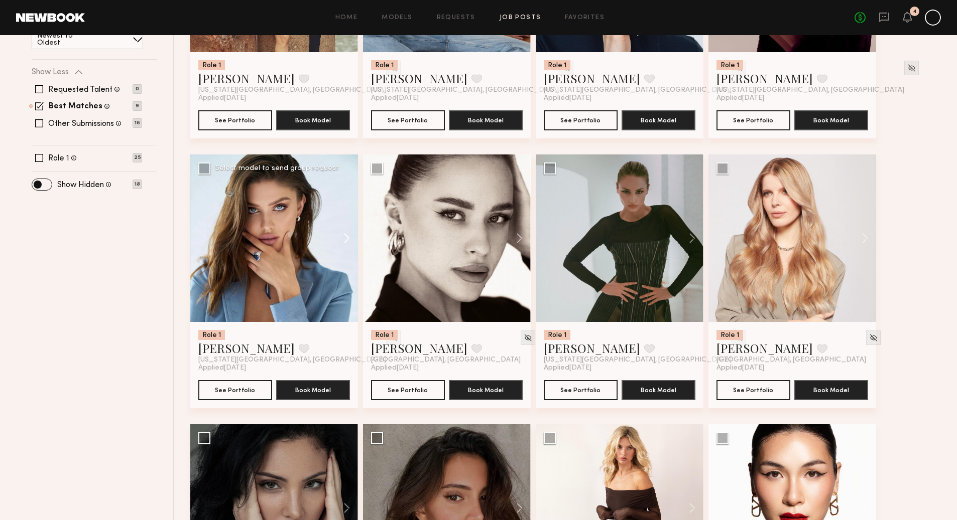
scroll to position [262, 0]
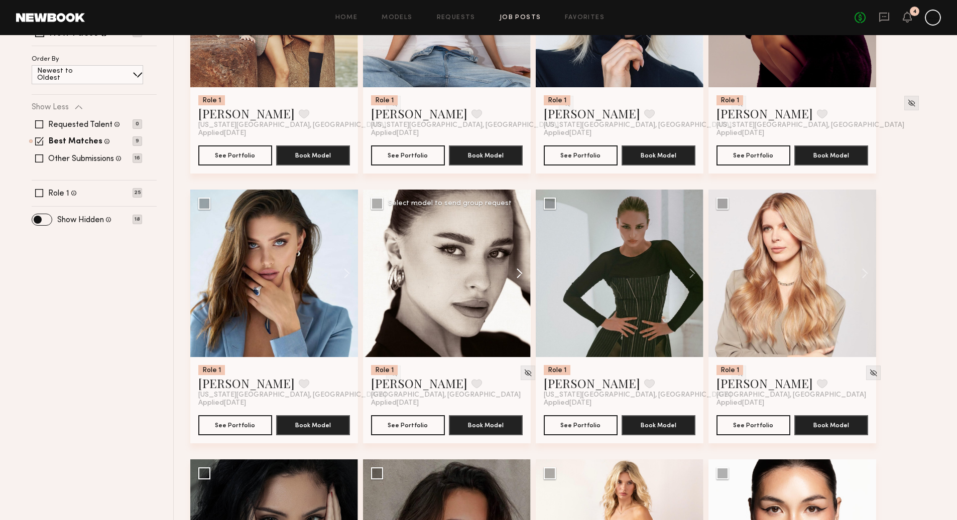
click at [519, 273] on button at bounding box center [514, 274] width 32 height 168
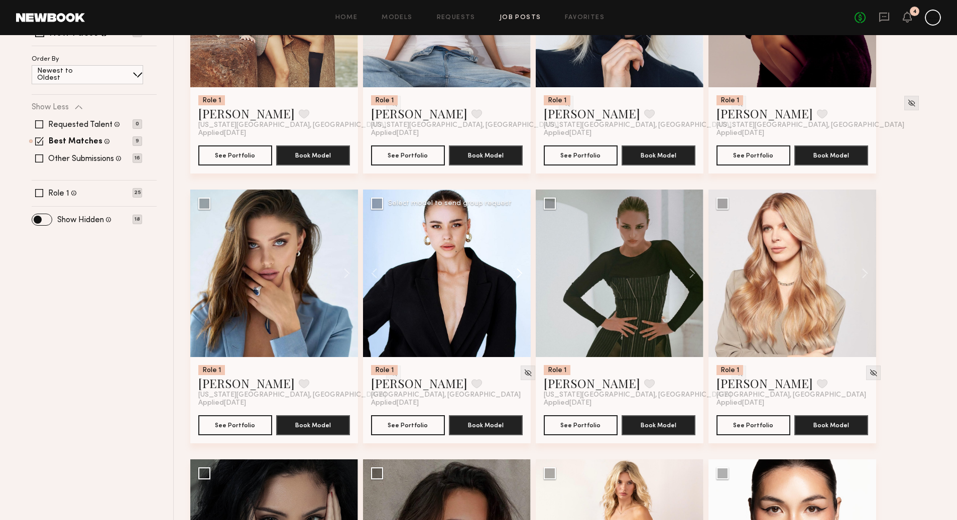
click at [519, 276] on button at bounding box center [514, 274] width 32 height 168
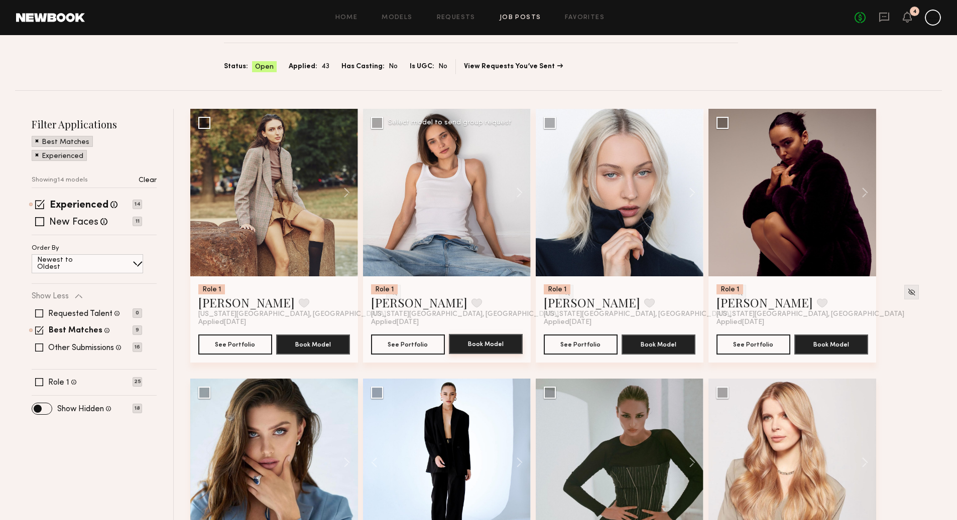
scroll to position [71, 0]
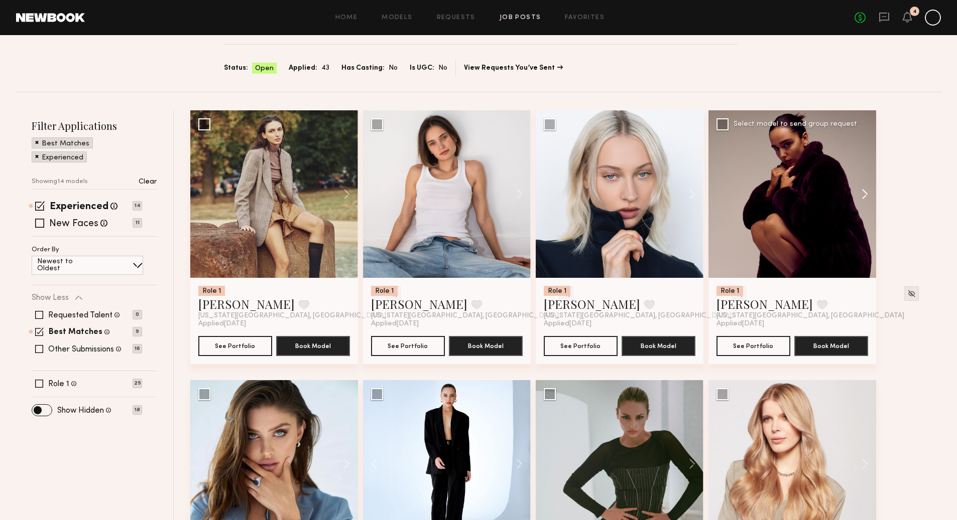
click at [865, 196] on button at bounding box center [860, 194] width 32 height 168
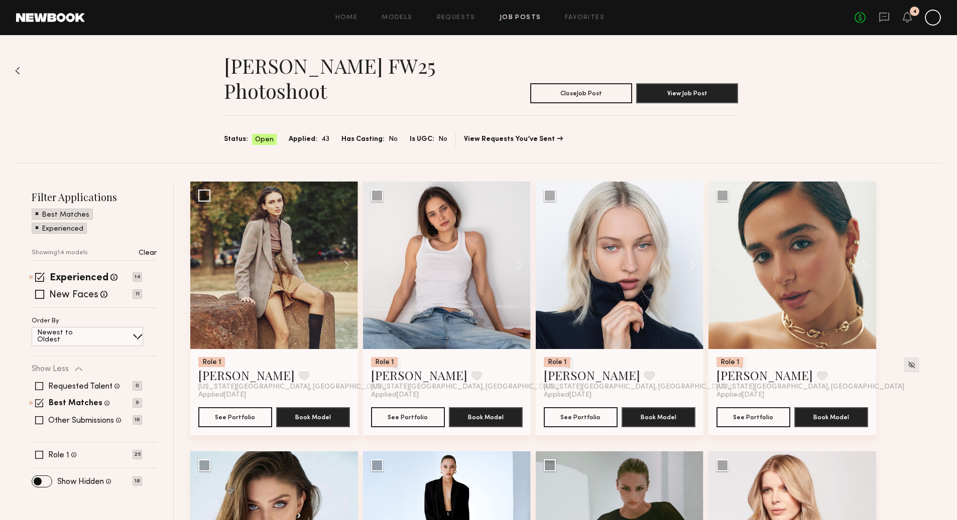
scroll to position [0, 0]
click at [18, 70] on img at bounding box center [17, 71] width 5 height 8
